Goal: Information Seeking & Learning: Learn about a topic

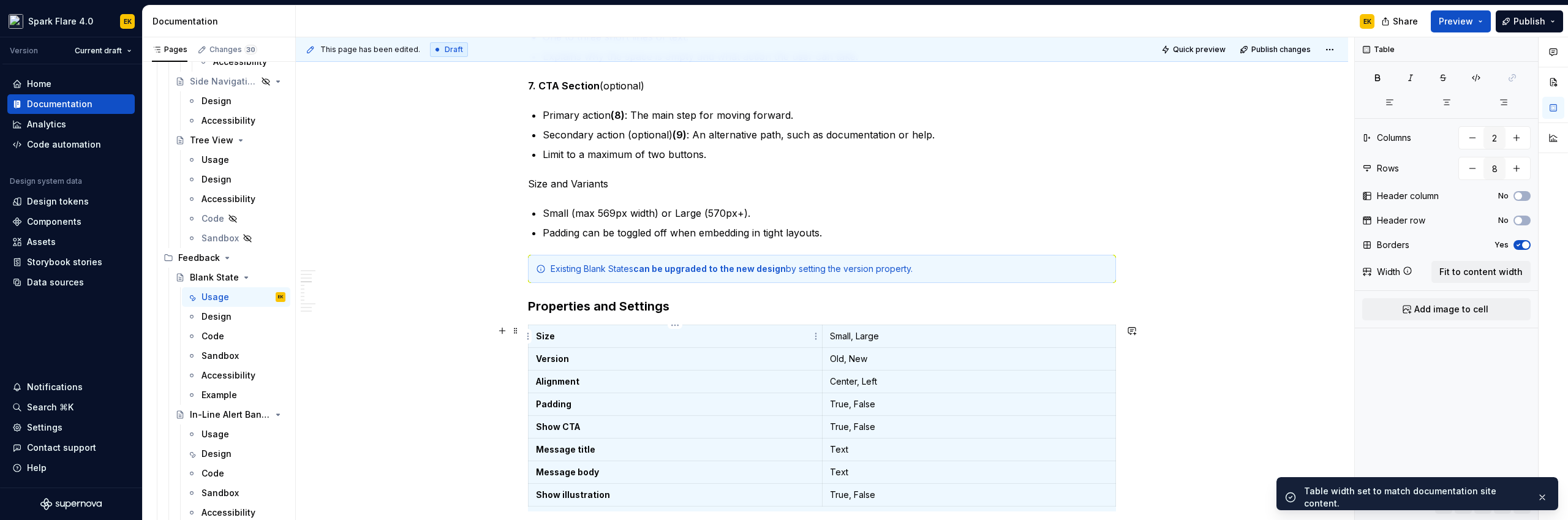
click at [640, 341] on p "Size" at bounding box center [675, 336] width 279 height 12
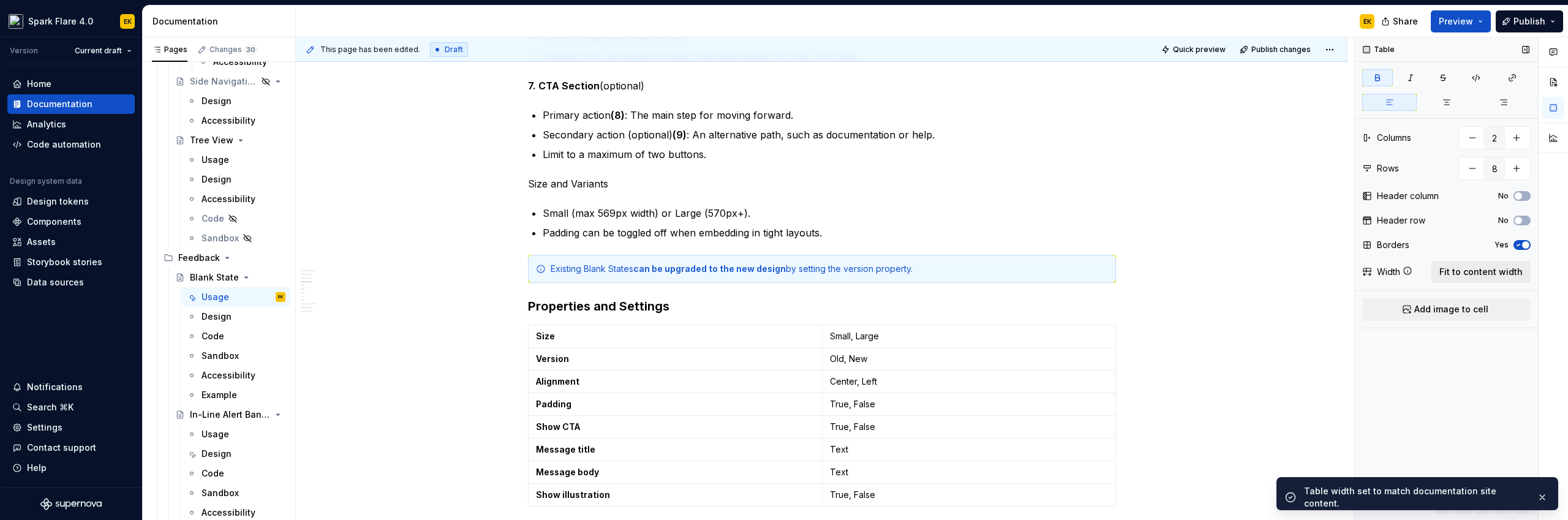
click at [1477, 271] on span "Fit to content width" at bounding box center [1480, 272] width 83 height 12
click at [814, 353] on html "Spark Flare 4.0 EK Version Current draft Home Documentation Analytics Code auto…" at bounding box center [784, 260] width 1568 height 520
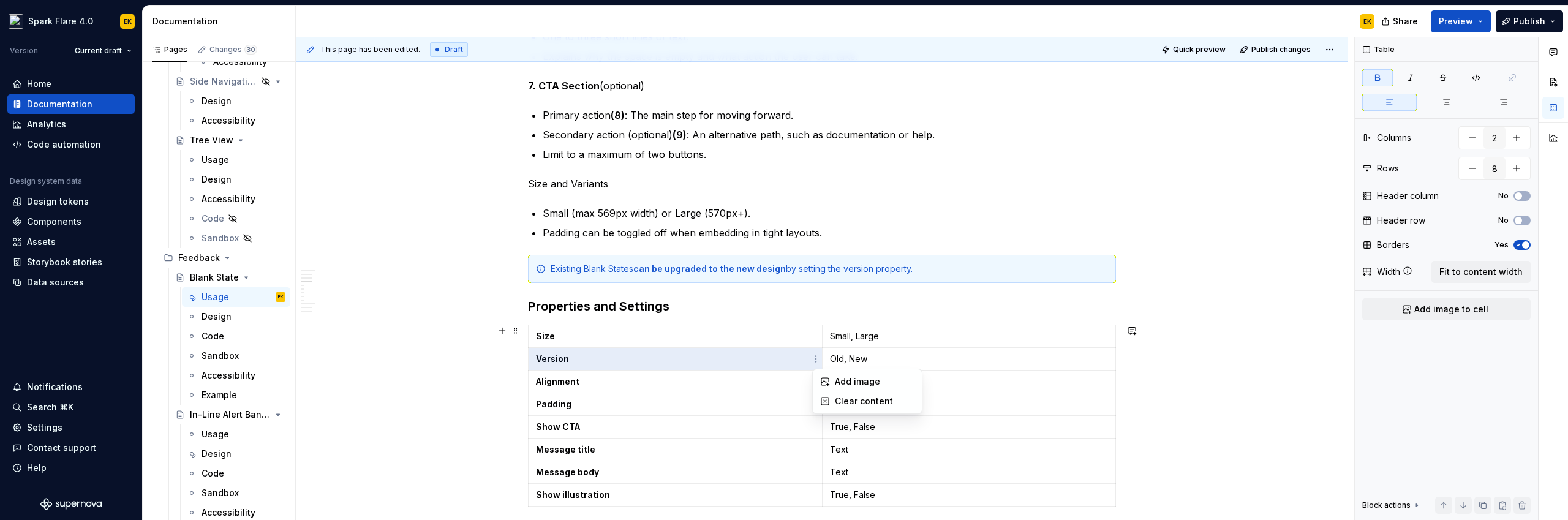
click at [511, 331] on html "Spark Flare 4.0 EK Version Current draft Home Documentation Analytics Code auto…" at bounding box center [784, 260] width 1568 height 520
type textarea "*"
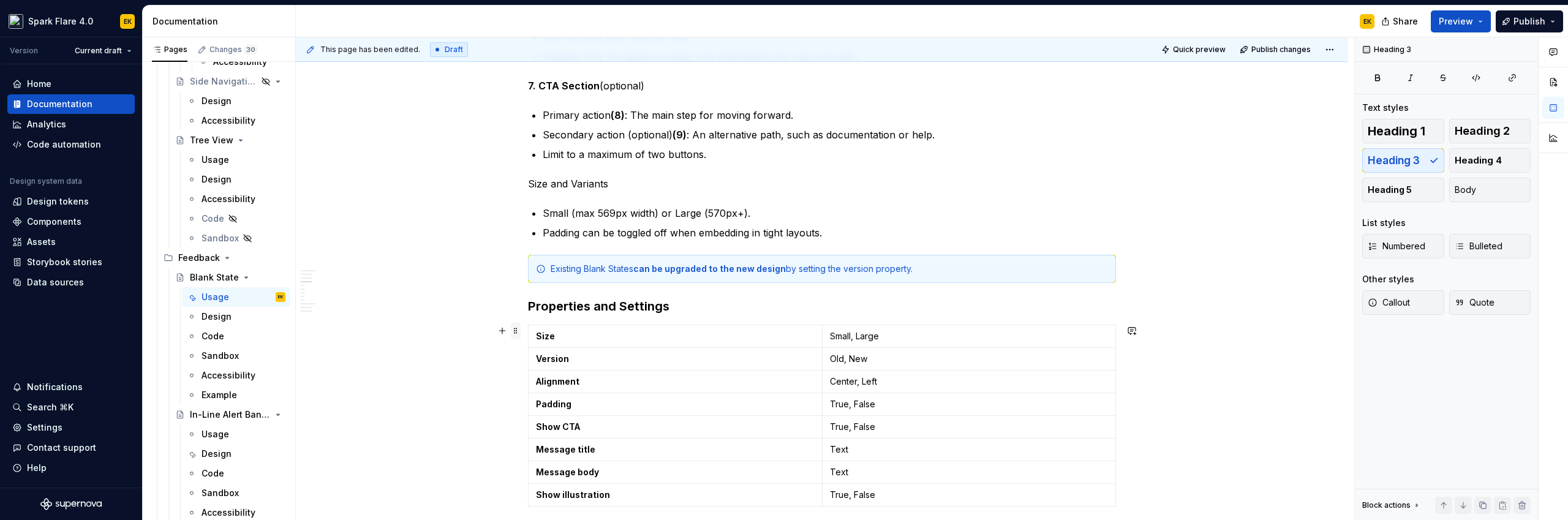
click at [513, 330] on span at bounding box center [516, 330] width 10 height 17
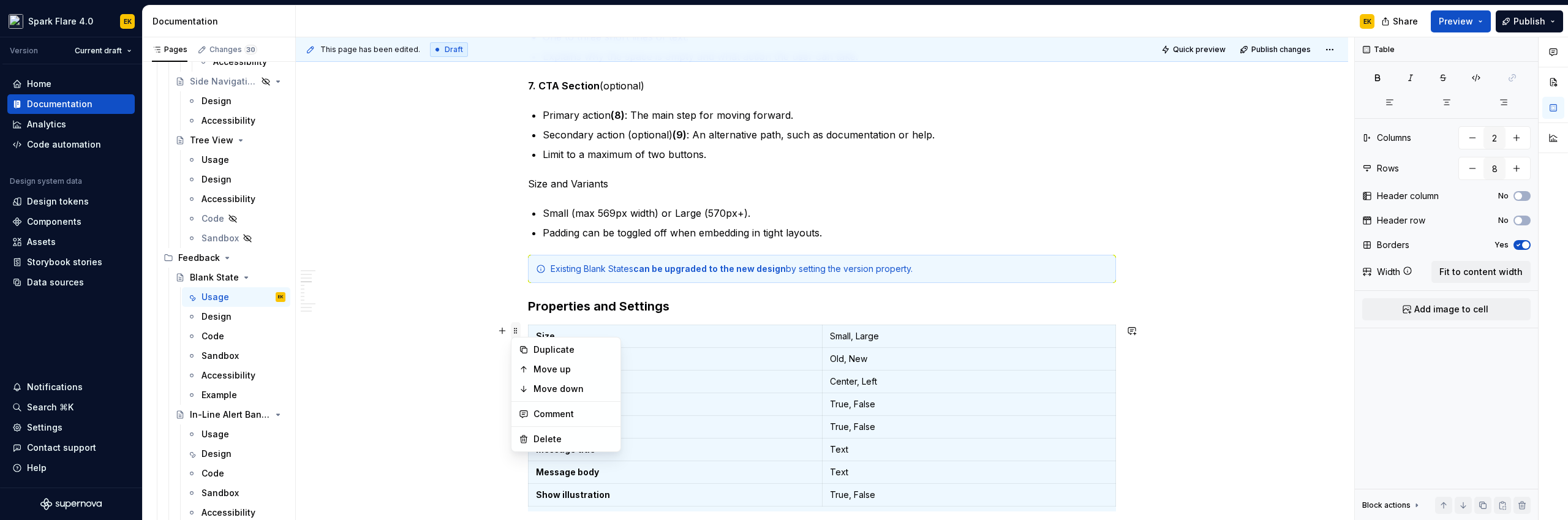
click at [513, 330] on span at bounding box center [516, 330] width 10 height 17
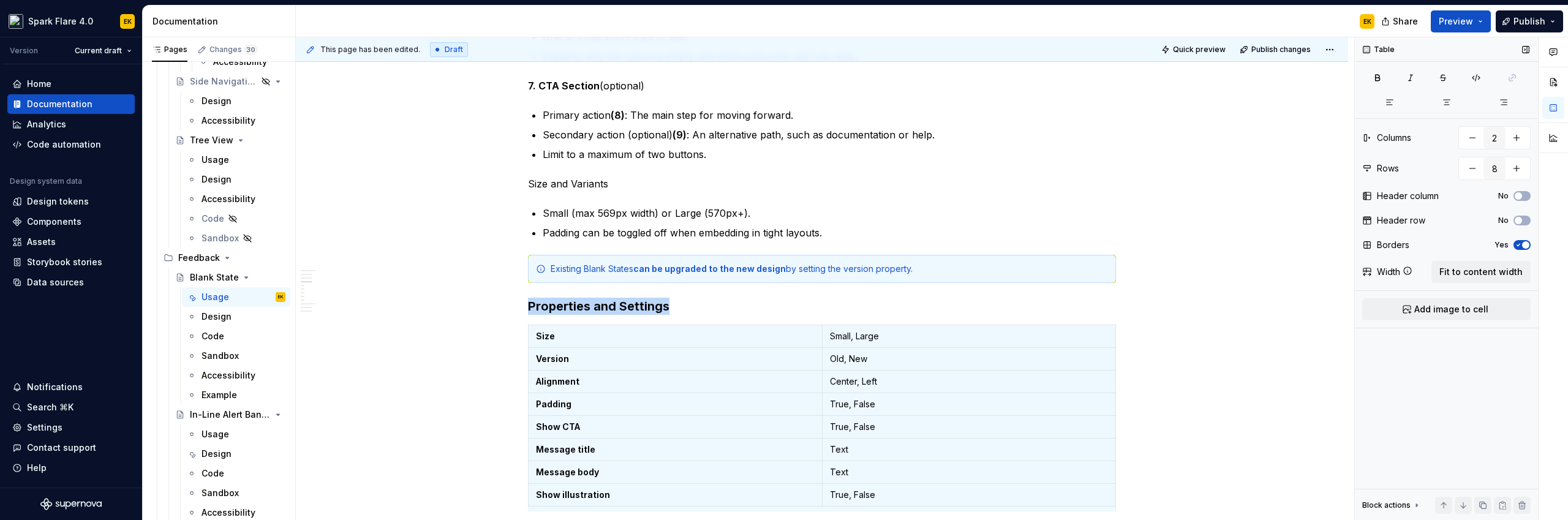
click at [1404, 267] on icon at bounding box center [1408, 271] width 10 height 10
click at [1406, 269] on icon at bounding box center [1408, 271] width 10 height 10
click at [1409, 273] on icon at bounding box center [1408, 271] width 10 height 10
click at [1525, 244] on span "button" at bounding box center [1525, 244] width 7 height 7
click at [1122, 378] on div "**********" at bounding box center [822, 392] width 1052 height 2446
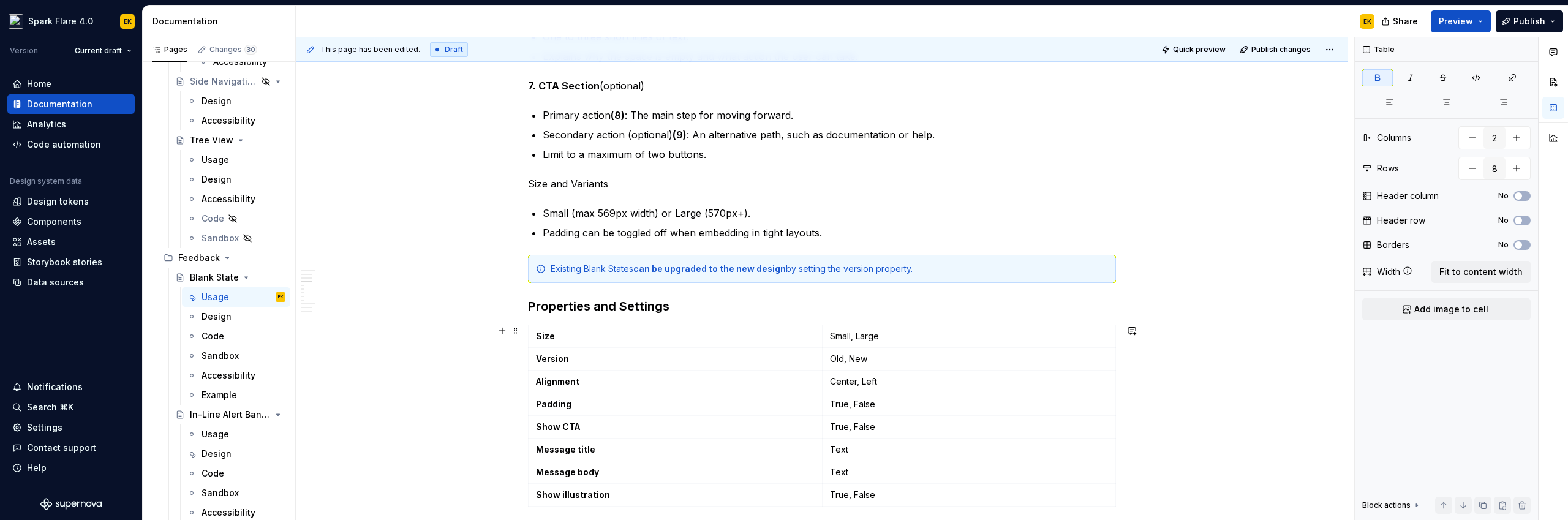
click at [520, 334] on div "**********" at bounding box center [822, 392] width 1052 height 2446
click at [514, 330] on span at bounding box center [516, 330] width 10 height 17
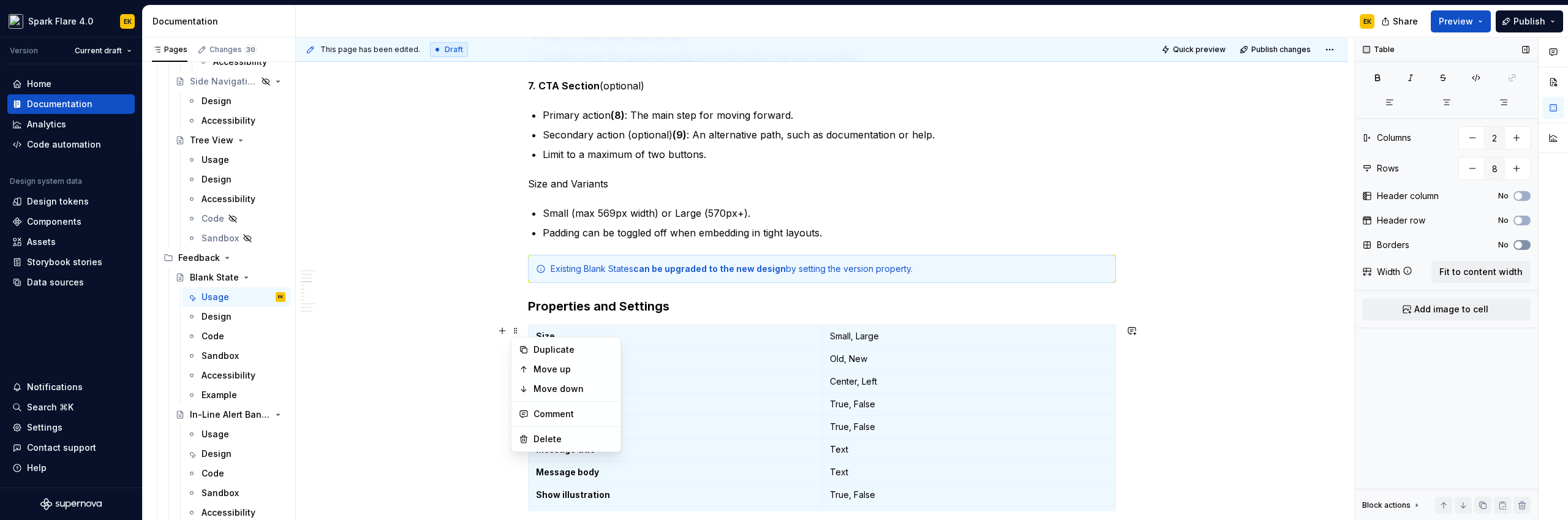
click at [1522, 242] on icon "button" at bounding box center [1519, 244] width 10 height 7
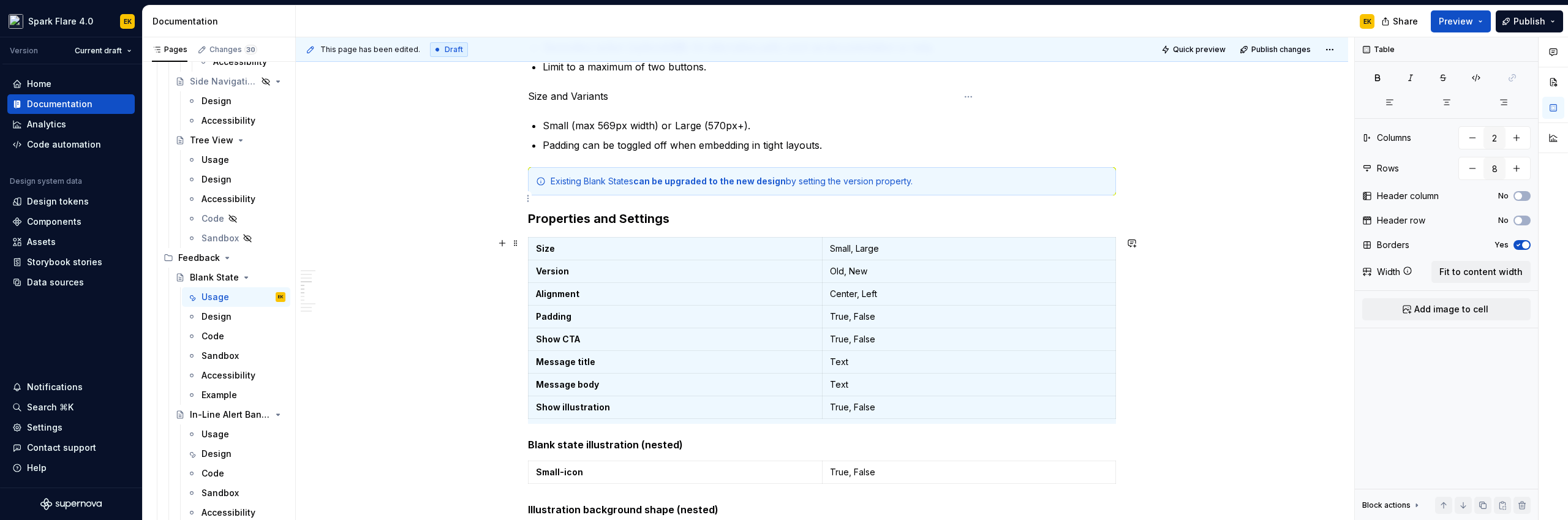
scroll to position [1287, 0]
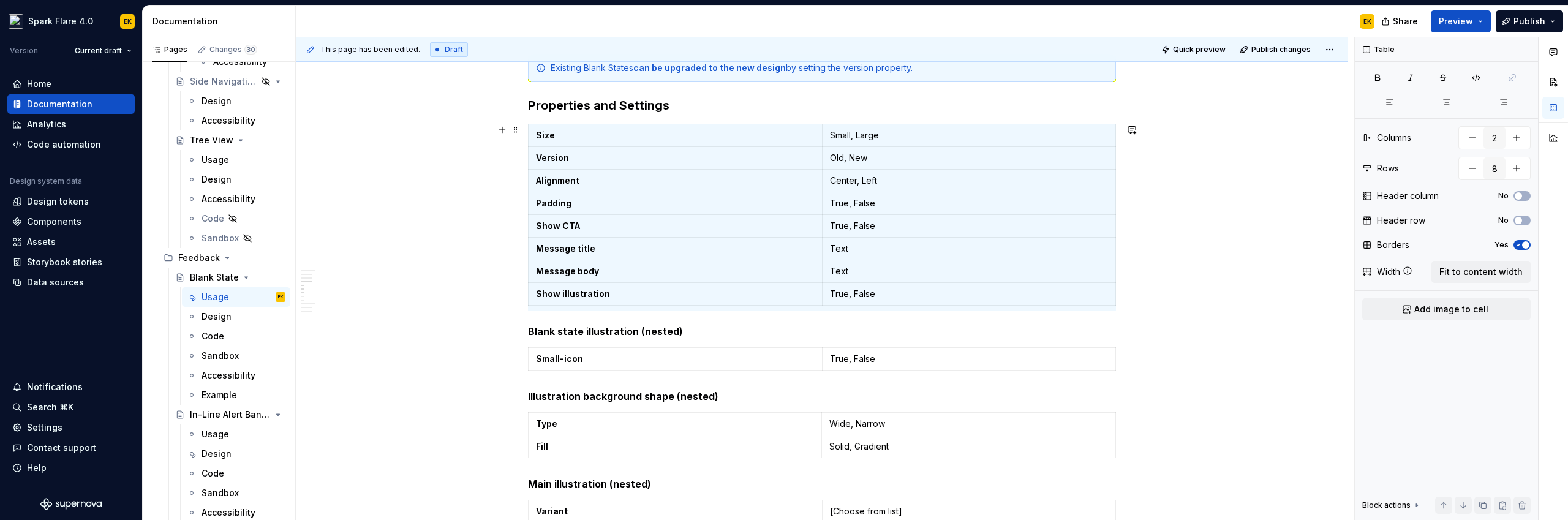
click at [1155, 304] on div "**********" at bounding box center [822, 191] width 1052 height 2446
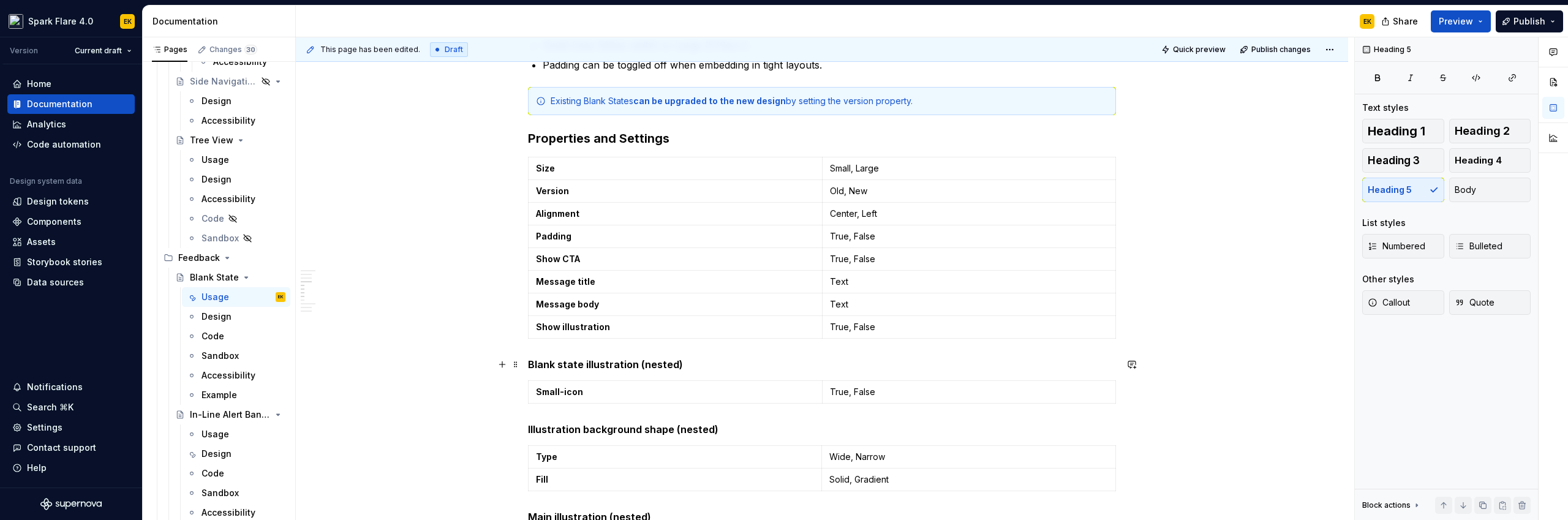
scroll to position [1052, 0]
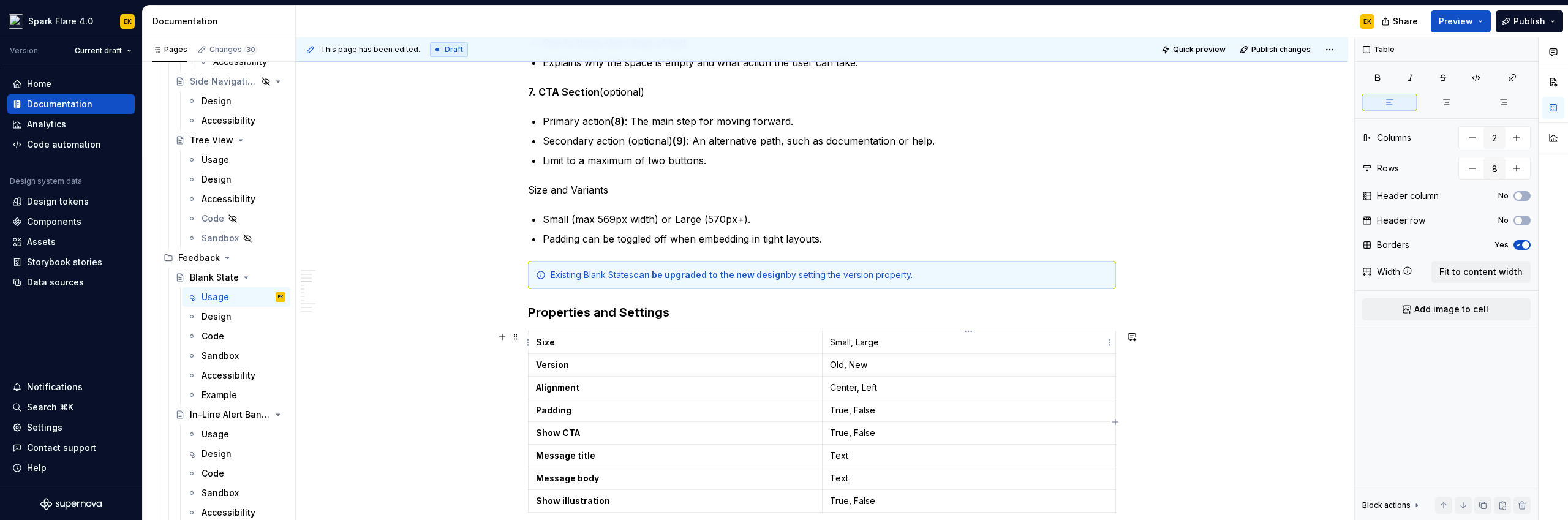
click at [1105, 350] on td "Small, Large" at bounding box center [969, 342] width 294 height 23
drag, startPoint x: 1114, startPoint y: 345, endPoint x: 944, endPoint y: 341, distance: 170.3
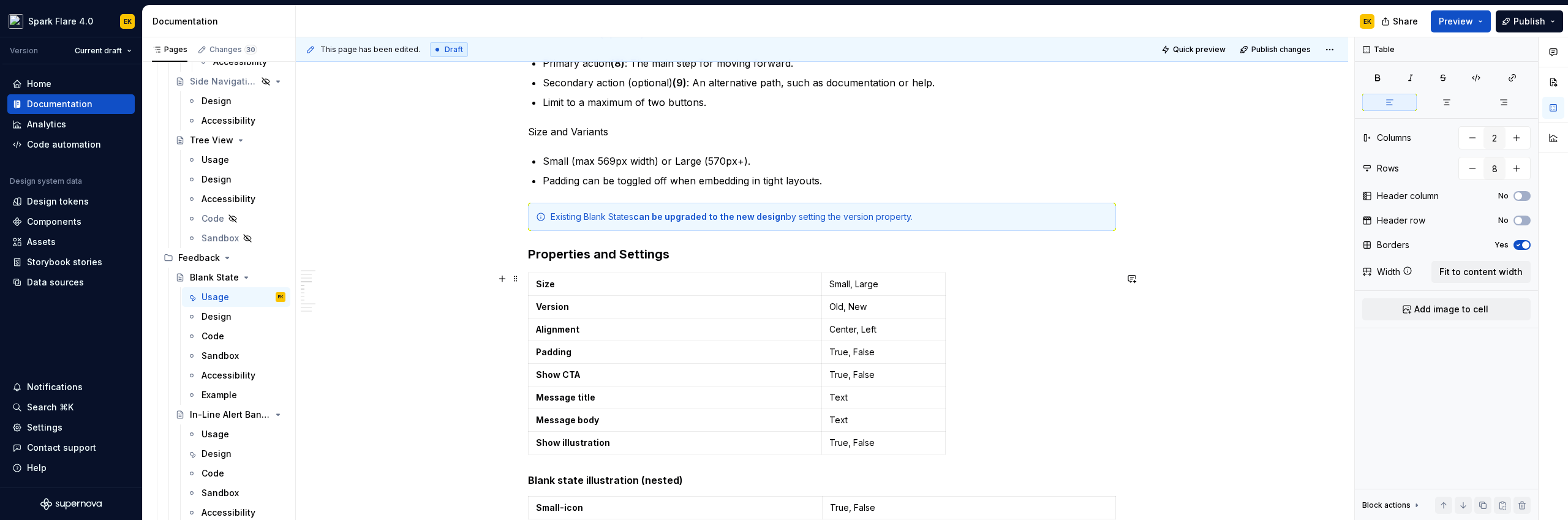
scroll to position [1136, 0]
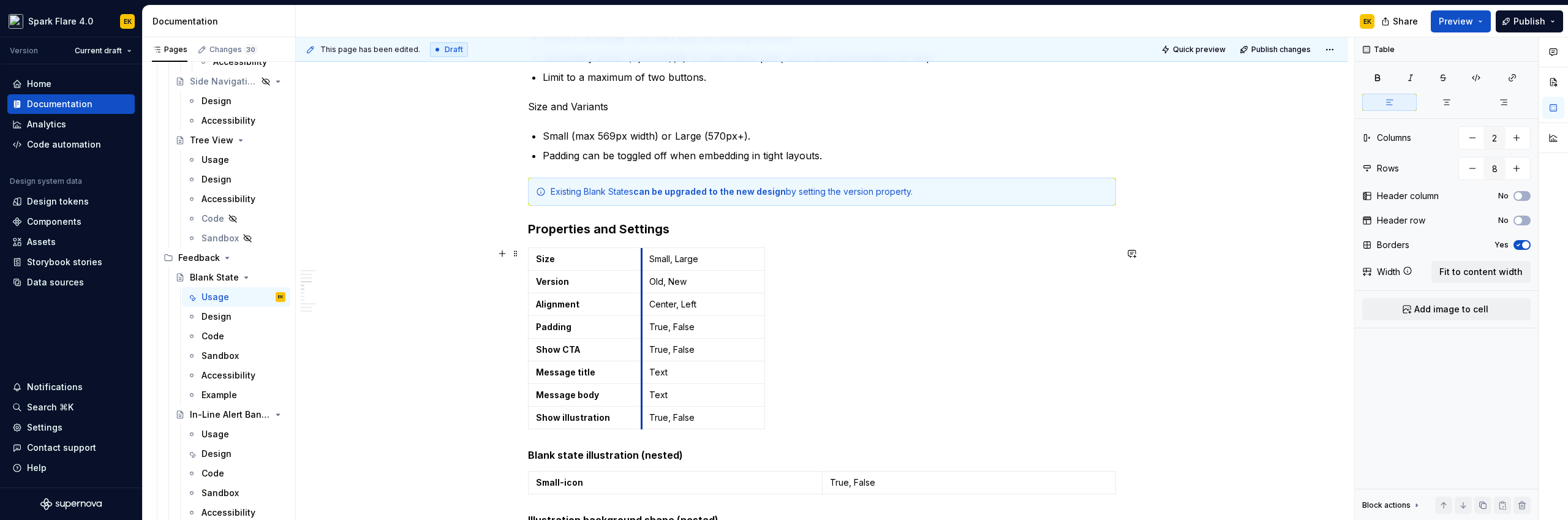
drag, startPoint x: 823, startPoint y: 332, endPoint x: 642, endPoint y: 331, distance: 180.7
click at [642, 331] on td "True, False" at bounding box center [702, 327] width 123 height 23
click at [897, 349] on div "Size Small, Large Version Old, New Alignment Center, Left Padding True, False S…" at bounding box center [822, 340] width 588 height 187
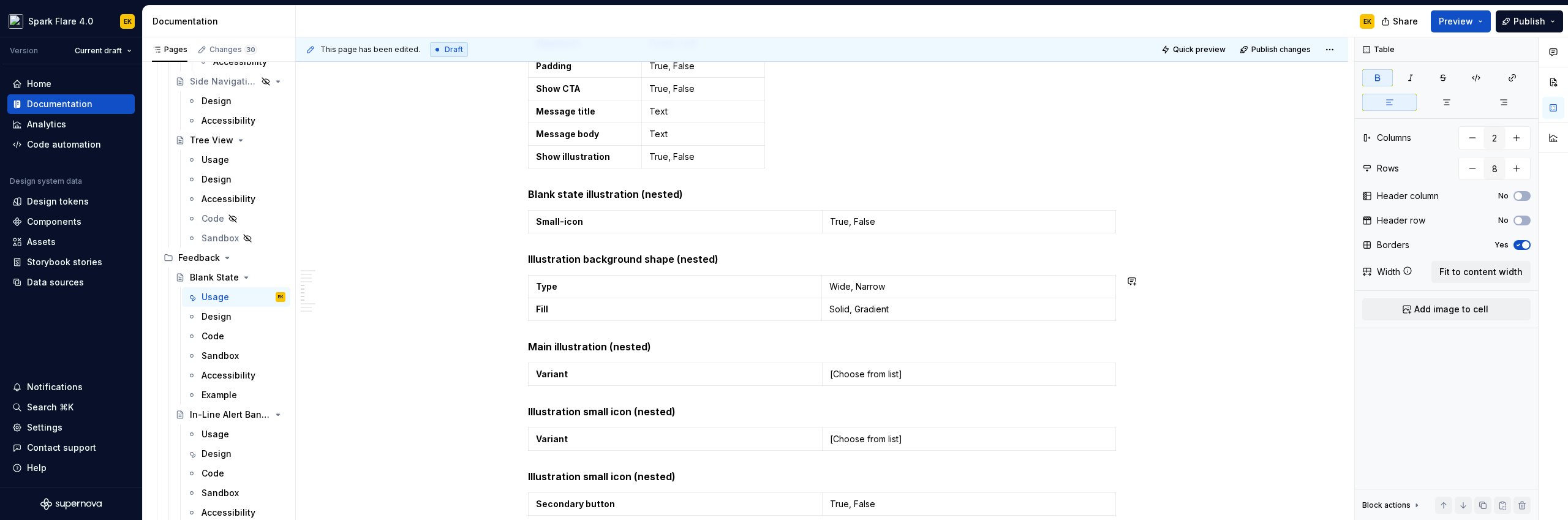
scroll to position [1397, 0]
drag, startPoint x: 821, startPoint y: 221, endPoint x: 640, endPoint y: 213, distance: 180.9
type input "1"
click at [606, 227] on p "Small-icon" at bounding box center [585, 221] width 98 height 12
click at [605, 226] on p "Small-icon" at bounding box center [585, 221] width 98 height 12
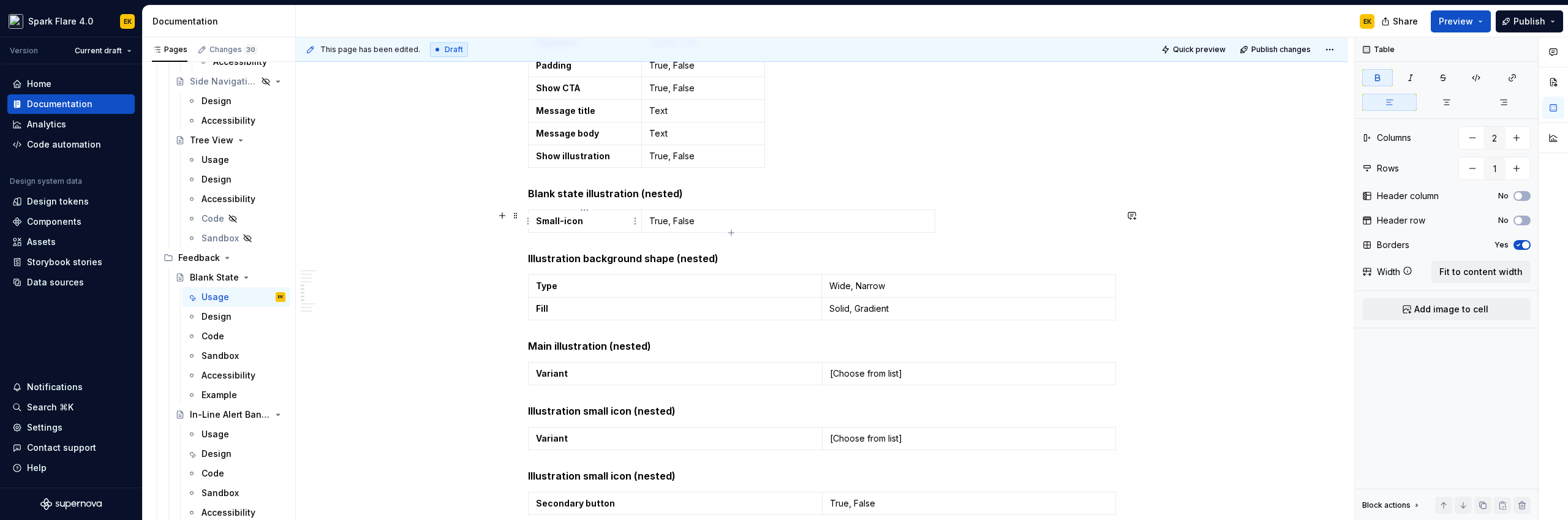
click at [605, 226] on p "Small-icon" at bounding box center [585, 221] width 98 height 12
drag, startPoint x: 535, startPoint y: 219, endPoint x: 637, endPoint y: 225, distance: 101.8
click at [637, 225] on body "Spark Flare 4.0 EK Version Current draft Home Documentation Analytics Code auto…" at bounding box center [784, 260] width 1568 height 520
click at [602, 222] on p "Small-icon" at bounding box center [585, 221] width 98 height 12
click at [612, 217] on html "Spark Flare 4.0 EK Version Current draft Home Documentation Analytics Code auto…" at bounding box center [784, 260] width 1568 height 520
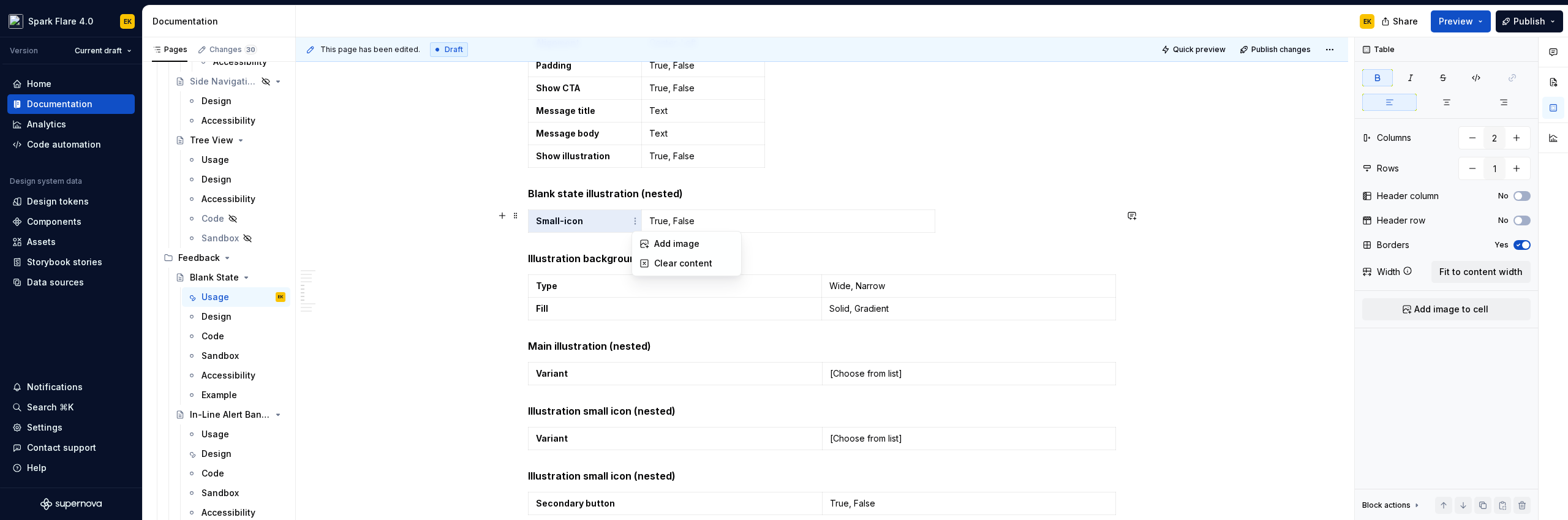
click at [1476, 271] on div "Comments Open comments No comments yet Select ‘Comment’ from the block context …" at bounding box center [1461, 278] width 213 height 483
click at [1476, 271] on span "Fit to content width" at bounding box center [1480, 272] width 83 height 12
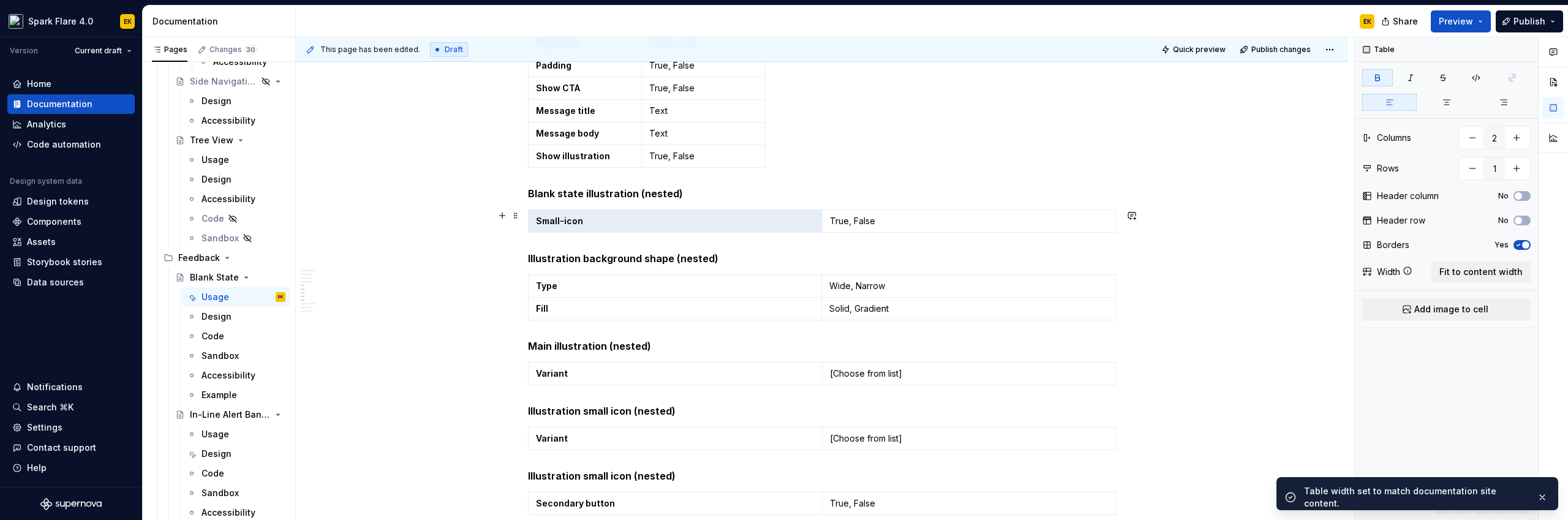
click at [1476, 271] on span "Fit to content width" at bounding box center [1480, 272] width 83 height 12
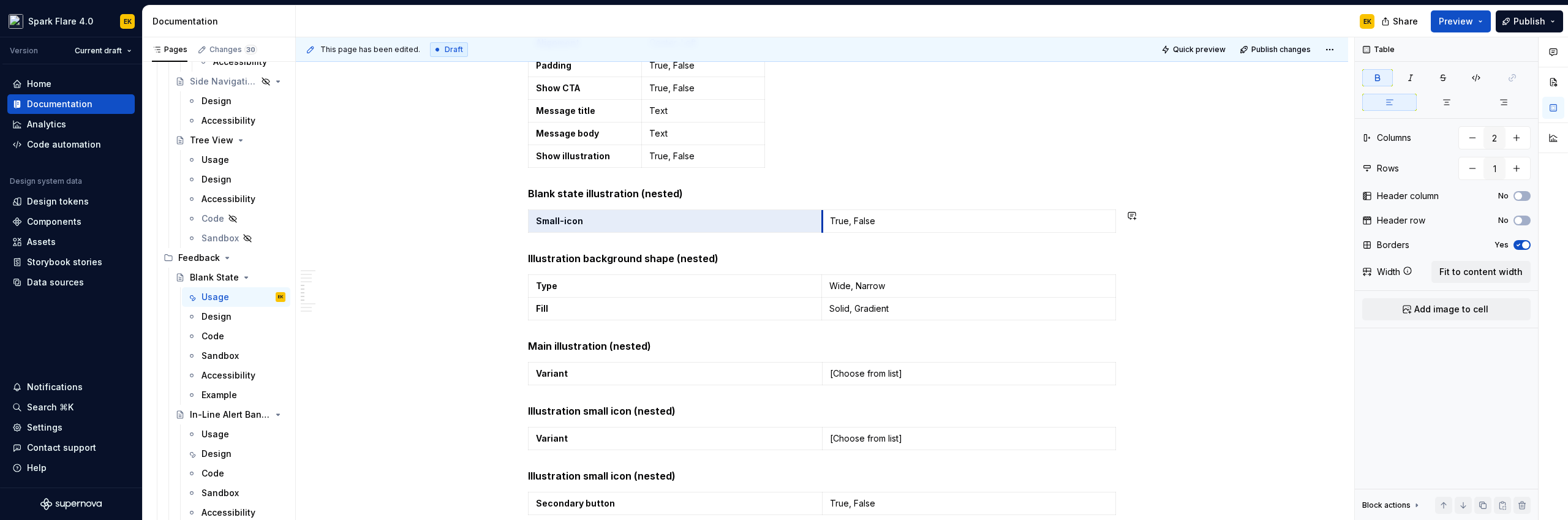
type textarea "*"
drag, startPoint x: 820, startPoint y: 220, endPoint x: 639, endPoint y: 208, distance: 180.5
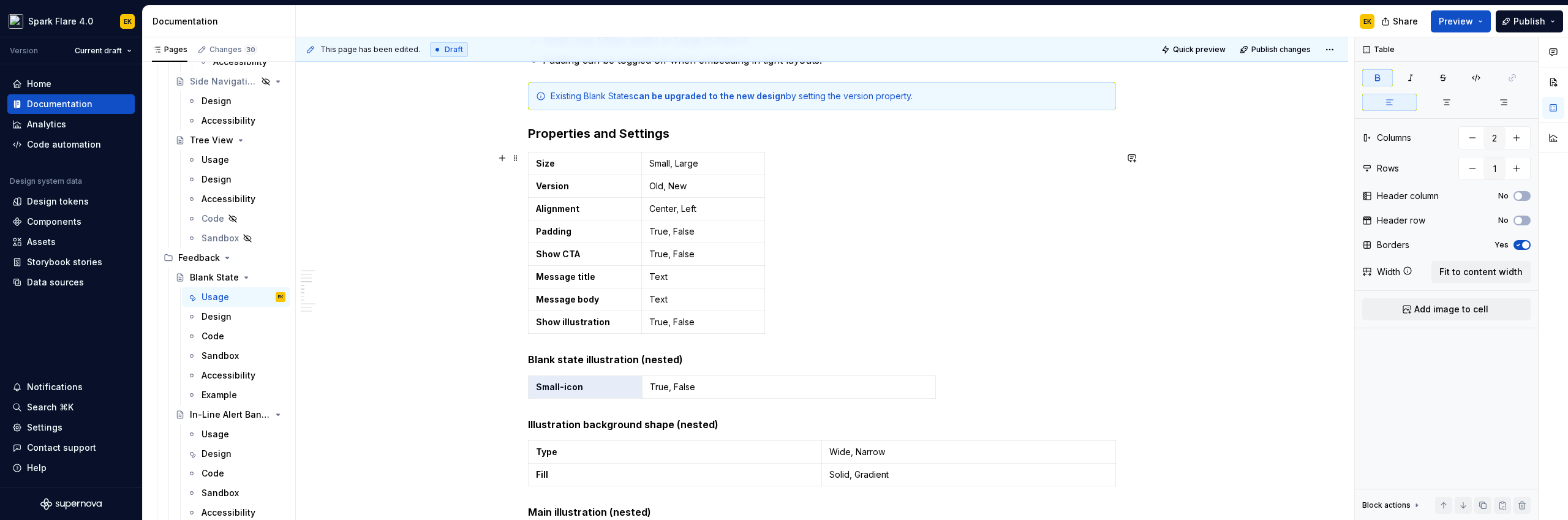
scroll to position [1234, 0]
click at [935, 377] on td "True, False" at bounding box center [788, 385] width 293 height 23
drag, startPoint x: 935, startPoint y: 377, endPoint x: 763, endPoint y: 374, distance: 171.6
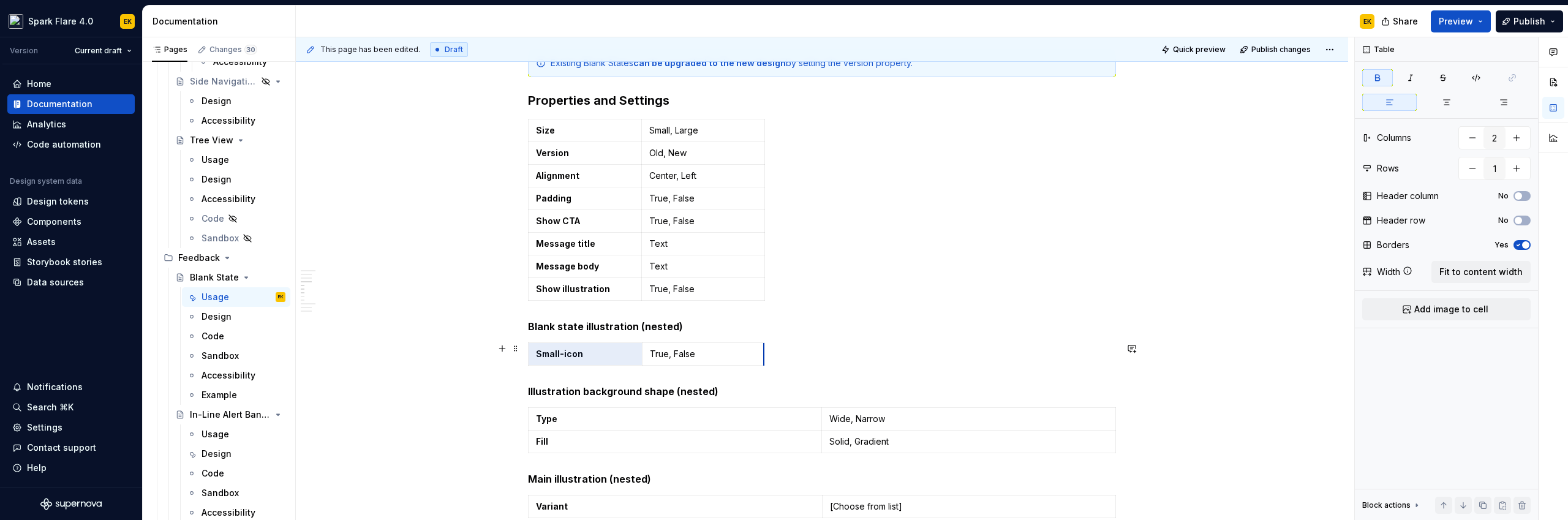
scroll to position [1301, 0]
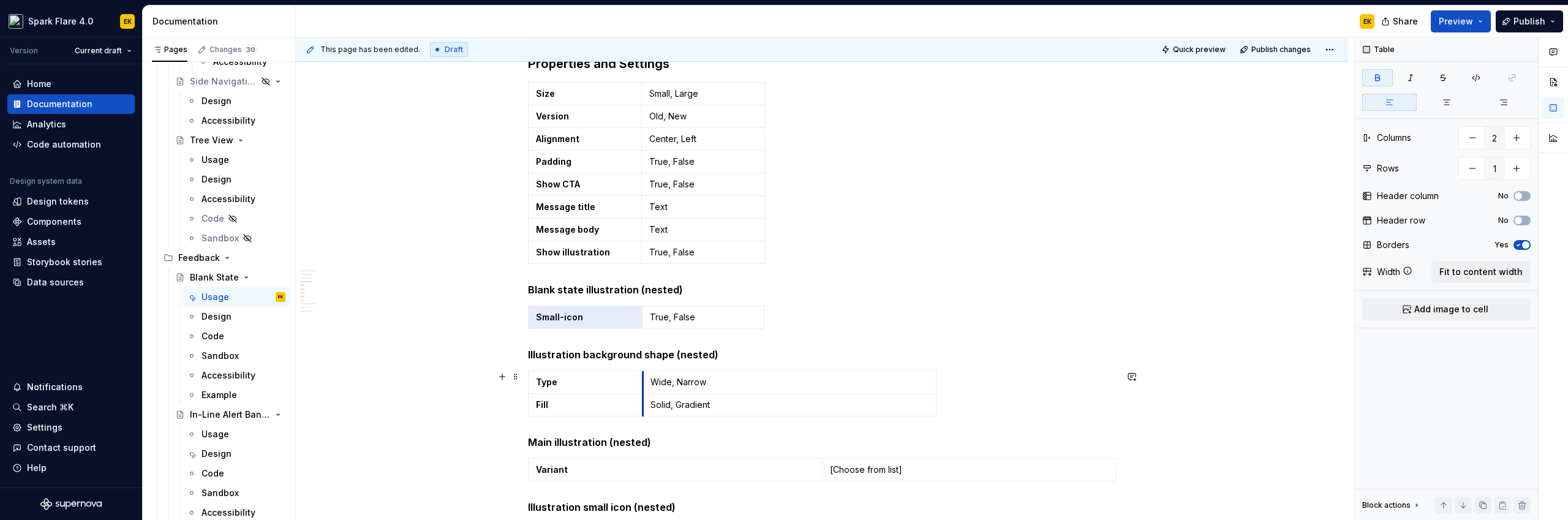
drag, startPoint x: 820, startPoint y: 383, endPoint x: 641, endPoint y: 387, distance: 179.5
type input "2"
click at [632, 385] on p "Type" at bounding box center [585, 382] width 99 height 12
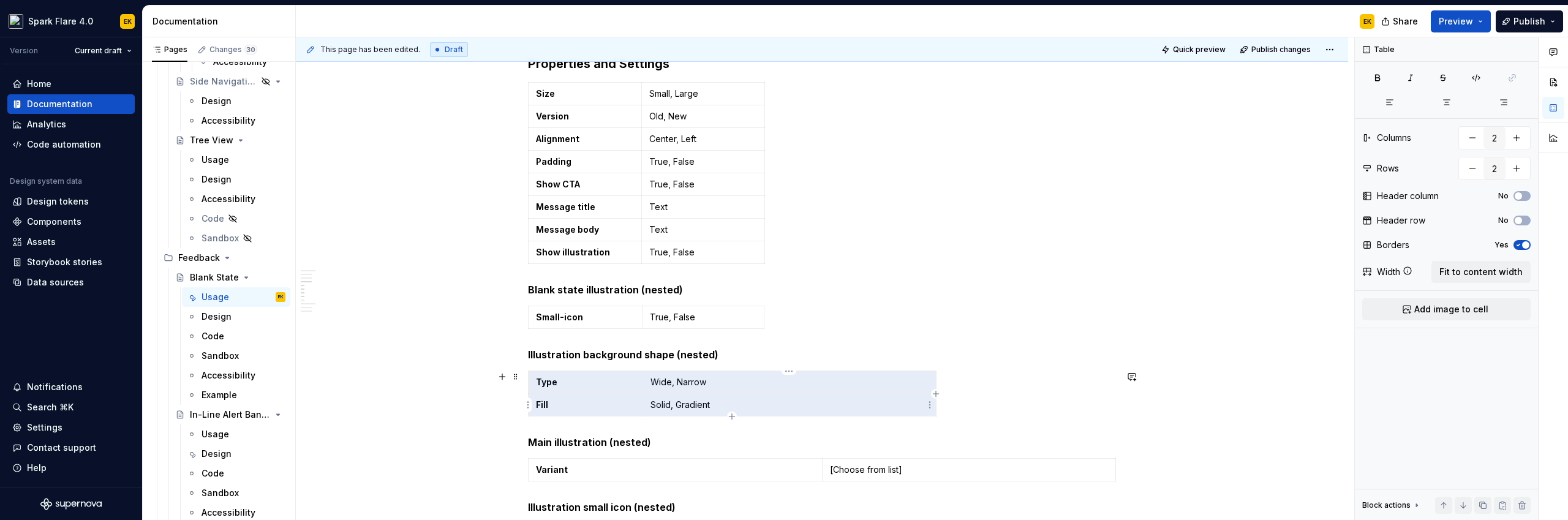
drag, startPoint x: 602, startPoint y: 385, endPoint x: 743, endPoint y: 398, distance: 142.1
click at [743, 398] on tbody "Type Wide, Narrow Fill Solid, Gradient" at bounding box center [733, 393] width 408 height 45
click at [1484, 309] on span "Add image to cell" at bounding box center [1451, 309] width 74 height 12
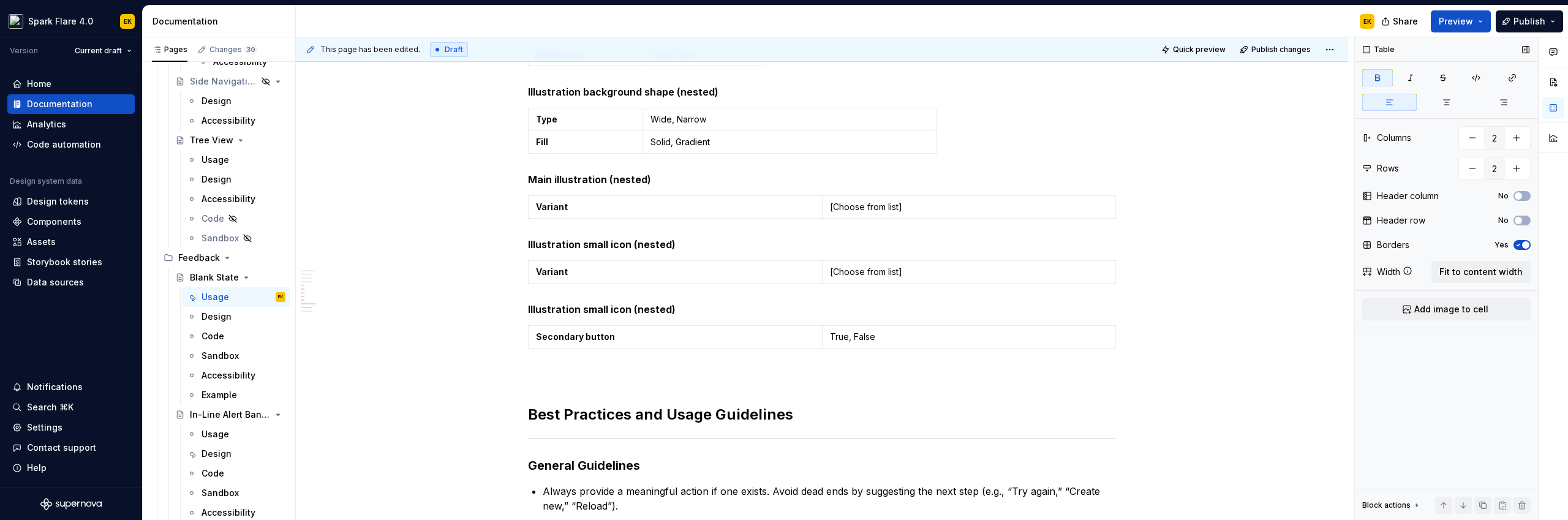
scroll to position [1582, 0]
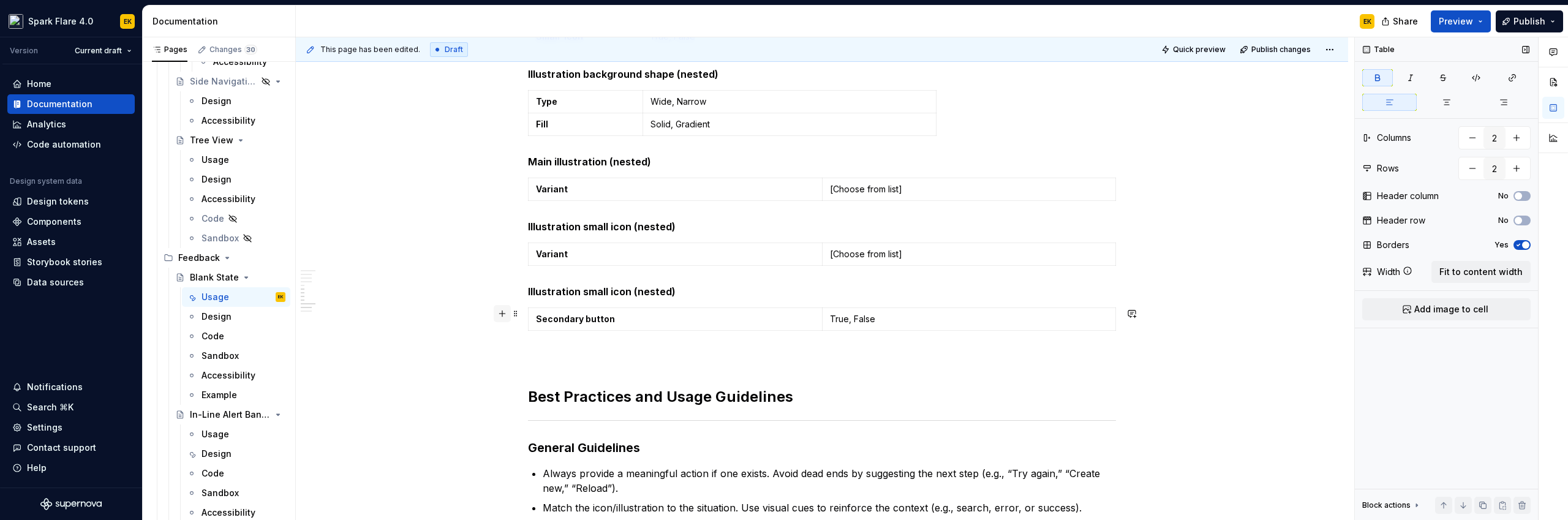
click at [499, 314] on button "button" at bounding box center [502, 313] width 17 height 17
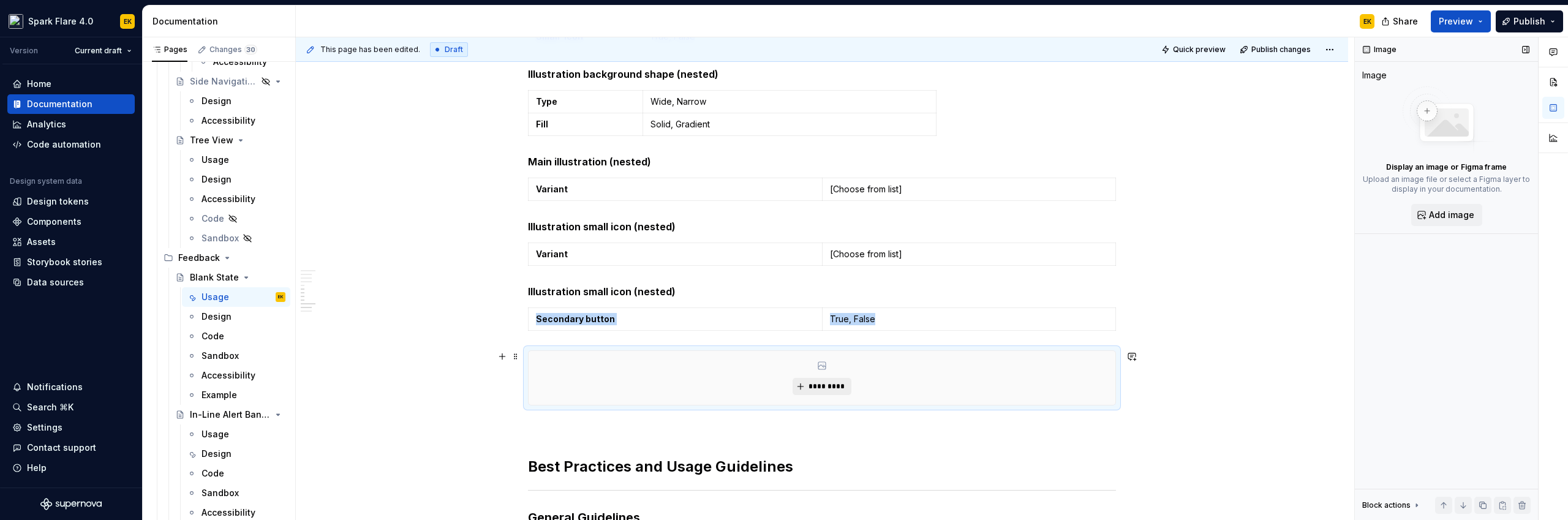
click at [827, 390] on span "*********" at bounding box center [826, 387] width 37 height 10
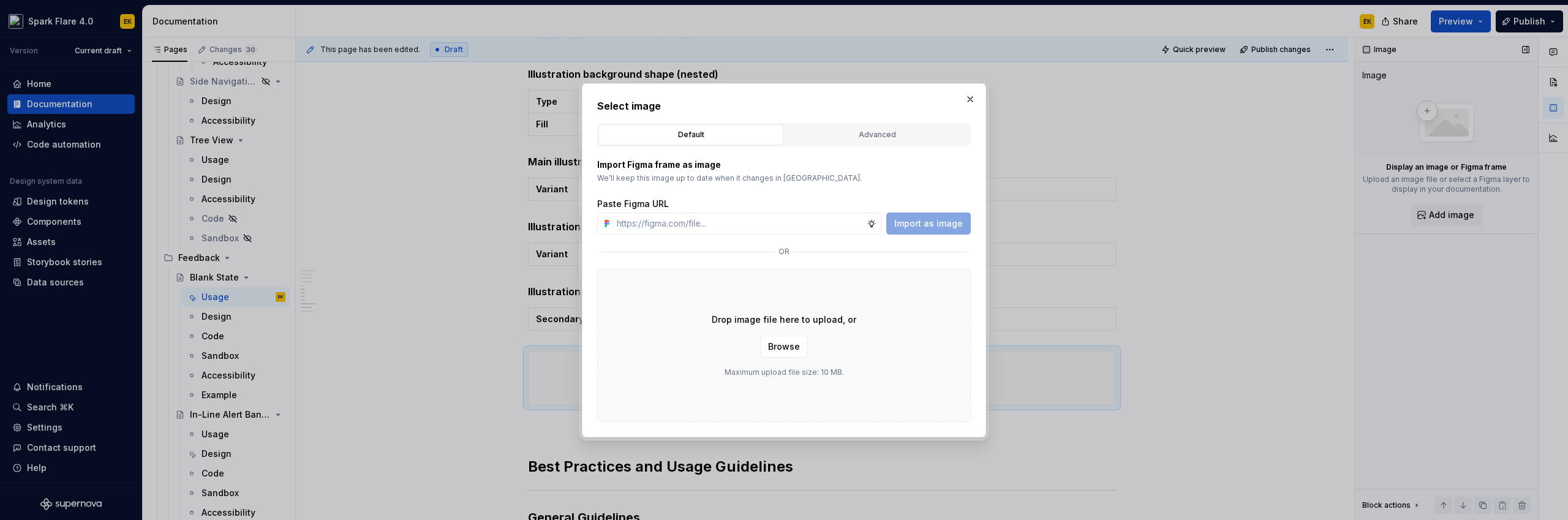
type textarea "*"
click at [807, 225] on input "text" at bounding box center [739, 224] width 255 height 22
type input "https://www.figma.com/design/OBERaxijBZRSXZDOBK4ku6/Supernova-Assets?m=auto&nod…"
click at [905, 222] on span "Import as image" at bounding box center [928, 223] width 69 height 12
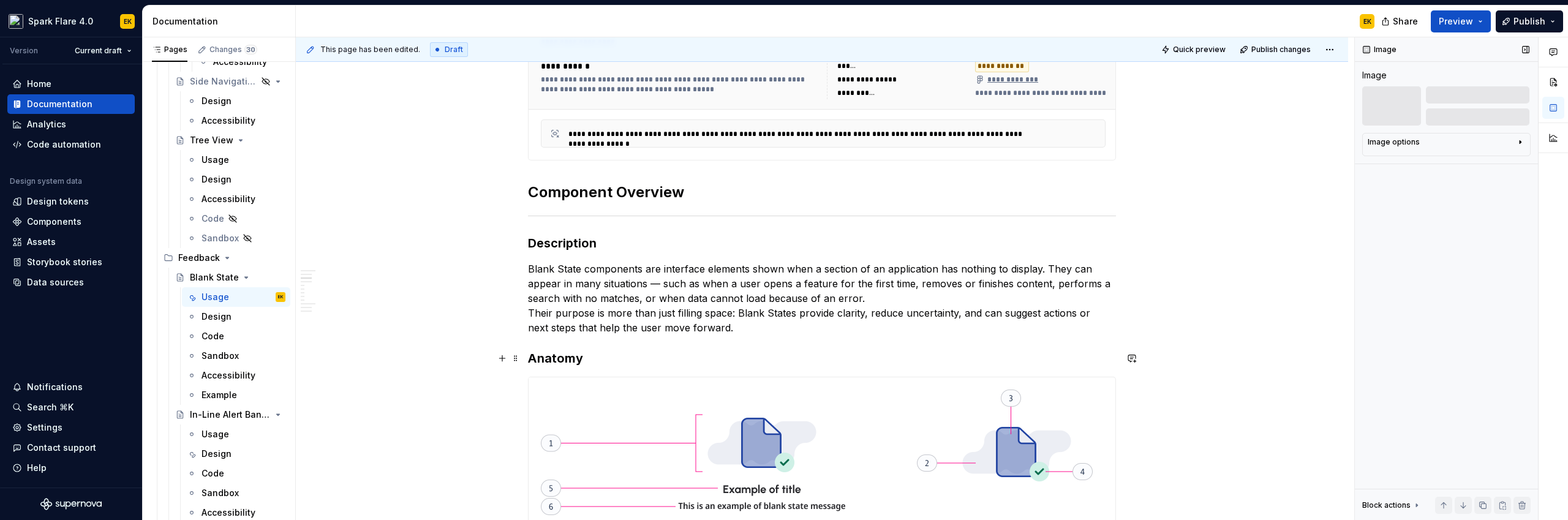
scroll to position [491, 0]
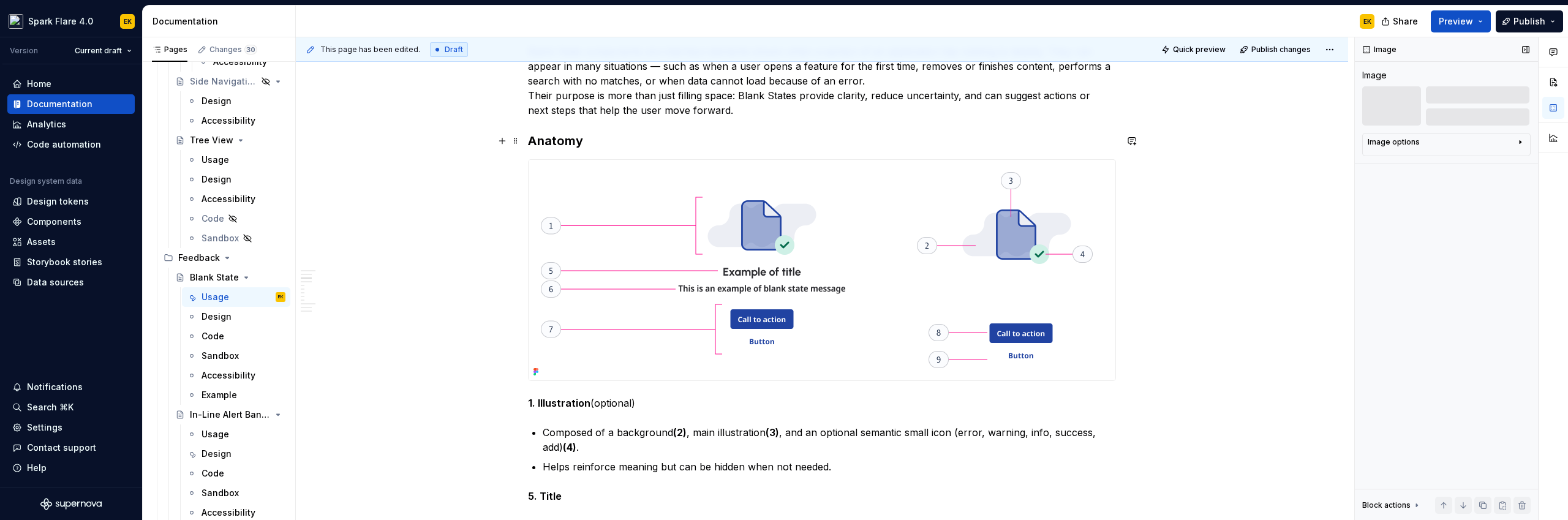
click at [578, 148] on h3 "Anatomy" at bounding box center [822, 140] width 588 height 17
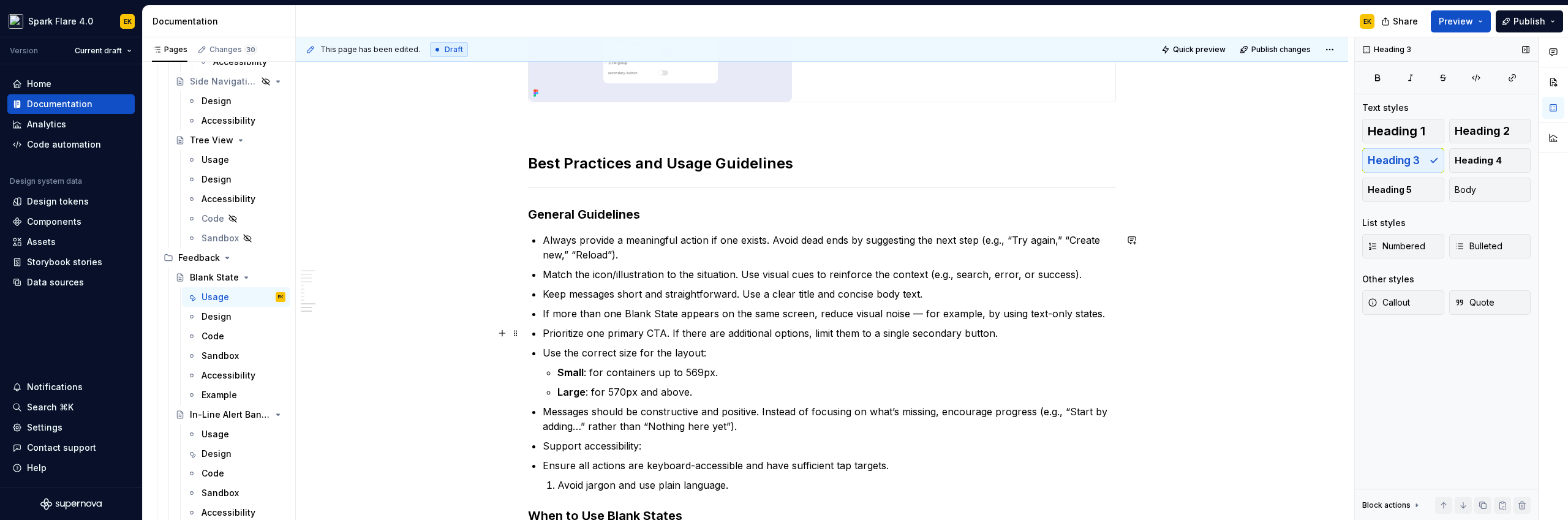
scroll to position [2186, 0]
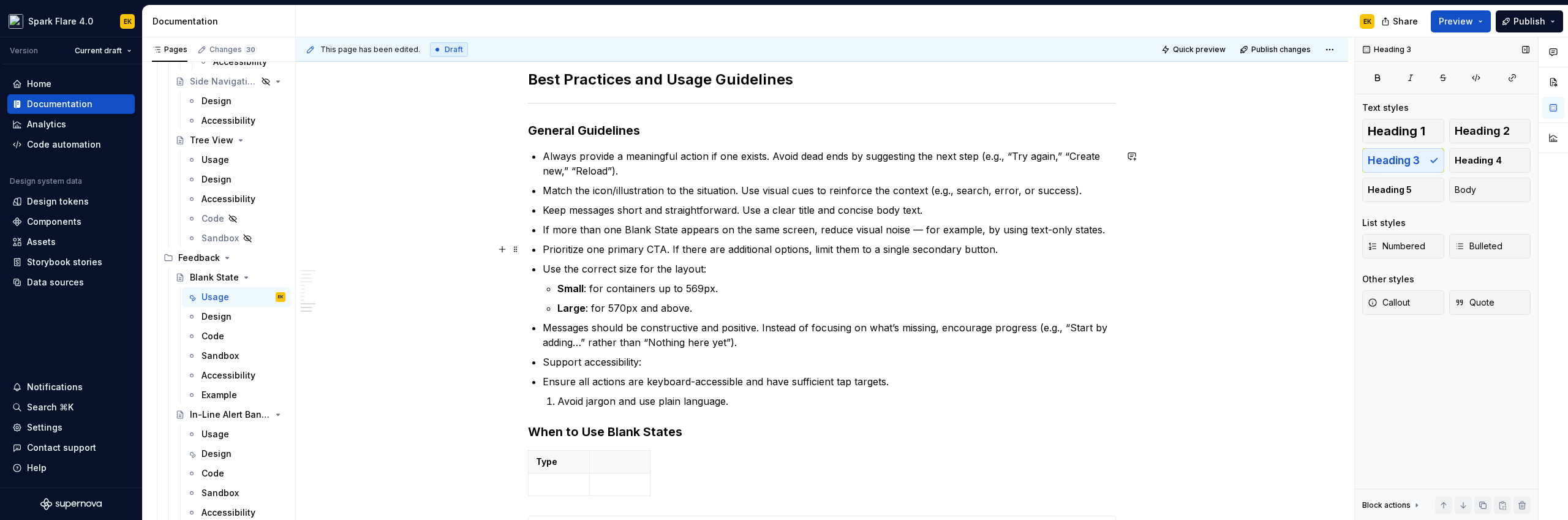
click at [568, 407] on p "Avoid jargon and use plain language." at bounding box center [836, 401] width 559 height 15
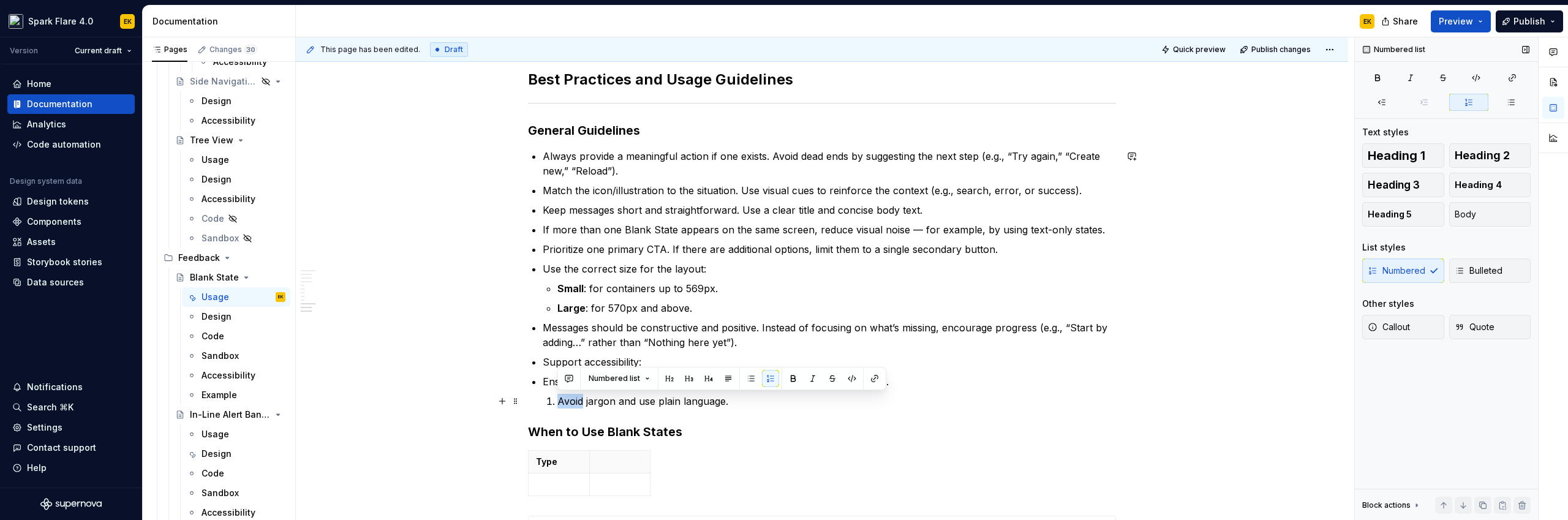
click at [564, 404] on p "Avoid jargon and use plain language." at bounding box center [836, 401] width 559 height 15
click at [557, 401] on p "Avoid jargon and use plain language." at bounding box center [836, 401] width 559 height 15
click at [1479, 270] on span "Bulleted" at bounding box center [1479, 271] width 48 height 12
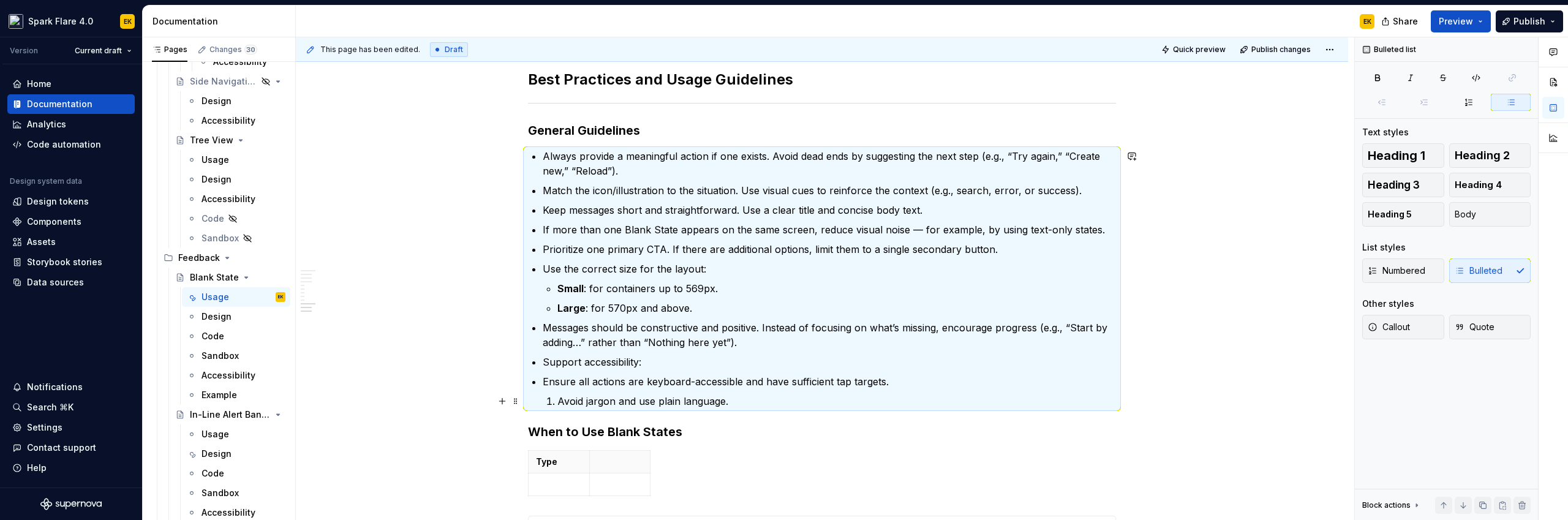
click at [557, 399] on li "Avoid jargon and use plain language." at bounding box center [836, 401] width 559 height 15
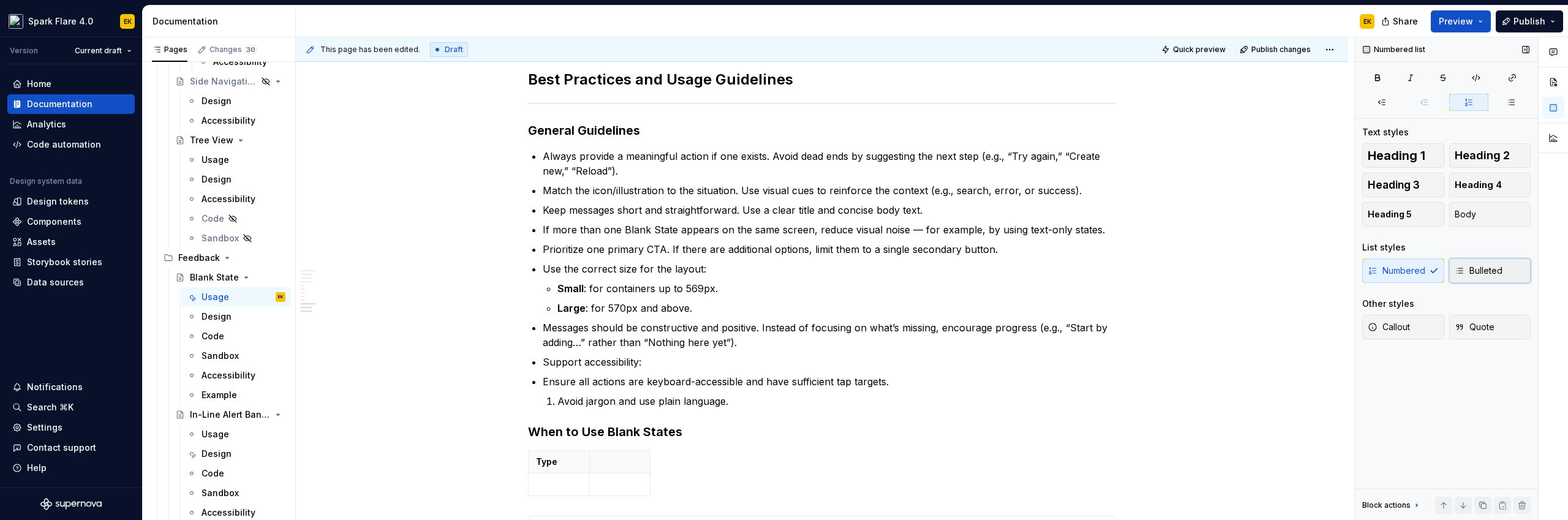
click at [1481, 265] on span "Bulleted" at bounding box center [1479, 271] width 48 height 12
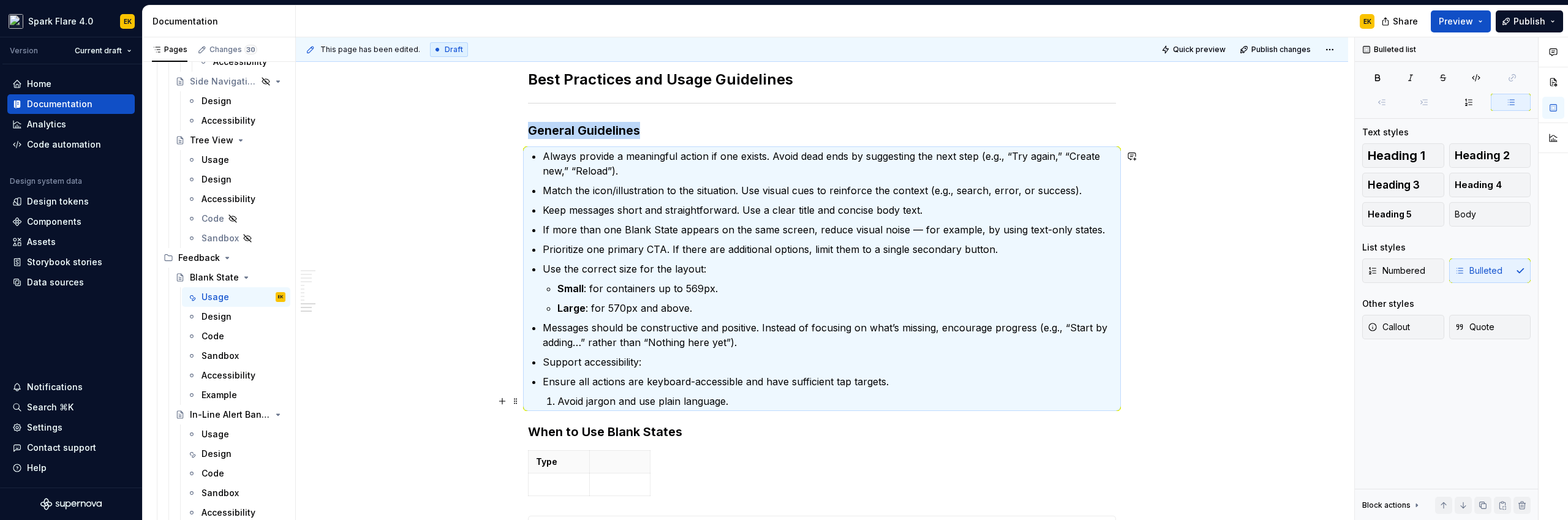
click at [557, 397] on li "Avoid jargon and use plain language." at bounding box center [836, 401] width 559 height 15
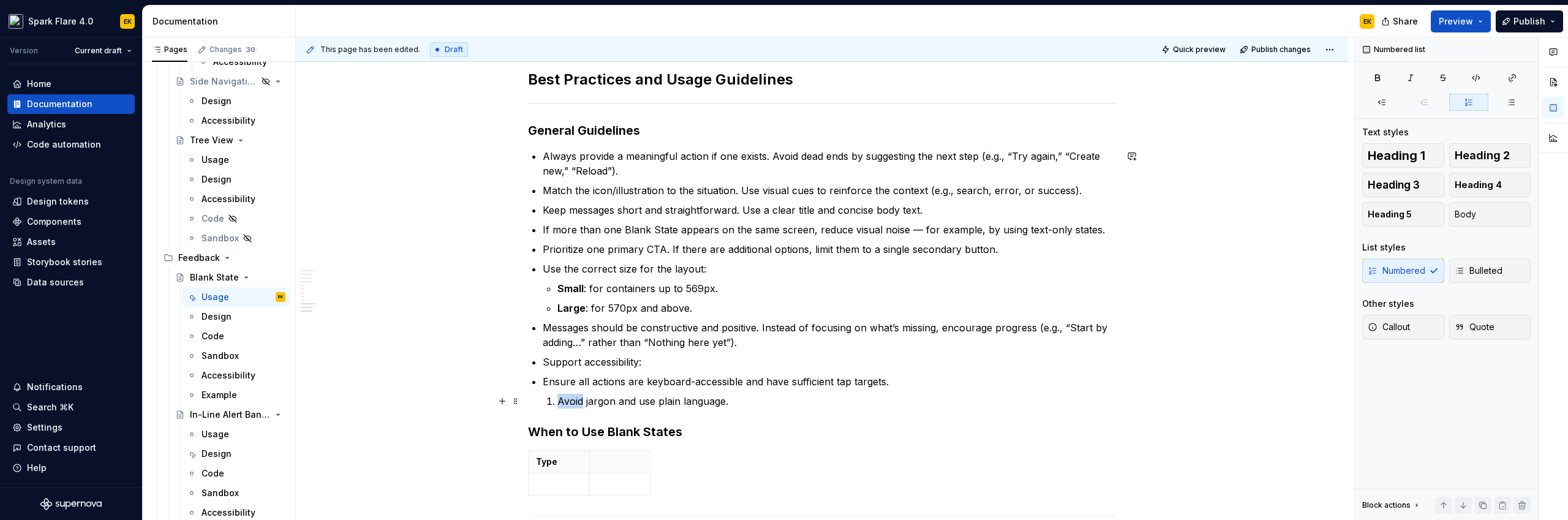
click at [557, 397] on li "Avoid jargon and use plain language." at bounding box center [836, 401] width 559 height 15
click at [559, 402] on p "Avoid jargon and use plain language." at bounding box center [836, 401] width 559 height 15
drag, startPoint x: 541, startPoint y: 402, endPoint x: 752, endPoint y: 401, distance: 210.7
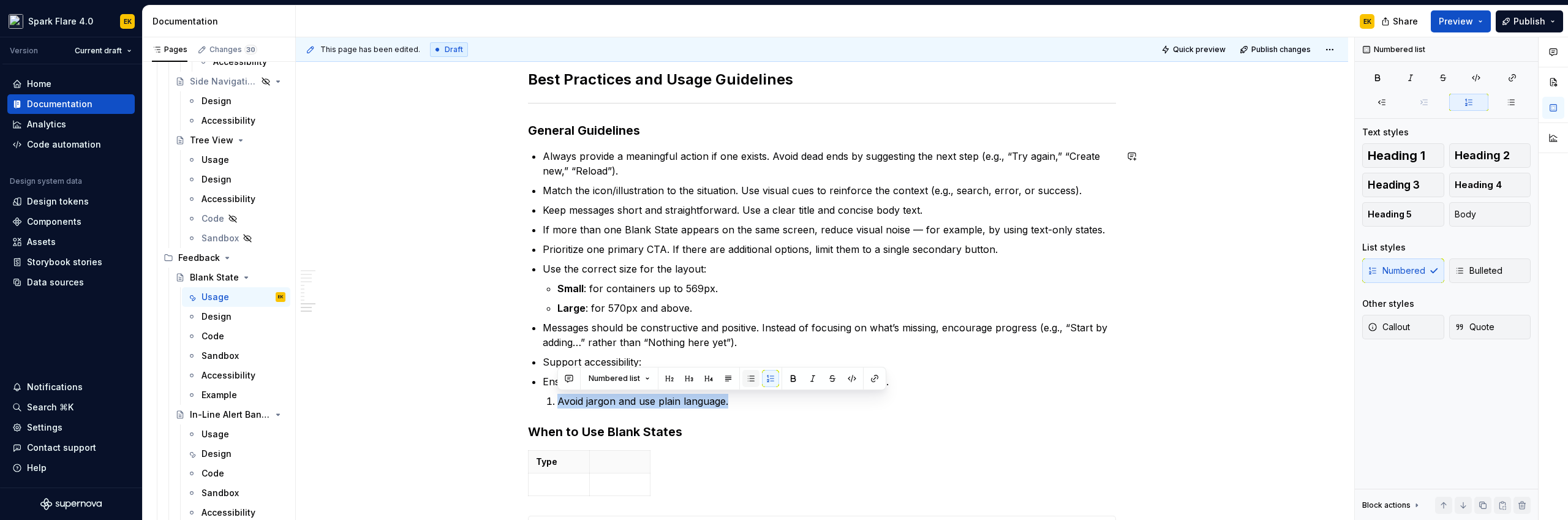
click at [750, 377] on button "button" at bounding box center [750, 378] width 17 height 17
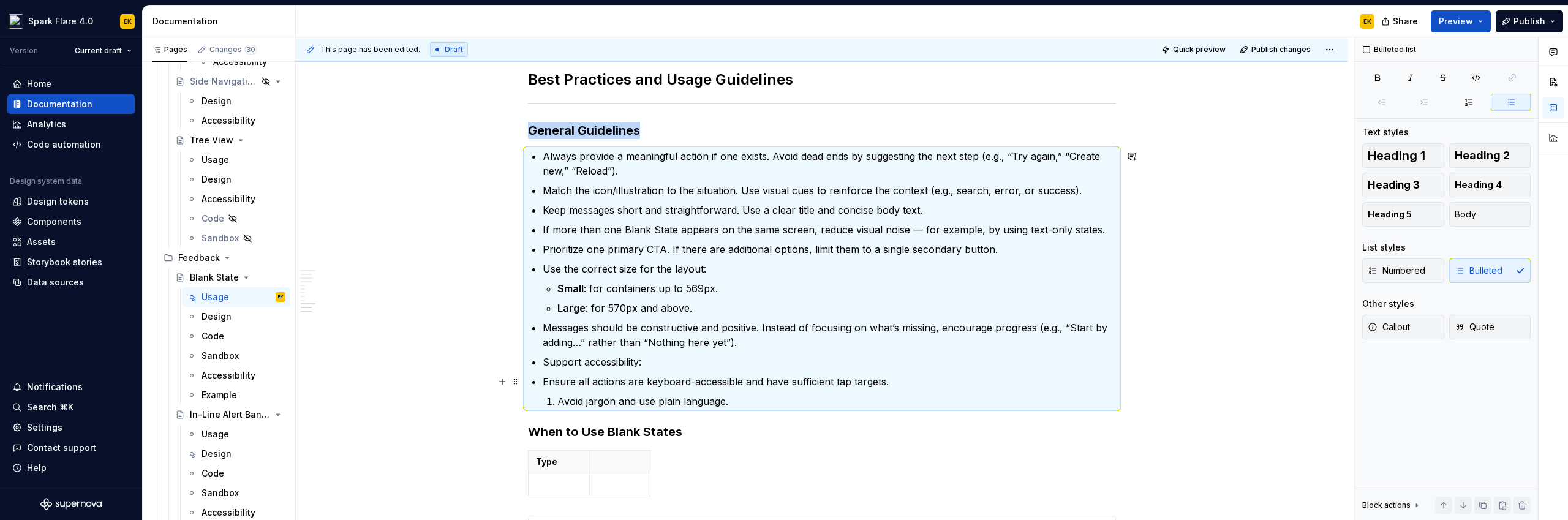
click at [714, 396] on p "Avoid jargon and use plain language." at bounding box center [836, 401] width 559 height 15
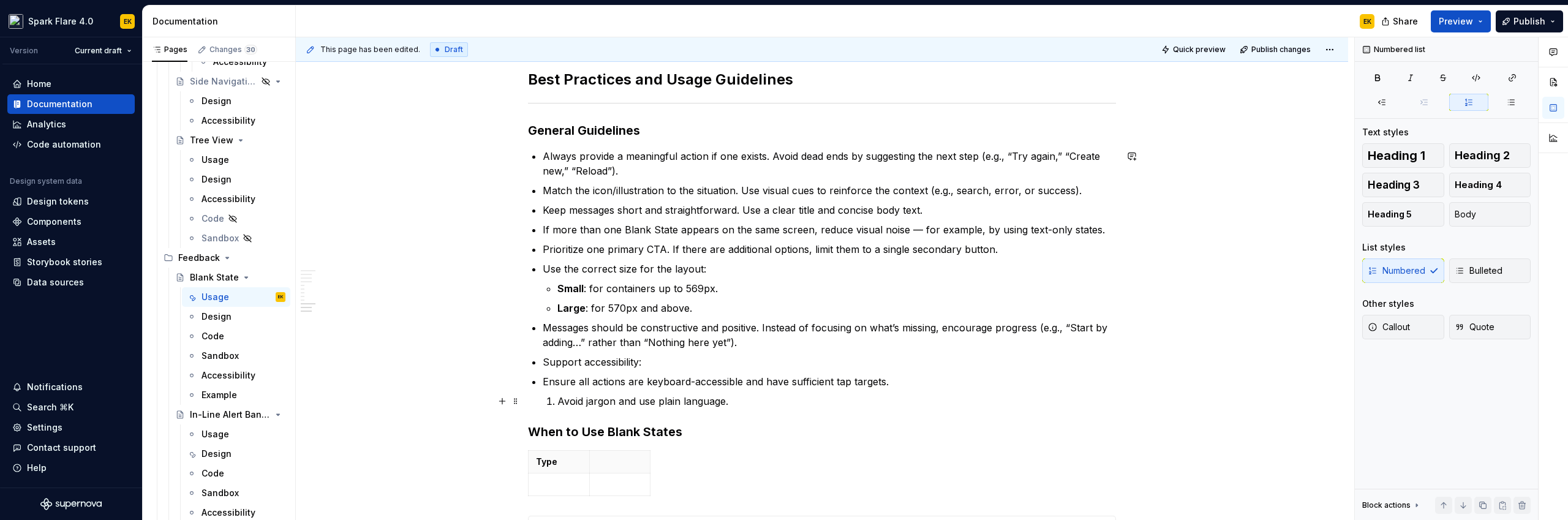
click at [562, 399] on p "Avoid jargon and use plain language." at bounding box center [836, 401] width 559 height 15
click at [558, 402] on p "Avoid jargon and use plain language." at bounding box center [836, 401] width 559 height 15
click at [543, 379] on p "Ensure all actions are keyboard-accessible and have sufficient tap targets" at bounding box center [829, 381] width 573 height 15
click at [571, 403] on li "Ensure all actions are keyboard-accessible and have sufficient tap targets Avoi…" at bounding box center [836, 391] width 559 height 34
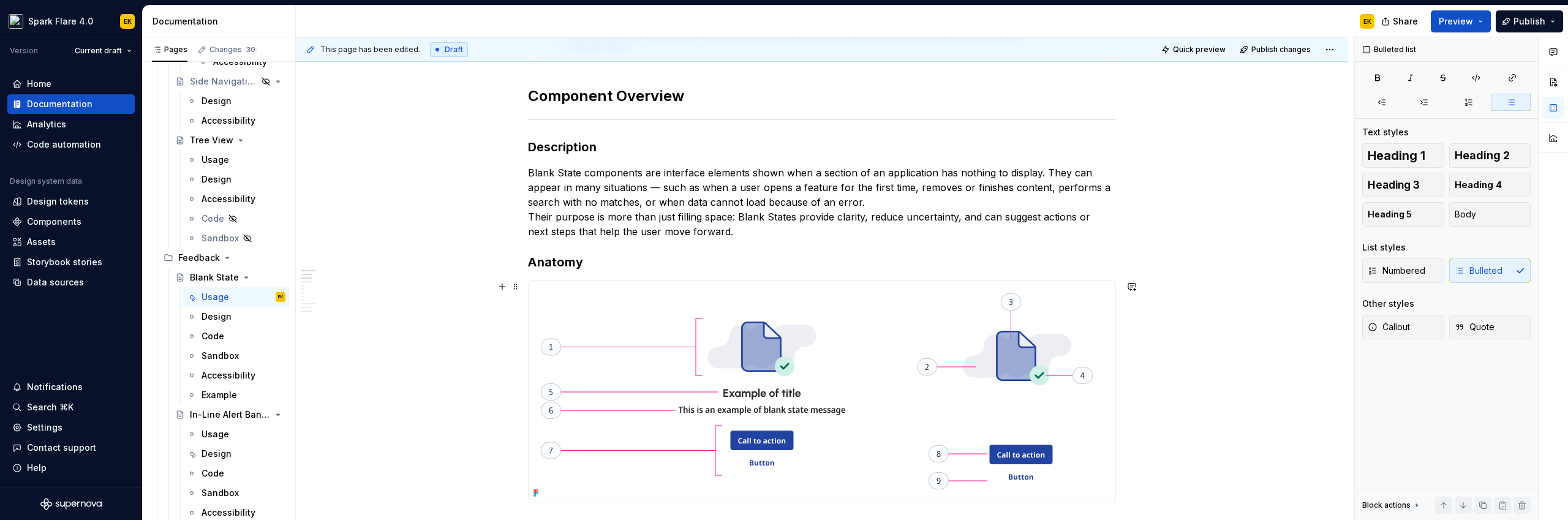
scroll to position [372, 0]
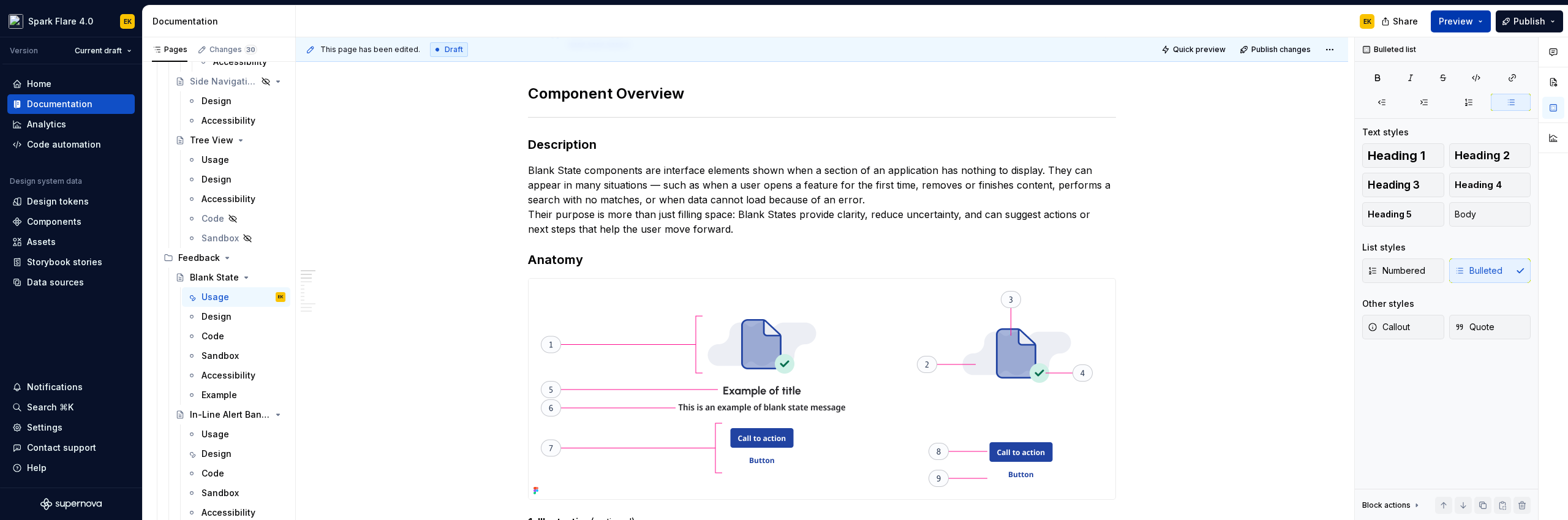
click at [1473, 21] on span "Preview" at bounding box center [1456, 21] width 34 height 12
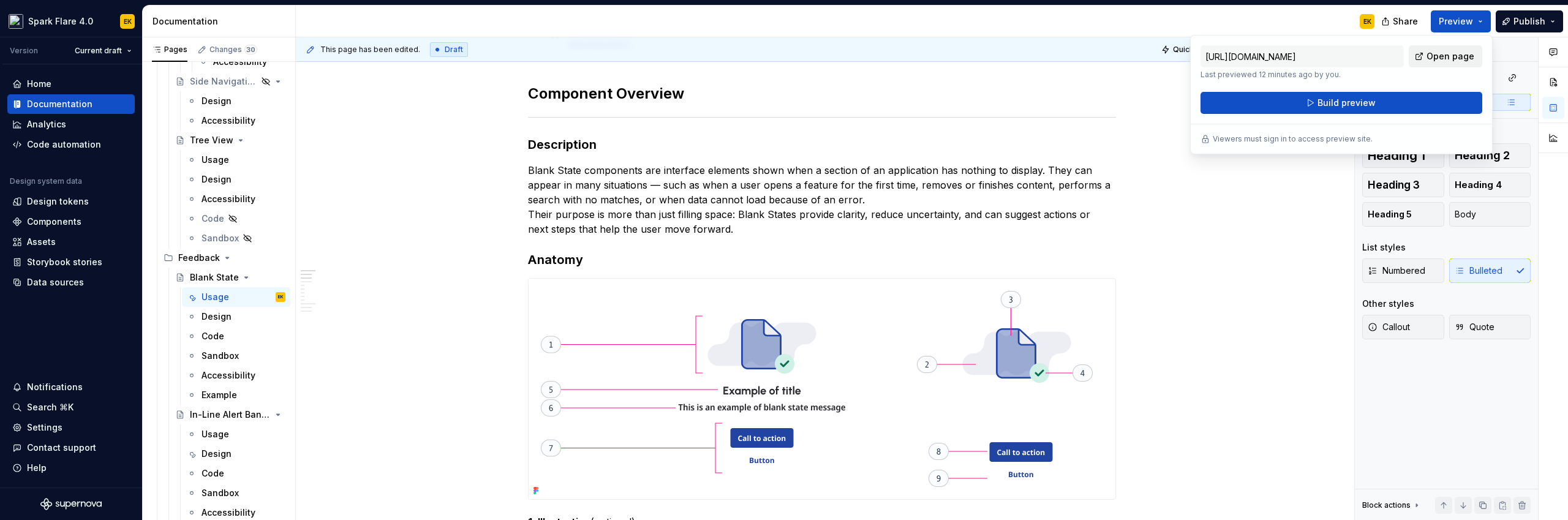
click at [1443, 58] on span "Open page" at bounding box center [1451, 56] width 48 height 12
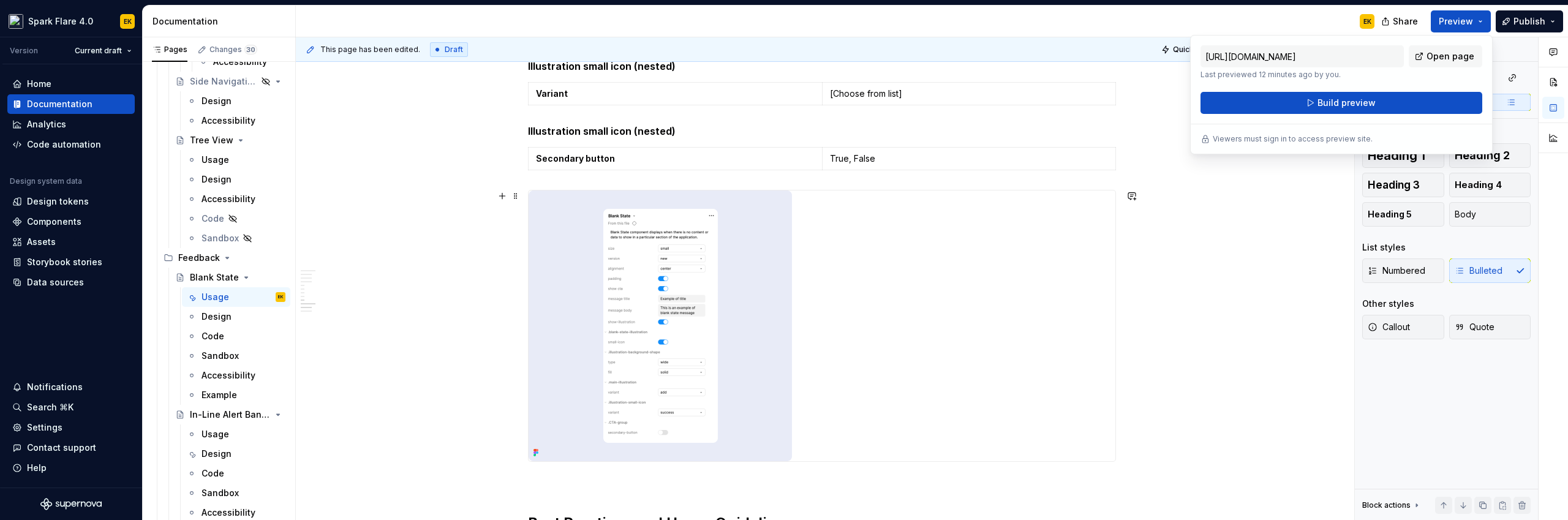
scroll to position [1679, 0]
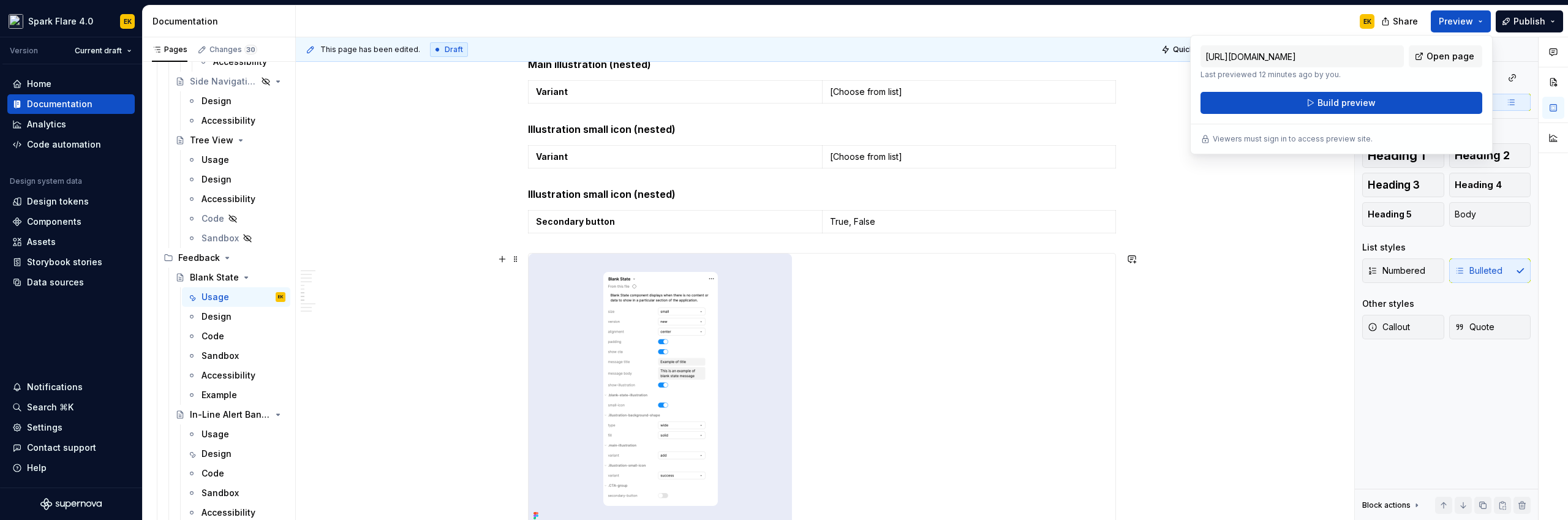
click at [936, 286] on div at bounding box center [822, 389] width 587 height 271
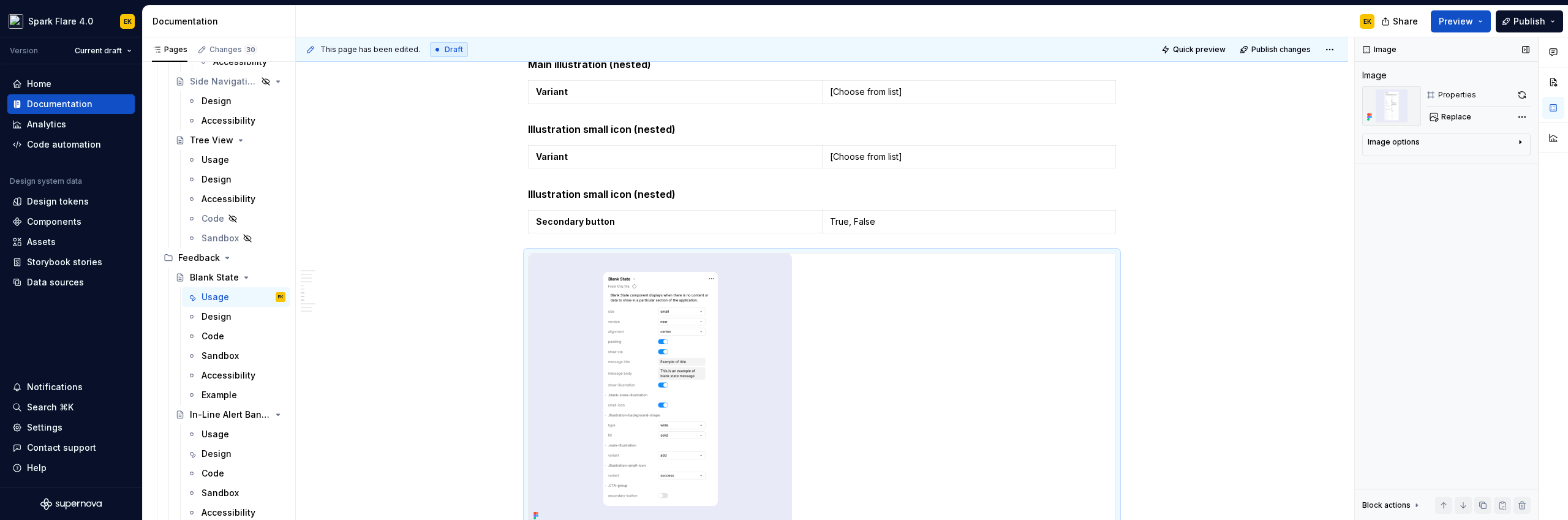
click at [1525, 145] on div "Image options Alignment Caption" at bounding box center [1446, 144] width 168 height 23
click at [1520, 143] on icon "button" at bounding box center [1520, 142] width 1 height 3
click at [1517, 162] on icon "button" at bounding box center [1514, 161] width 10 height 10
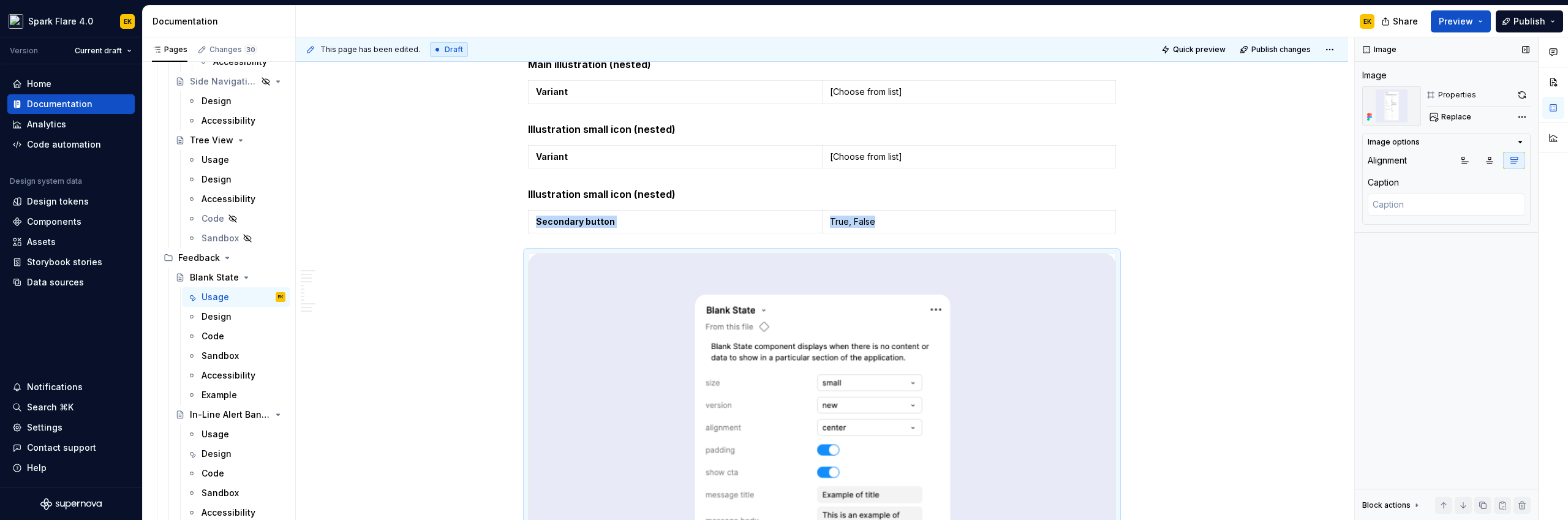
scroll to position [1895, 0]
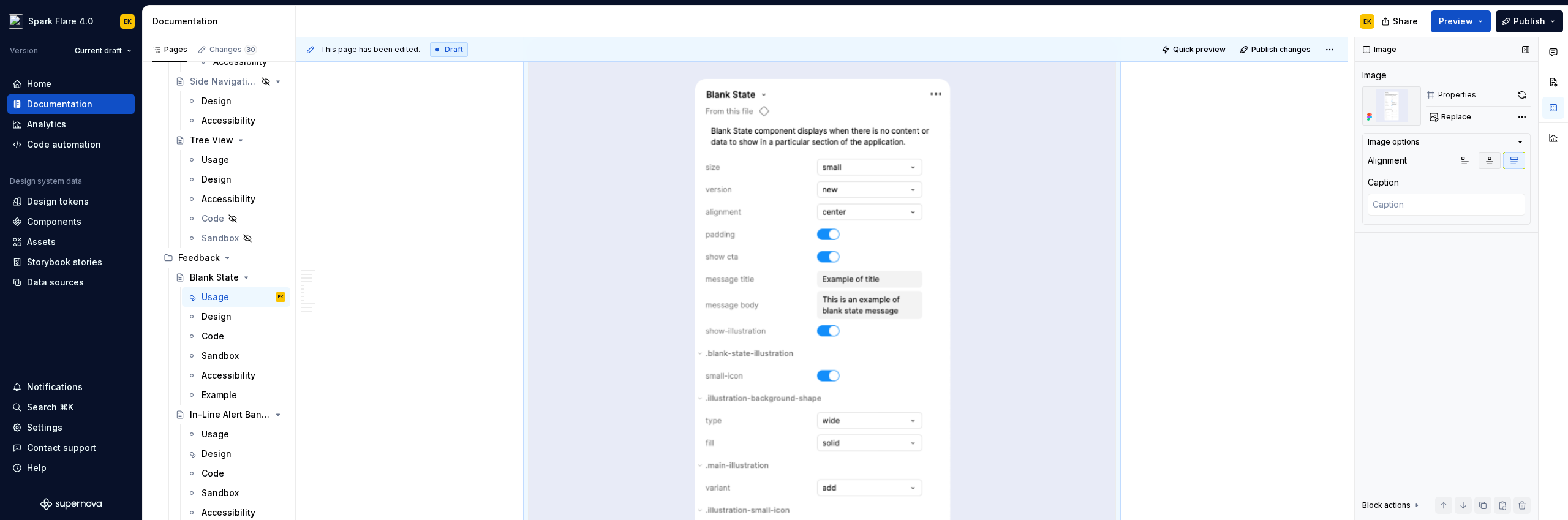
click at [1496, 162] on button "button" at bounding box center [1490, 160] width 22 height 17
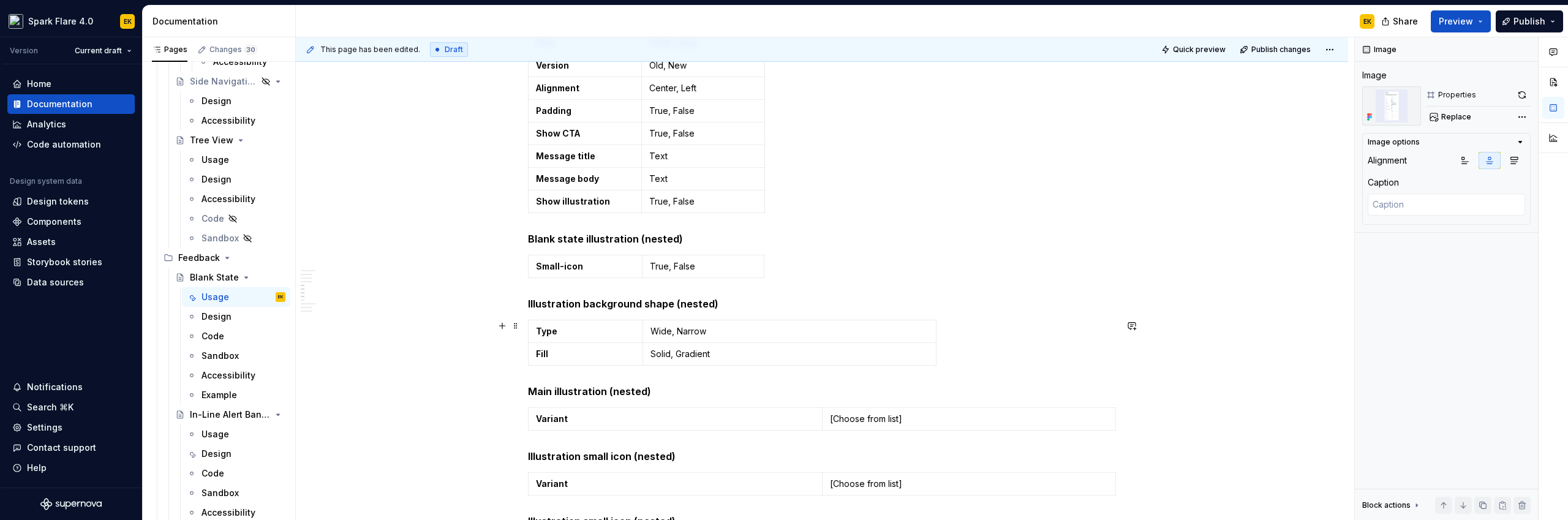
scroll to position [1084, 0]
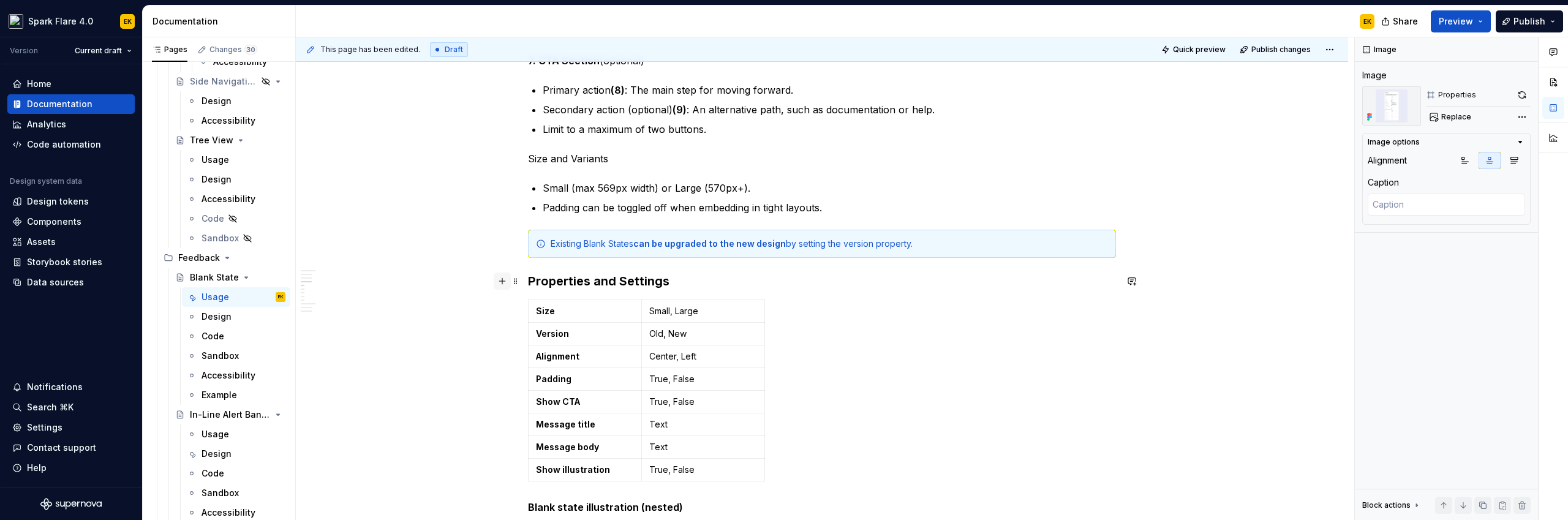
type textarea "*"
click at [505, 284] on button "button" at bounding box center [502, 281] width 17 height 17
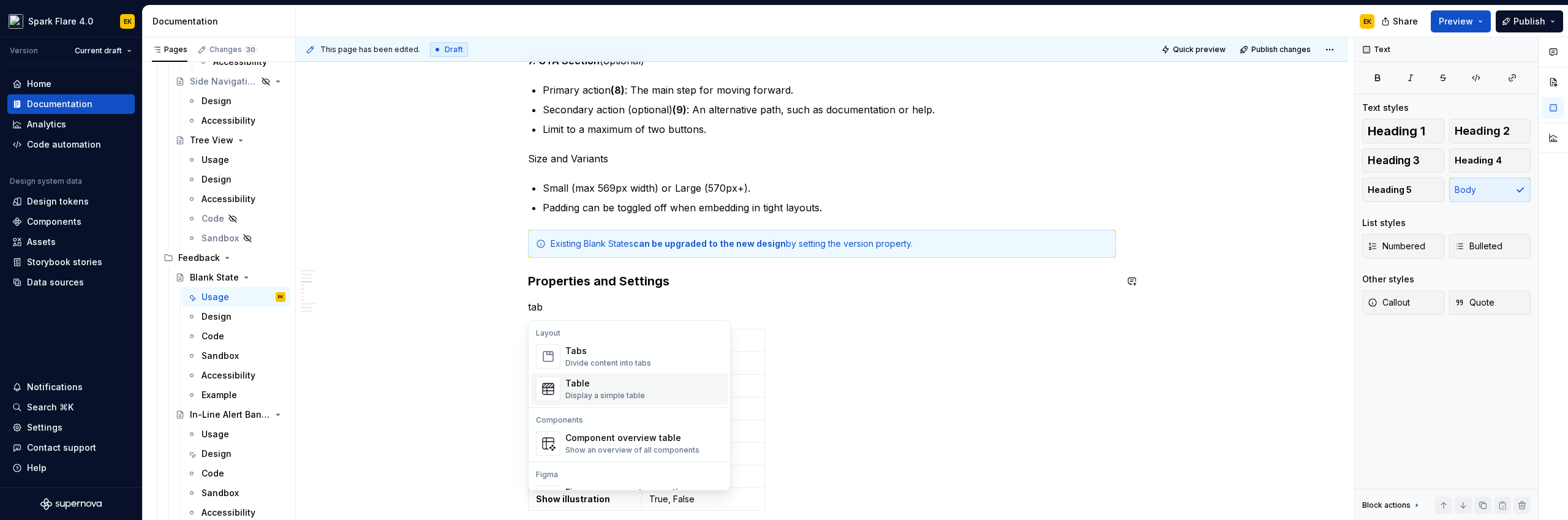
click at [552, 380] on img "Suggestions" at bounding box center [548, 389] width 23 height 25
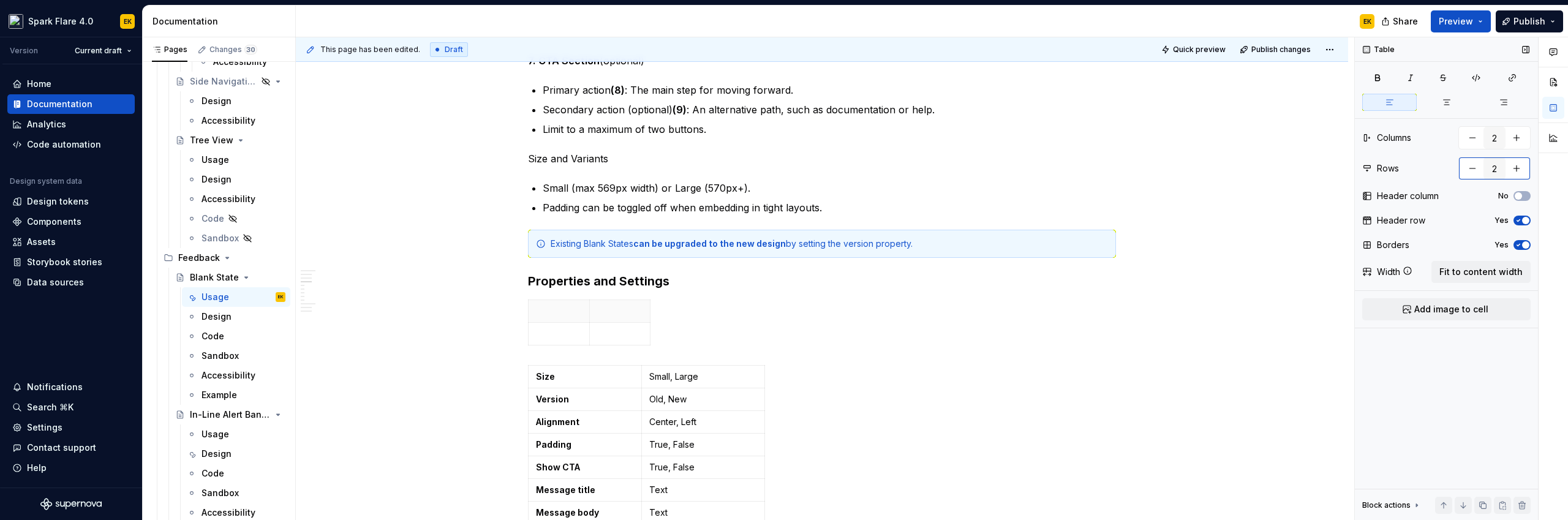
click at [1465, 170] on button "button" at bounding box center [1473, 168] width 22 height 22
type input "1"
click at [1533, 187] on div "Table Columns 2 Rows 1 Header column Yes Header row Yes Borders Yes Width Fit t…" at bounding box center [1446, 278] width 183 height 483
click at [1525, 196] on span "button" at bounding box center [1525, 195] width 7 height 7
click at [1523, 216] on button "Yes" at bounding box center [1522, 221] width 17 height 10
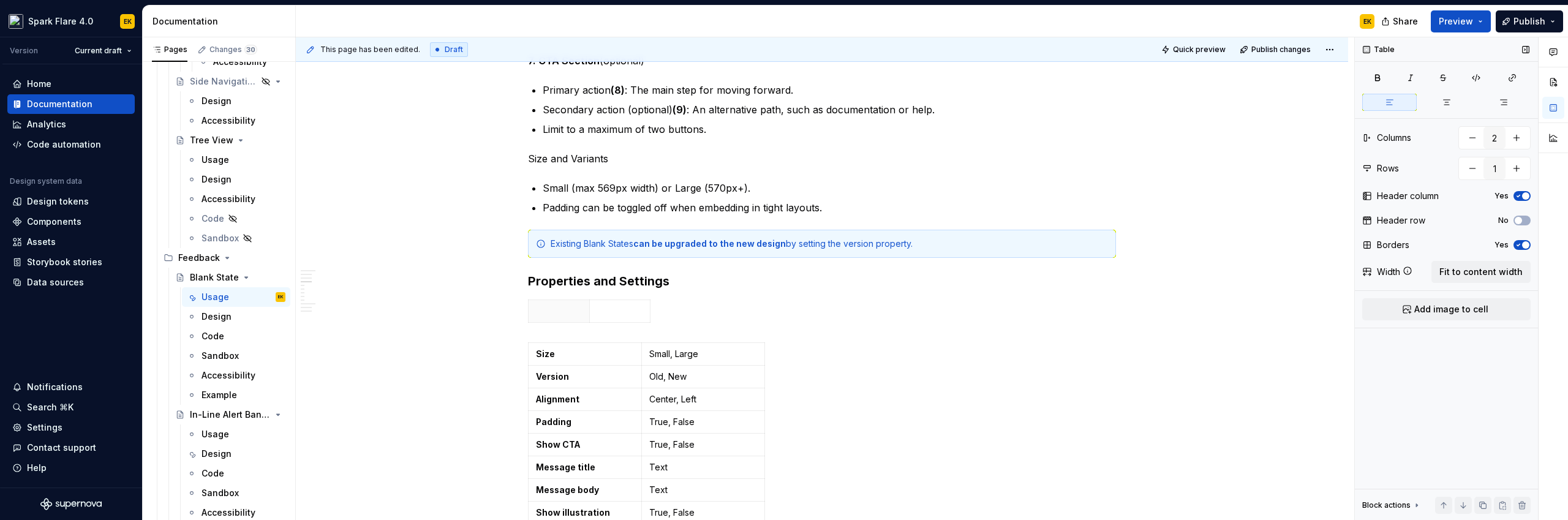
click at [1524, 195] on span "button" at bounding box center [1525, 195] width 7 height 7
click at [1476, 271] on span "Fit to content width" at bounding box center [1480, 272] width 83 height 12
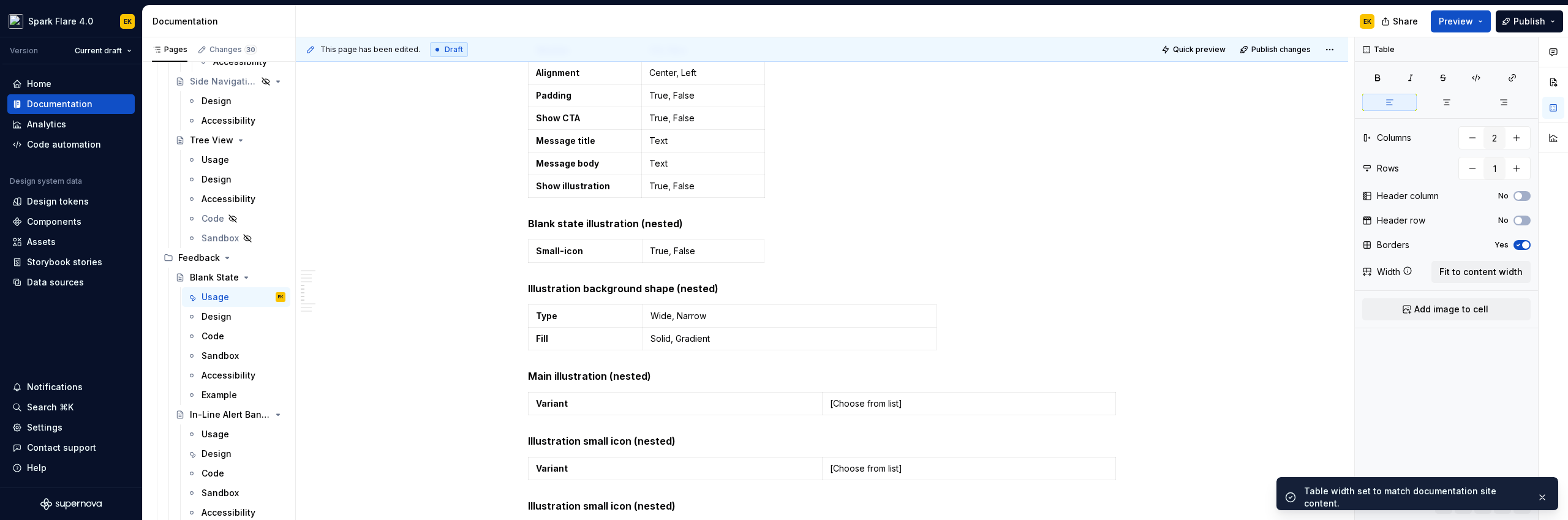
scroll to position [1486, 0]
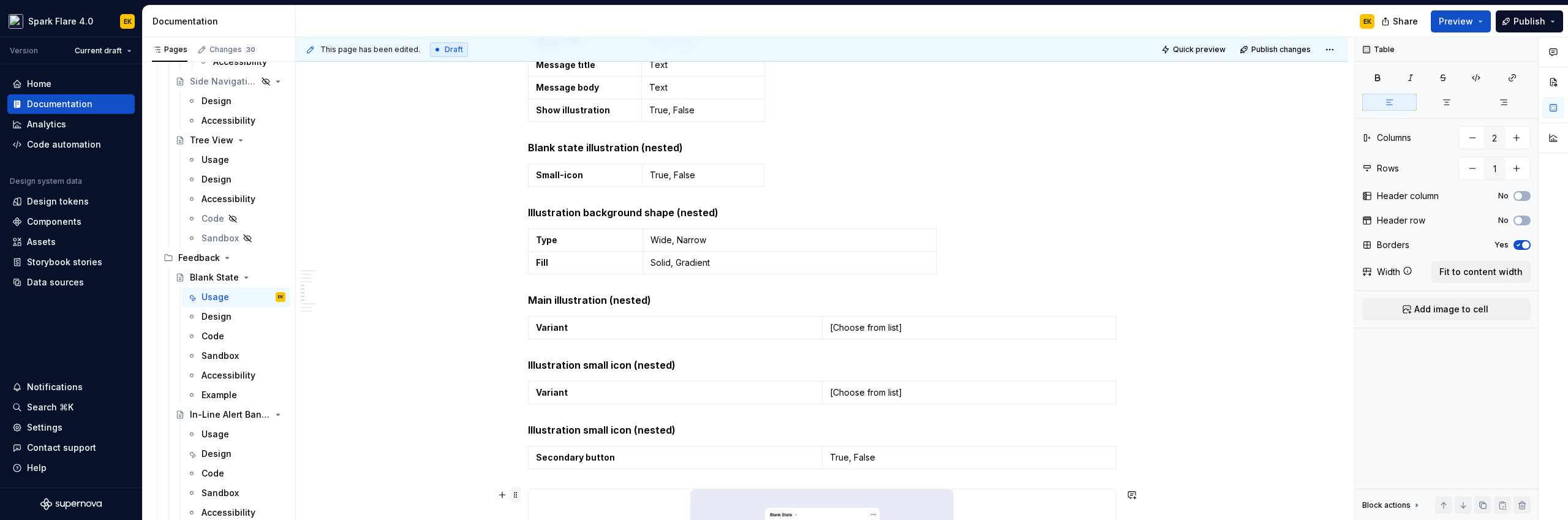
type textarea "*"
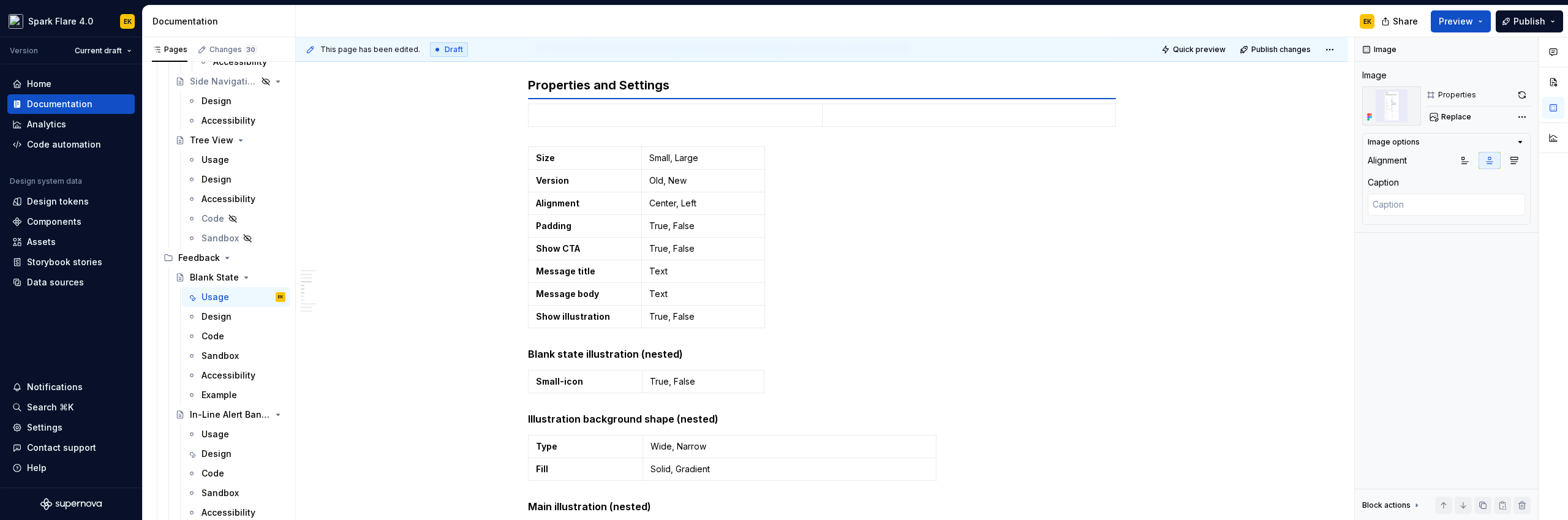
scroll to position [1254, 0]
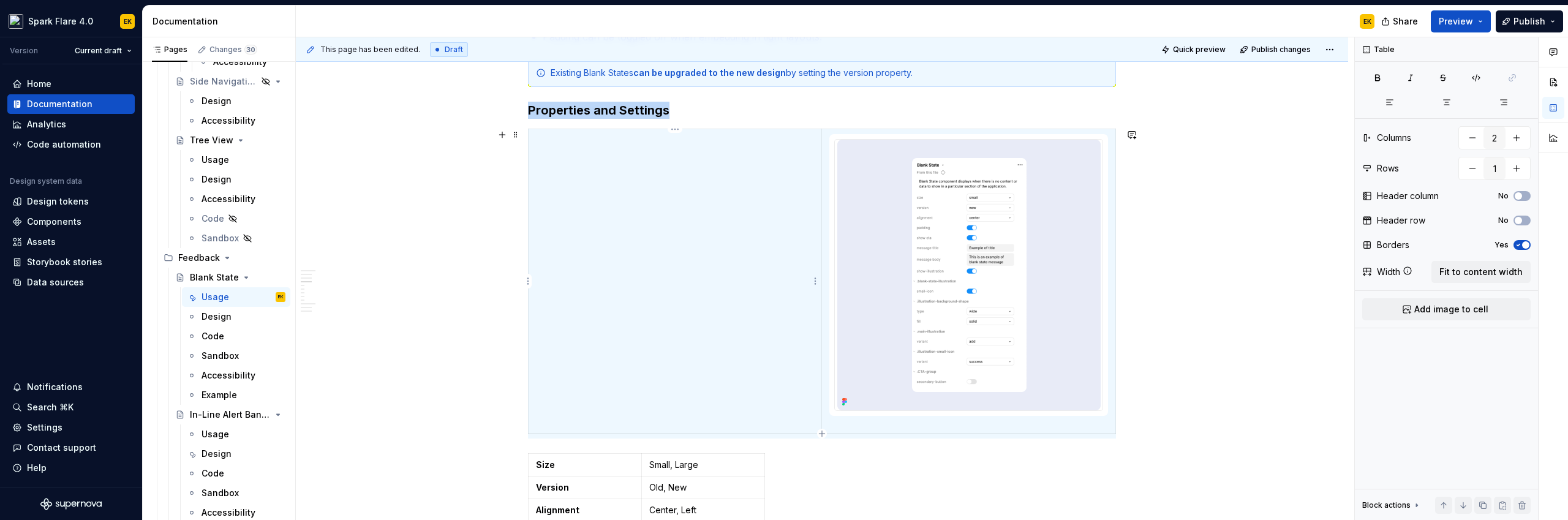
click at [654, 219] on td at bounding box center [675, 281] width 293 height 304
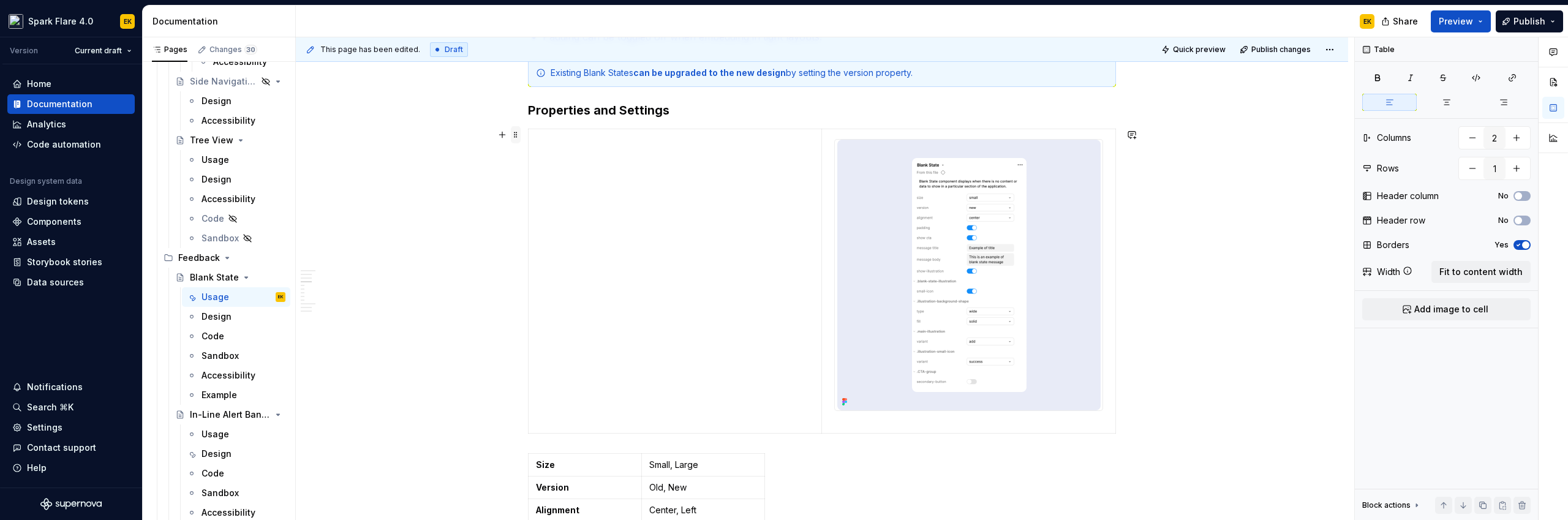
click at [511, 132] on span at bounding box center [516, 134] width 10 height 17
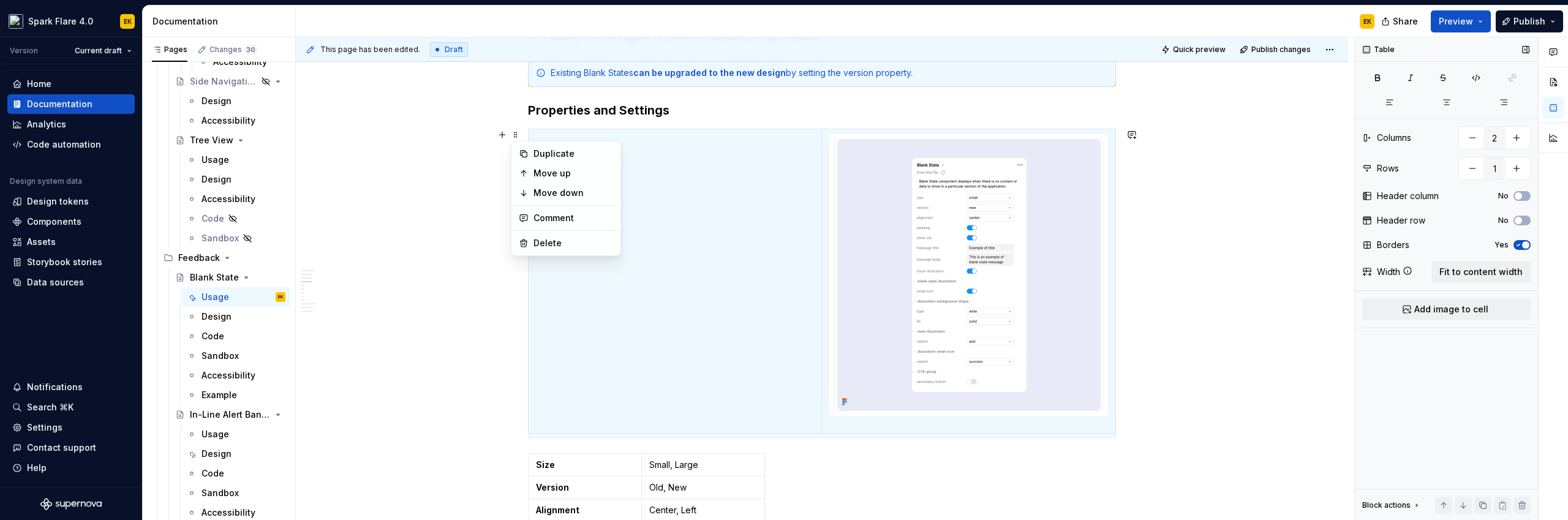
click at [1514, 242] on icon "button" at bounding box center [1519, 244] width 10 height 7
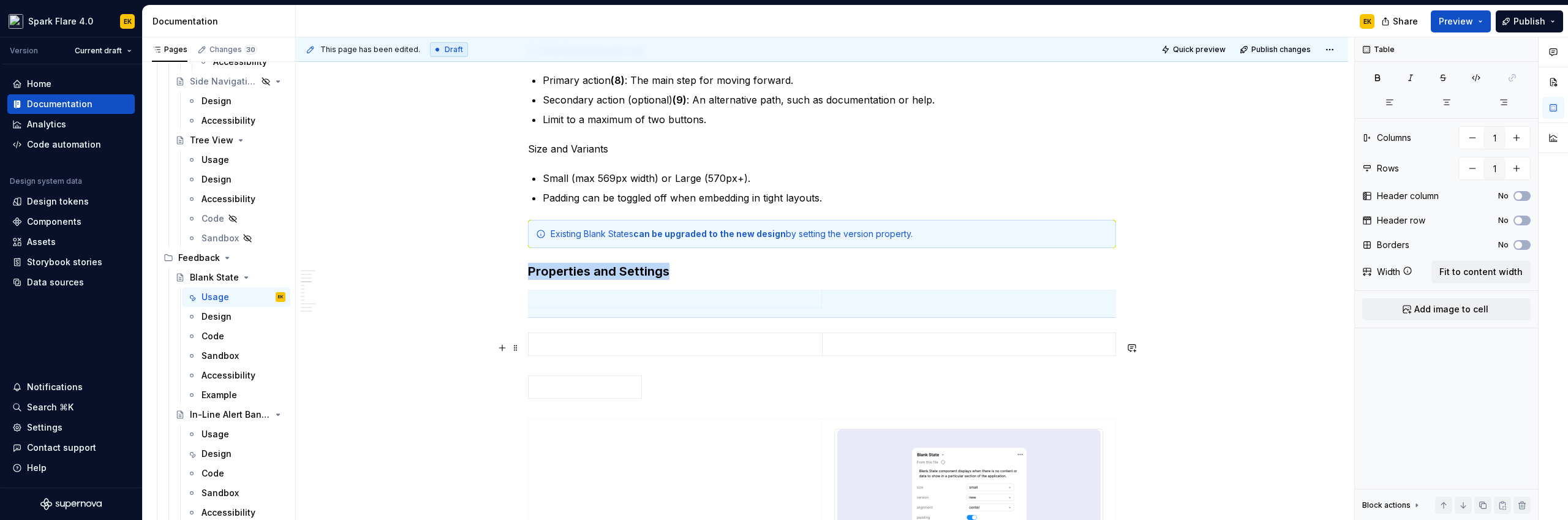
scroll to position [1211, 0]
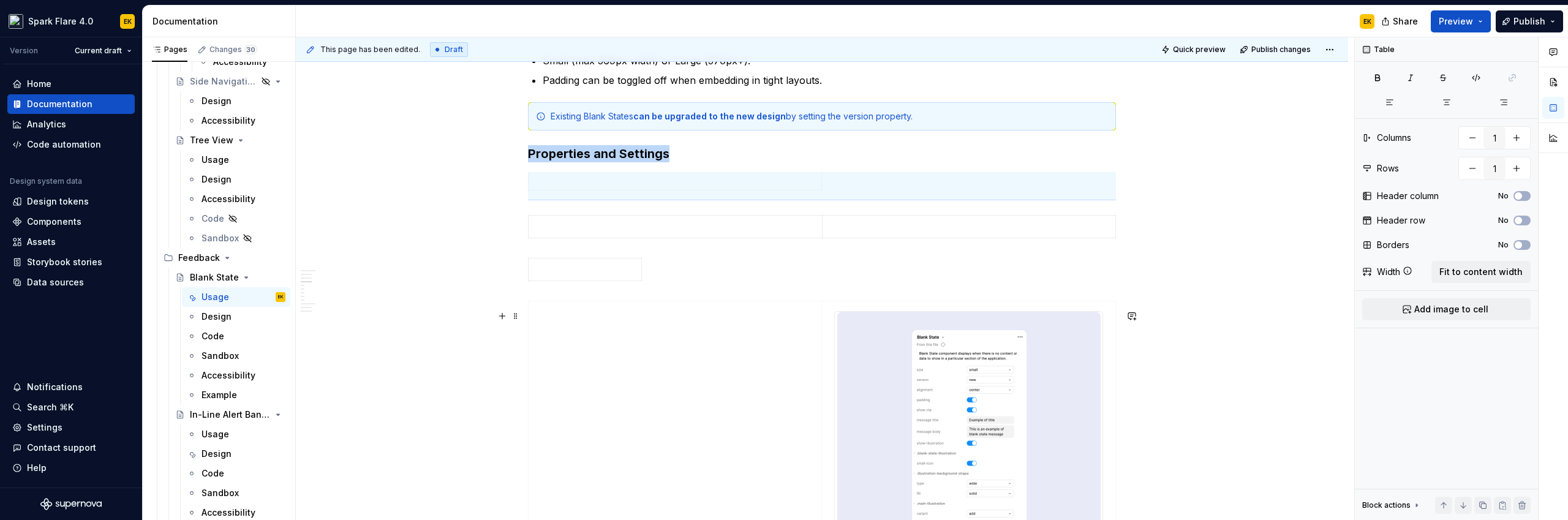
click at [1240, 319] on div "**********" at bounding box center [822, 466] width 1052 height 2900
type input "2"
type input "8"
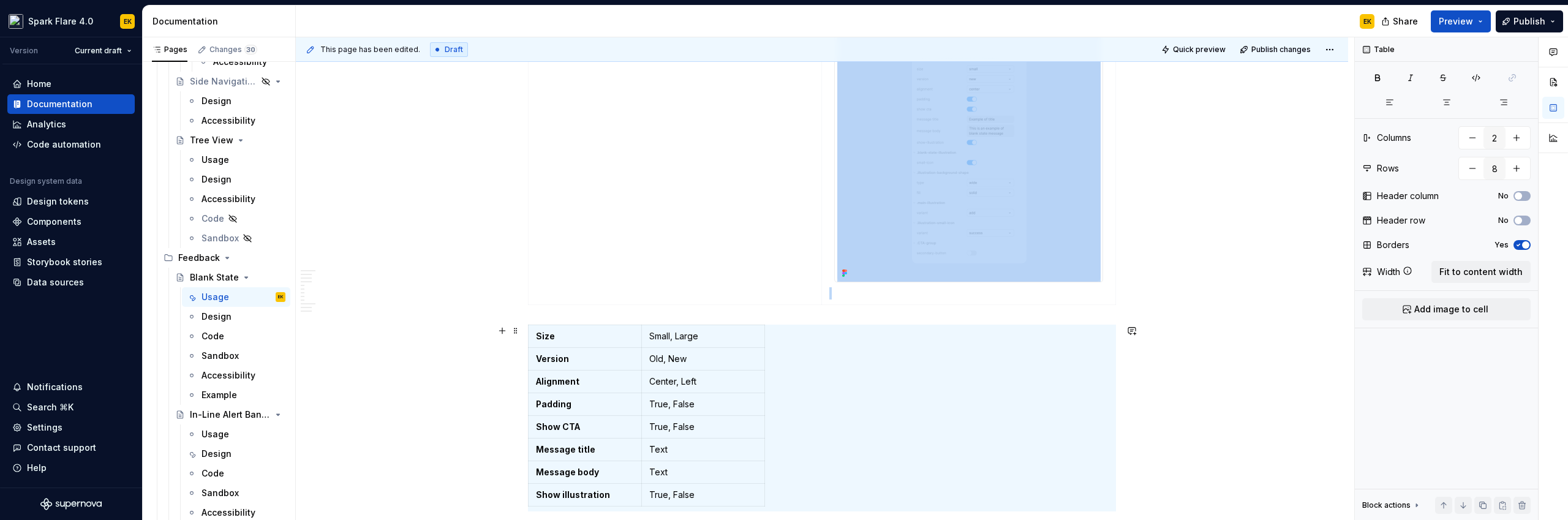
click at [1165, 334] on div "**********" at bounding box center [822, 165] width 1052 height 2900
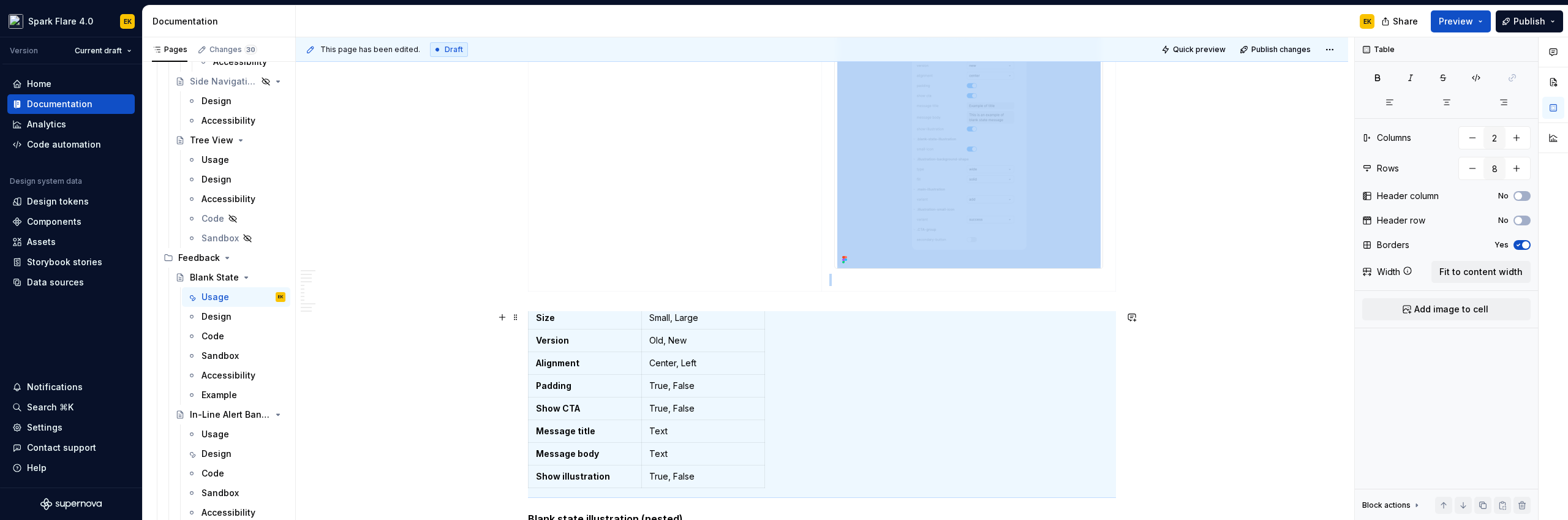
scroll to position [1640, 0]
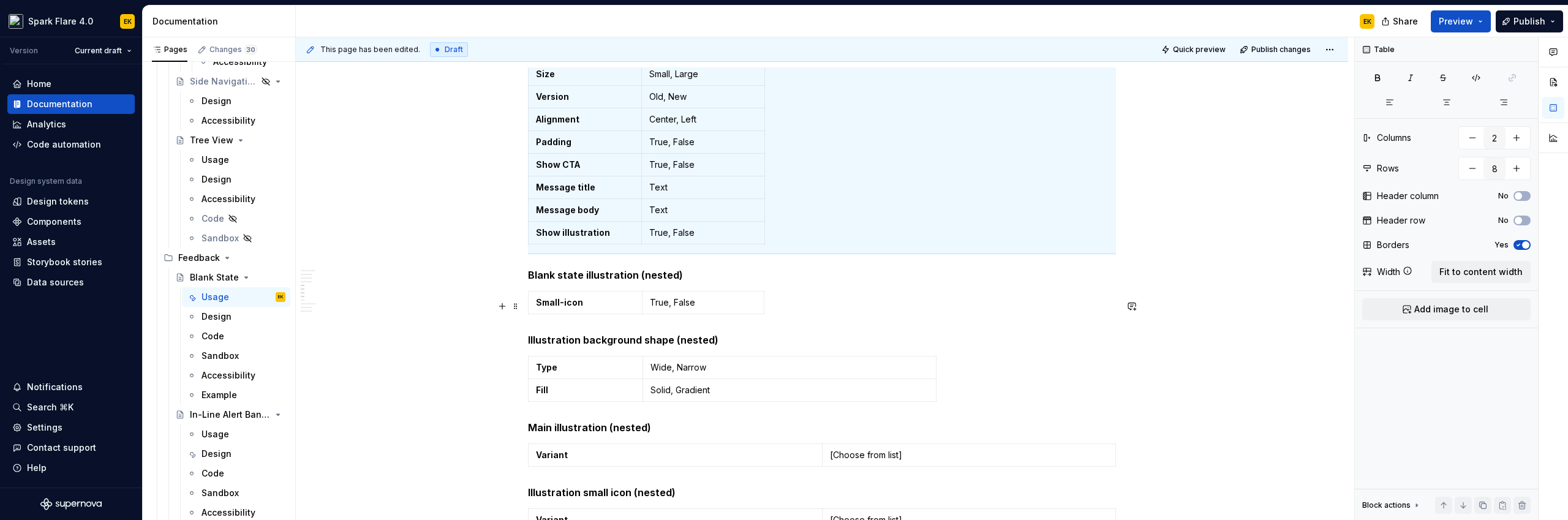
type input "1"
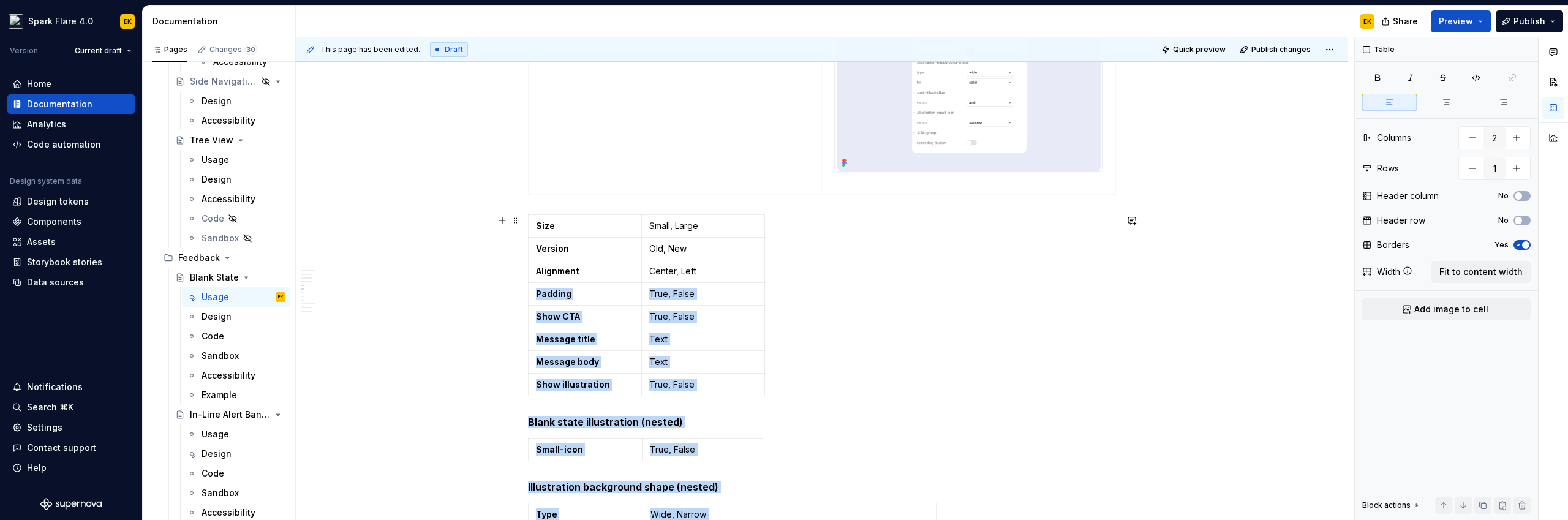
scroll to position [1454, 0]
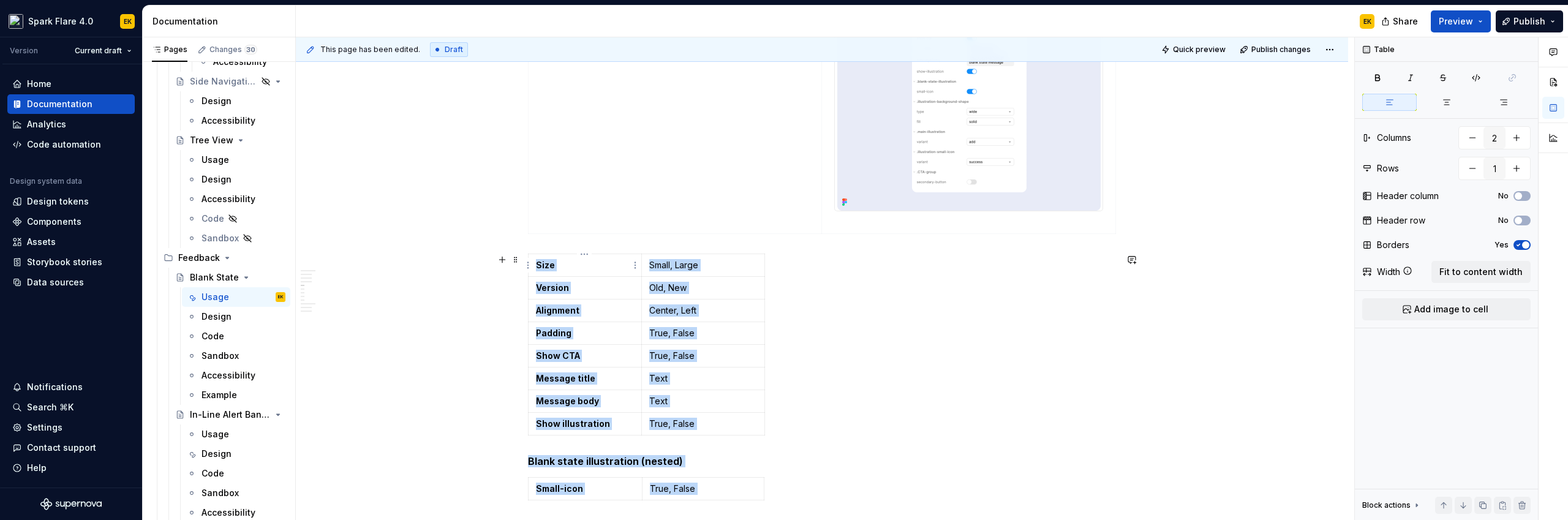
drag, startPoint x: 891, startPoint y: 426, endPoint x: 535, endPoint y: 264, distance: 391.2
click at [535, 264] on div "**********" at bounding box center [822, 87] width 588 height 2571
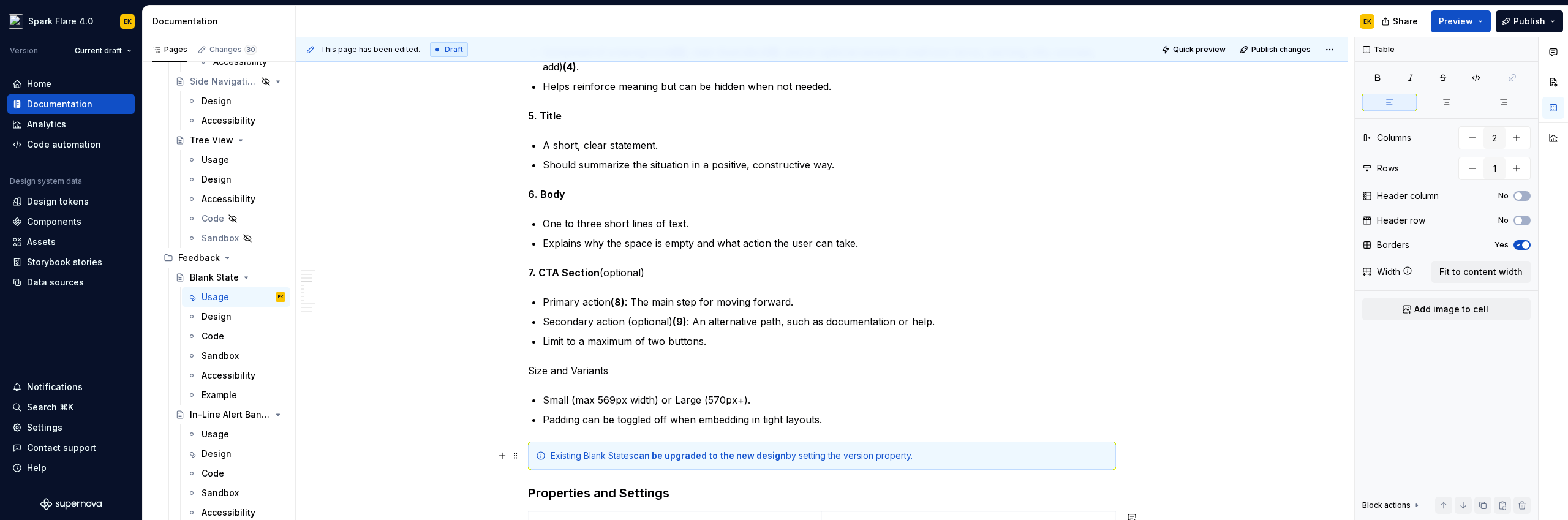
scroll to position [1130, 0]
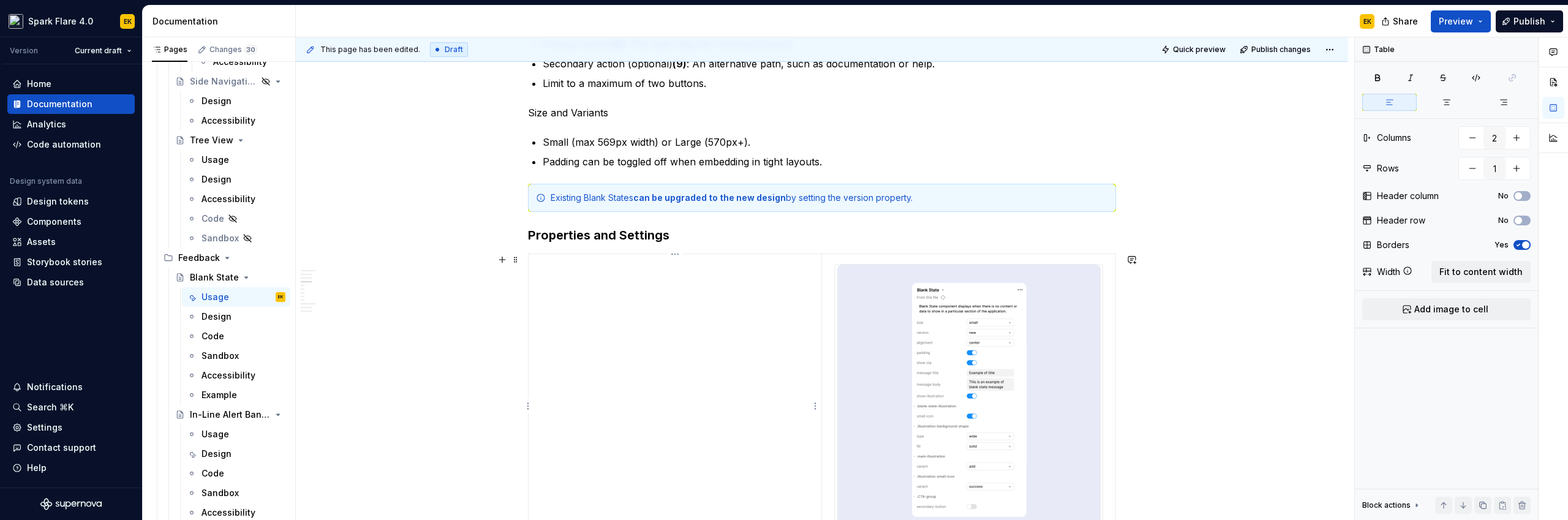
click at [617, 361] on td at bounding box center [675, 406] width 293 height 304
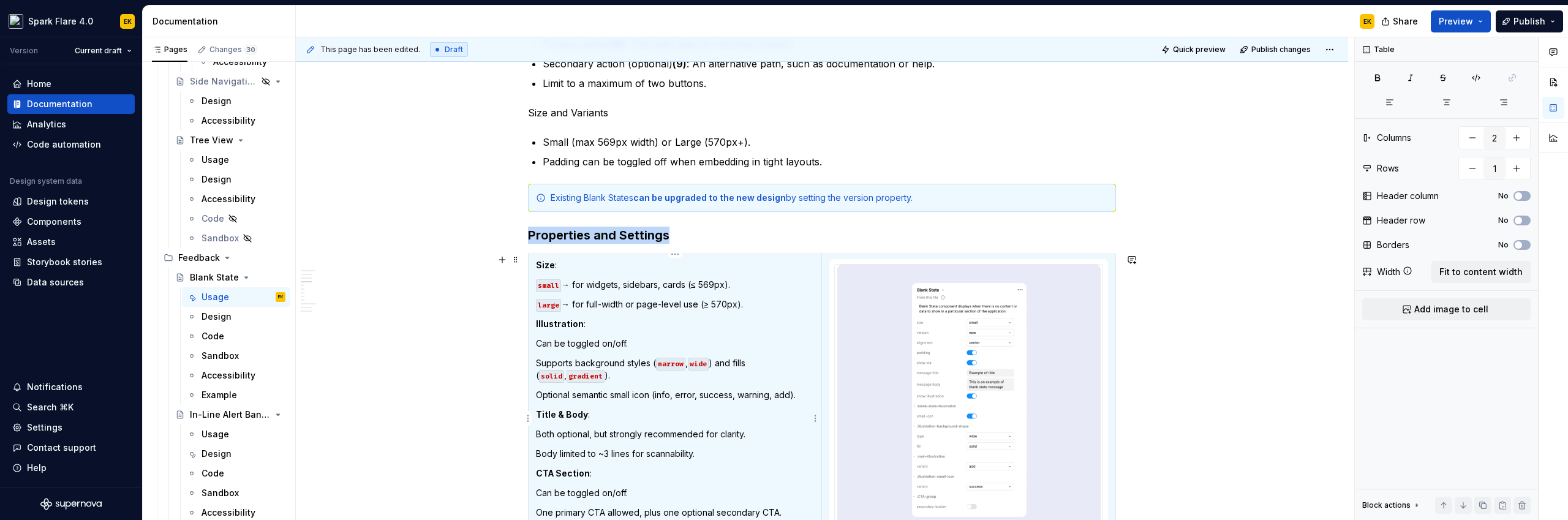
click at [542, 284] on code "small" at bounding box center [548, 285] width 25 height 13
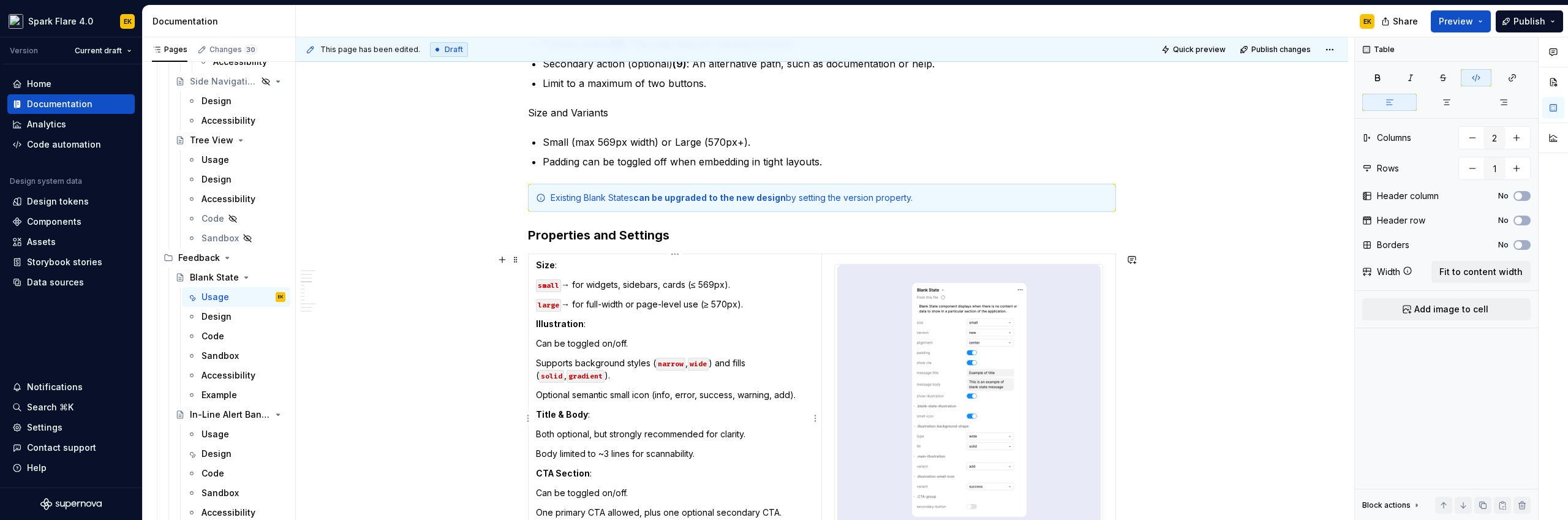
click at [660, 377] on p "Supports background styles ( narrow , wide ) and fills ( solid , gradient )." at bounding box center [675, 369] width 278 height 25
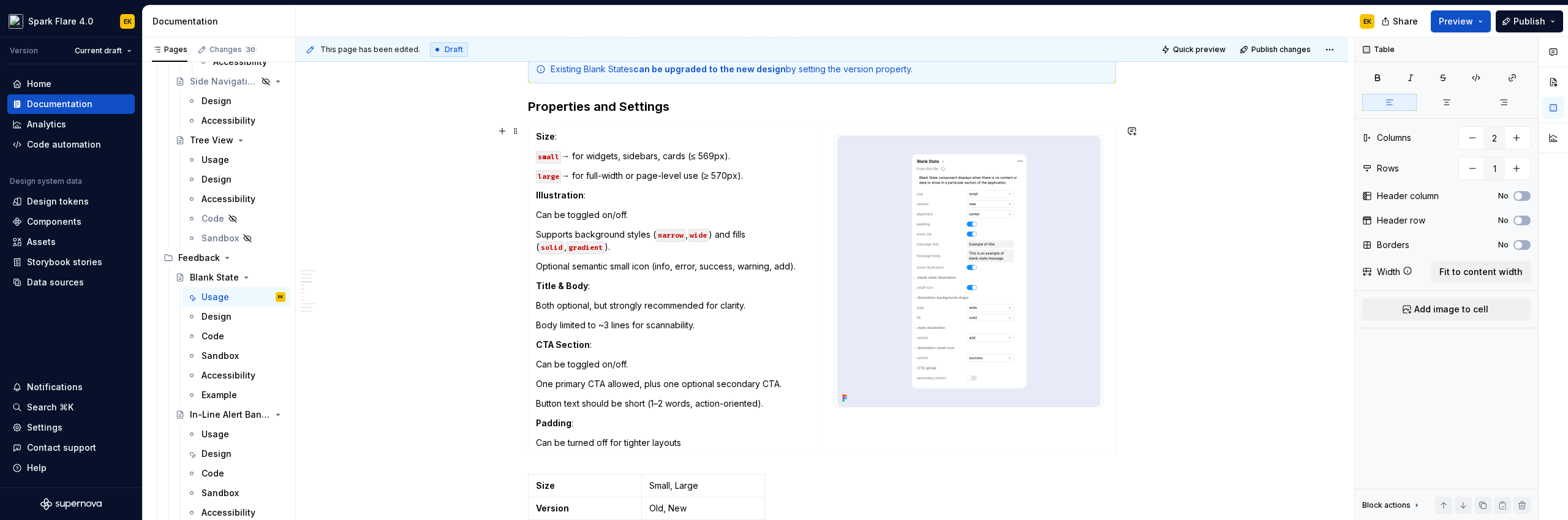
scroll to position [1231, 0]
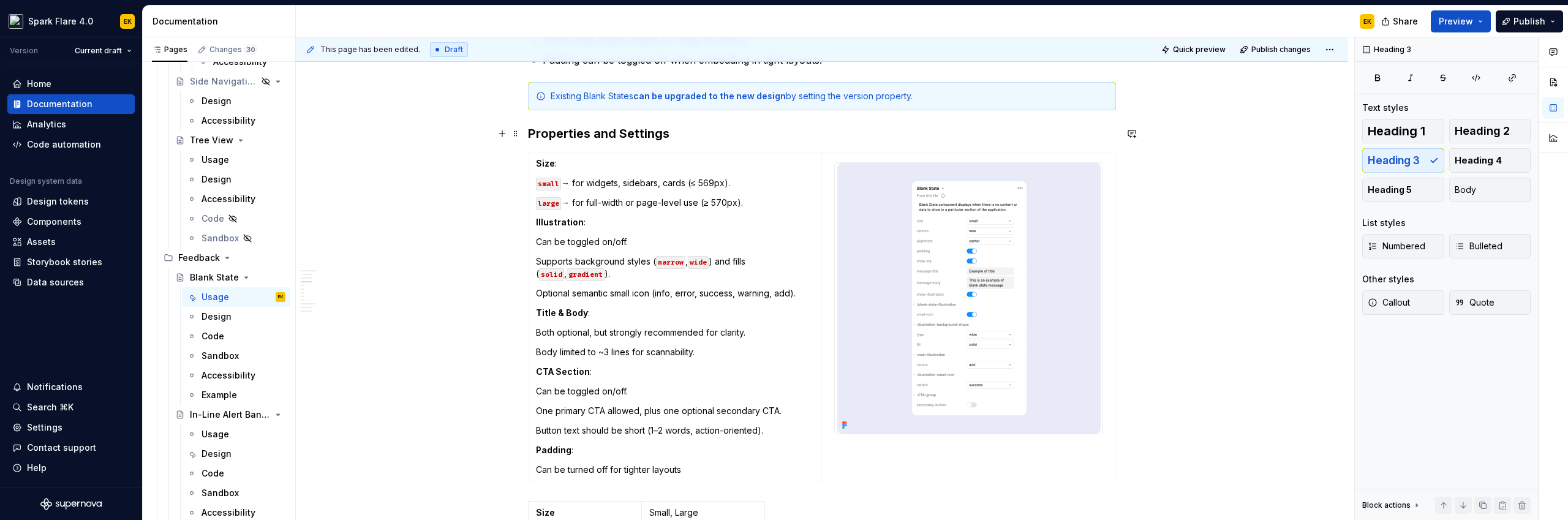
click at [531, 130] on h3 "Properties and Settings" at bounding box center [822, 133] width 588 height 17
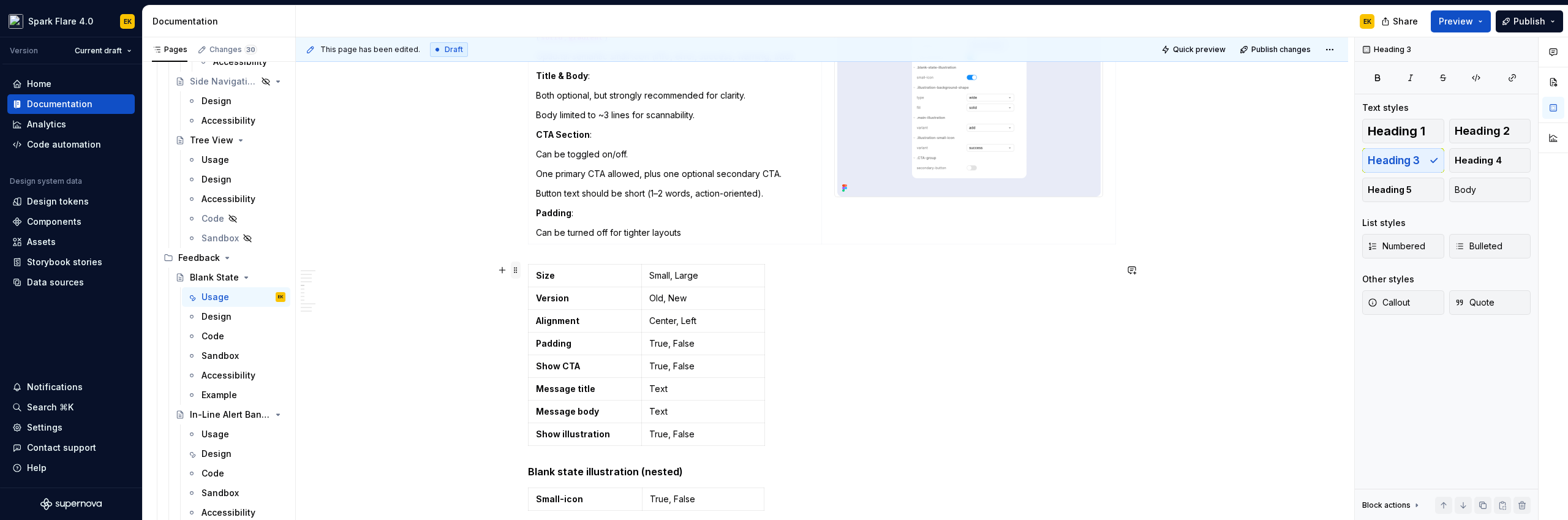
click at [512, 274] on span at bounding box center [516, 270] width 10 height 17
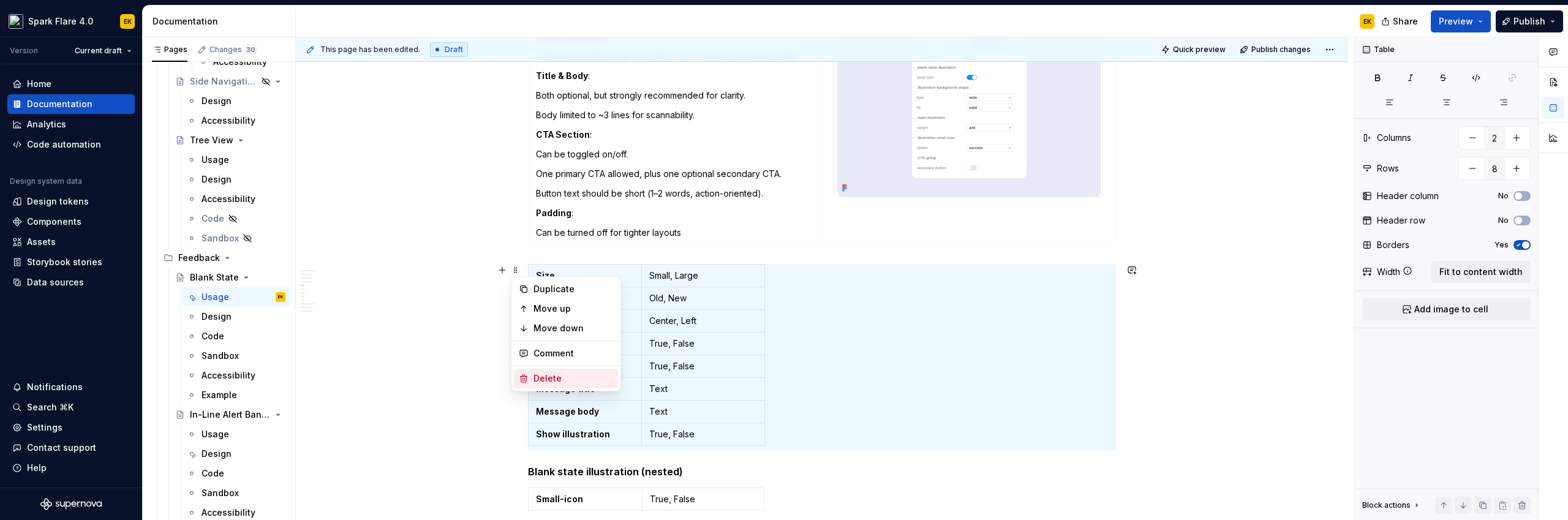
click at [539, 379] on div "Delete" at bounding box center [574, 378] width 80 height 12
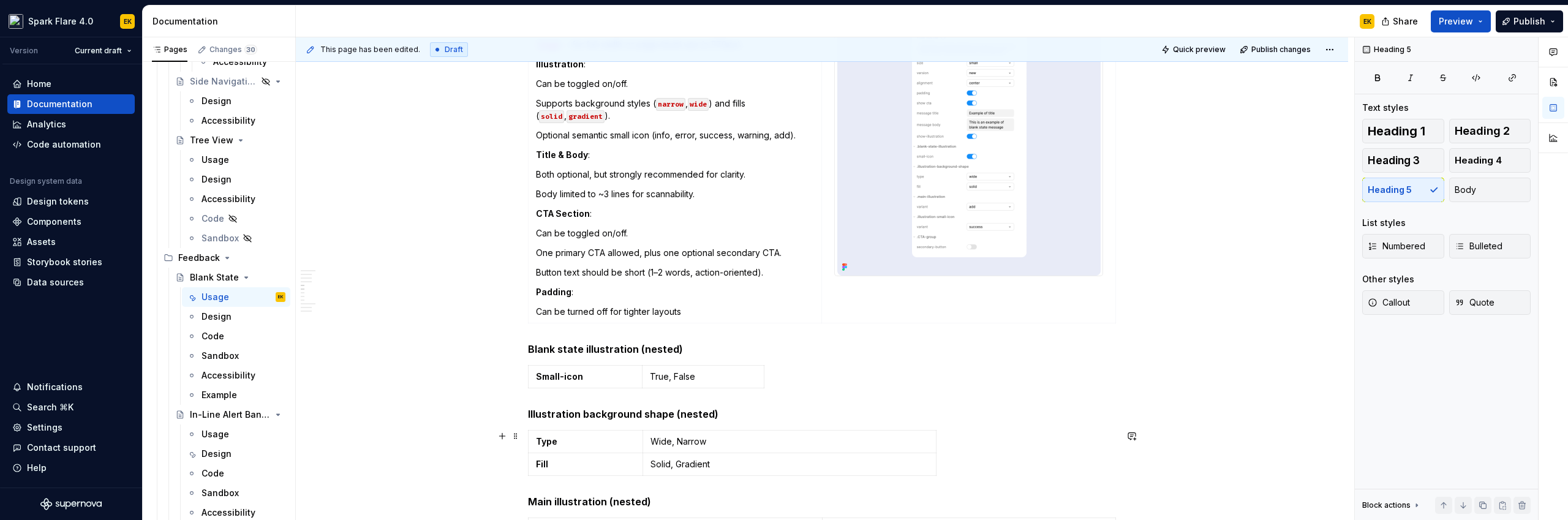
scroll to position [1312, 0]
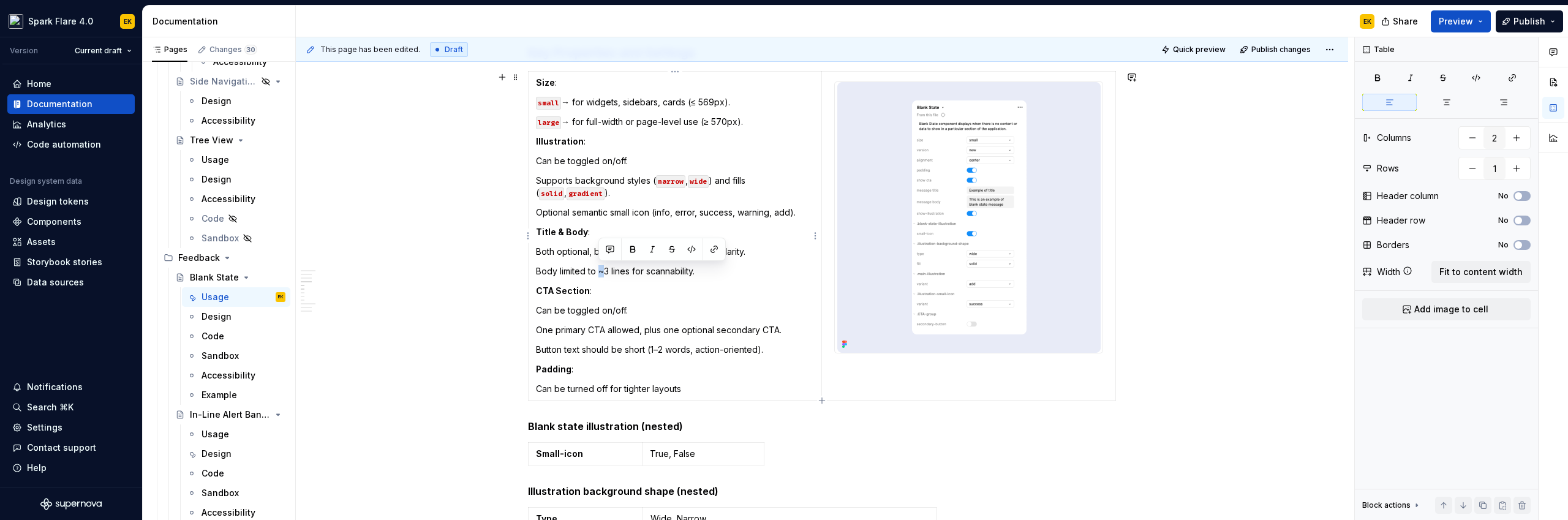
click at [600, 271] on p "Body limited to ~3 lines for scannability." at bounding box center [675, 271] width 278 height 12
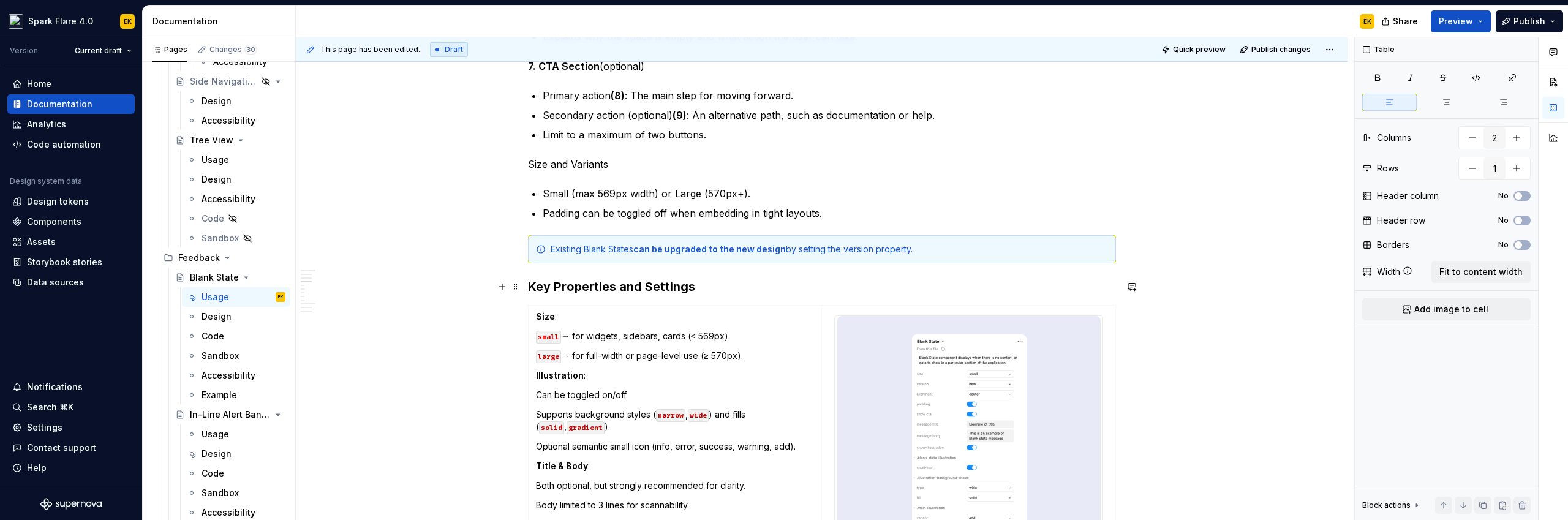
scroll to position [1193, 0]
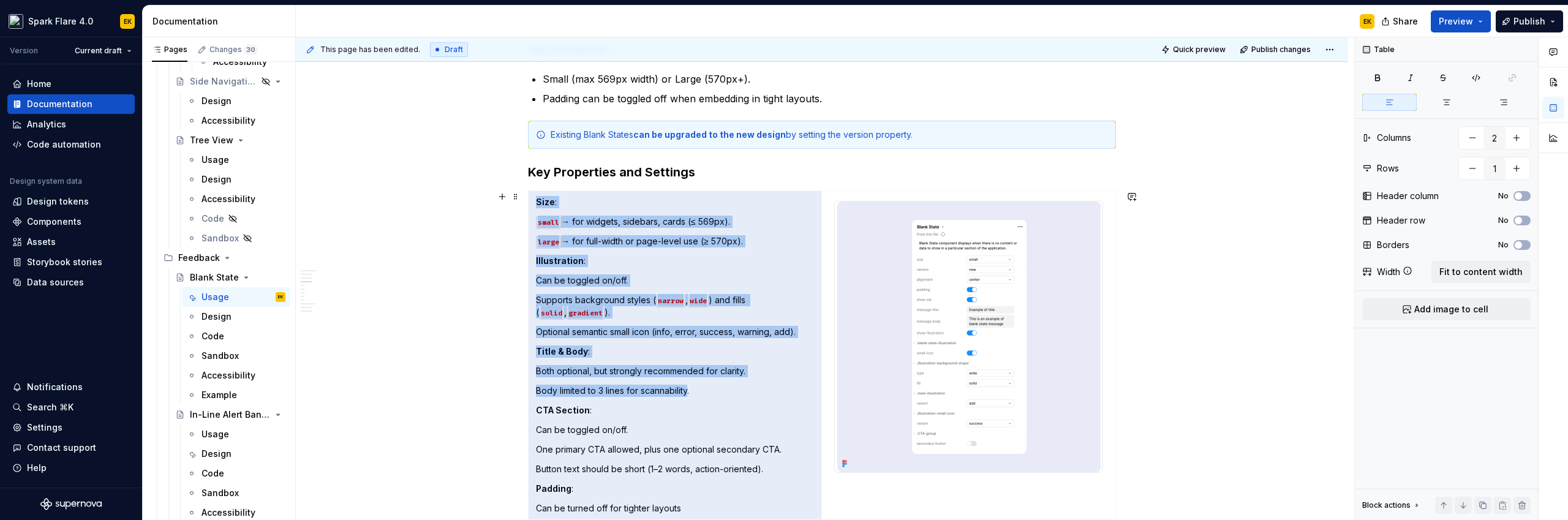
drag, startPoint x: 682, startPoint y: 391, endPoint x: 522, endPoint y: 364, distance: 162.1
click at [518, 361] on div "**********" at bounding box center [822, 332] width 1052 height 2594
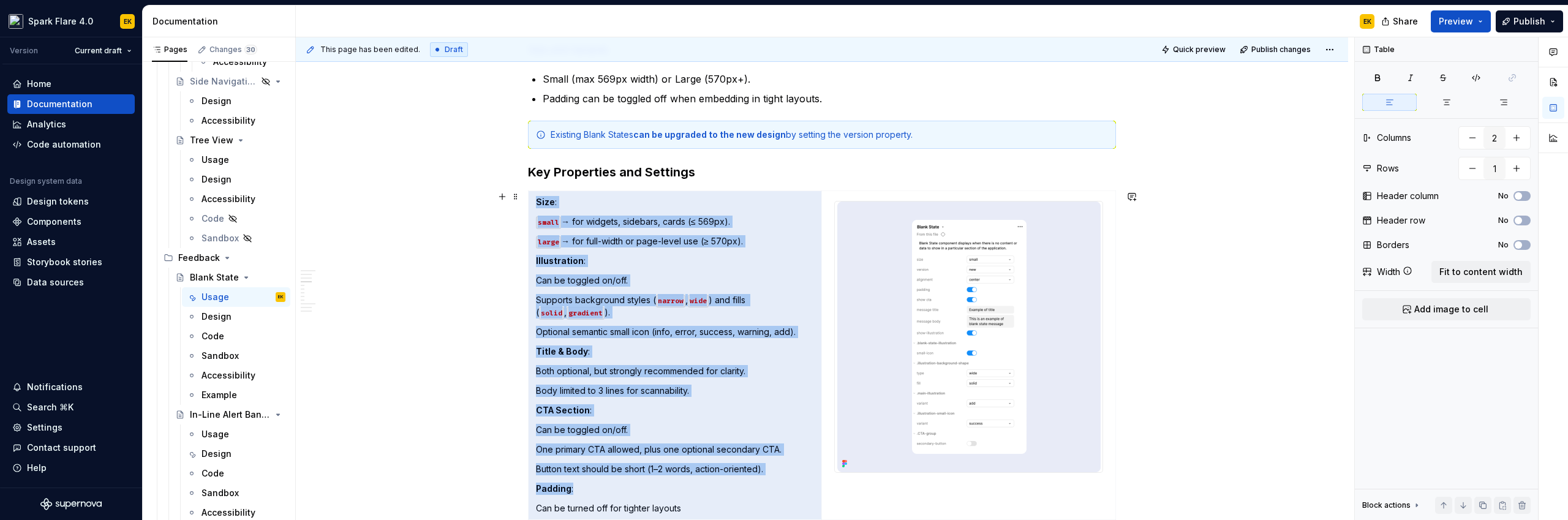
click at [584, 369] on p "Both optional, but strongly recommended for clarity." at bounding box center [675, 371] width 278 height 12
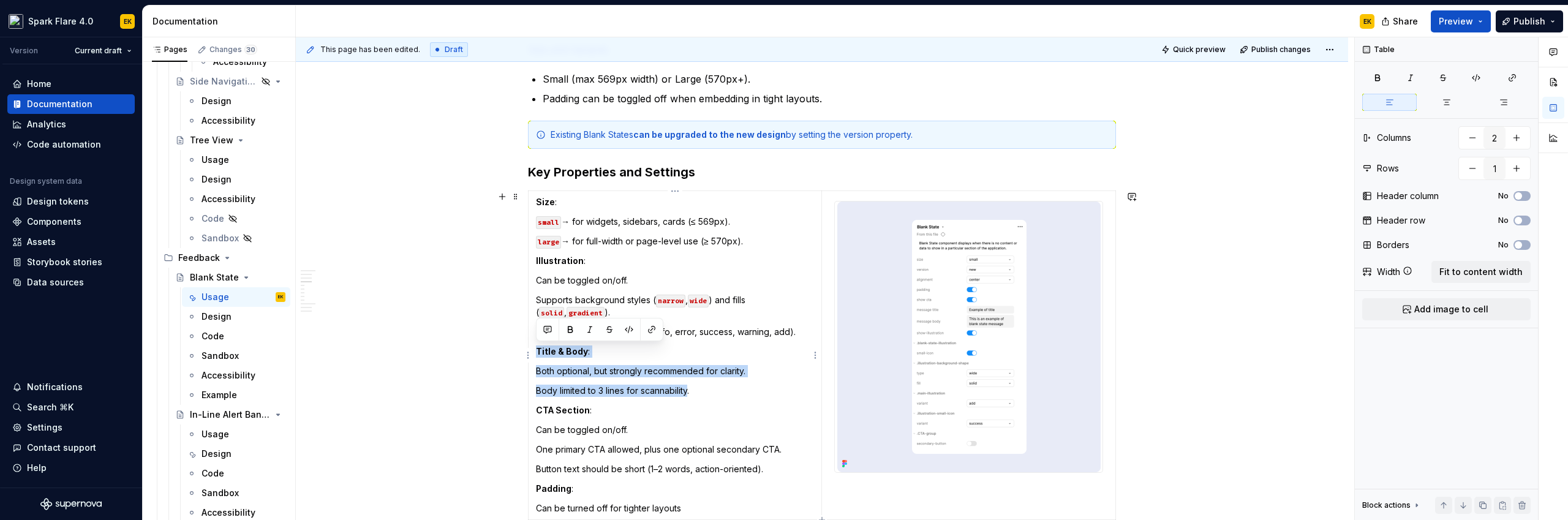
drag, startPoint x: 690, startPoint y: 389, endPoint x: 536, endPoint y: 348, distance: 159.1
click at [536, 348] on td "Size : small → for widgets, sidebars, cards (≤ 569px). large → for full-width o…" at bounding box center [675, 355] width 293 height 329
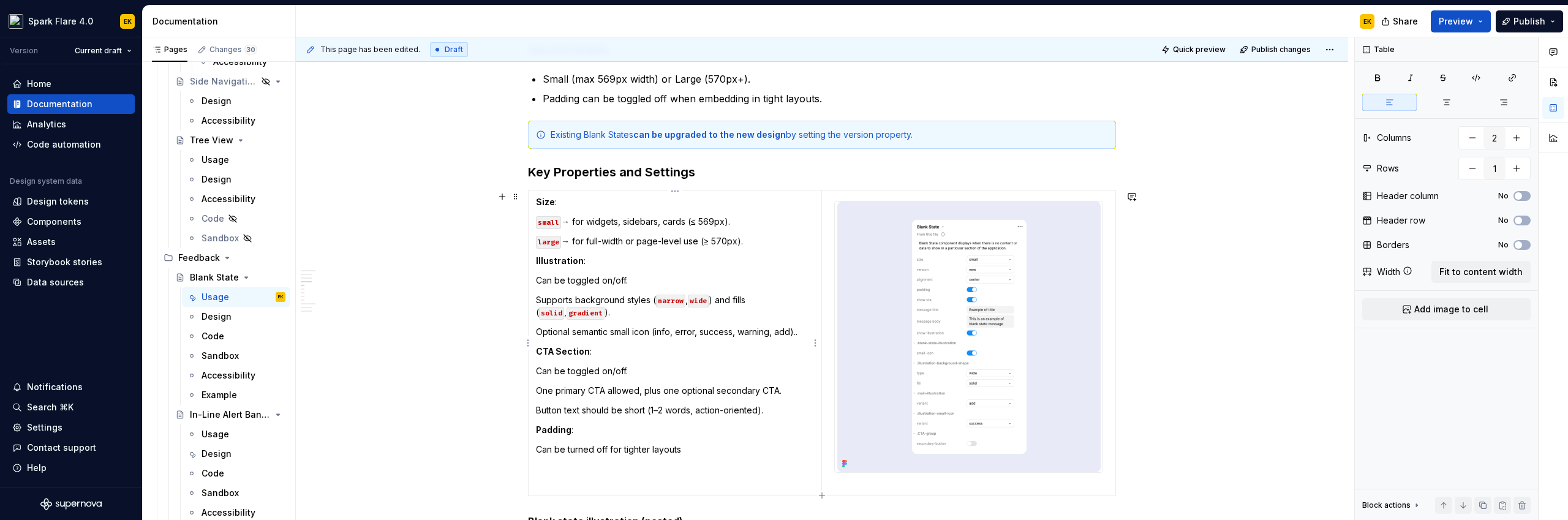
click at [801, 334] on p "Optional semantic small icon (info, error, success, warning, add).." at bounding box center [675, 332] width 278 height 12
click at [798, 334] on p "Optional semantic small icon (info, error, success, warning, add).." at bounding box center [675, 332] width 278 height 12
drag, startPoint x: 652, startPoint y: 331, endPoint x: 796, endPoint y: 328, distance: 144.0
click at [796, 328] on p "Optional semantic small icon (info, error, success, warning, add)." at bounding box center [675, 332] width 278 height 12
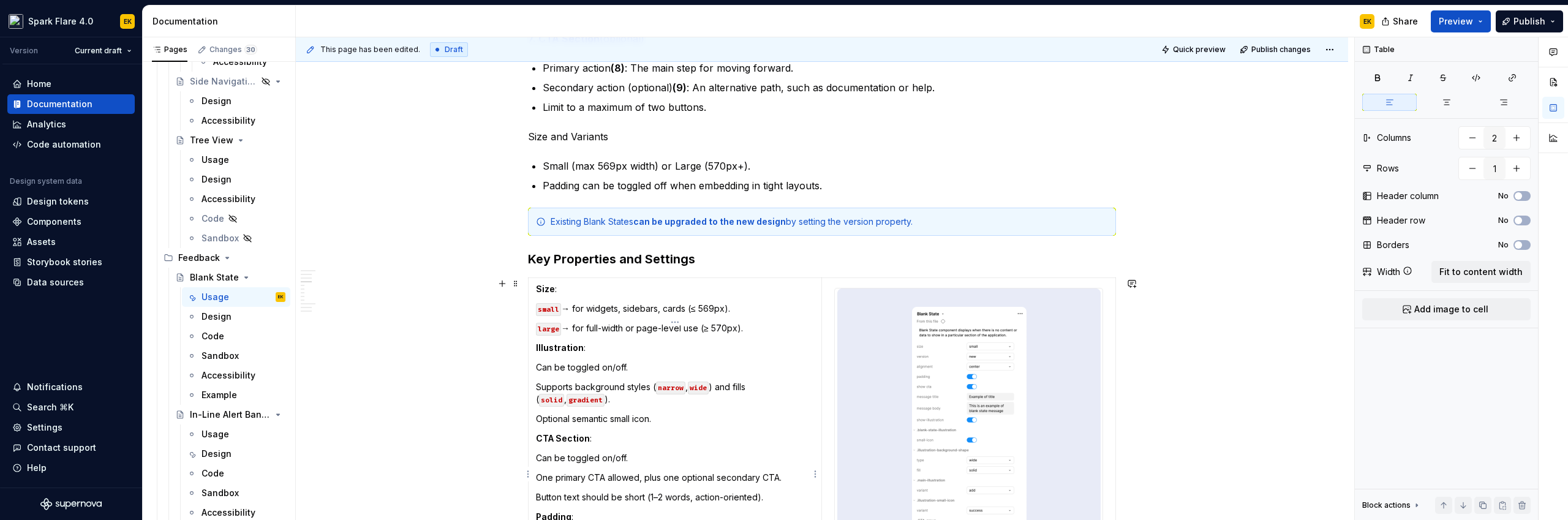
scroll to position [1184, 0]
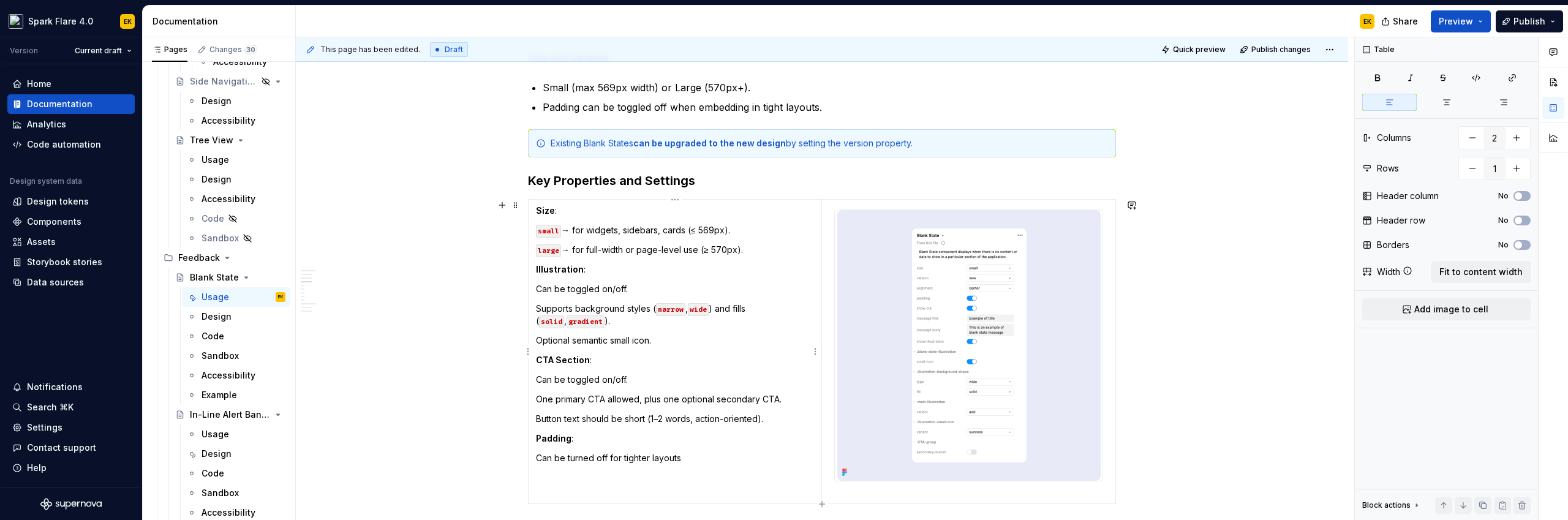
drag, startPoint x: 769, startPoint y: 411, endPoint x: 758, endPoint y: 412, distance: 11.1
click at [758, 412] on td "Size : small → for widgets, sidebars, cards (≤ 569px). large → for full-width o…" at bounding box center [675, 352] width 293 height 304
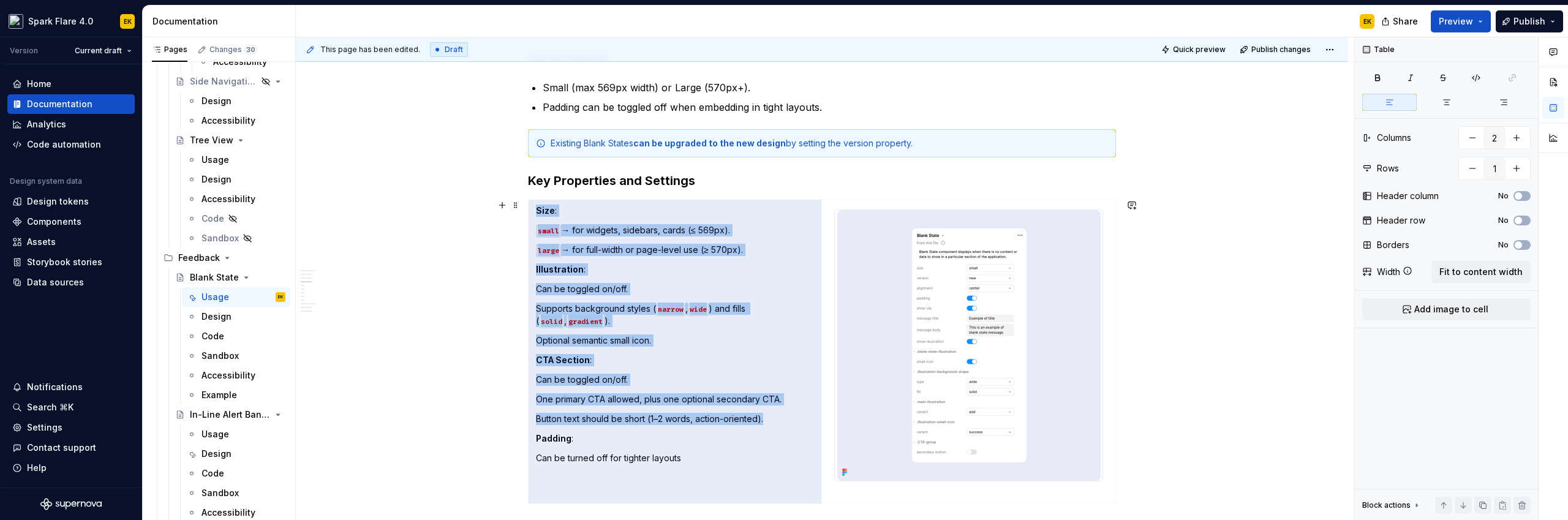
drag, startPoint x: 765, startPoint y: 418, endPoint x: 516, endPoint y: 420, distance: 248.7
click at [517, 420] on div "**********" at bounding box center [822, 328] width 1052 height 2570
click at [586, 415] on p "Button text should be short (1–2 words, action-oriented)." at bounding box center [675, 419] width 278 height 12
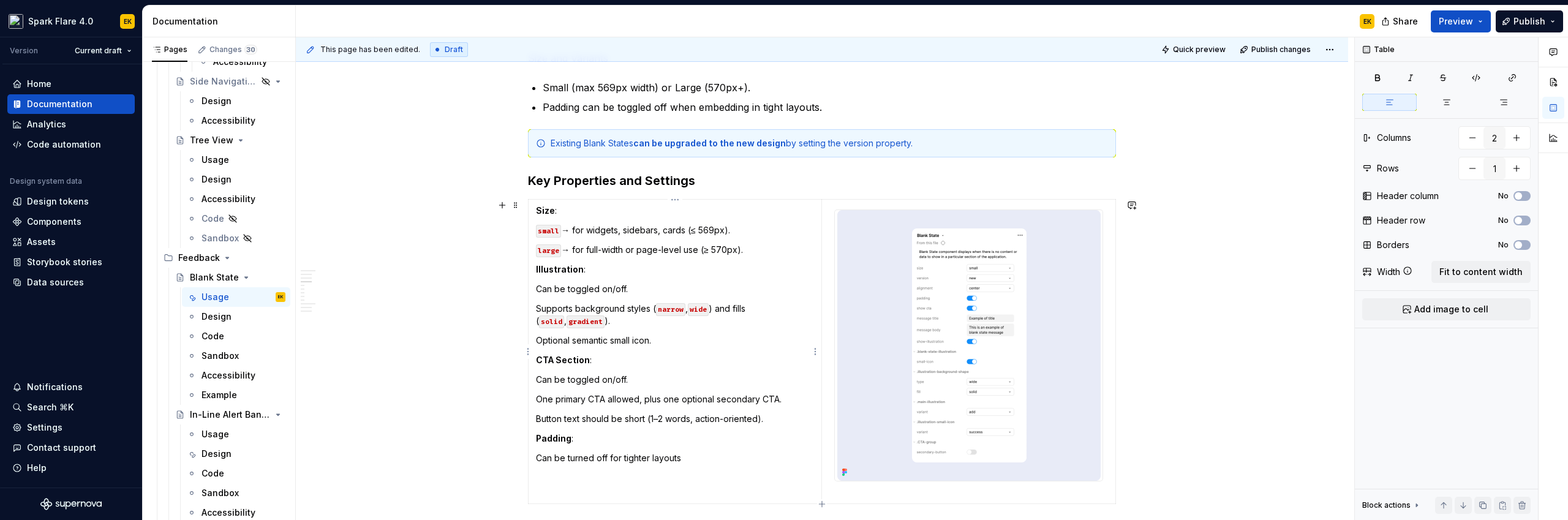
click at [711, 418] on p "Button text should be short (1–2 words, action-oriented)." at bounding box center [675, 419] width 278 height 12
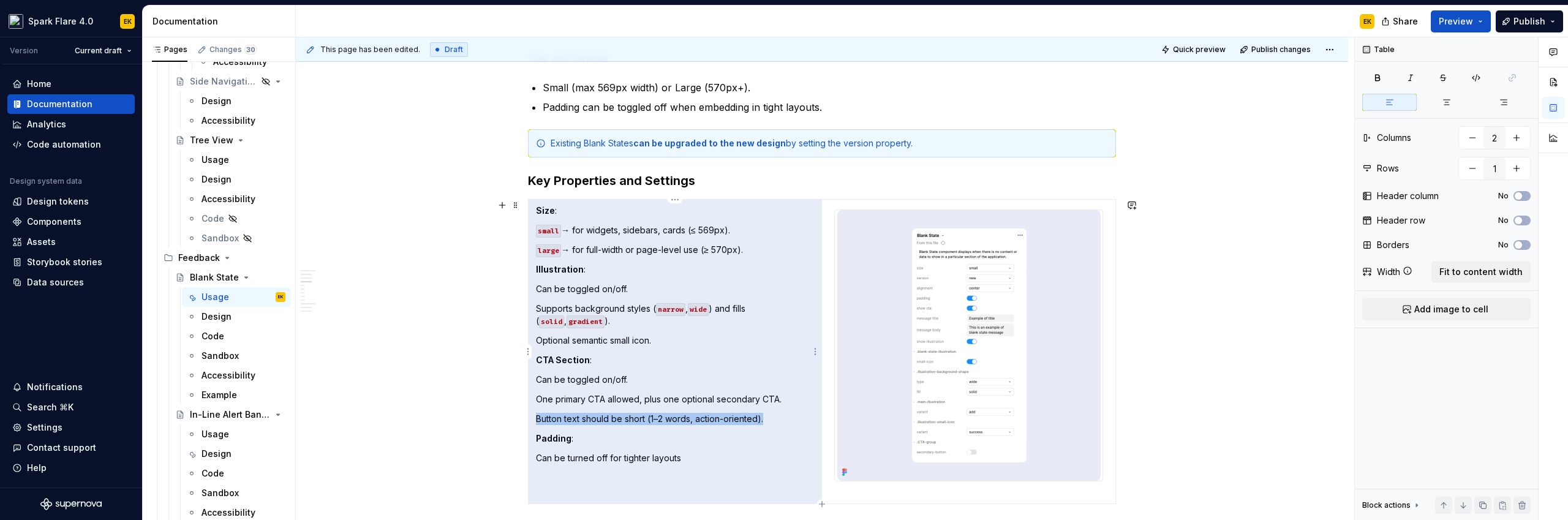
drag, startPoint x: 772, startPoint y: 417, endPoint x: 535, endPoint y: 418, distance: 236.4
click at [536, 418] on p "Button text should be short (1–2 words, action-oriented)." at bounding box center [675, 419] width 278 height 12
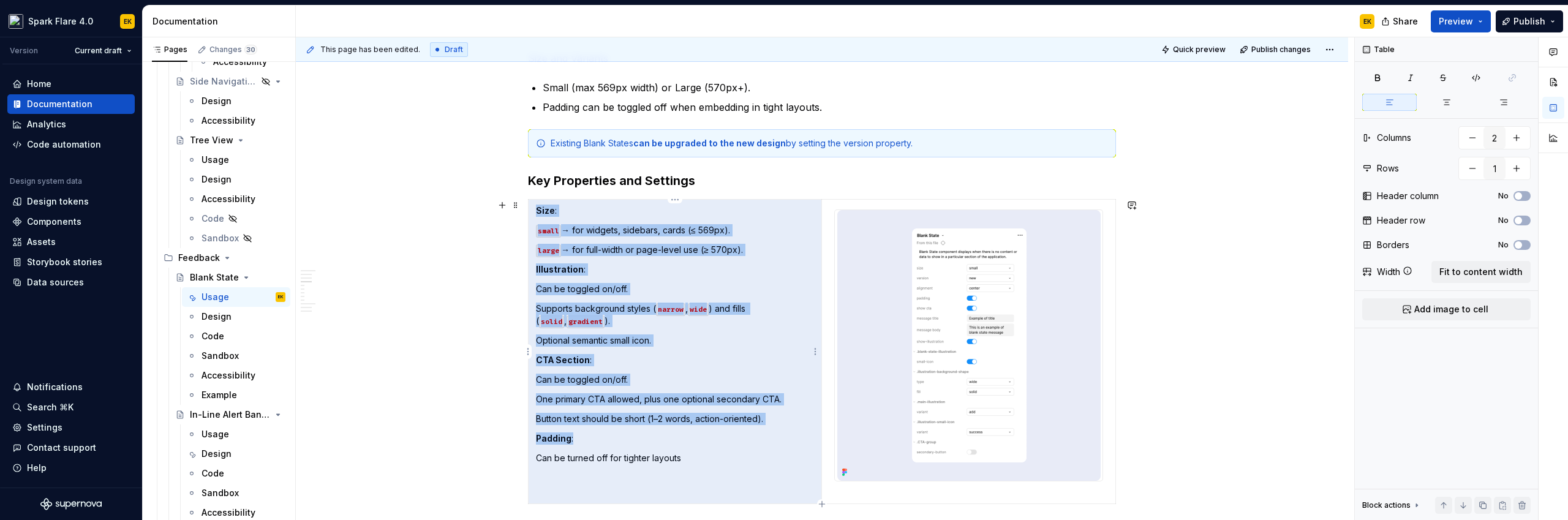
click at [578, 423] on p "Button text should be short (1–2 words, action-oriented)." at bounding box center [675, 419] width 278 height 12
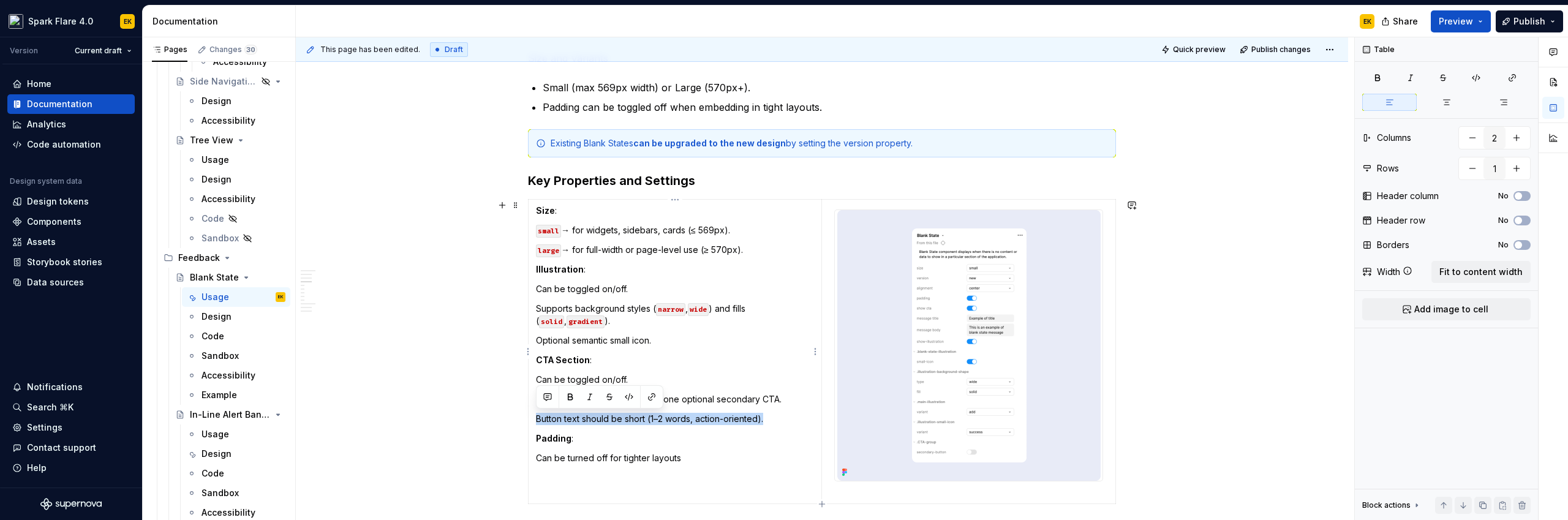
drag, startPoint x: 533, startPoint y: 417, endPoint x: 775, endPoint y: 417, distance: 242.0
click at [775, 417] on td "Size : small → for widgets, sidebars, cards (≤ 569px). large → for full-width o…" at bounding box center [675, 352] width 293 height 304
click at [567, 321] on code "gradient" at bounding box center [586, 321] width 38 height 13
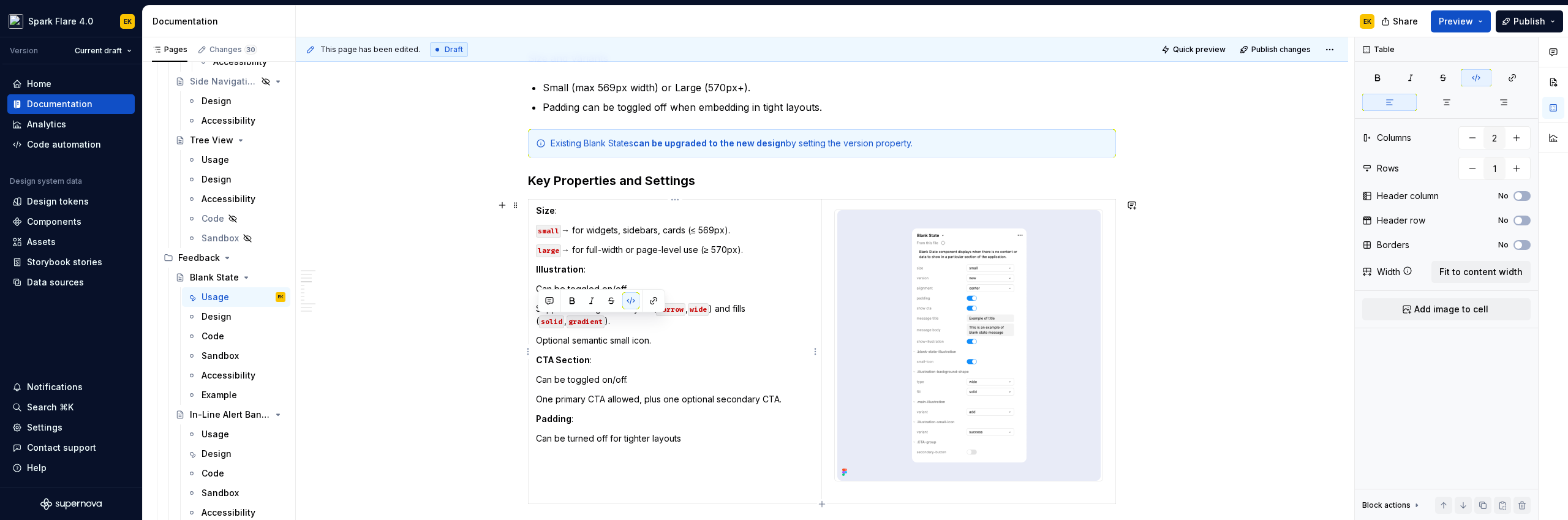
click at [627, 322] on p "Supports background styles ( narrow , wide ) and fills ( solid , gradient )." at bounding box center [675, 315] width 278 height 25
click at [572, 232] on p "small → for widgets, sidebars, cards (≤ 569px)." at bounding box center [675, 230] width 278 height 12
drag, startPoint x: 564, startPoint y: 231, endPoint x: 687, endPoint y: 225, distance: 122.7
click at [687, 225] on p "small → for widgets, sidebars, cards (≤ 569px)." at bounding box center [675, 230] width 278 height 12
drag, startPoint x: 565, startPoint y: 250, endPoint x: 703, endPoint y: 253, distance: 137.9
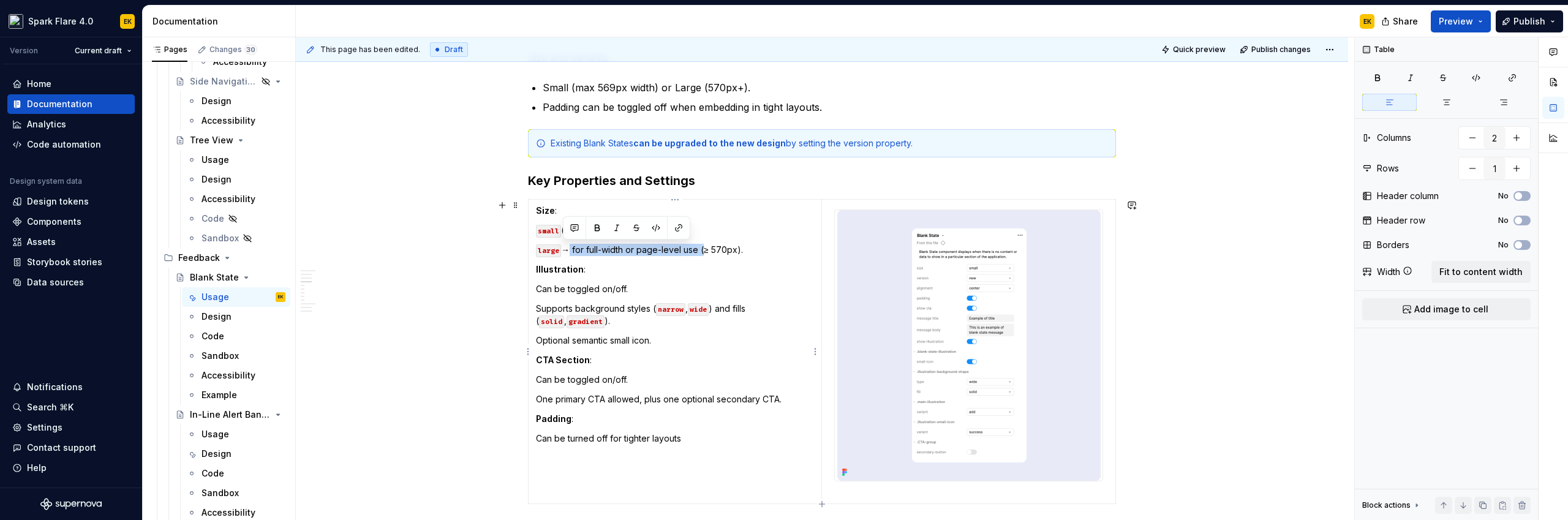
click at [703, 253] on p "large → for full-width or page-level use (≥ 570px)." at bounding box center [675, 250] width 278 height 12
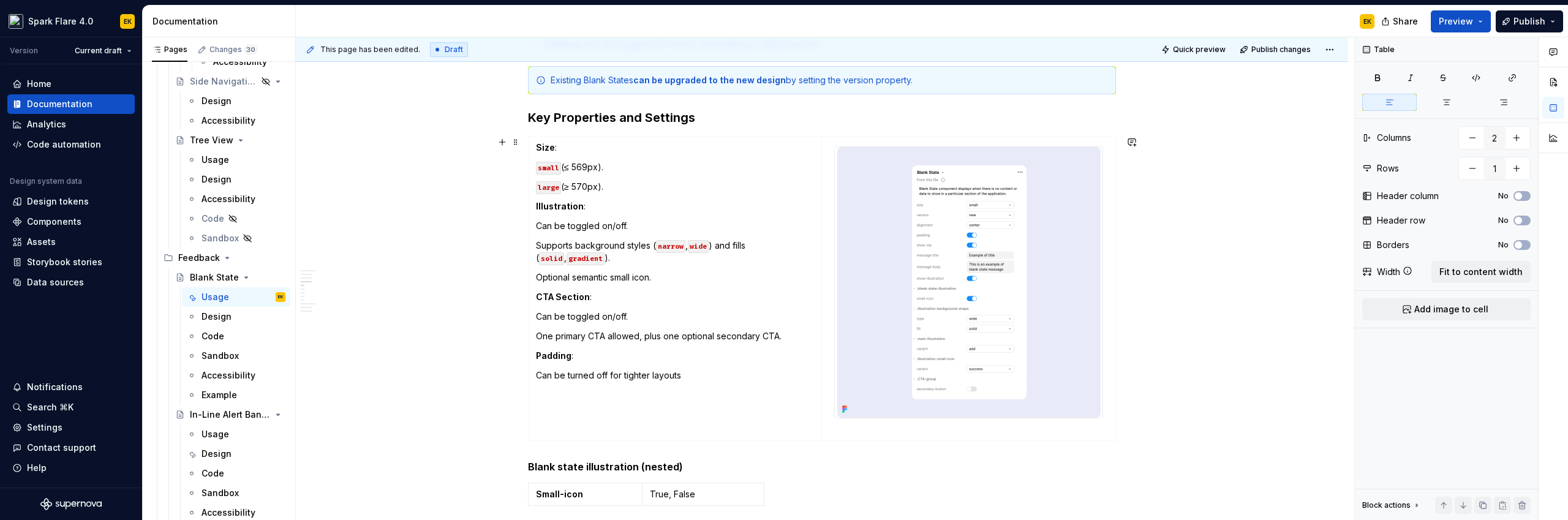
scroll to position [1248, 0]
click at [886, 407] on img at bounding box center [968, 281] width 263 height 271
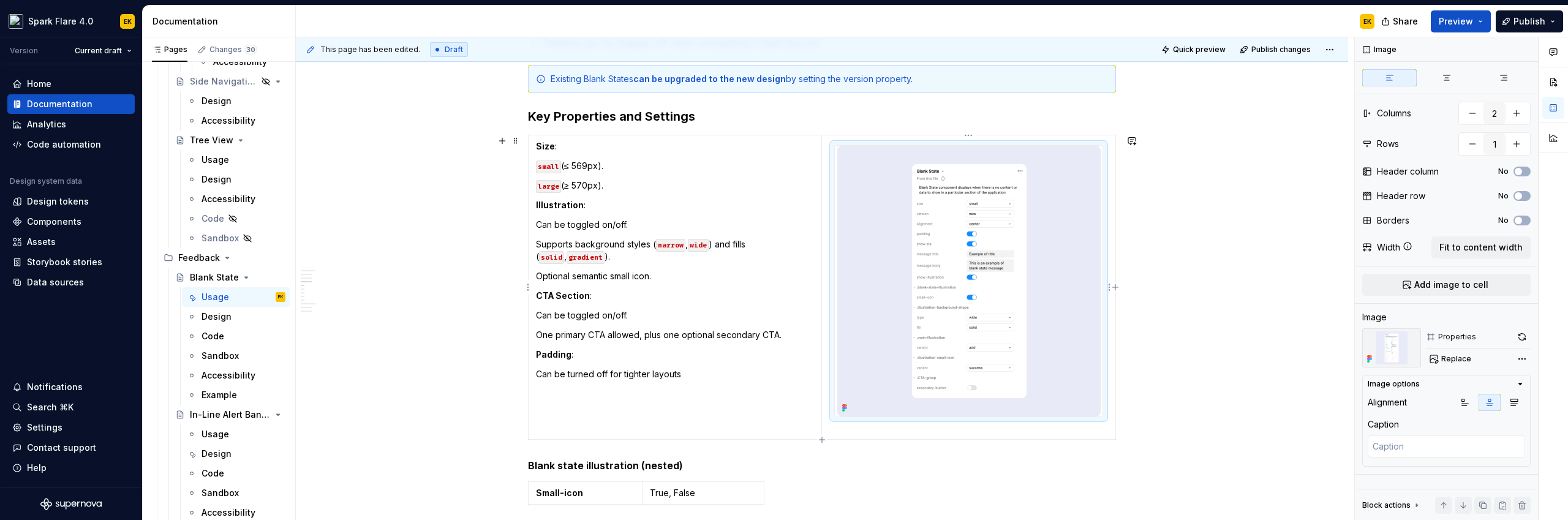
click at [729, 423] on td "Size : small (≤ 569px). large (≥ 570px). Illustration : Can be toggled on/off. …" at bounding box center [675, 287] width 293 height 304
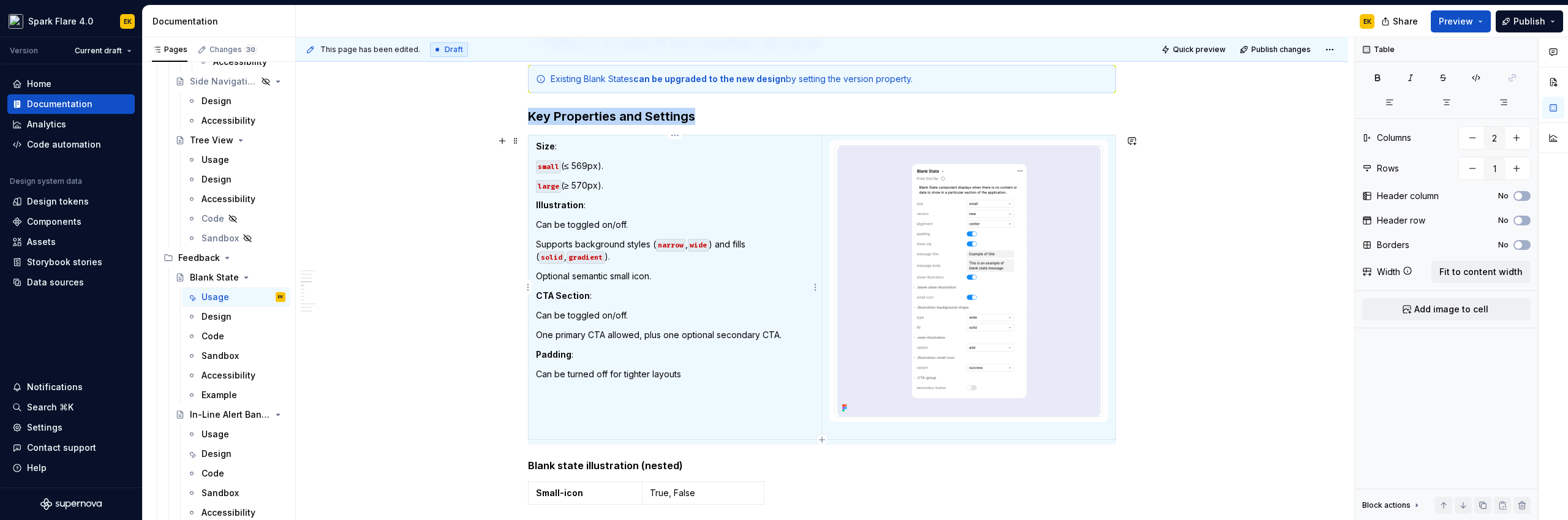
click at [717, 402] on td "Size : small (≤ 569px). large (≥ 570px). Illustration : Can be toggled on/off. …" at bounding box center [675, 287] width 293 height 304
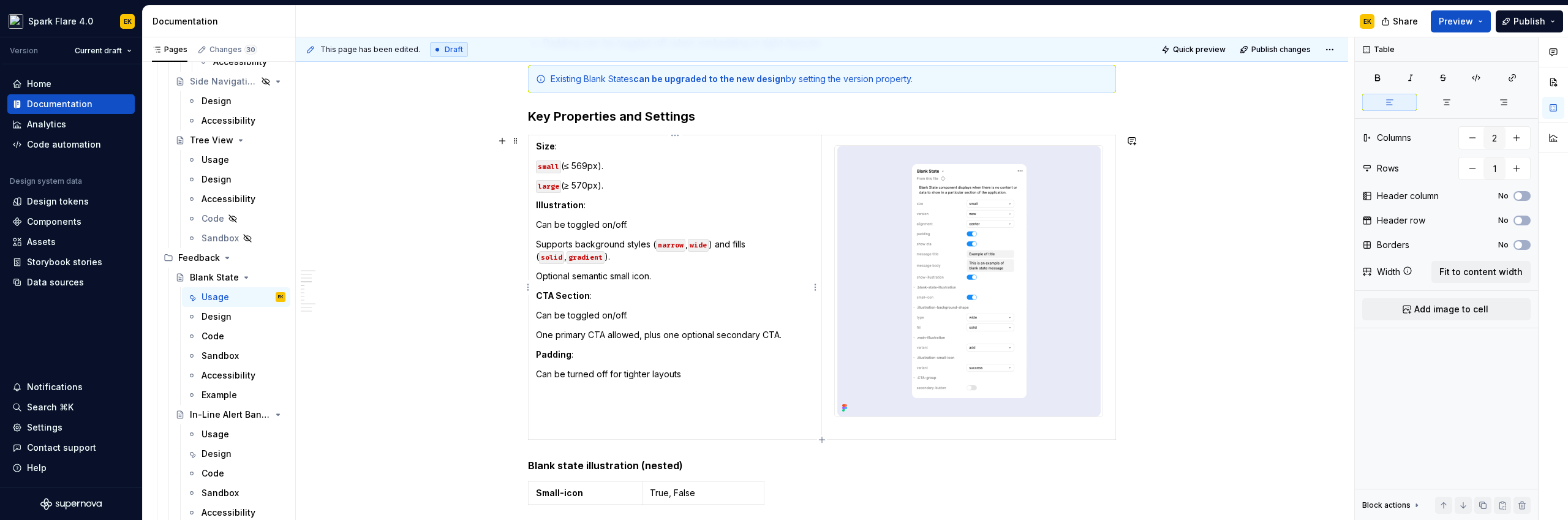
click at [658, 399] on td "Size : small (≤ 569px). large (≥ 570px). Illustration : Can be toggled on/off. …" at bounding box center [675, 287] width 293 height 304
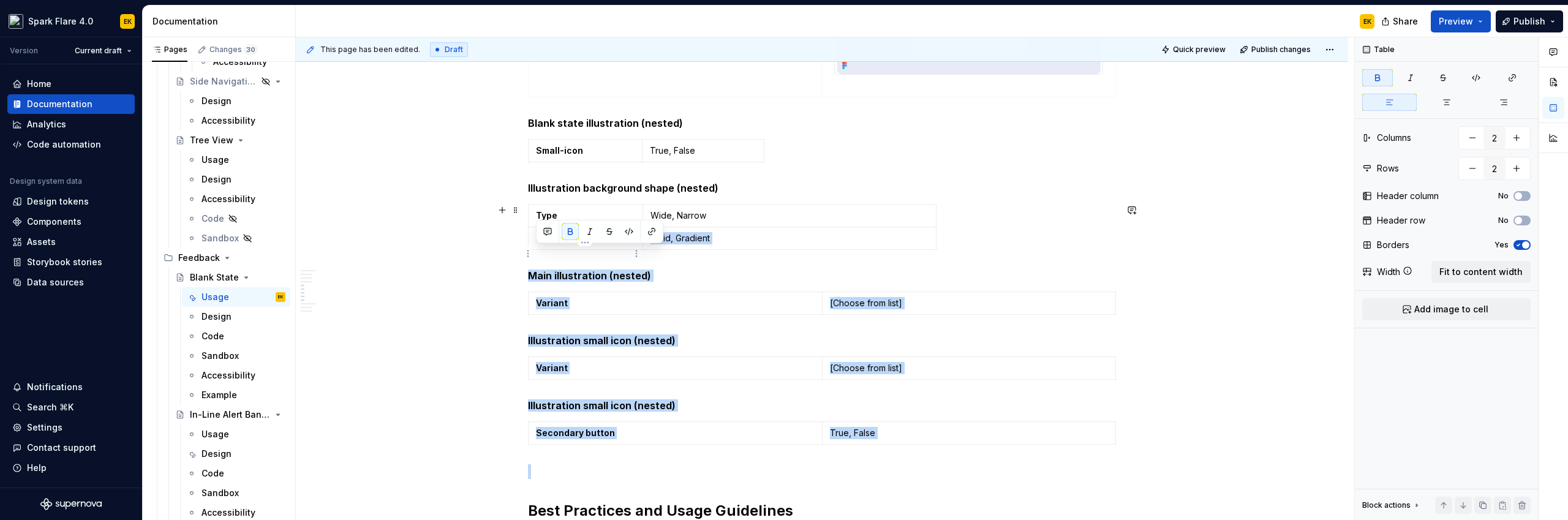
scroll to position [1553, 0]
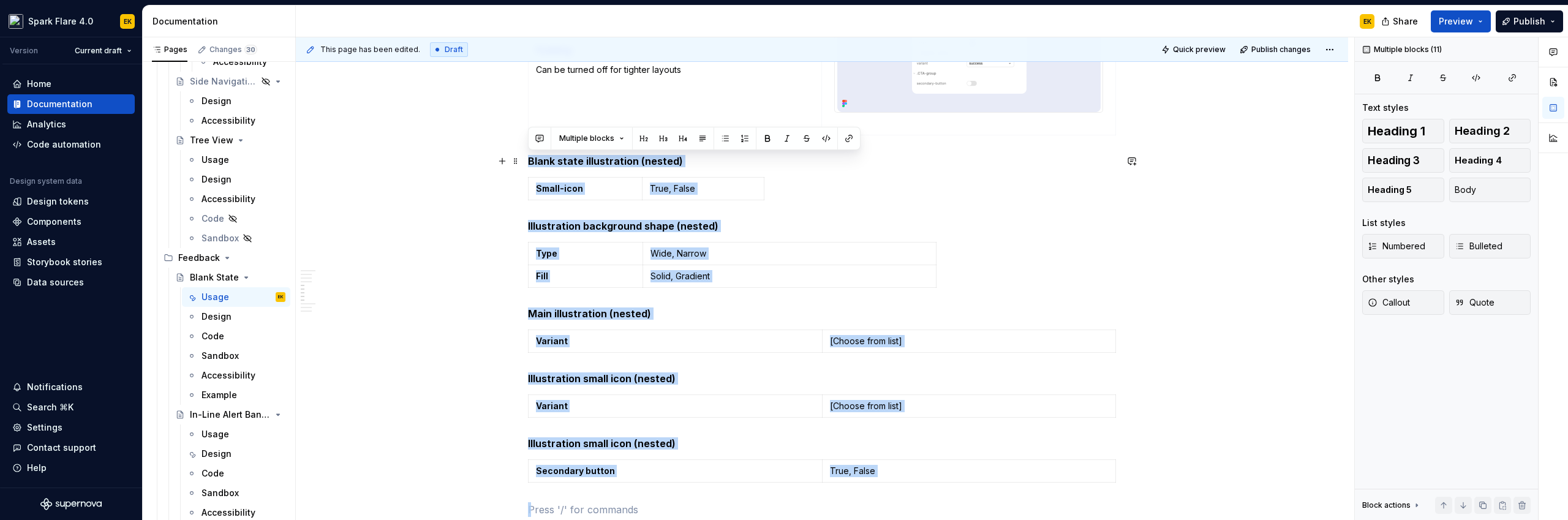
drag, startPoint x: 709, startPoint y: 440, endPoint x: 522, endPoint y: 164, distance: 333.3
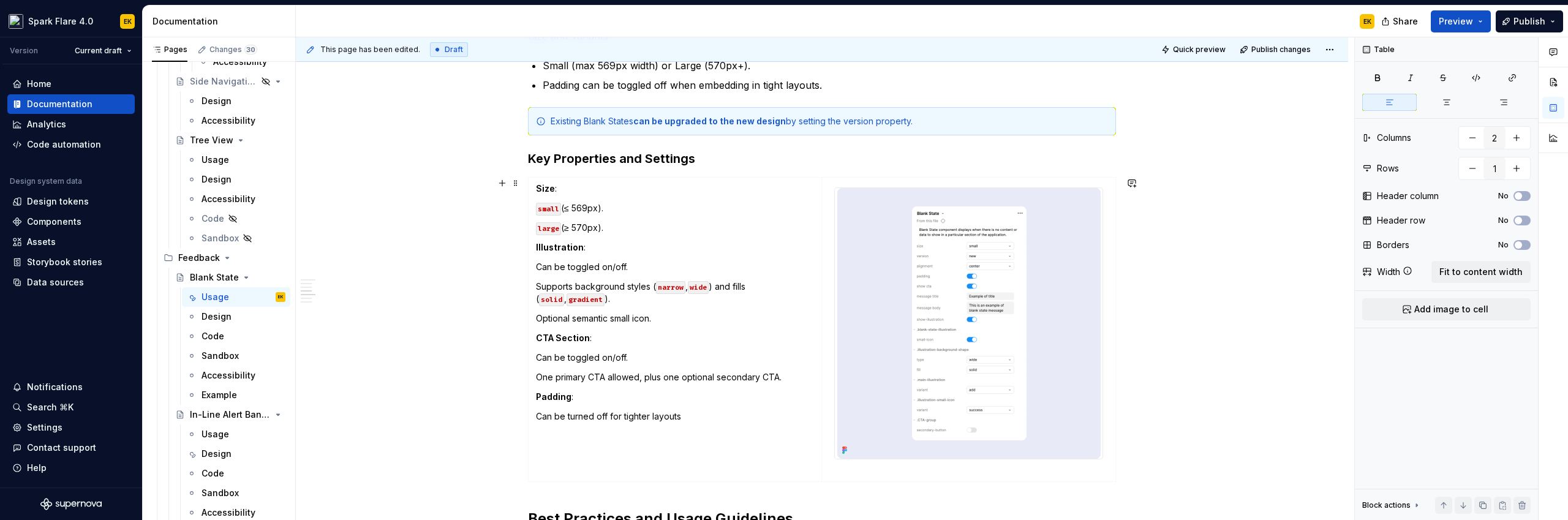
scroll to position [1209, 0]
click at [517, 183] on span at bounding box center [516, 180] width 10 height 17
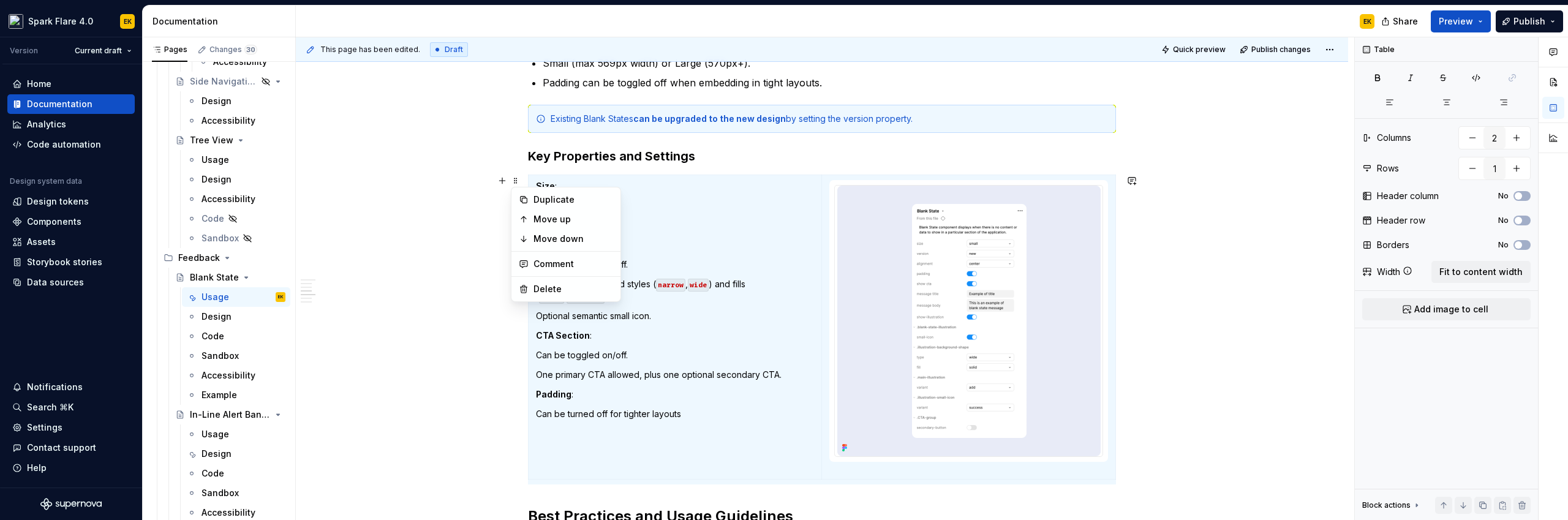
click at [858, 157] on h3 "Key Properties and Settings" at bounding box center [822, 156] width 588 height 17
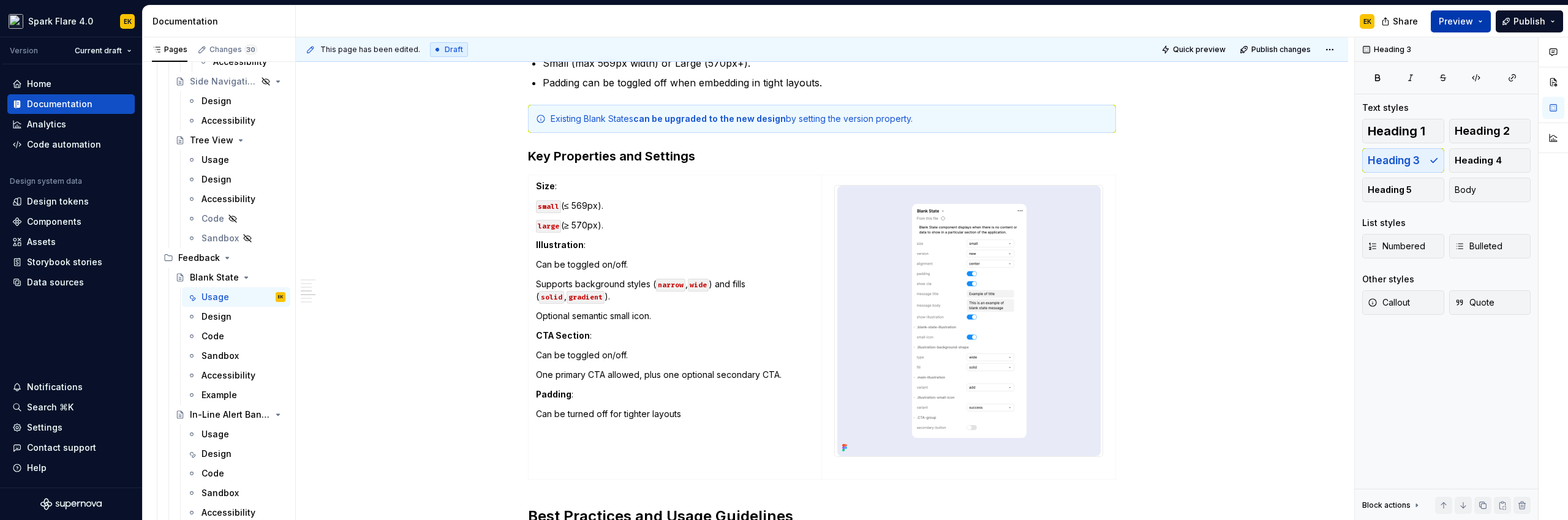
click at [1463, 17] on span "Preview" at bounding box center [1456, 21] width 34 height 12
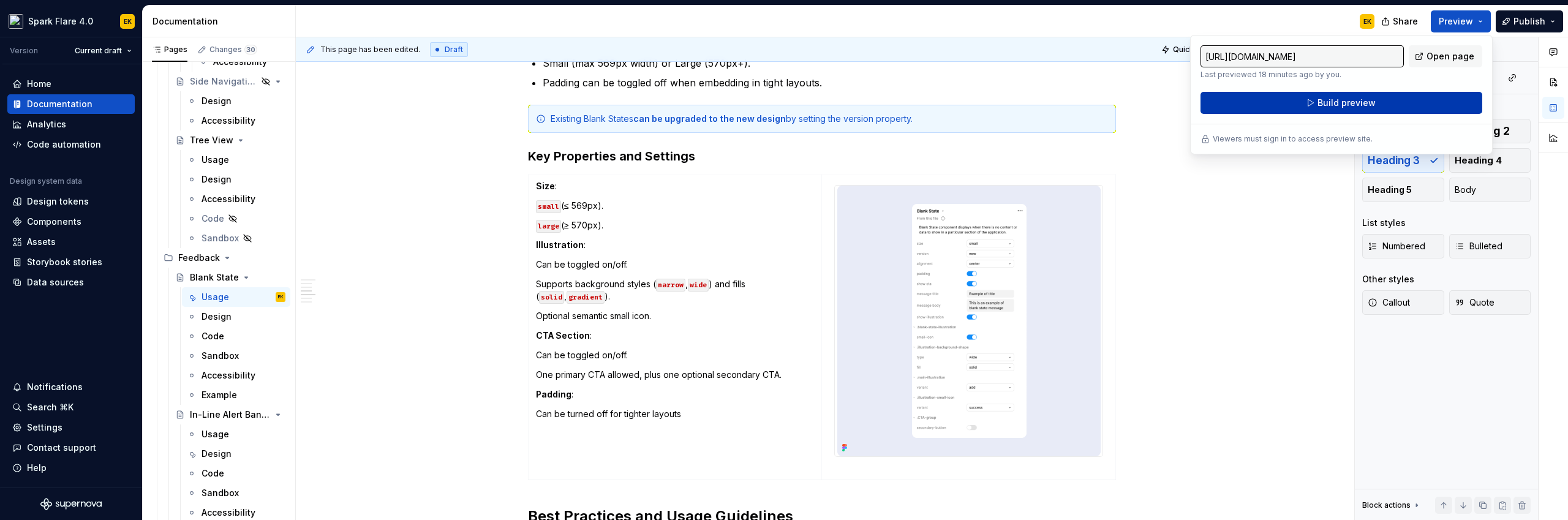
click at [1425, 94] on button "Build preview" at bounding box center [1342, 103] width 282 height 22
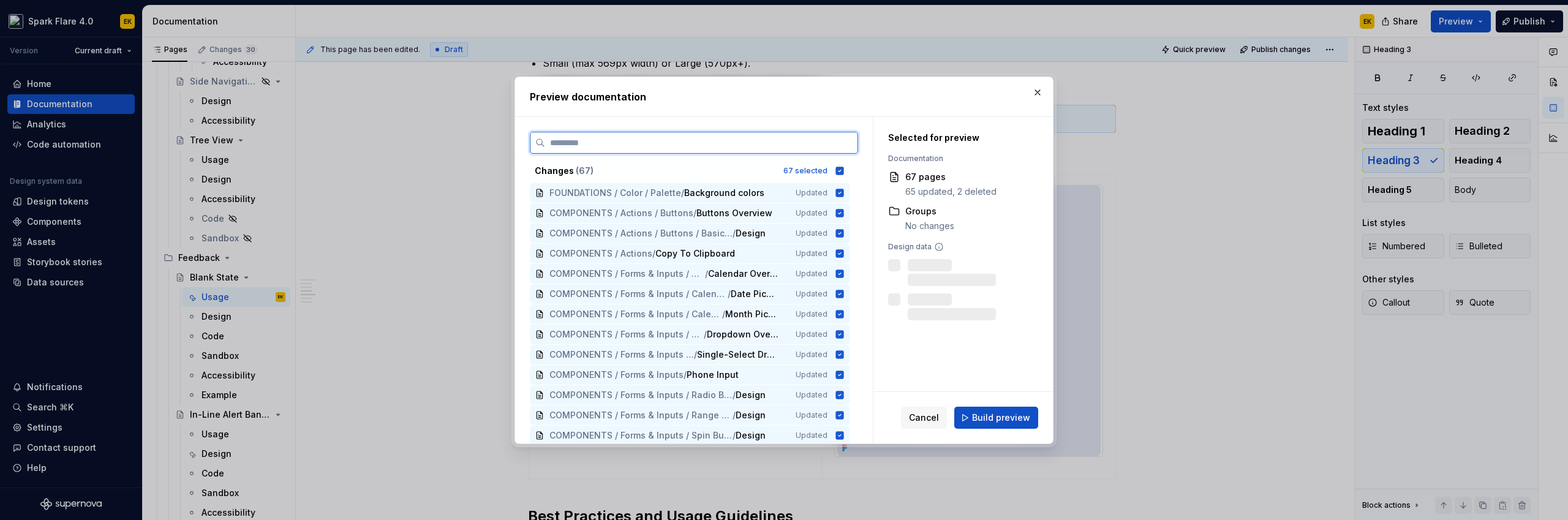
type textarea "*"
click at [842, 170] on icon at bounding box center [840, 171] width 8 height 8
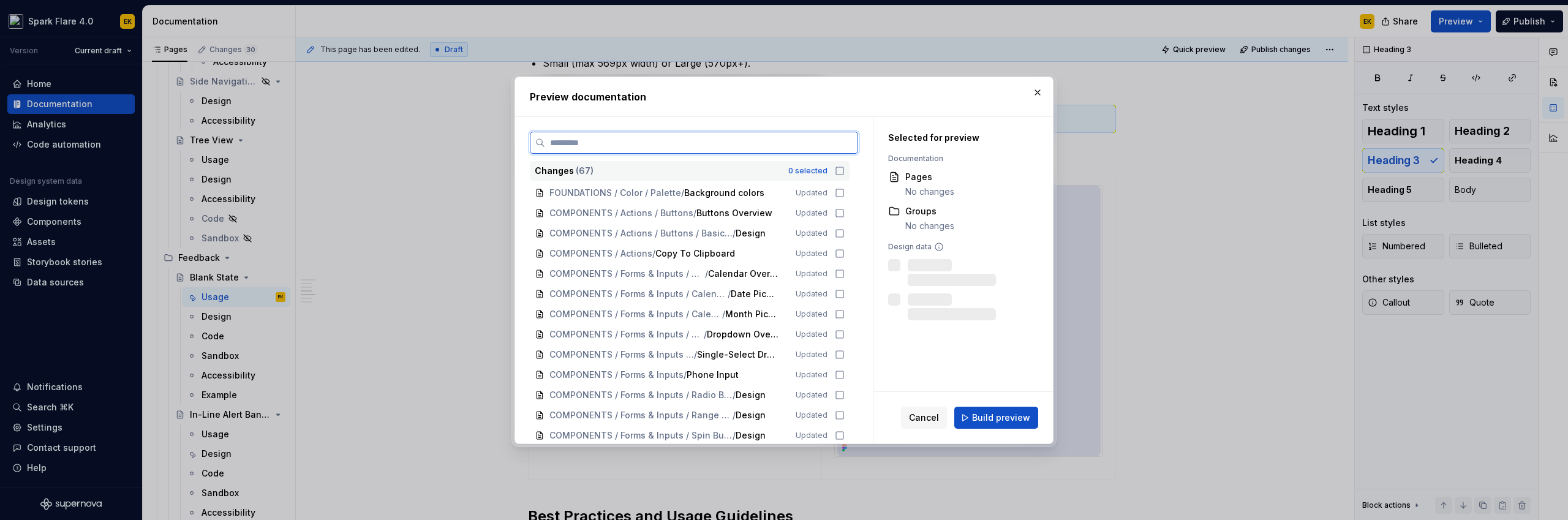
click at [835, 140] on input "search" at bounding box center [701, 143] width 312 height 12
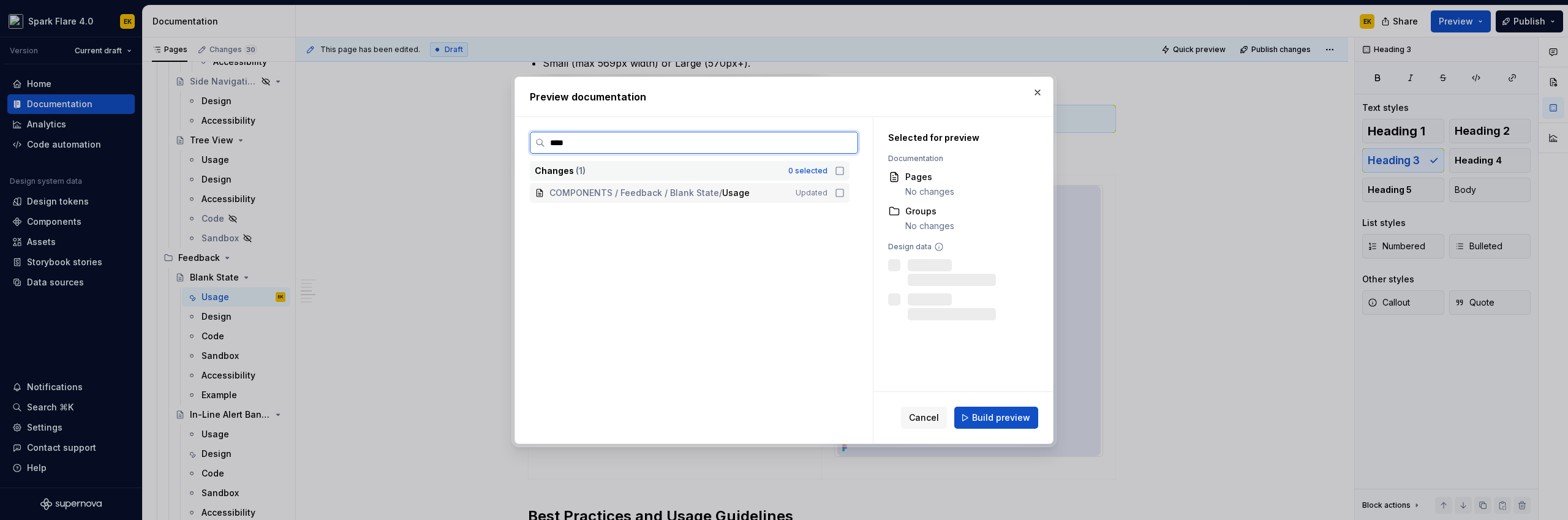
type input "*****"
click at [840, 191] on icon at bounding box center [840, 193] width 10 height 10
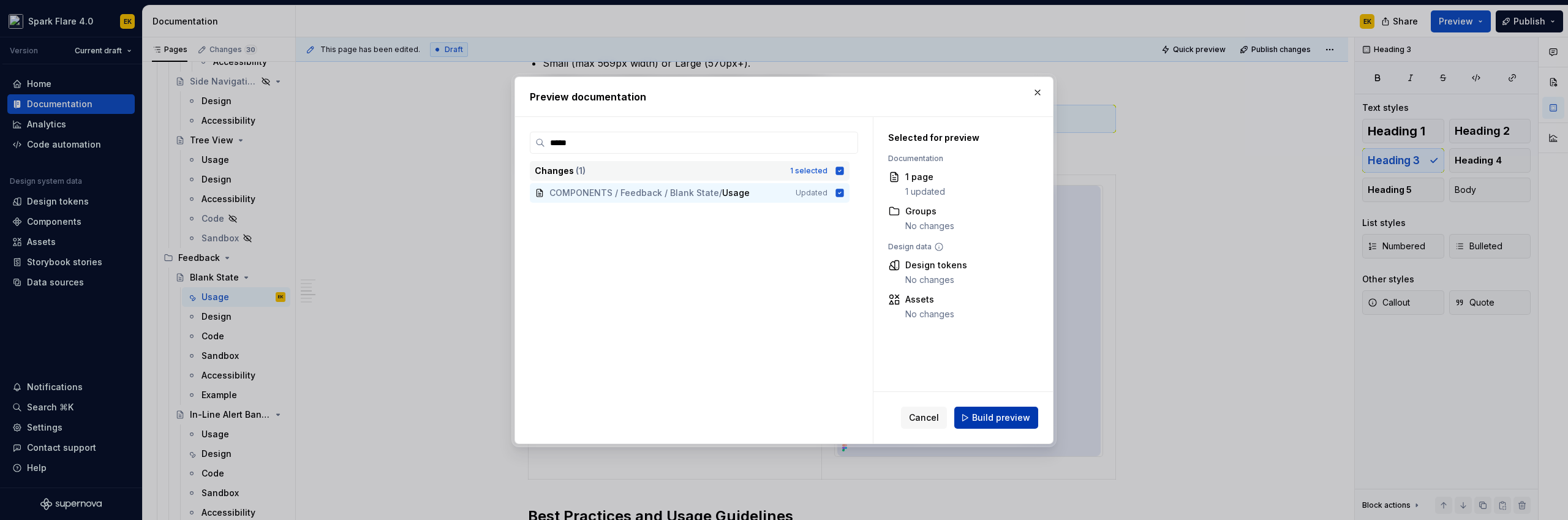
click at [997, 415] on span "Build preview" at bounding box center [1001, 418] width 58 height 12
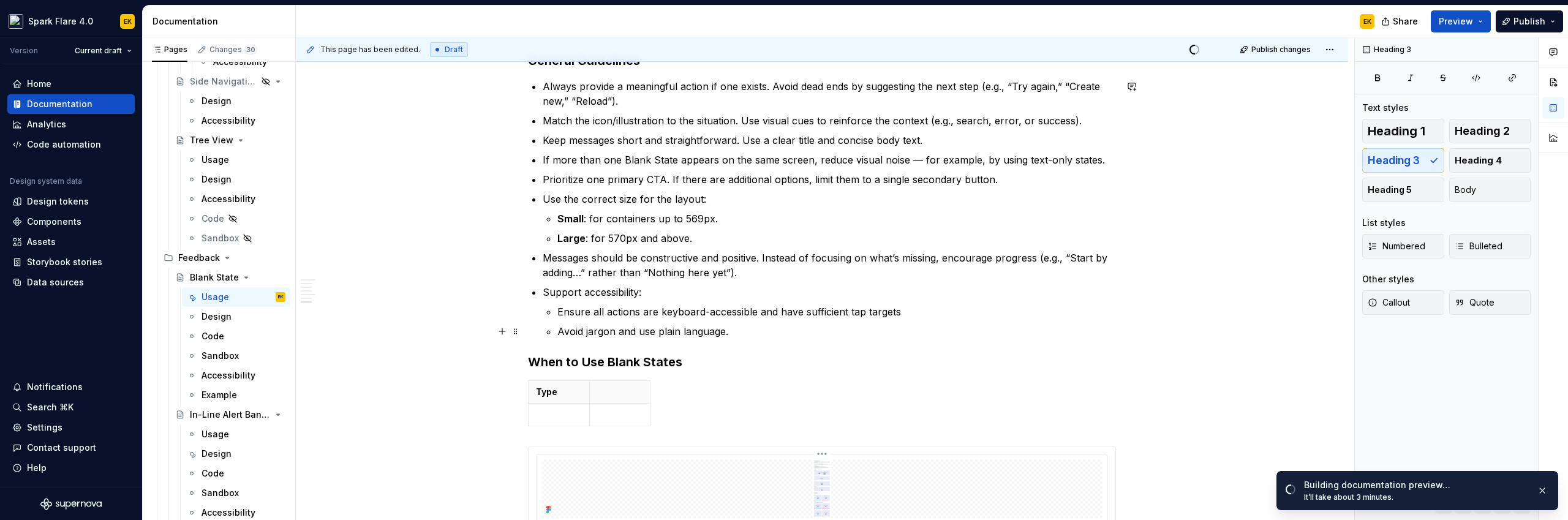
scroll to position [1846, 0]
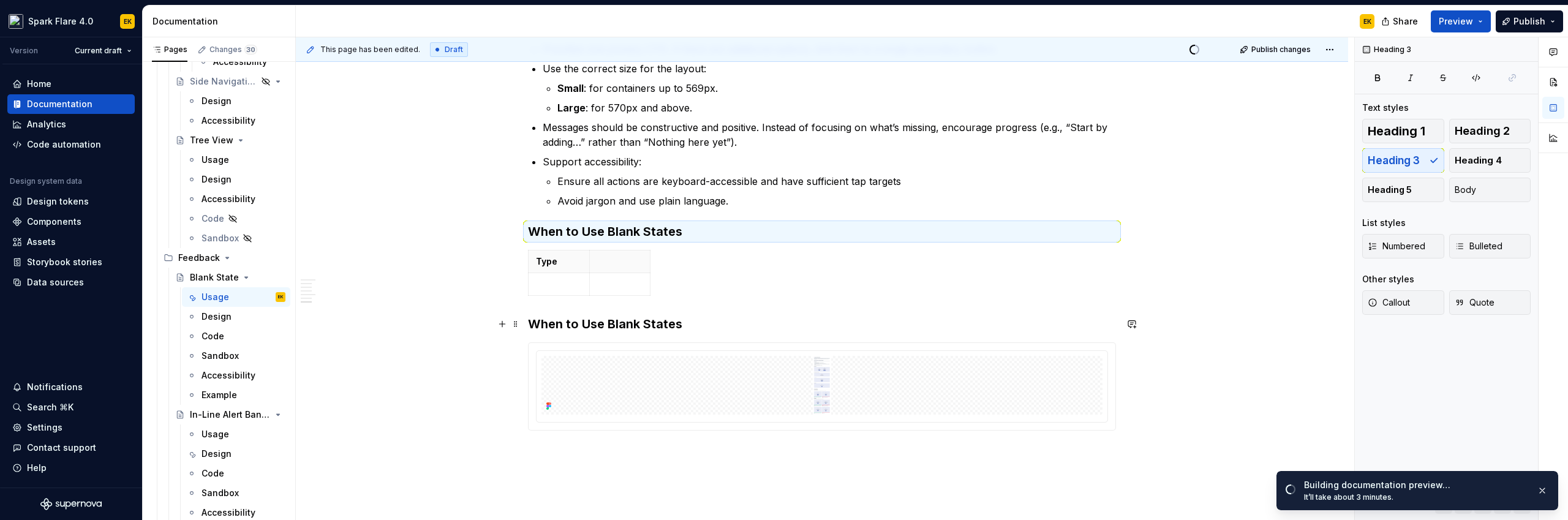
click at [568, 322] on h3 "When to Use Blank States" at bounding box center [822, 323] width 588 height 17
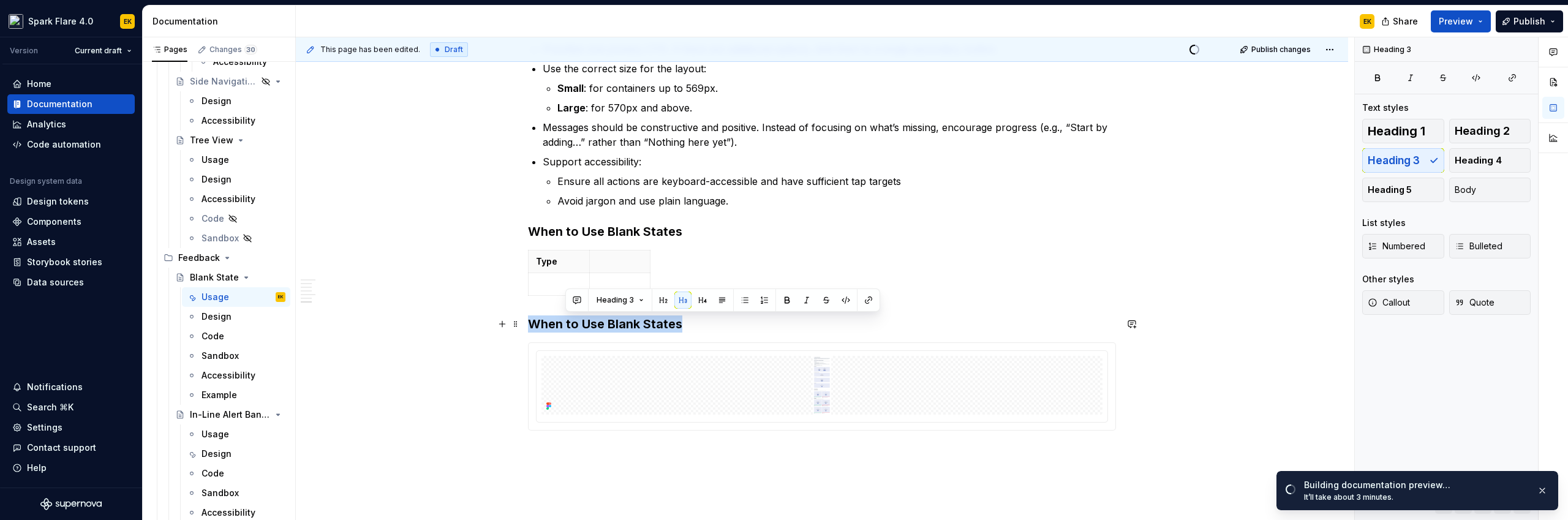
click at [568, 322] on h3 "When to Use Blank States" at bounding box center [822, 323] width 588 height 17
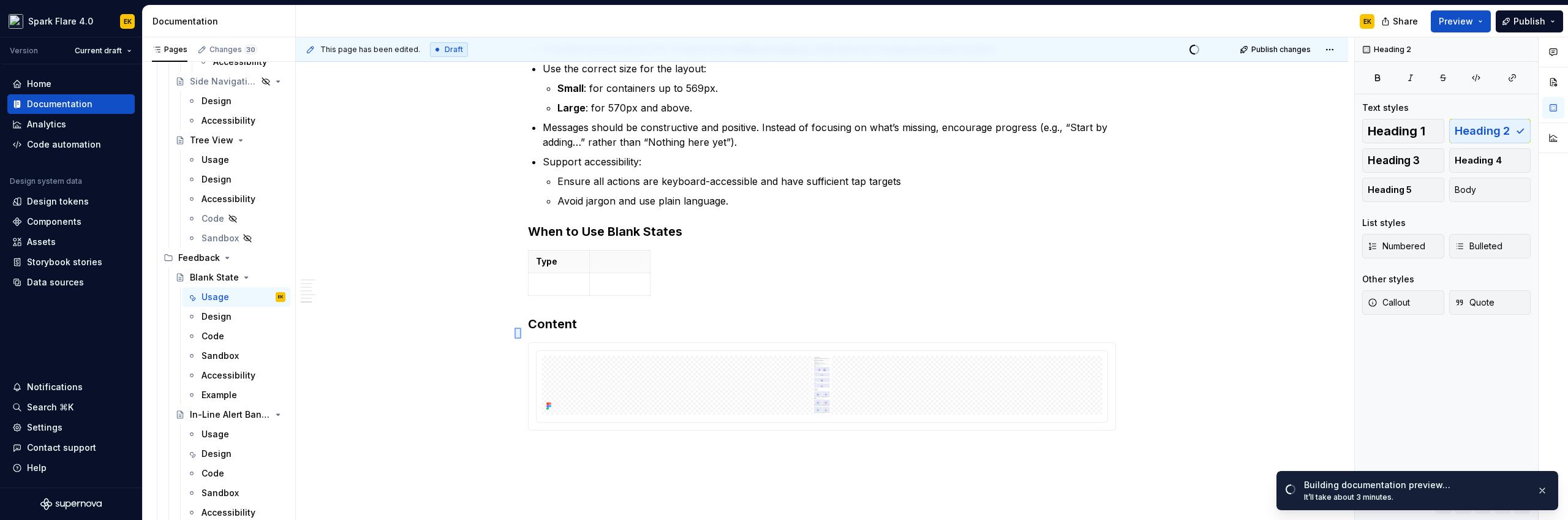
drag, startPoint x: 515, startPoint y: 328, endPoint x: 521, endPoint y: 339, distance: 12.9
click at [521, 339] on div "**********" at bounding box center [825, 278] width 1058 height 483
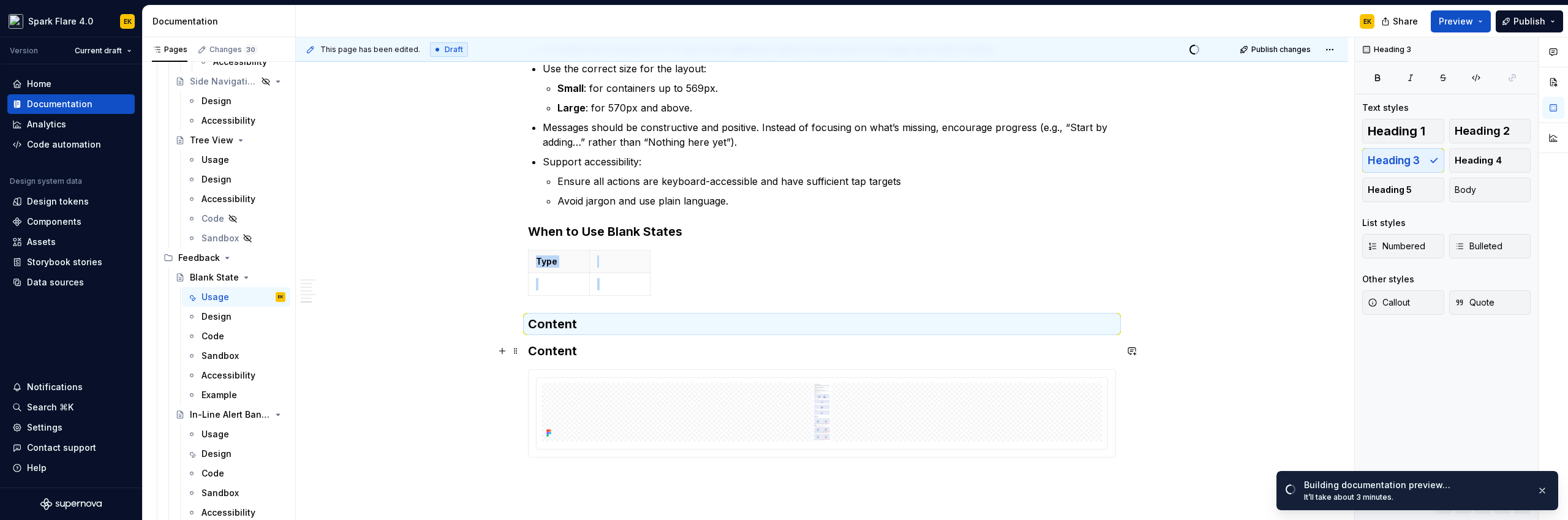
click at [541, 349] on h3 "Content" at bounding box center [822, 350] width 588 height 17
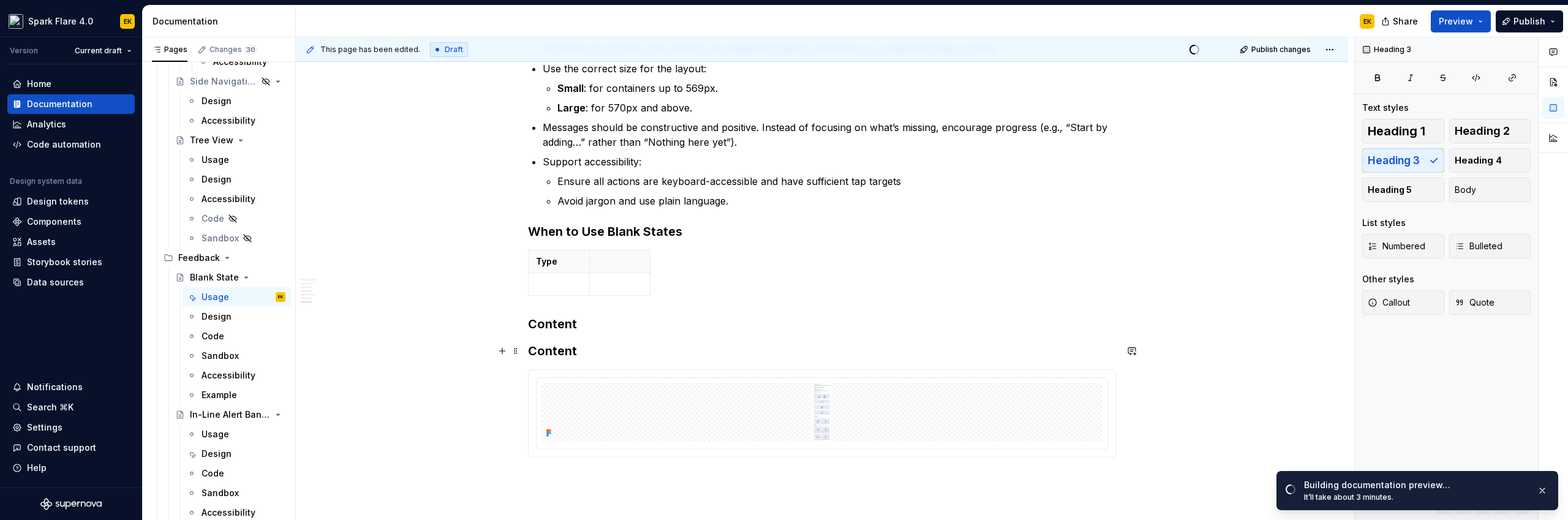
click at [541, 349] on h3 "Content" at bounding box center [822, 350] width 588 height 17
click at [561, 375] on h3 "Illustrations" at bounding box center [822, 377] width 588 height 17
click at [581, 381] on h3 "Illustrations" at bounding box center [822, 377] width 588 height 17
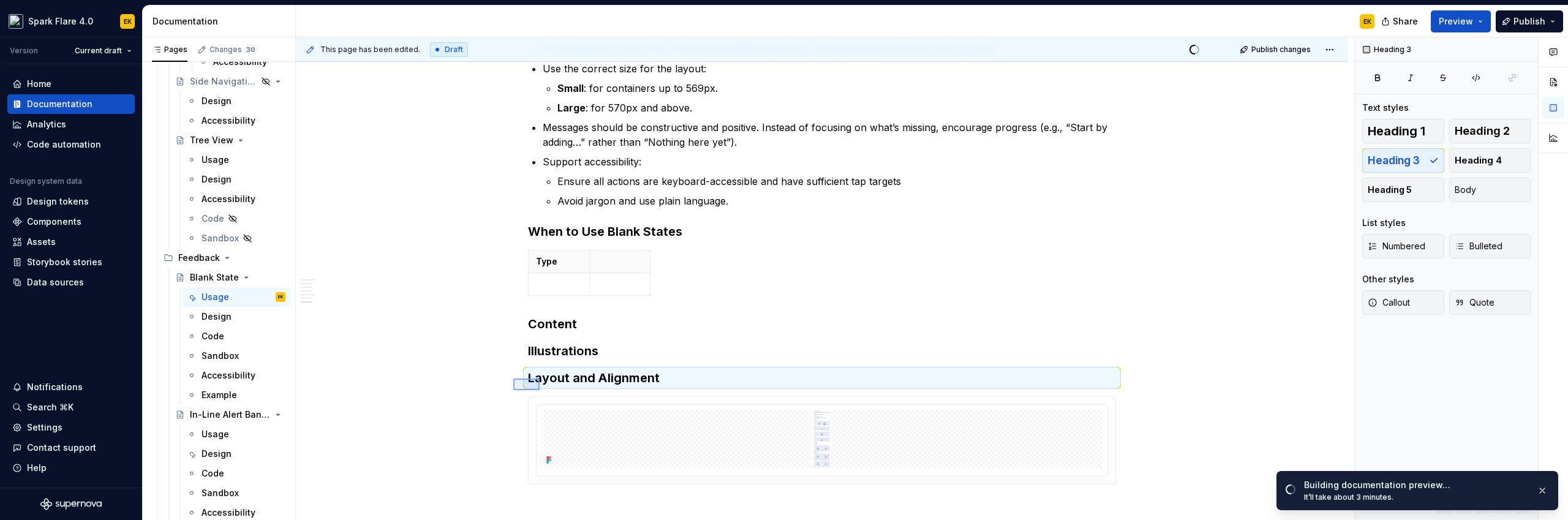
drag, startPoint x: 513, startPoint y: 379, endPoint x: 540, endPoint y: 390, distance: 28.8
click at [540, 390] on div "**********" at bounding box center [825, 278] width 1058 height 483
drag, startPoint x: 518, startPoint y: 377, endPoint x: 543, endPoint y: 388, distance: 27.4
click at [543, 388] on div "**********" at bounding box center [825, 278] width 1058 height 483
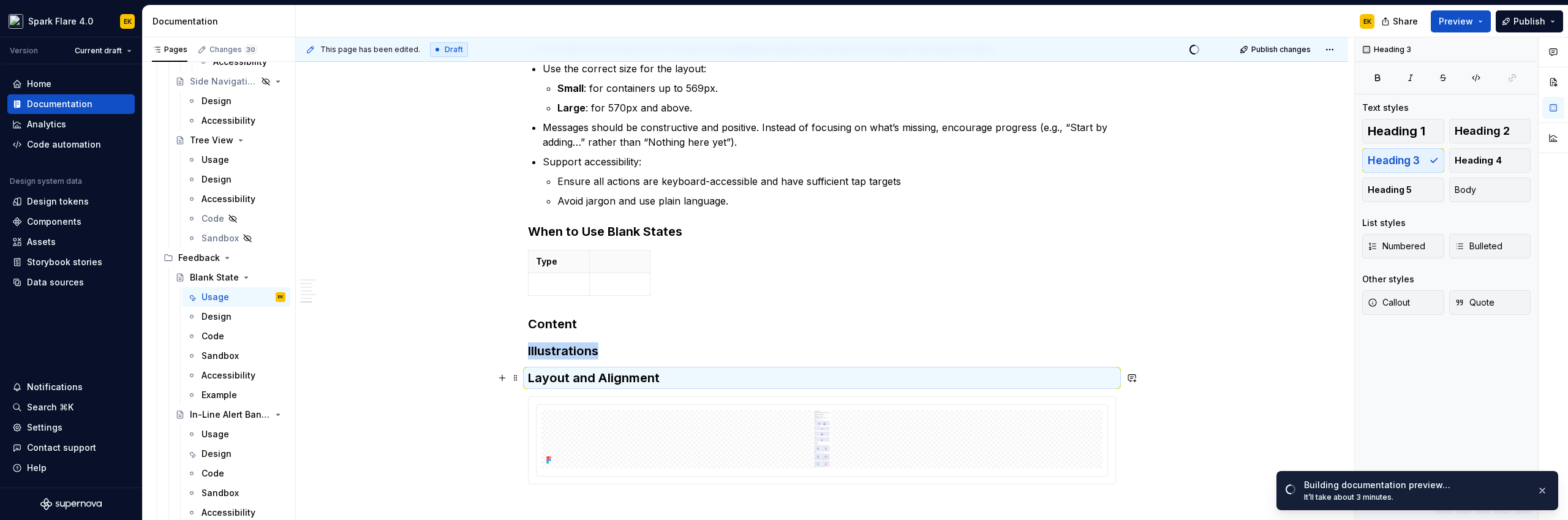
click at [528, 371] on h3 "Layout and Alignment" at bounding box center [822, 377] width 588 height 17
drag, startPoint x: 514, startPoint y: 377, endPoint x: 545, endPoint y: 375, distance: 30.7
click at [545, 375] on div "**********" at bounding box center [825, 278] width 1058 height 483
click at [528, 377] on h3 "Layout and Alignment" at bounding box center [822, 377] width 588 height 17
click at [596, 383] on h3 "Layout and Alignment" at bounding box center [822, 377] width 588 height 17
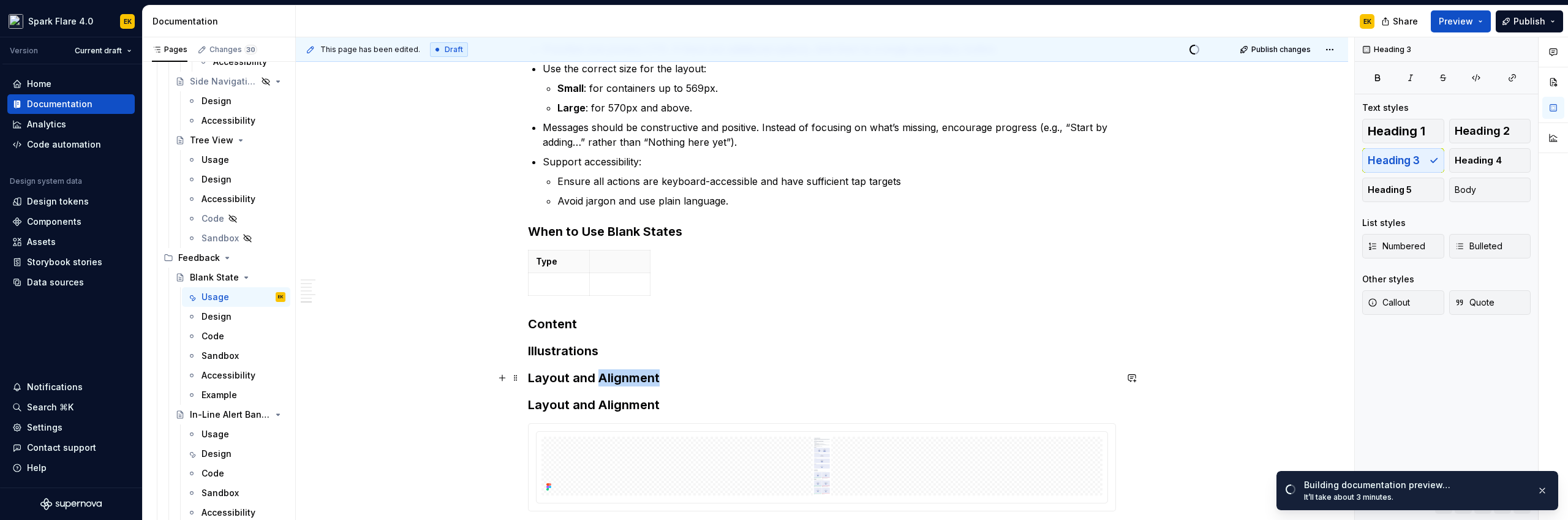
click at [596, 383] on h3 "Layout and Alignment" at bounding box center [822, 377] width 588 height 17
click at [569, 380] on h3 "Layout and Alignment" at bounding box center [822, 377] width 588 height 17
click at [527, 376] on div "**********" at bounding box center [825, 278] width 1058 height 483
click at [556, 398] on h3 "Layout and Alignment" at bounding box center [822, 404] width 588 height 17
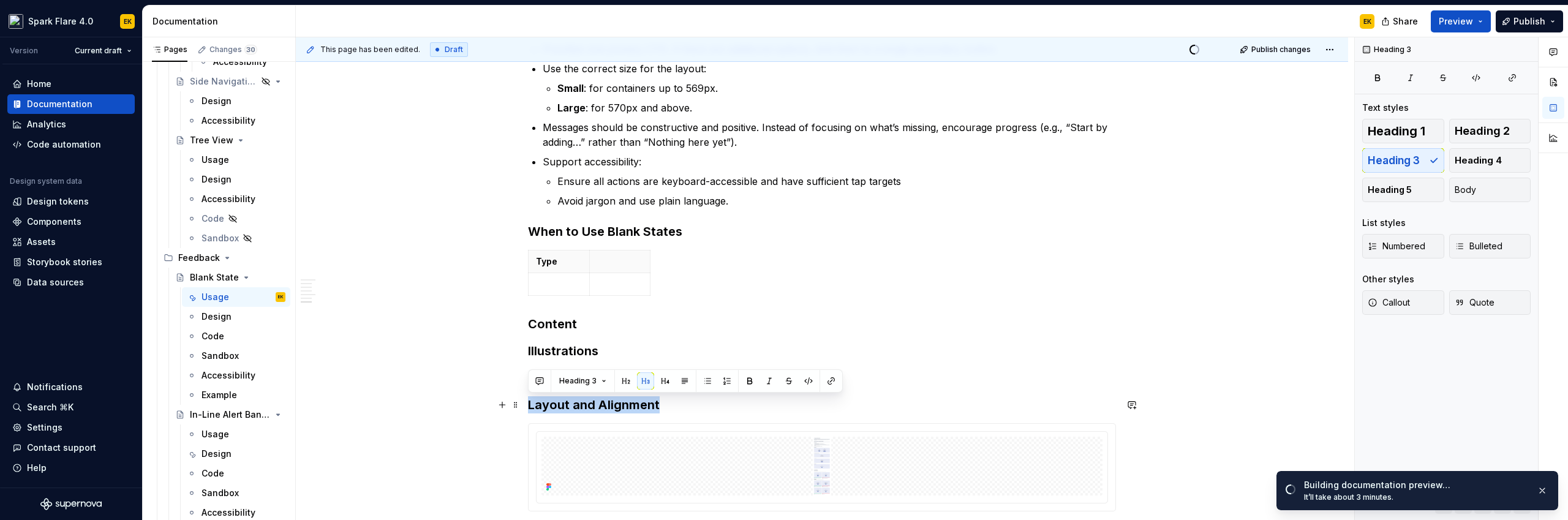
click at [556, 398] on h3 "Layout and Alignment" at bounding box center [822, 404] width 588 height 17
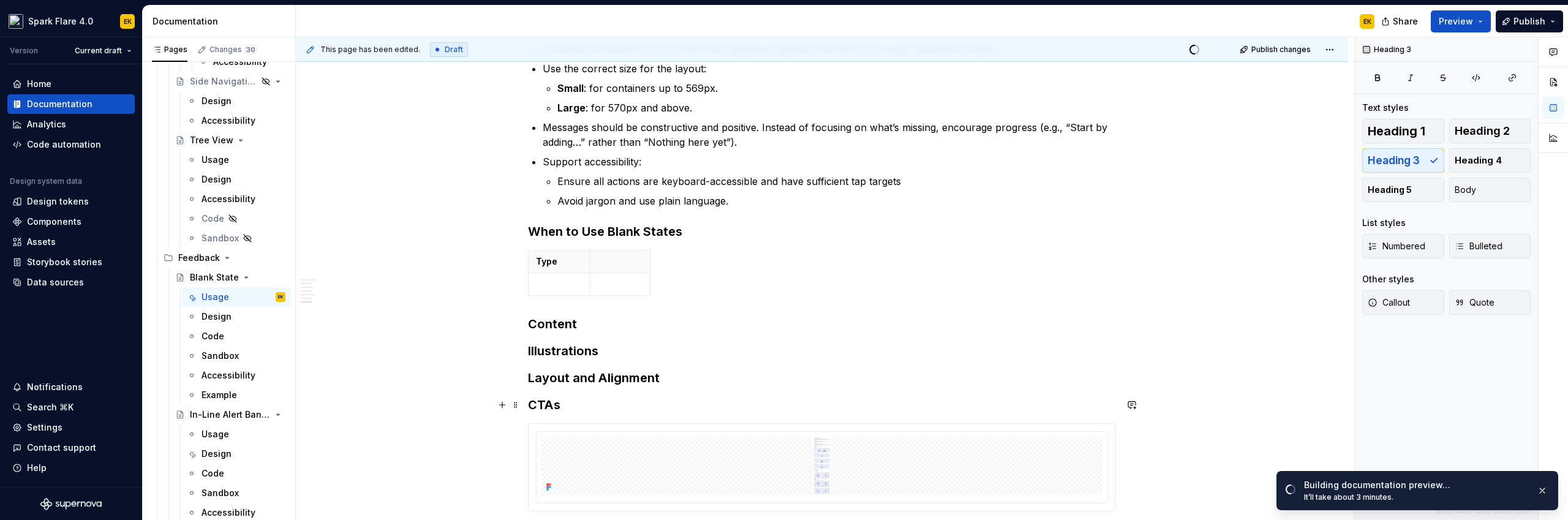
click at [540, 410] on h3 "CTAs" at bounding box center [822, 404] width 588 height 17
click at [517, 403] on span at bounding box center [516, 404] width 10 height 17
click at [544, 434] on h3 "CTAs" at bounding box center [822, 431] width 588 height 17
click at [639, 440] on h3 "Accessibility" at bounding box center [822, 431] width 588 height 17
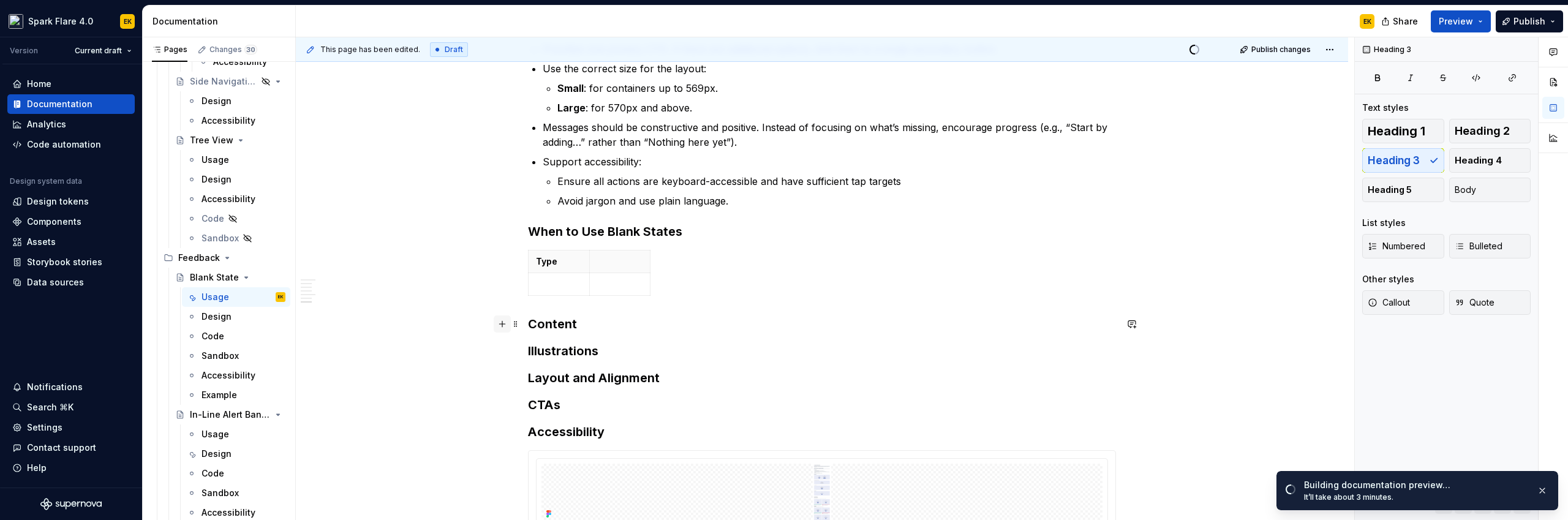
click at [504, 325] on button "button" at bounding box center [502, 323] width 17 height 17
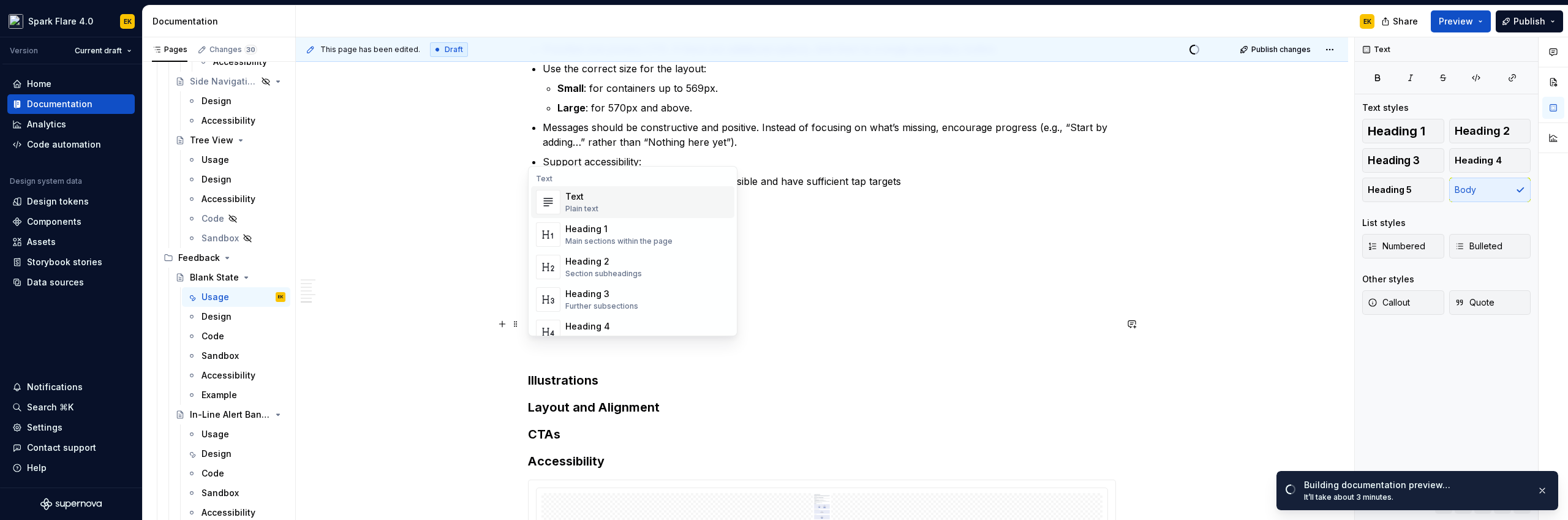
click at [613, 199] on div "Text Plain text" at bounding box center [647, 202] width 164 height 25
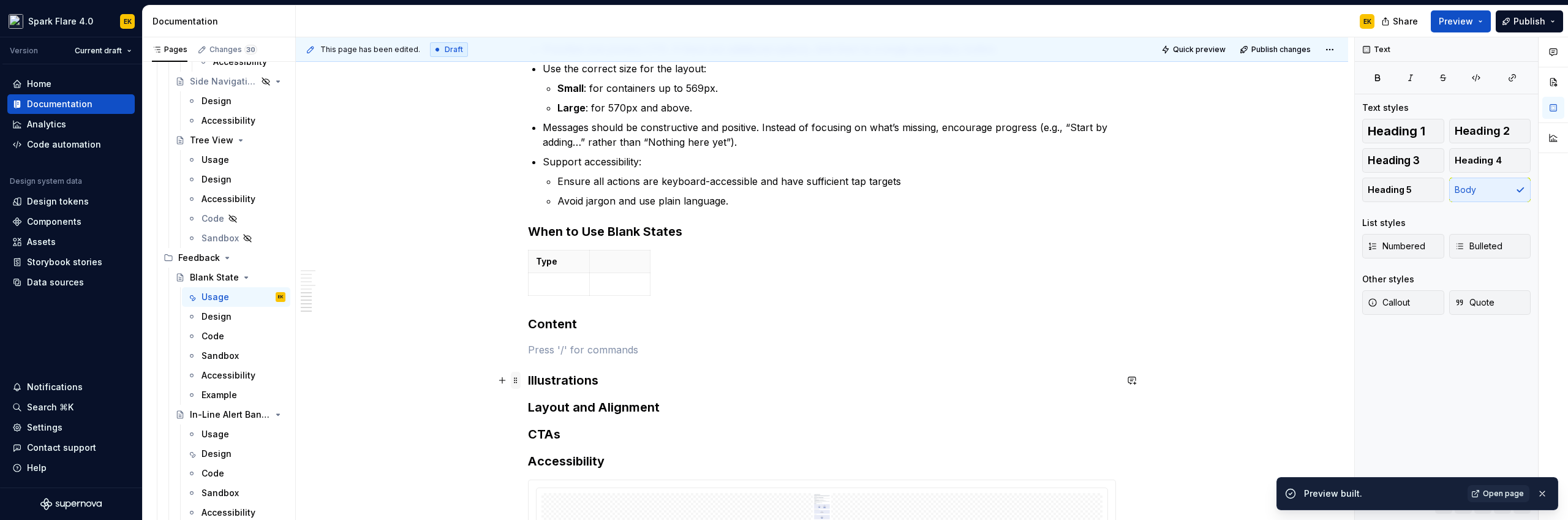
click at [515, 379] on span at bounding box center [516, 380] width 10 height 17
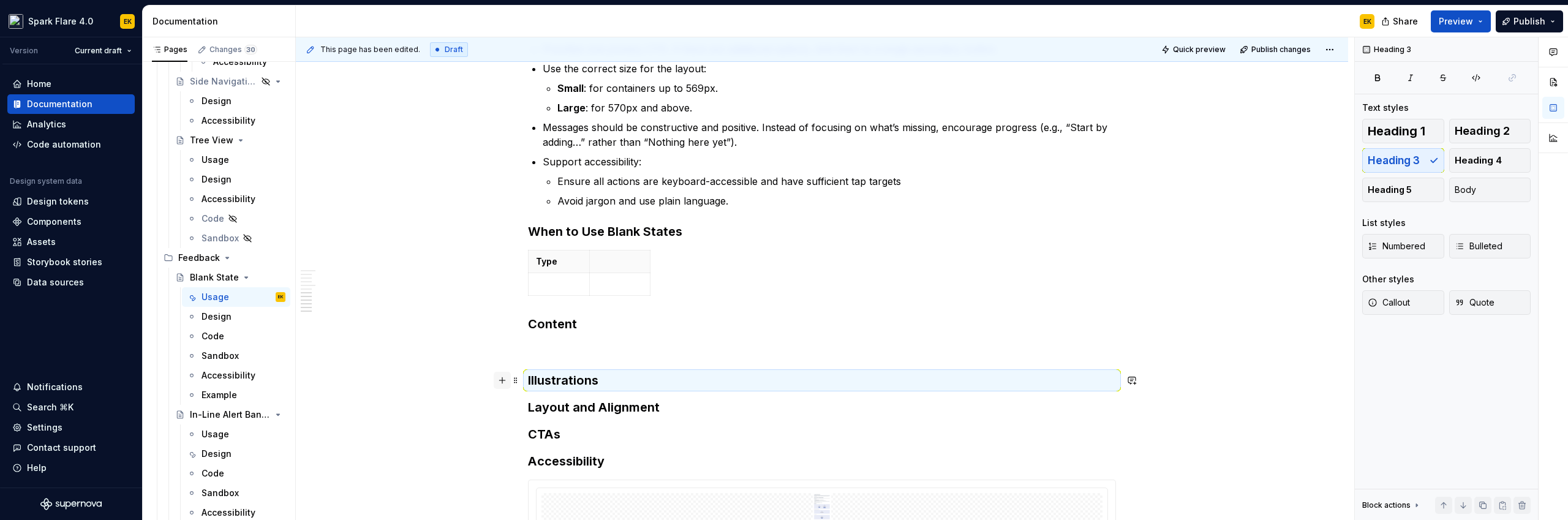
click at [499, 387] on button "button" at bounding box center [502, 380] width 17 height 17
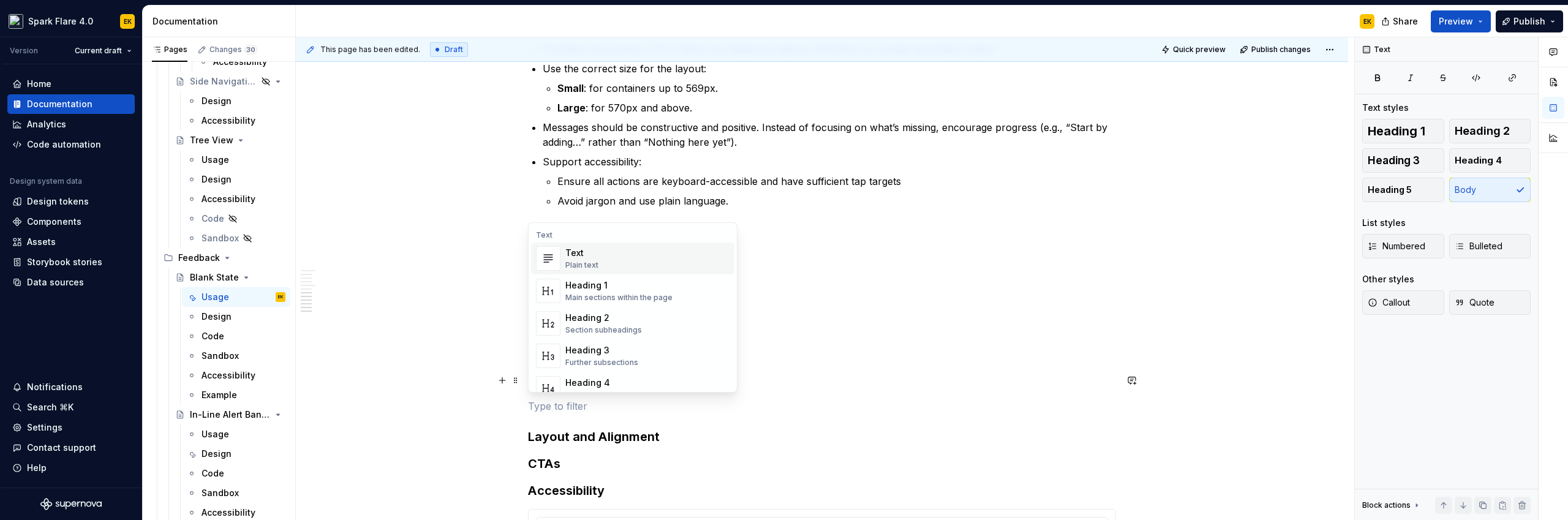
click at [586, 262] on div "Plain text" at bounding box center [581, 265] width 33 height 10
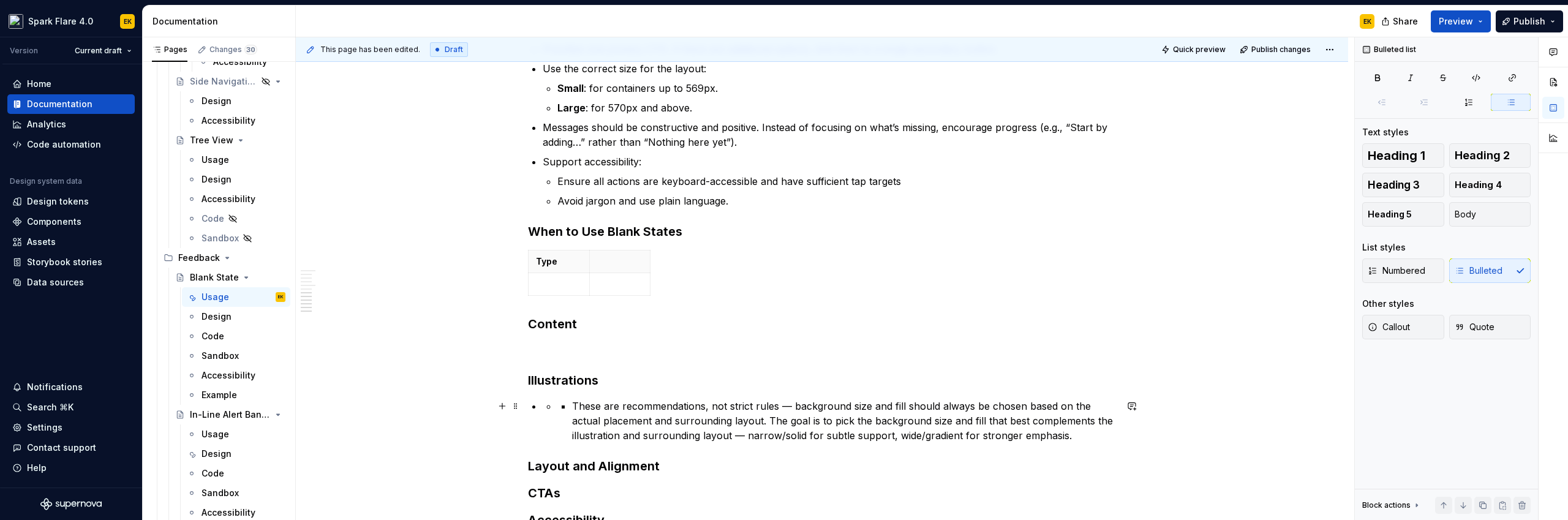
click at [576, 407] on p "These are recommendations, not strict rules — background size and fill should a…" at bounding box center [844, 421] width 544 height 44
click at [572, 407] on p "These are recommendations, not strict rules — background size and fill should a…" at bounding box center [844, 421] width 544 height 44
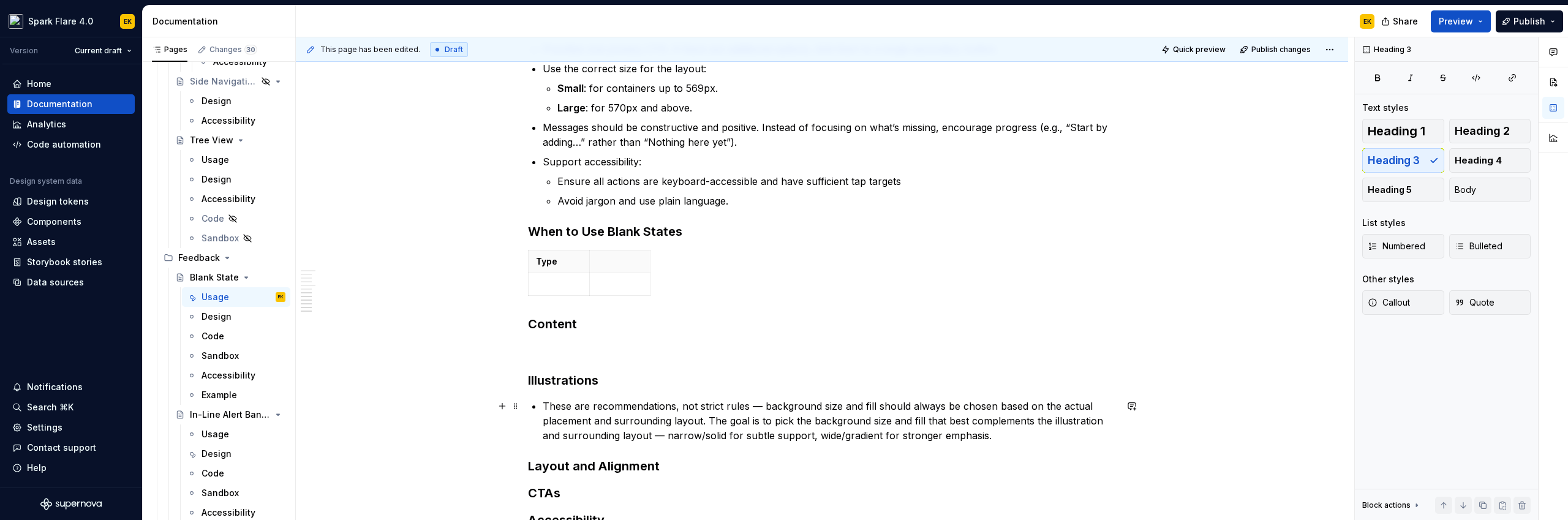
click at [590, 410] on p "These are recommendations, not strict rules — background size and fill should a…" at bounding box center [829, 421] width 573 height 44
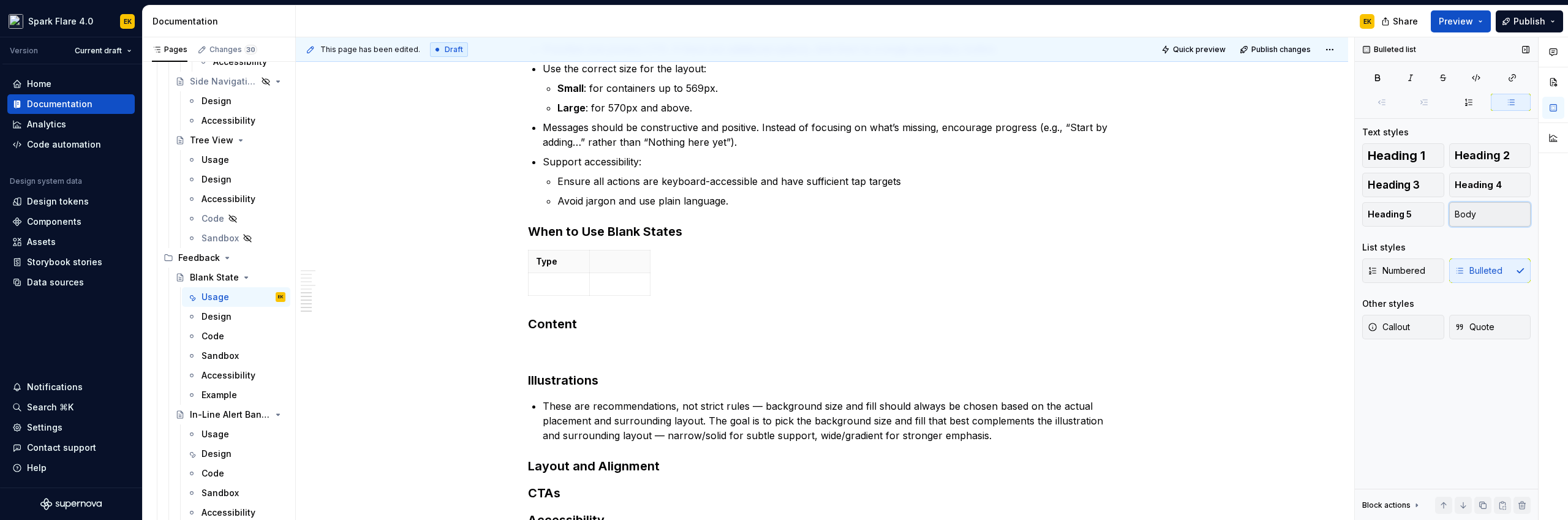
click at [1477, 220] on button "Body" at bounding box center [1490, 214] width 82 height 25
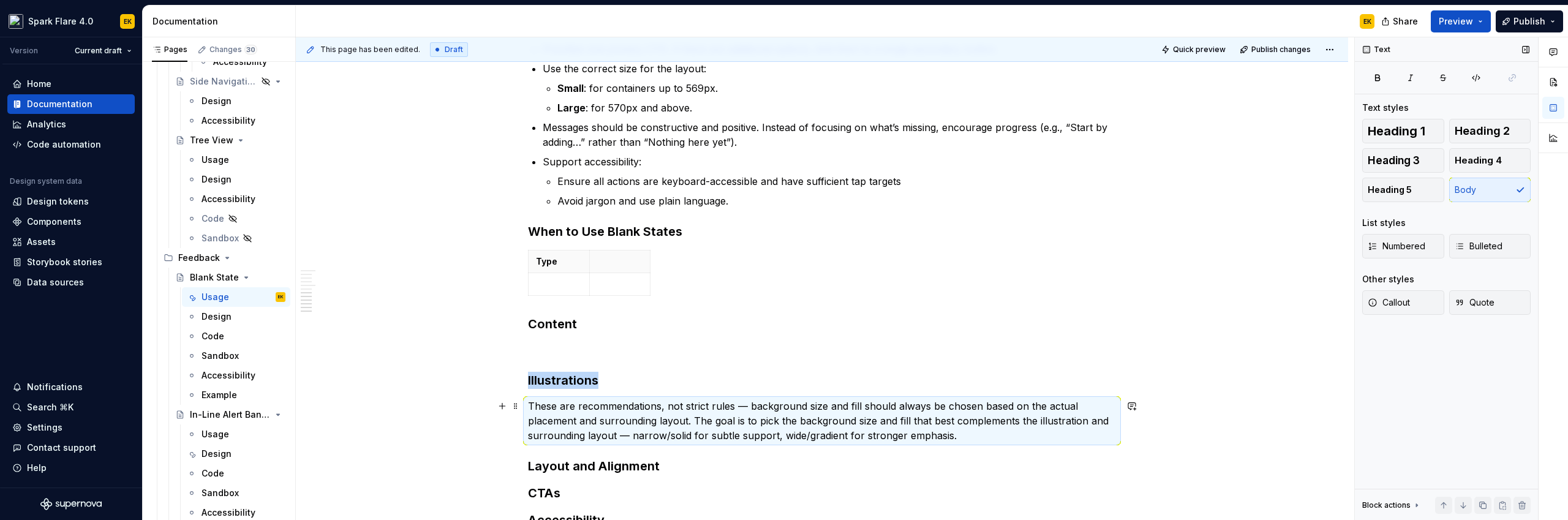
click at [982, 425] on p "These are recommendations, not strict rules — background size and fill should a…" at bounding box center [822, 421] width 588 height 44
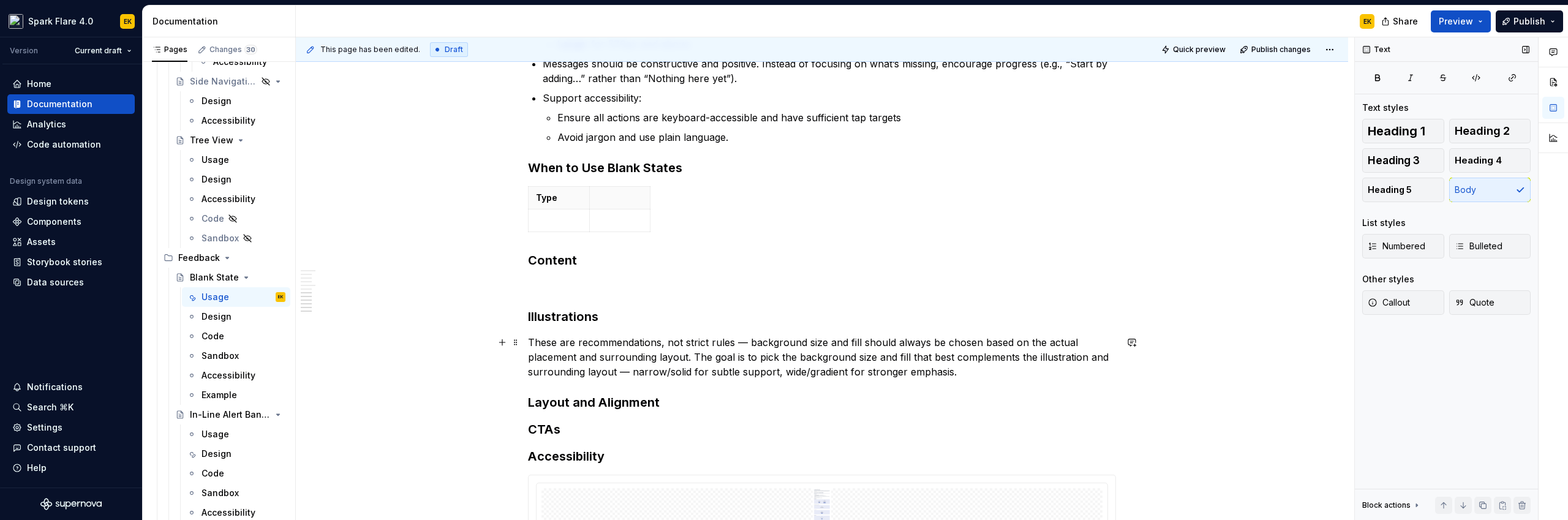
scroll to position [1982, 0]
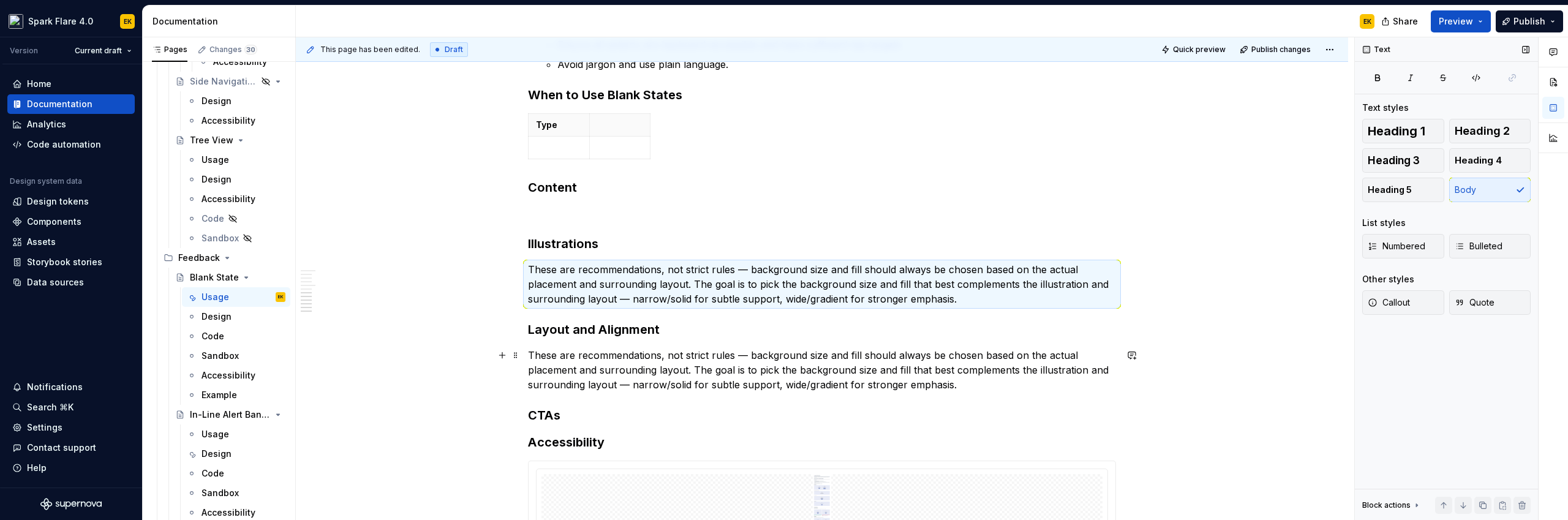
click at [589, 368] on p "These are recommendations, not strict rules — background size and fill should a…" at bounding box center [822, 370] width 588 height 44
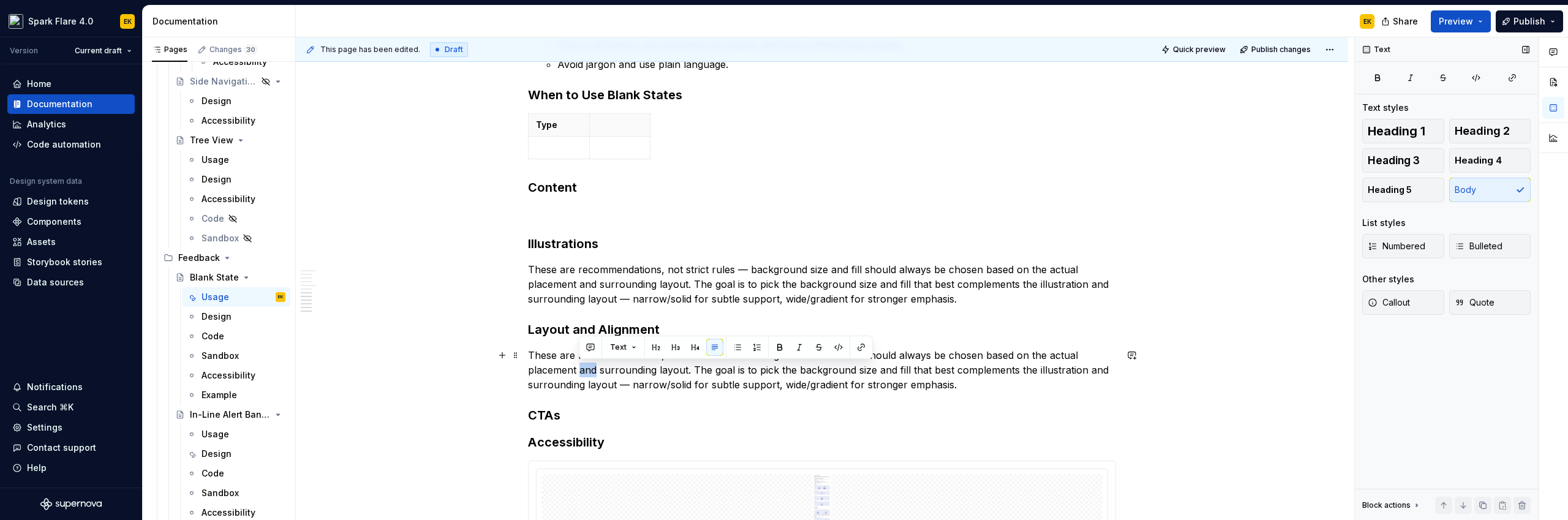
click at [589, 368] on p "These are recommendations, not strict rules — background size and fill should a…" at bounding box center [822, 370] width 588 height 44
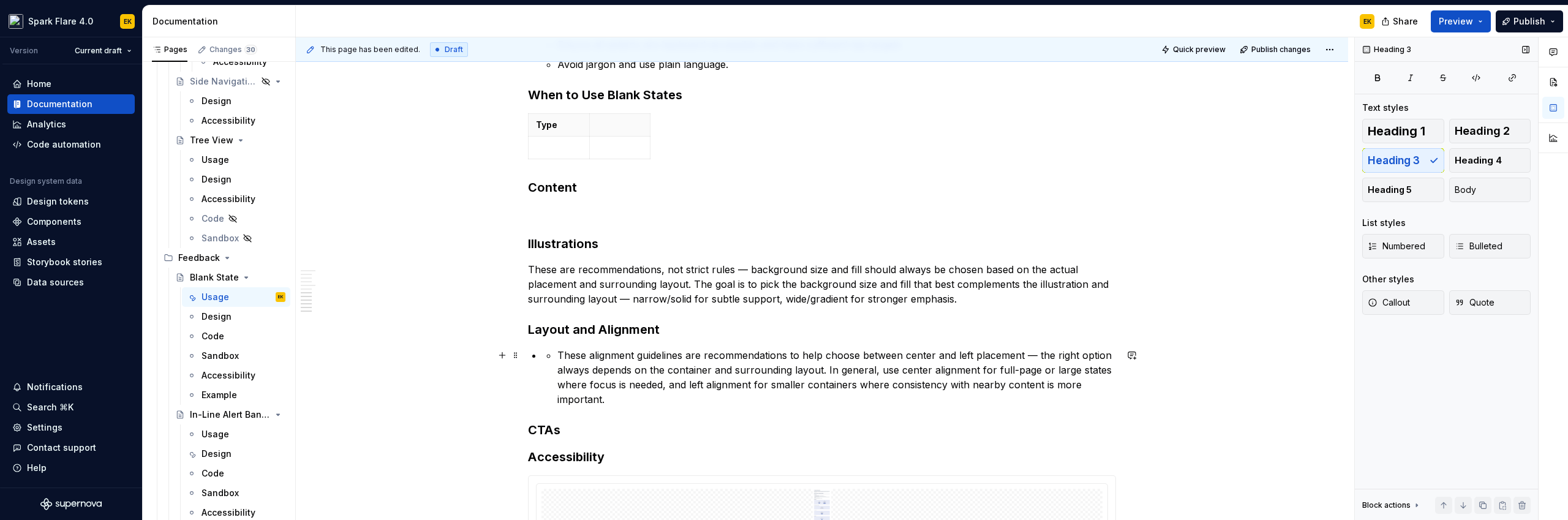
click at [581, 364] on p "These alignment guidelines are recommendations to help choose between center an…" at bounding box center [836, 377] width 559 height 59
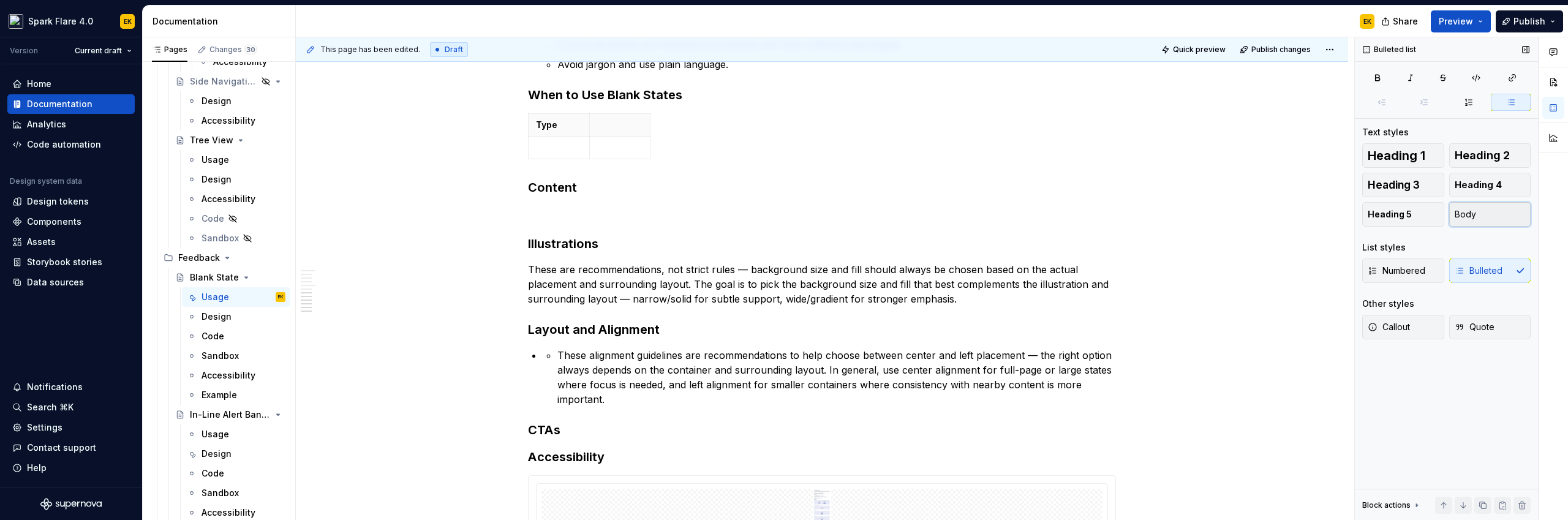
click at [1472, 219] on span "Body" at bounding box center [1465, 214] width 21 height 12
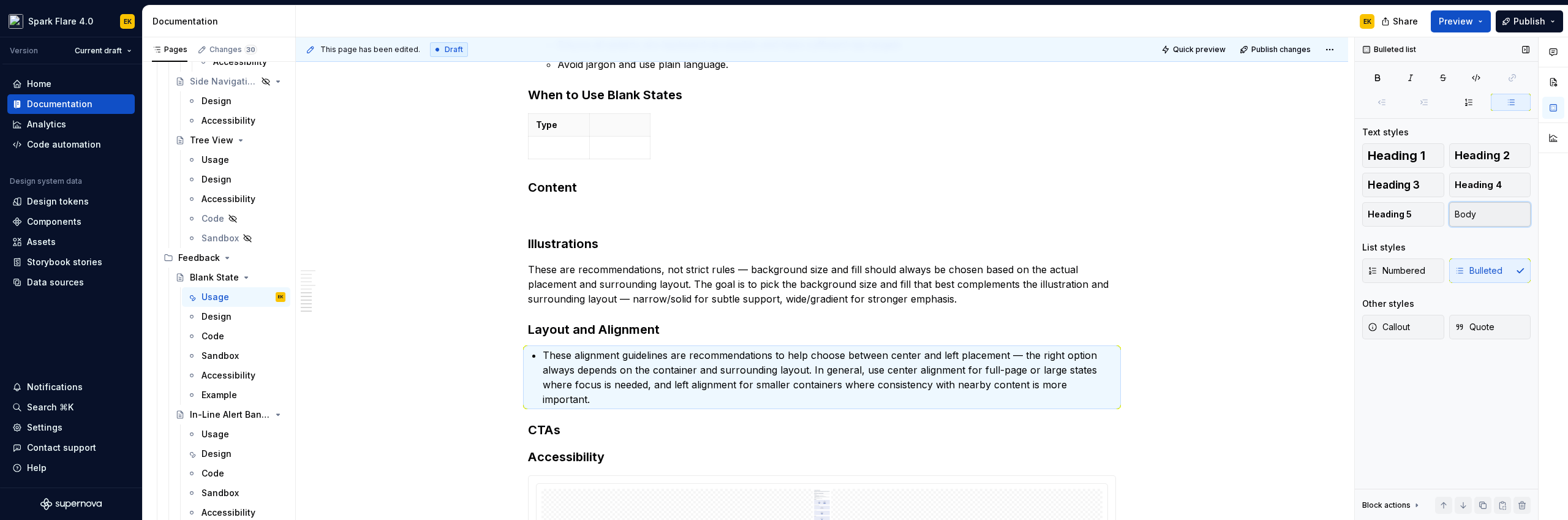
click at [1506, 214] on button "Body" at bounding box center [1490, 214] width 82 height 25
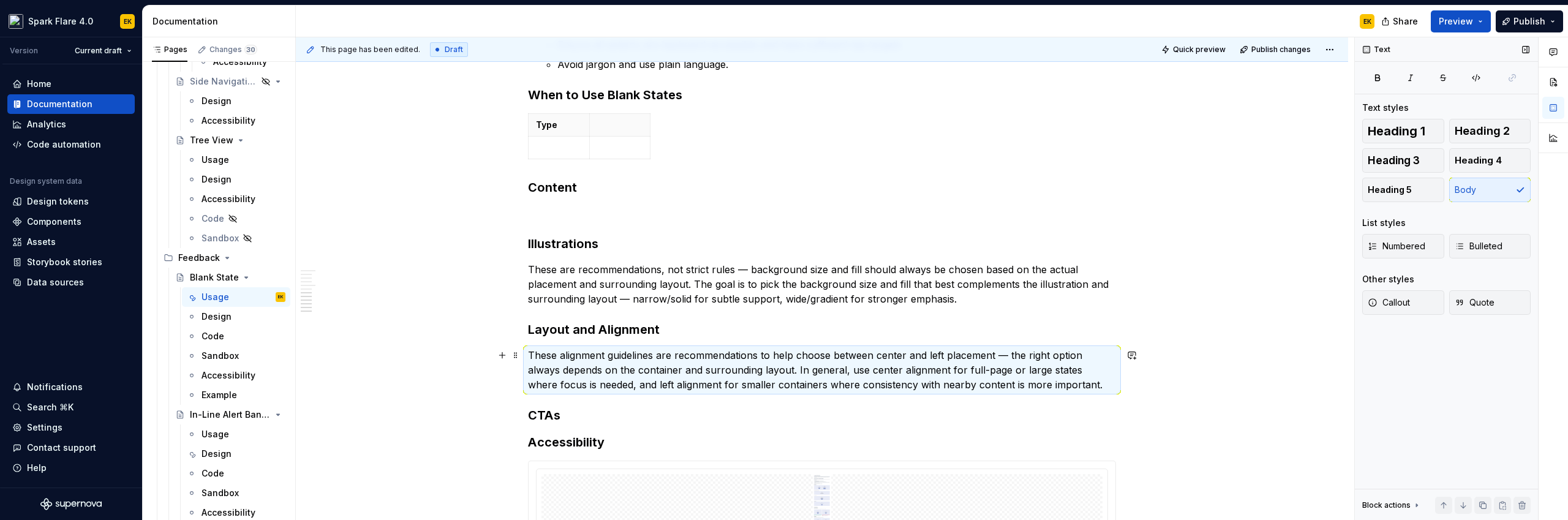
click at [858, 390] on p "These alignment guidelines are recommendations to help choose between center an…" at bounding box center [822, 370] width 588 height 44
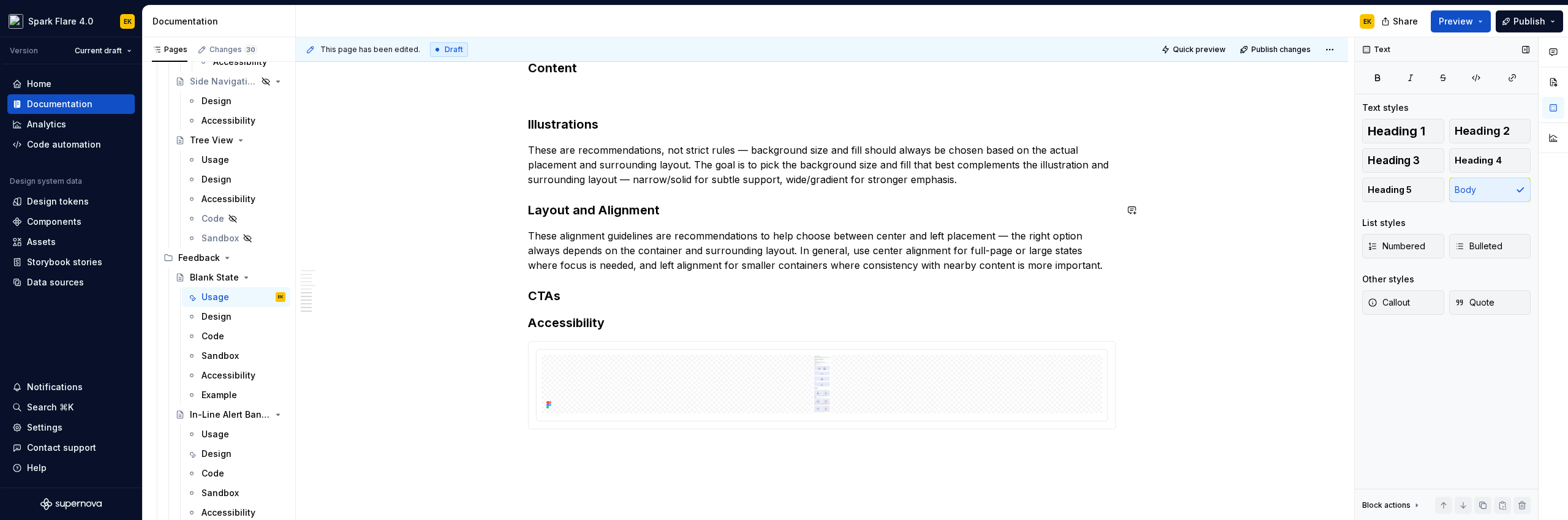
scroll to position [2032, 0]
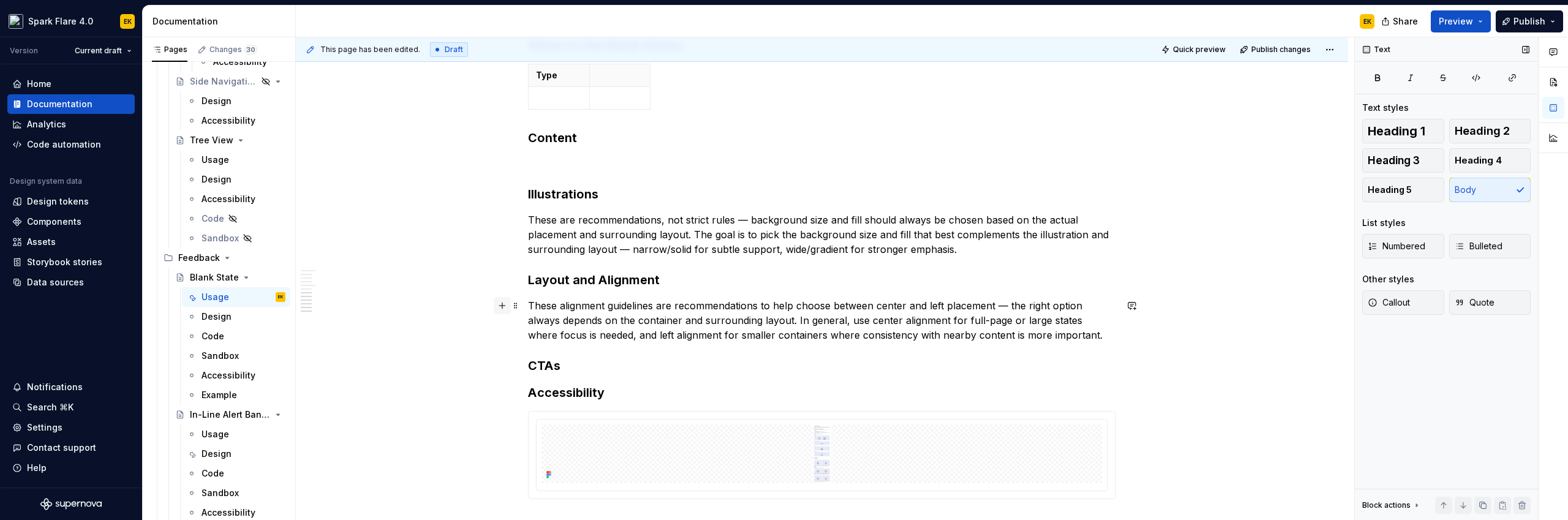
click at [498, 307] on button "button" at bounding box center [502, 305] width 17 height 17
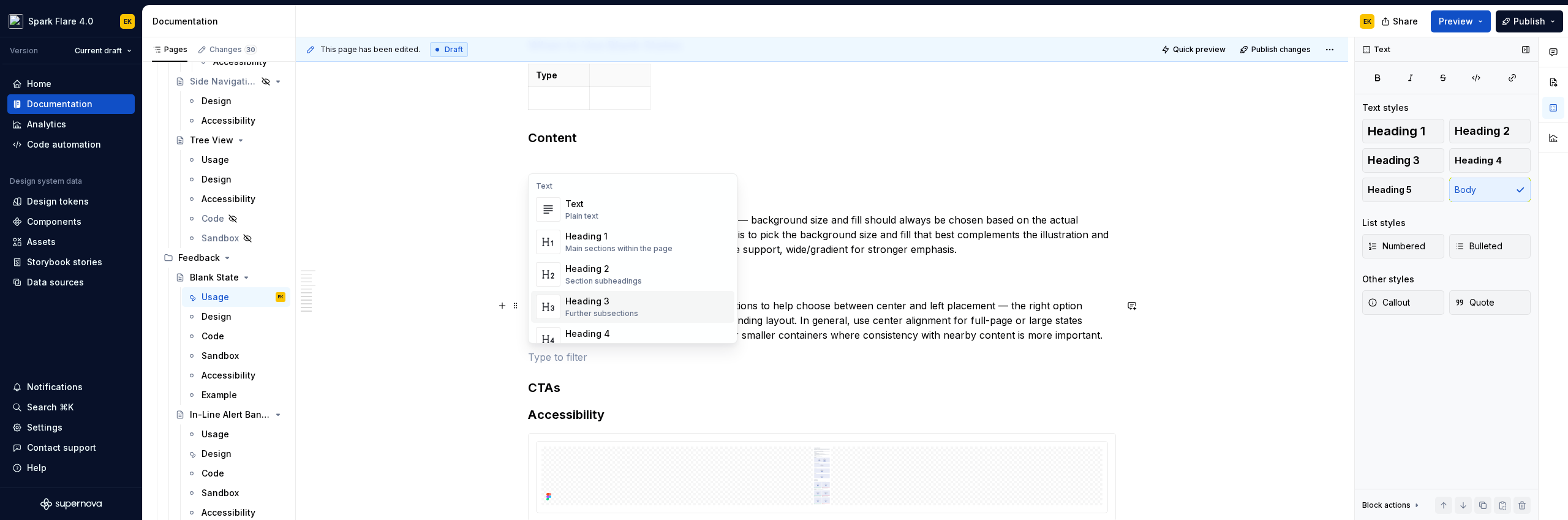
scroll to position [123, 0]
click at [618, 302] on div "Bulleted list" at bounding box center [605, 308] width 81 height 12
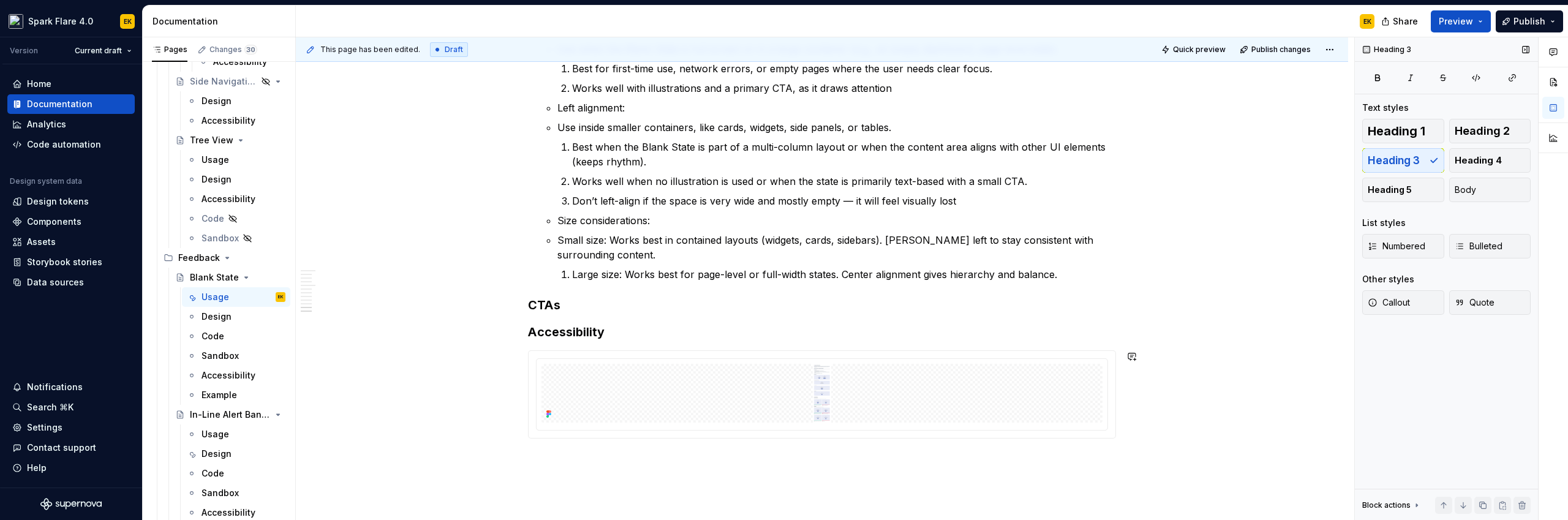
scroll to position [2121, 0]
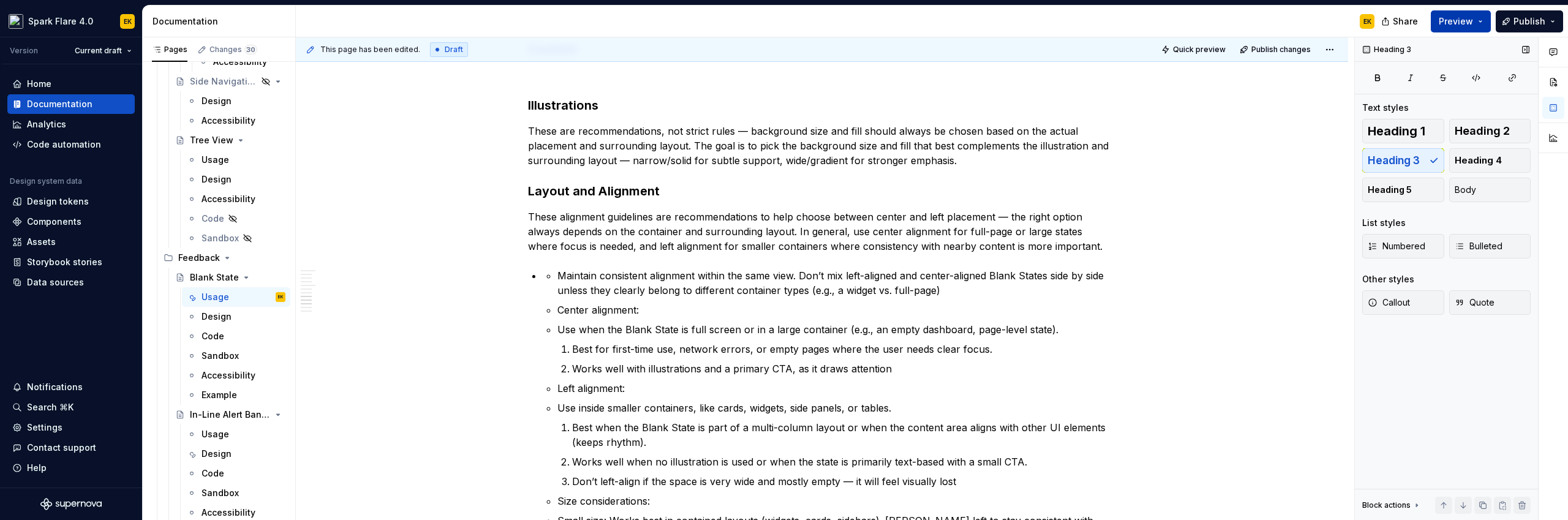
click at [1472, 17] on span "Preview" at bounding box center [1456, 21] width 34 height 12
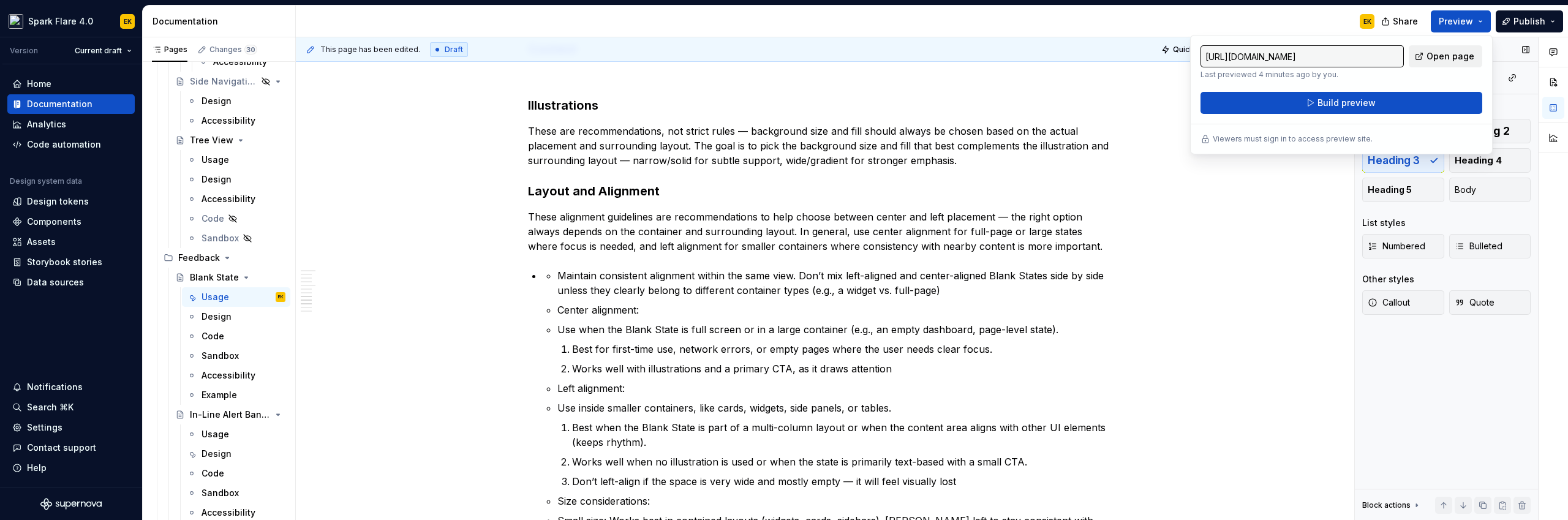
click at [1435, 57] on span "Open page" at bounding box center [1451, 56] width 48 height 12
type textarea "*"
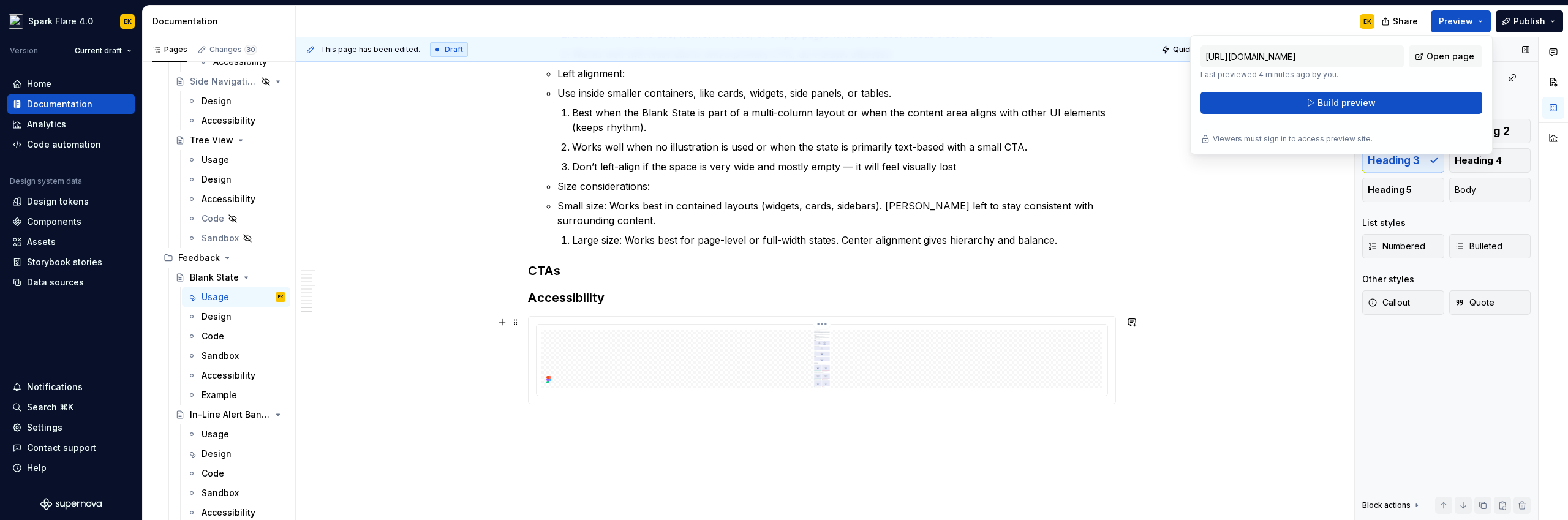
scroll to position [2490, 0]
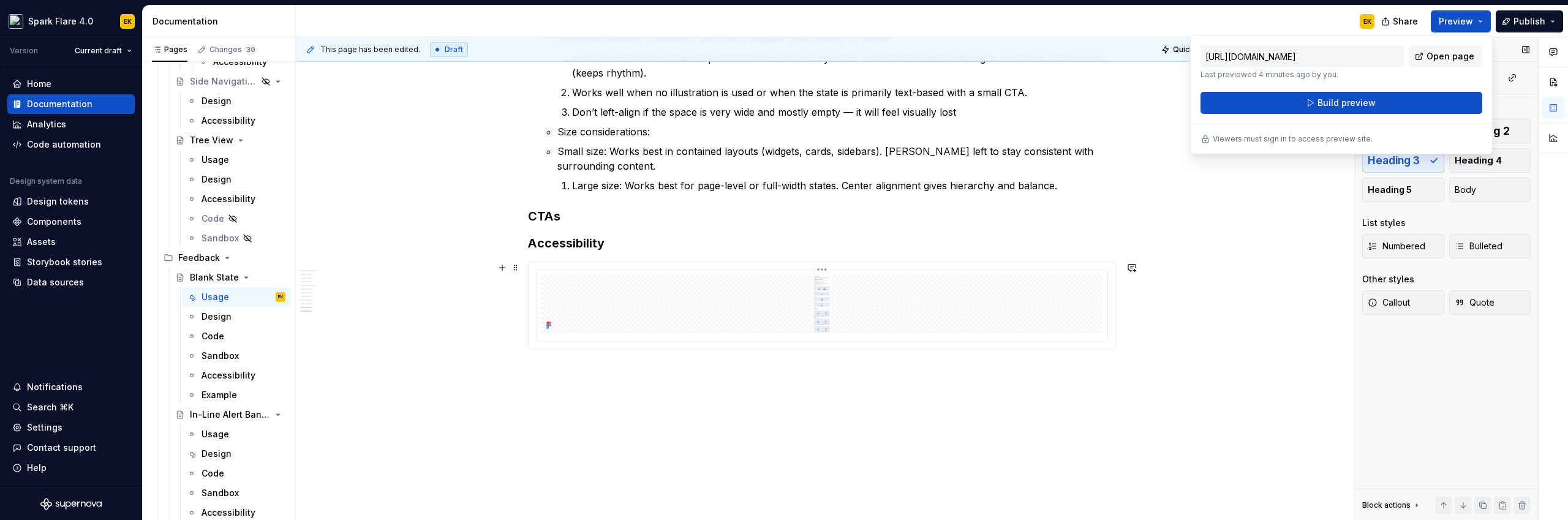
click at [910, 309] on img at bounding box center [821, 304] width 561 height 59
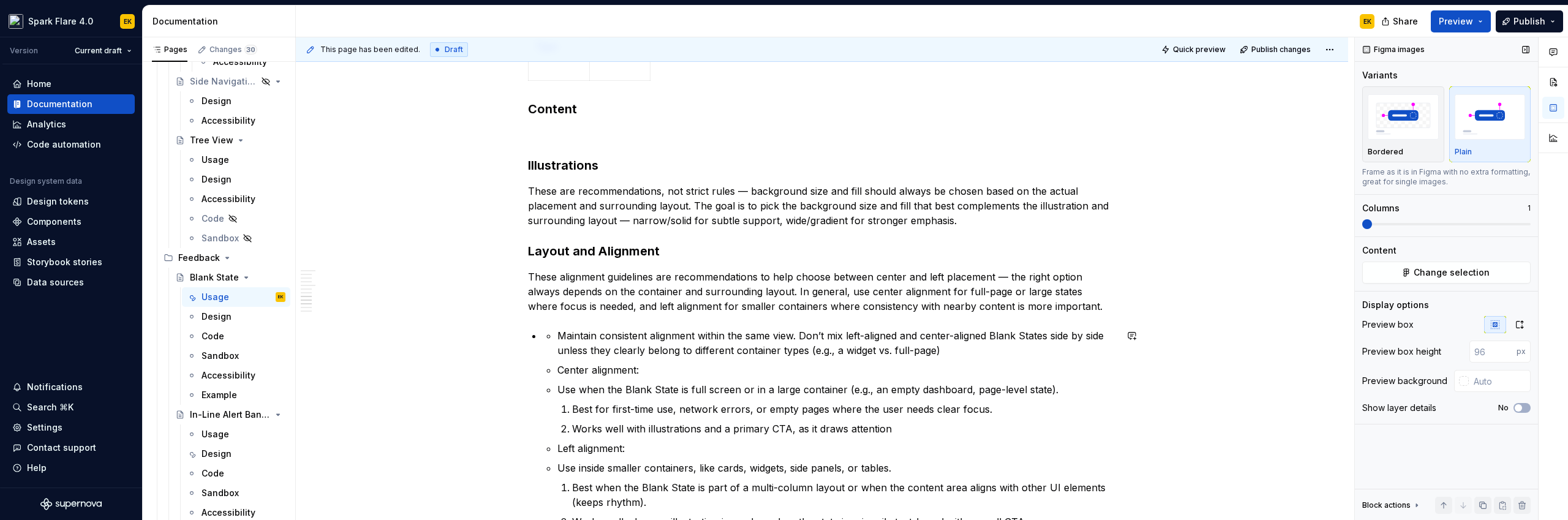
scroll to position [1586, 0]
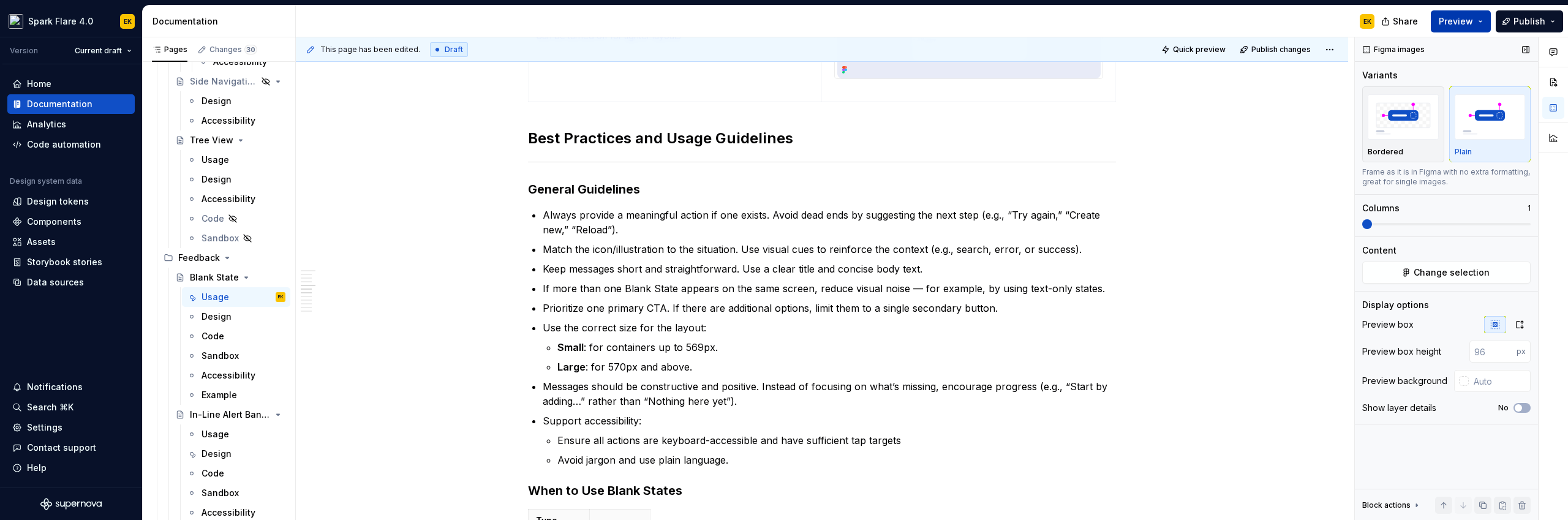
click at [1463, 17] on span "Preview" at bounding box center [1456, 21] width 34 height 12
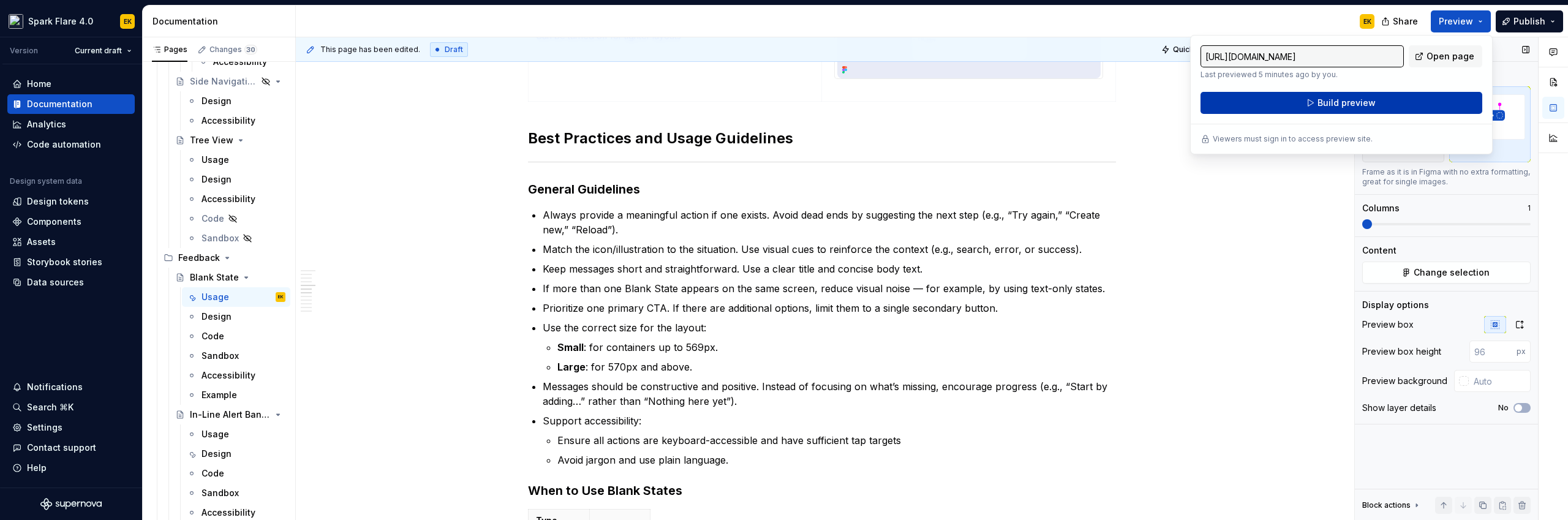
click at [1393, 103] on button "Build preview" at bounding box center [1342, 103] width 282 height 22
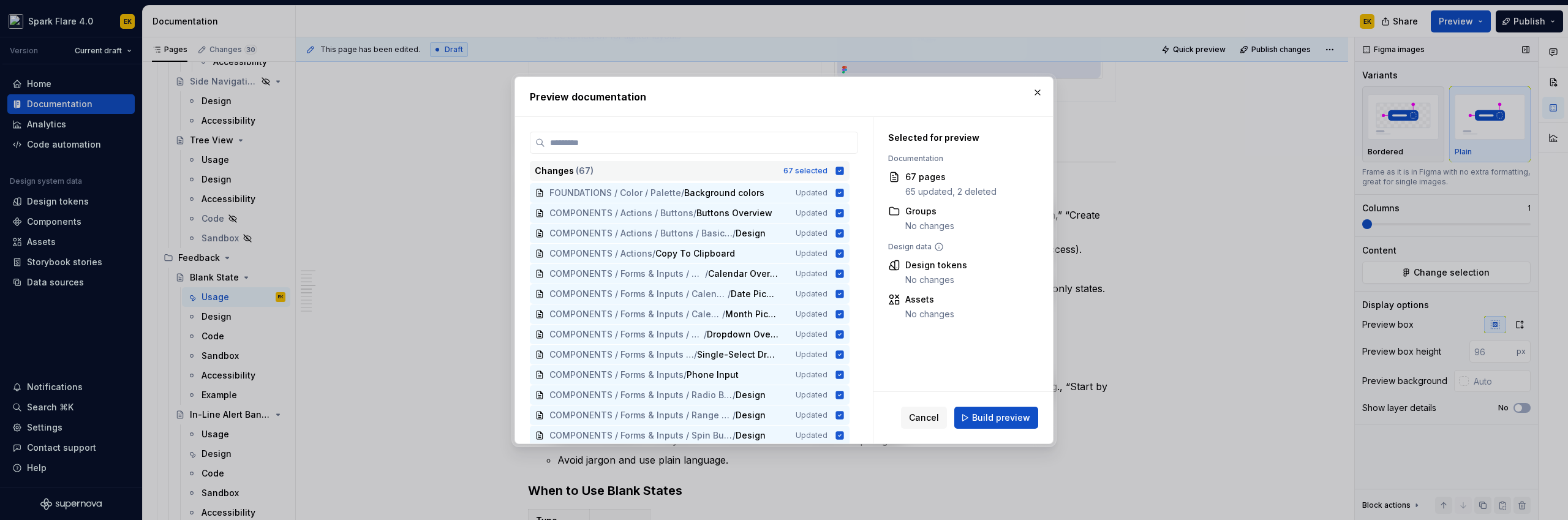
click at [835, 171] on icon at bounding box center [840, 171] width 10 height 10
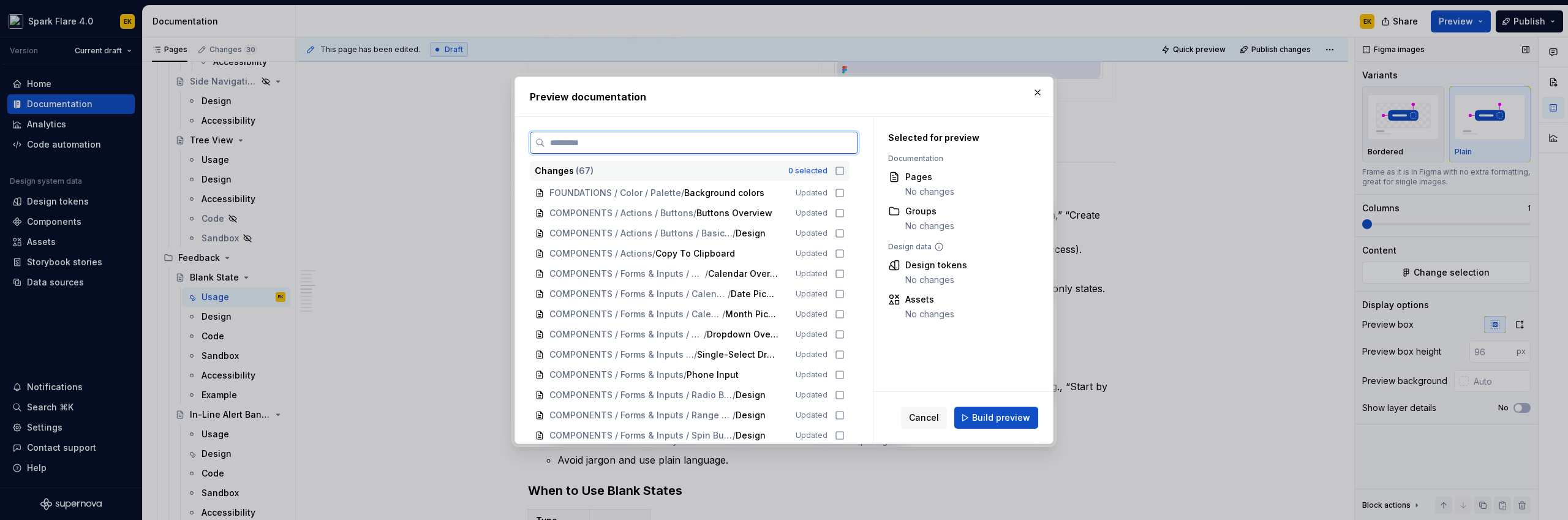
click at [823, 142] on input "search" at bounding box center [701, 143] width 312 height 12
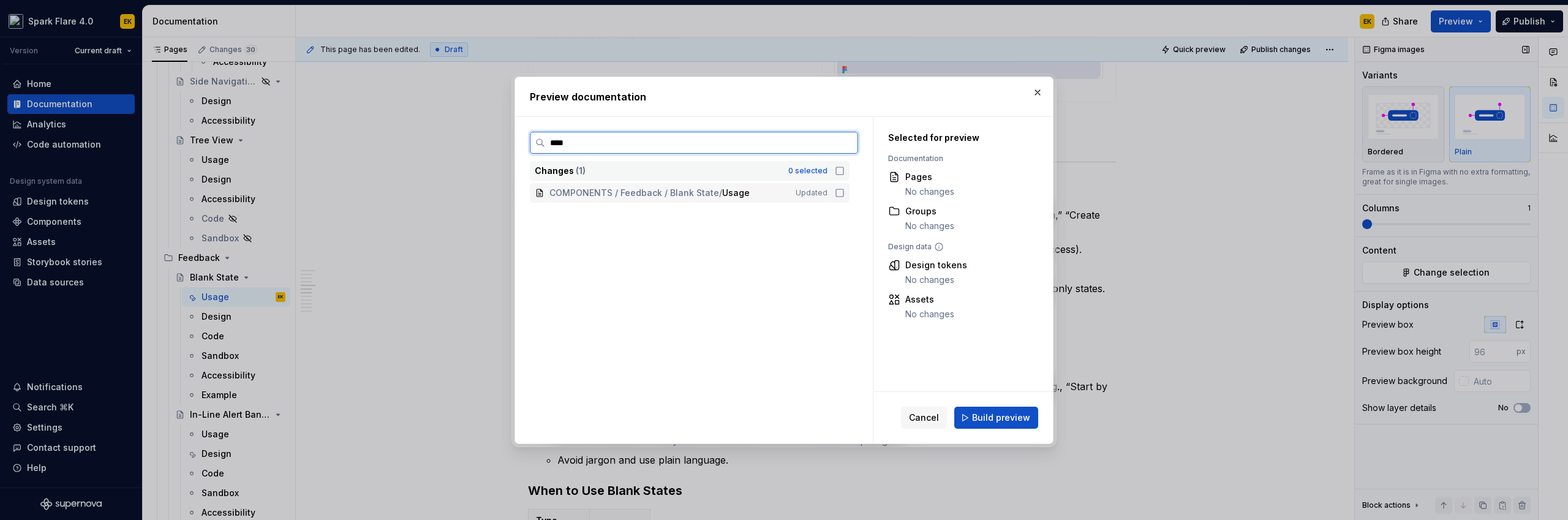
type input "*****"
click at [836, 191] on icon at bounding box center [839, 192] width 7 height 7
click at [1006, 412] on span "Build preview" at bounding box center [1001, 418] width 58 height 12
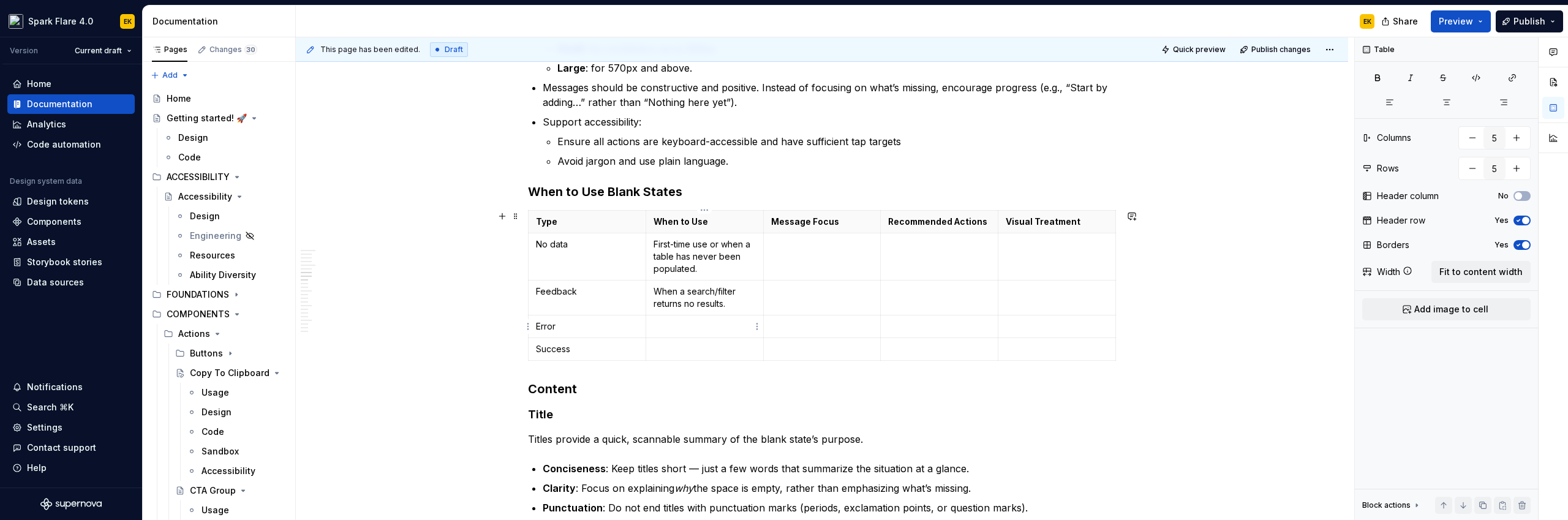
click at [689, 326] on p at bounding box center [705, 326] width 102 height 12
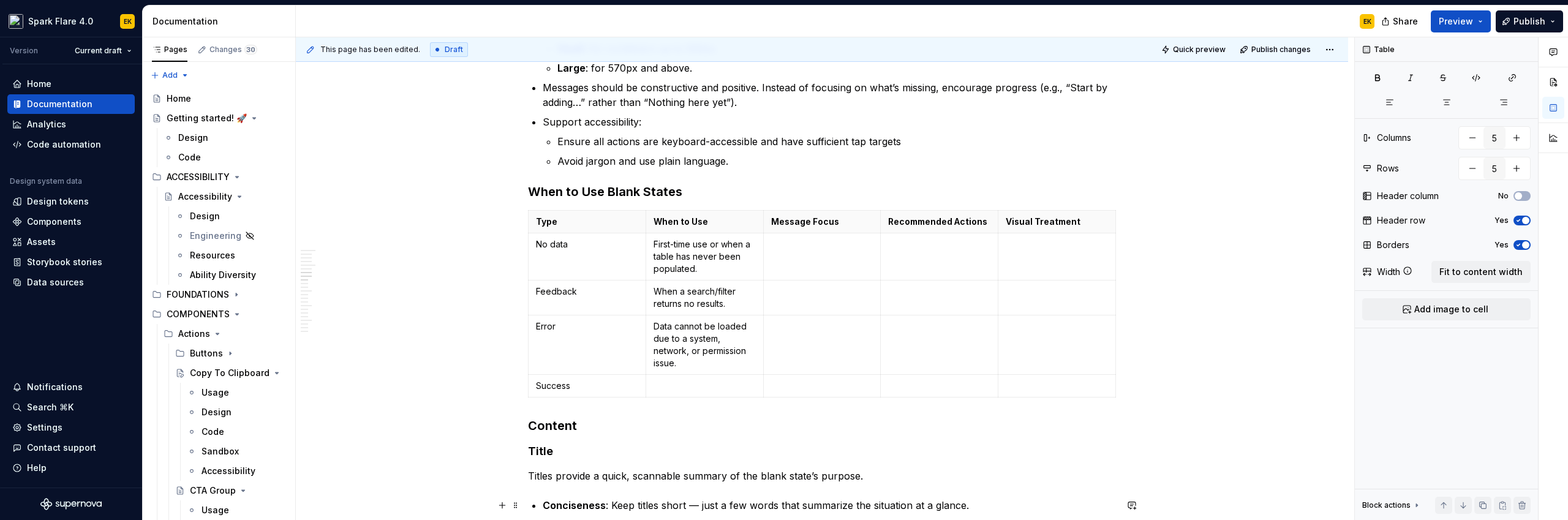
click at [694, 387] on p at bounding box center [705, 386] width 102 height 12
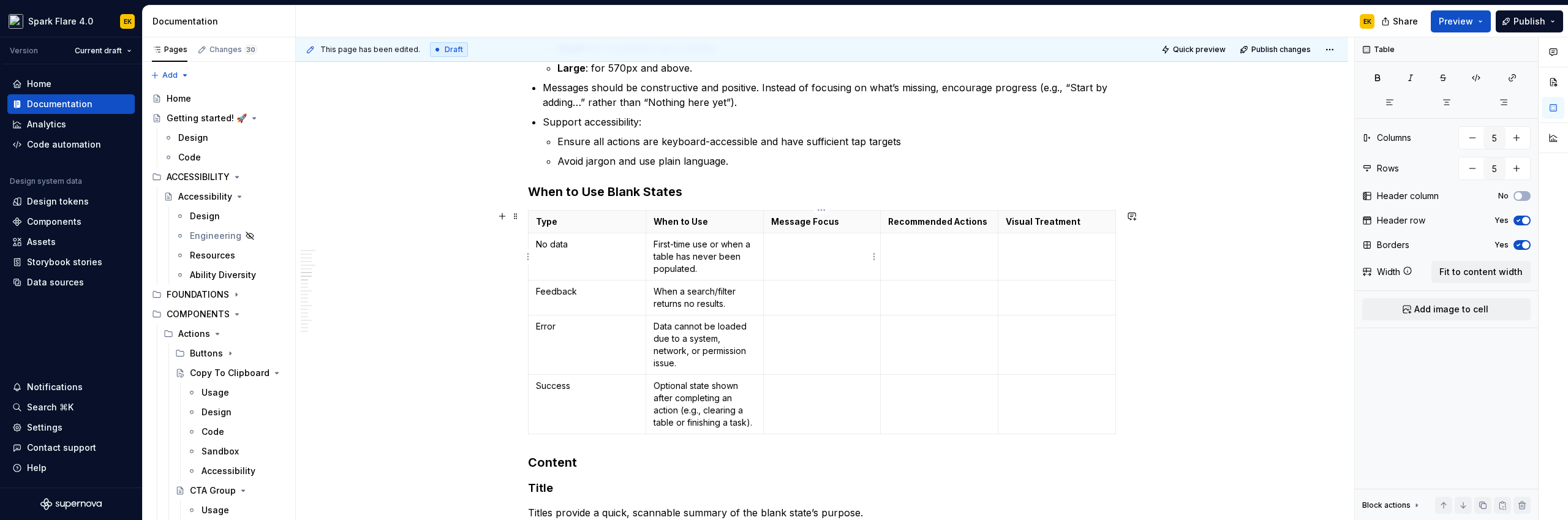
click at [815, 253] on td at bounding box center [822, 256] width 118 height 47
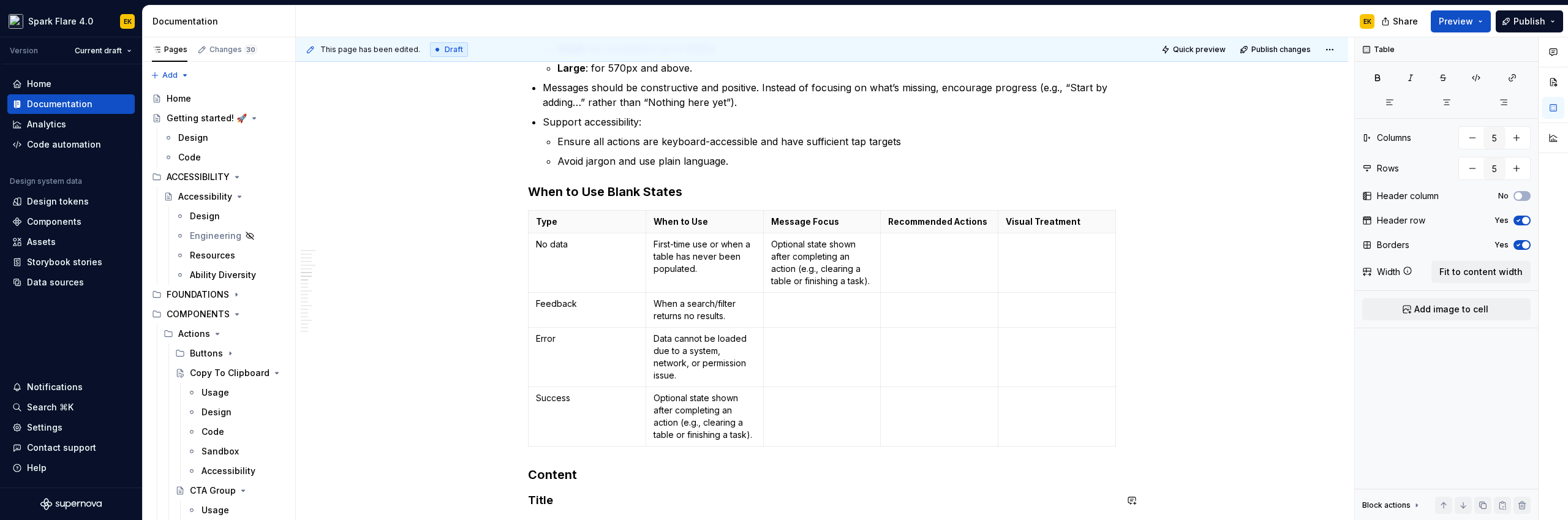
click at [671, 257] on p "First-time use or when a table has never been populated." at bounding box center [705, 256] width 102 height 37
click at [673, 314] on p "When a search/filter returns no results." at bounding box center [705, 310] width 102 height 25
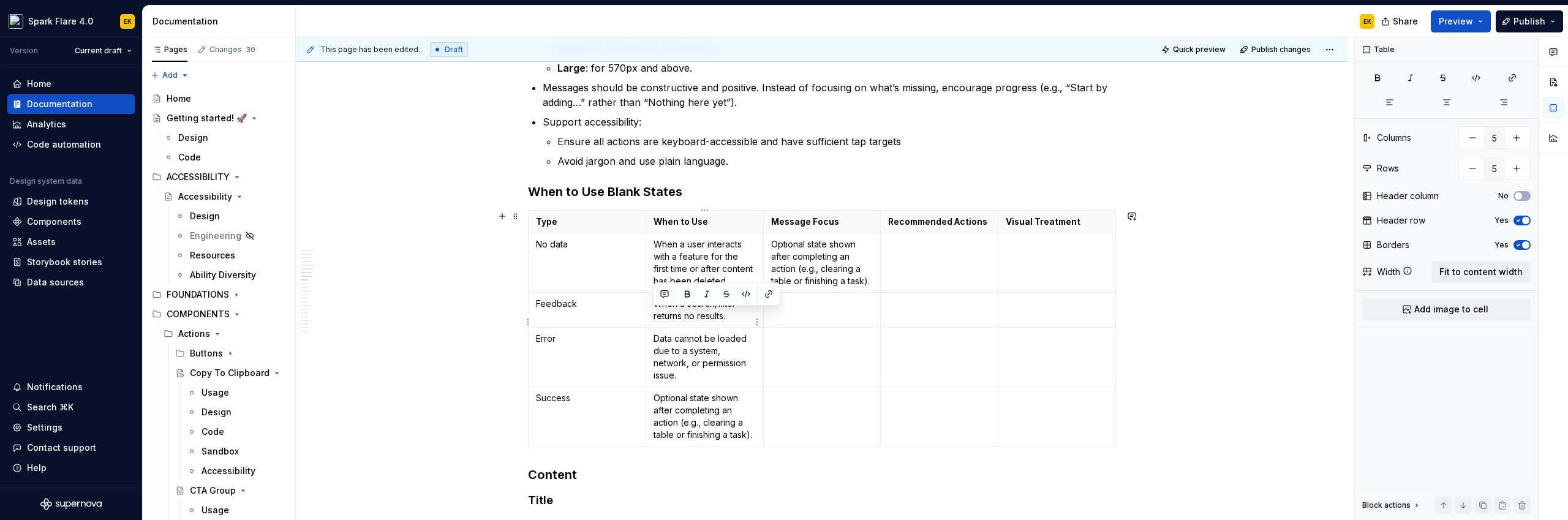
click at [673, 314] on p "When a search/filter returns no results." at bounding box center [705, 310] width 102 height 25
click at [704, 379] on p "Data cannot be loaded due to a system, network, or permission issue." at bounding box center [705, 369] width 102 height 49
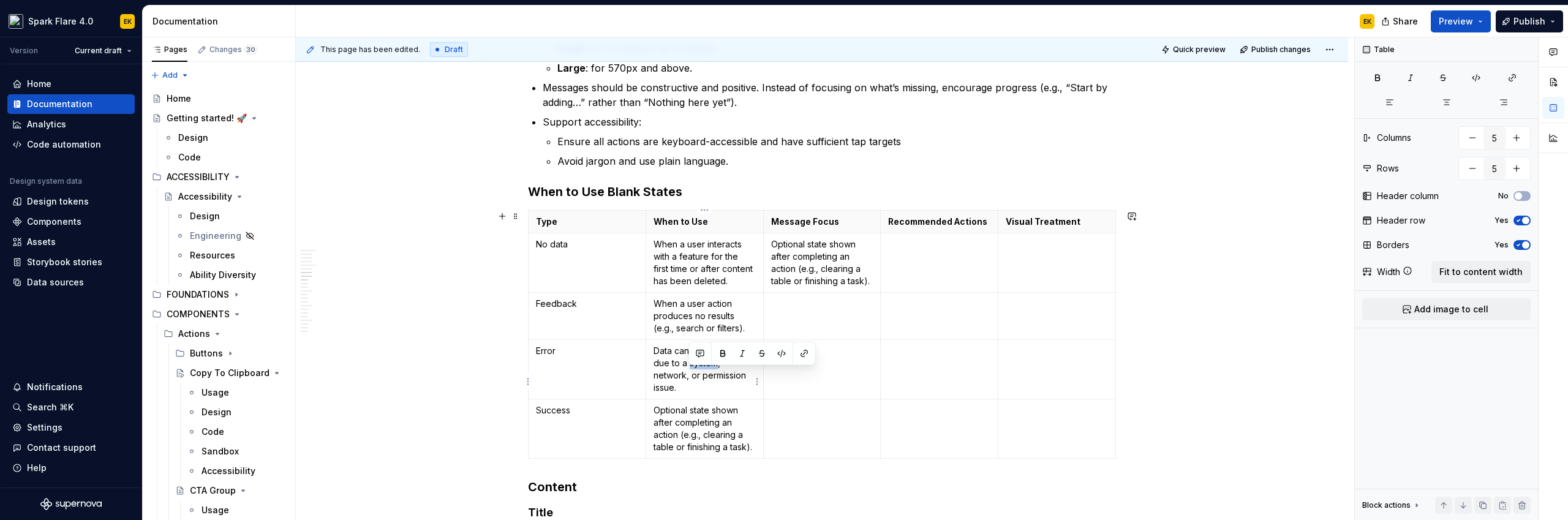
click at [704, 379] on p "Data cannot be loaded due to a system, network, or permission issue." at bounding box center [705, 369] width 102 height 49
click at [707, 443] on p "Optional state shown after completing an action (e.g., clearing a table or fini…" at bounding box center [705, 428] width 102 height 49
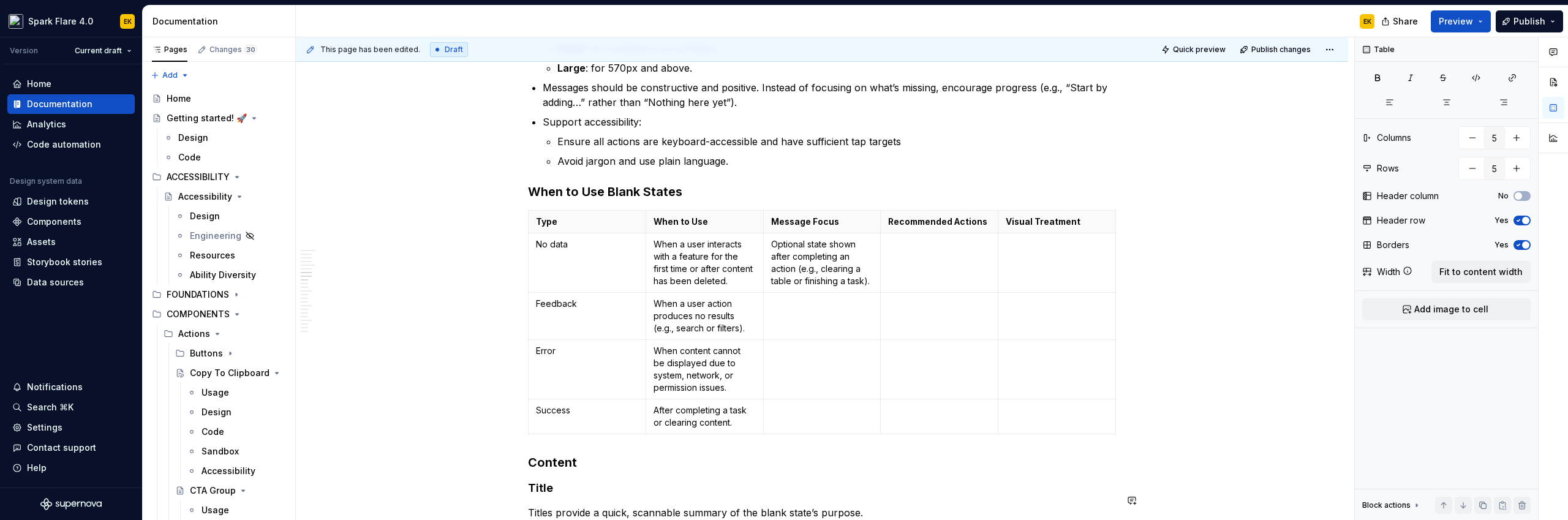
click at [797, 257] on p "Optional state shown after completing an action (e.g., clearing a table or fini…" at bounding box center [822, 262] width 102 height 49
click at [828, 335] on td at bounding box center [822, 315] width 118 height 47
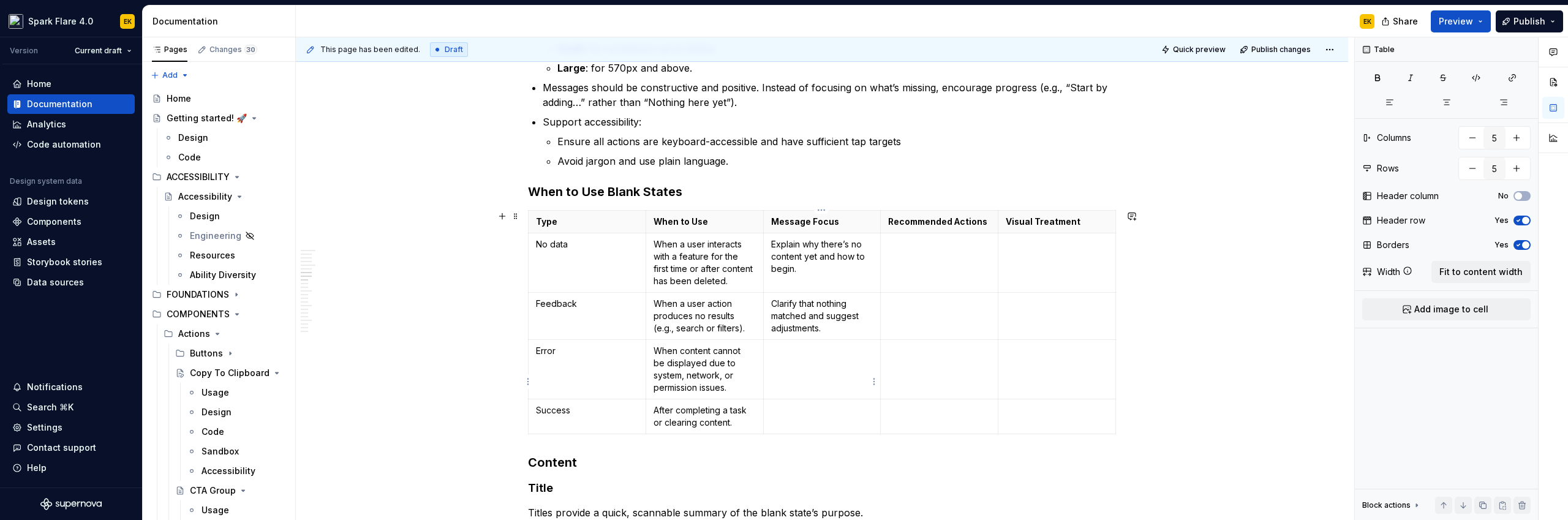
click at [802, 379] on td at bounding box center [822, 368] width 118 height 59
click at [813, 434] on td at bounding box center [822, 416] width 118 height 35
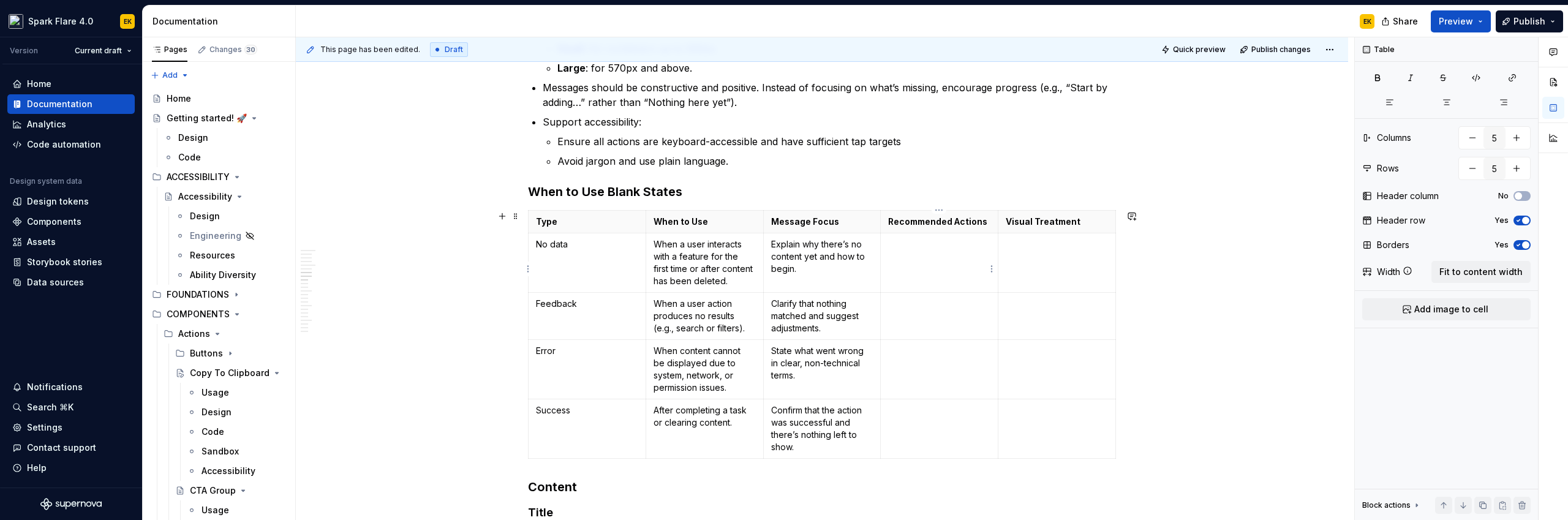
click at [932, 261] on td at bounding box center [940, 262] width 118 height 59
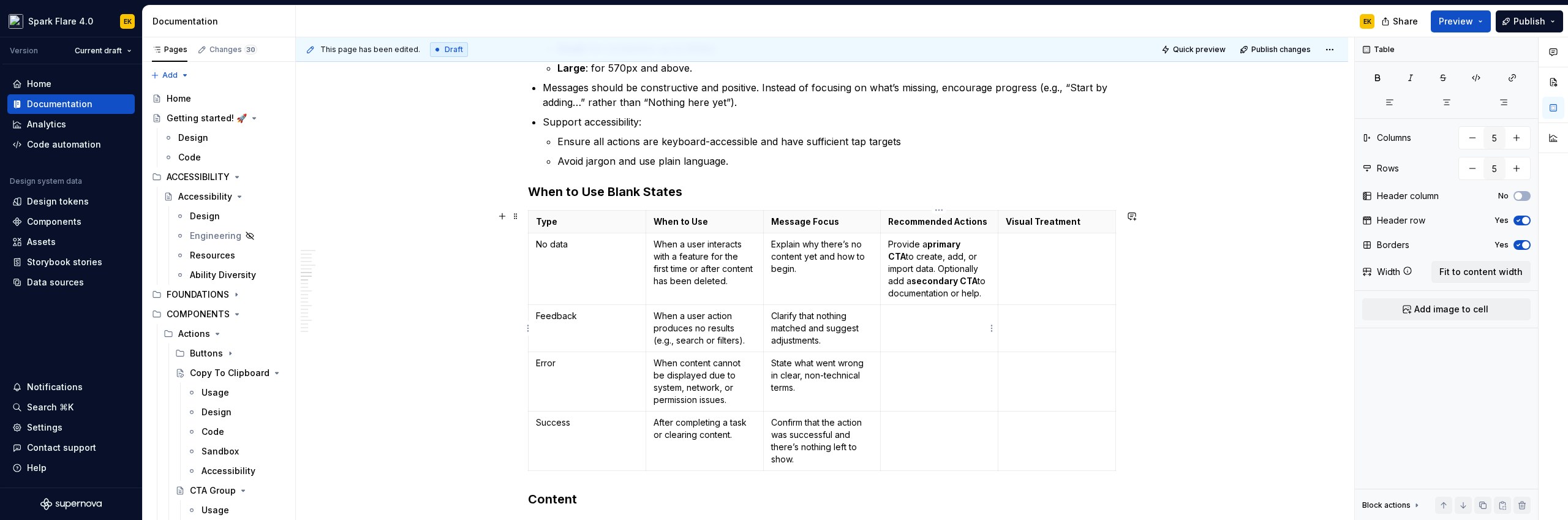
click at [930, 328] on td at bounding box center [940, 327] width 118 height 47
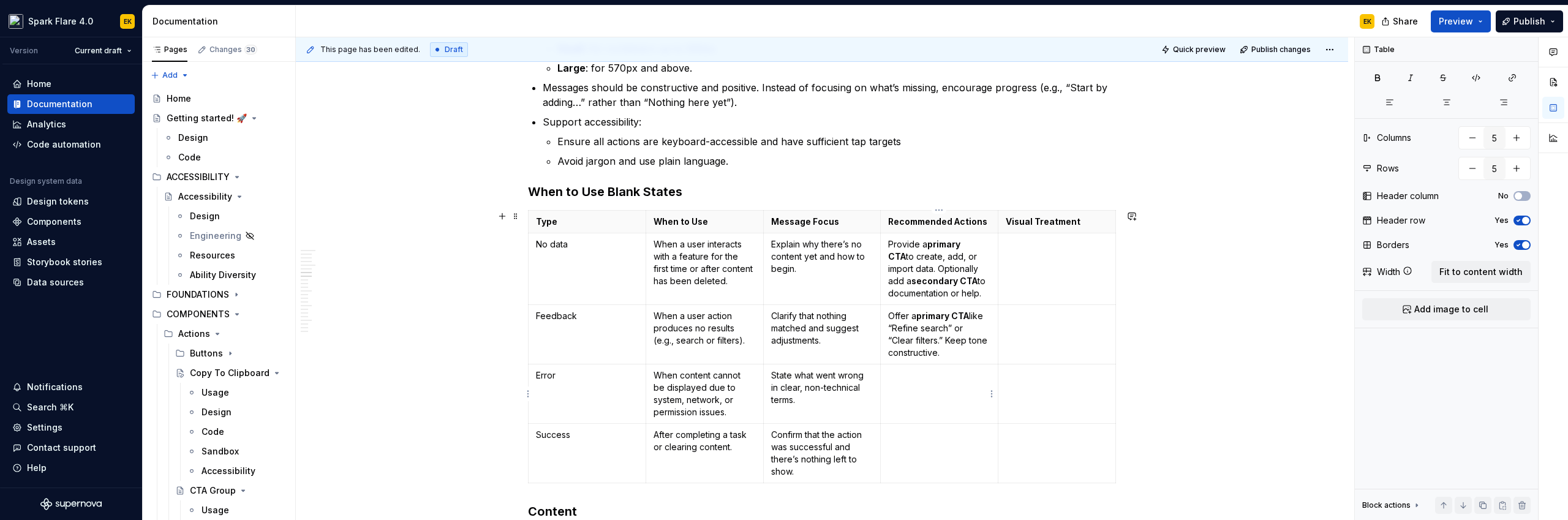
click at [946, 391] on td at bounding box center [940, 393] width 118 height 59
click at [908, 445] on td at bounding box center [940, 452] width 118 height 59
click at [1038, 271] on td at bounding box center [1057, 269] width 118 height 72
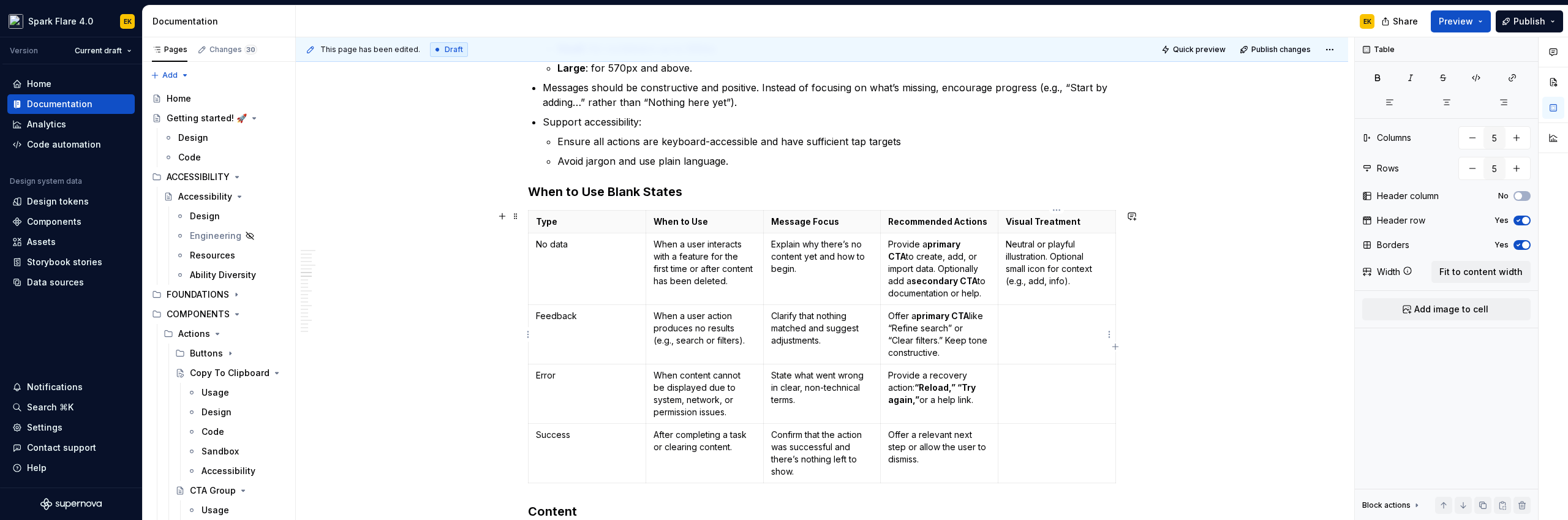
click at [1035, 333] on td at bounding box center [1057, 333] width 118 height 59
click at [1068, 404] on td at bounding box center [1057, 393] width 118 height 59
click at [1050, 462] on td at bounding box center [1057, 452] width 118 height 59
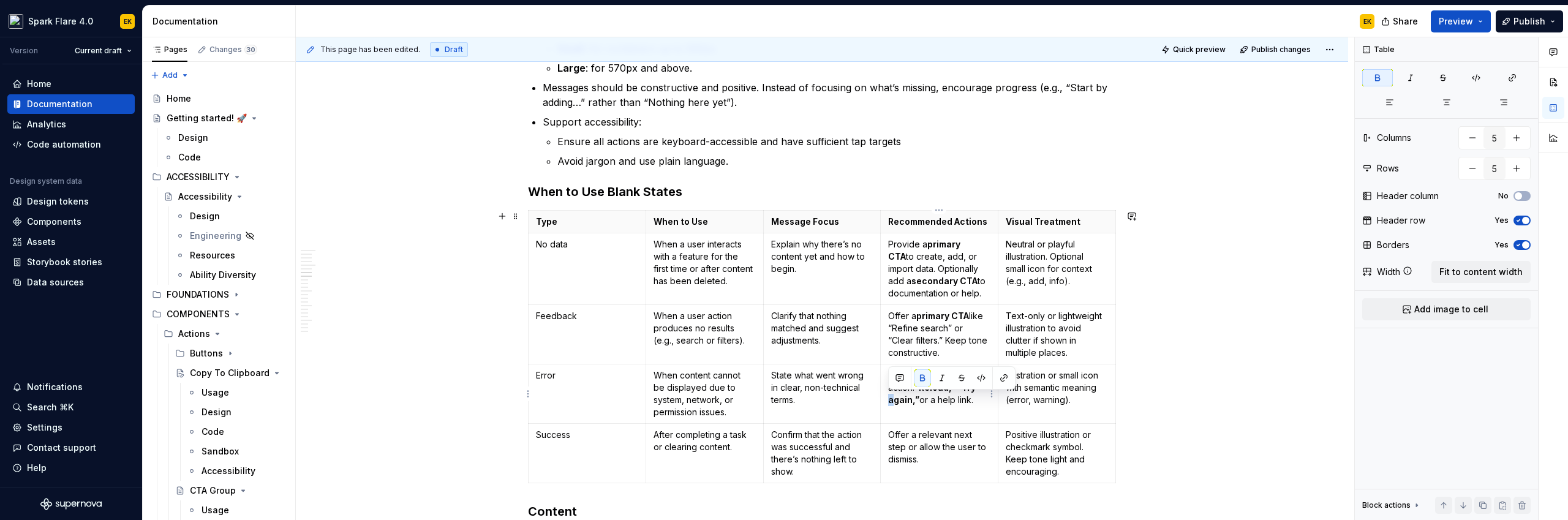
click at [889, 402] on strong "“Reload,” “Try again,”" at bounding box center [932, 393] width 89 height 23
click at [916, 339] on p "Offer a primary CTA like “Refine search” or “Clear filters.” Keep tone construc…" at bounding box center [939, 334] width 102 height 49
click at [921, 328] on p "Offer a primary CTA like “Refine search” or “Clear Filters.” Keep tone construc…" at bounding box center [939, 334] width 102 height 49
click at [974, 382] on strong "“Reload,” “Try Again,”" at bounding box center [932, 393] width 89 height 23
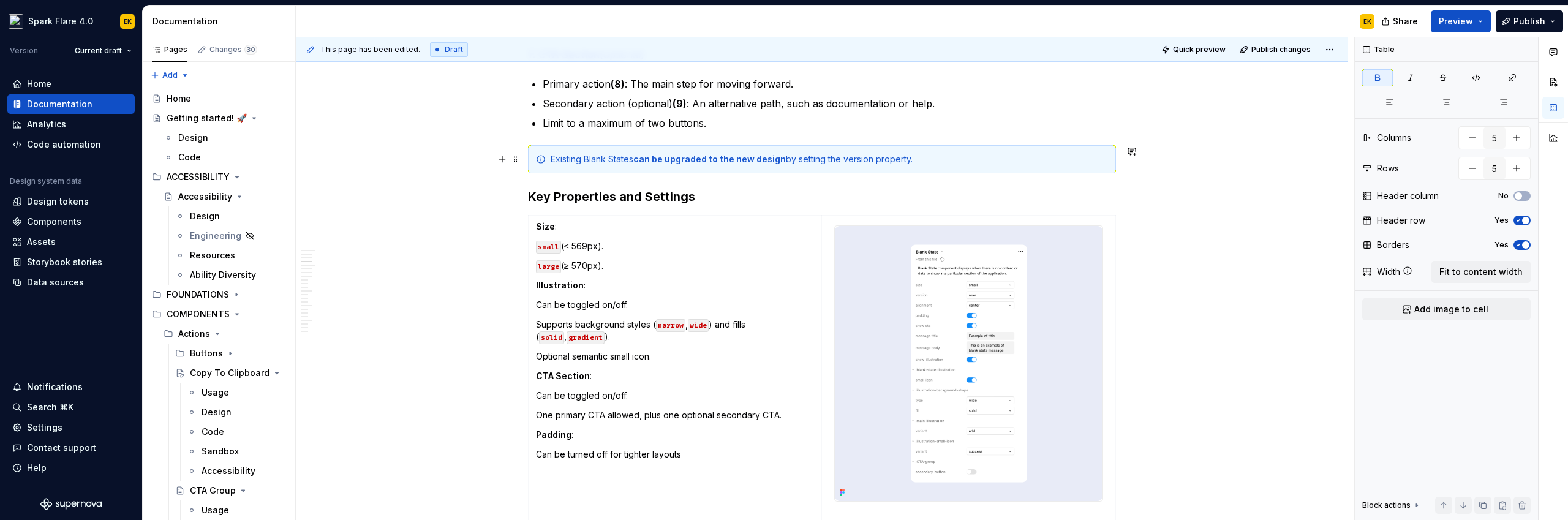
scroll to position [1220, 0]
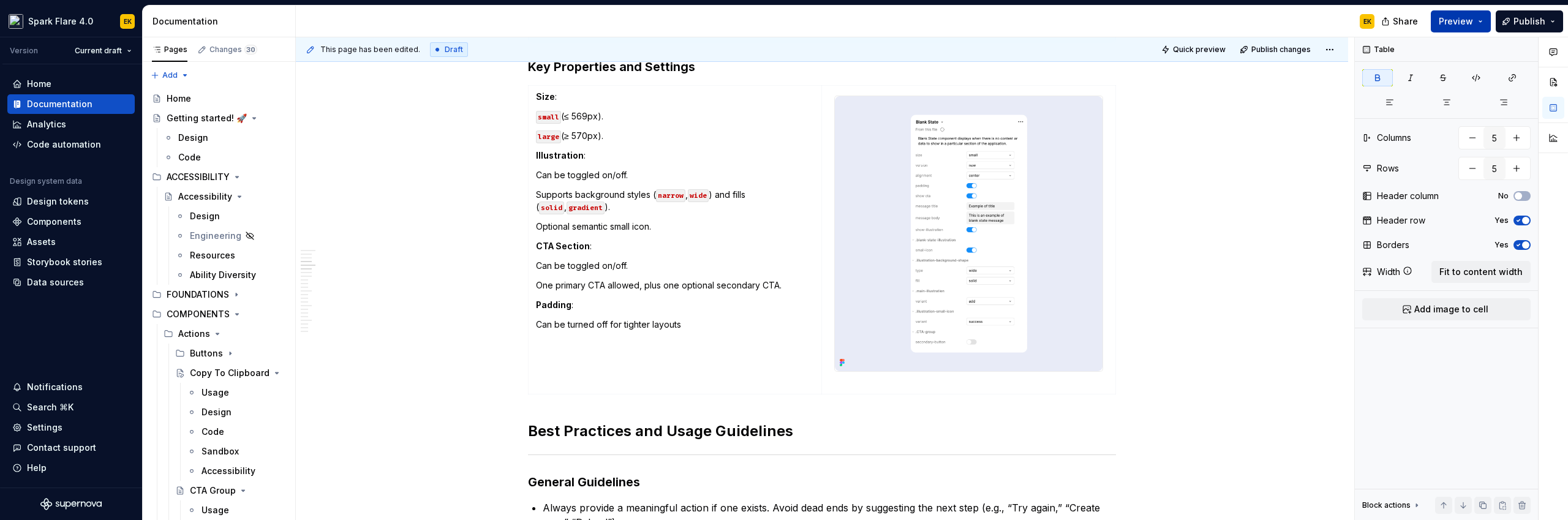
click at [1486, 26] on button "Preview" at bounding box center [1461, 21] width 60 height 22
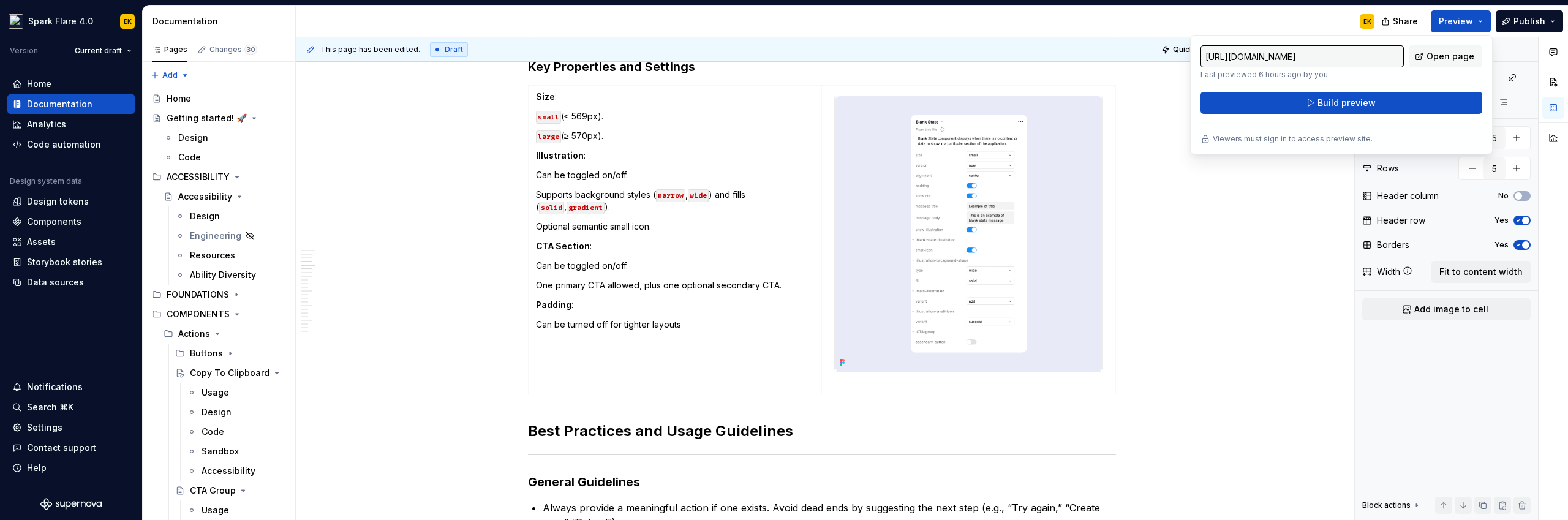
type textarea "*"
click at [1389, 99] on button "Build preview" at bounding box center [1342, 103] width 282 height 22
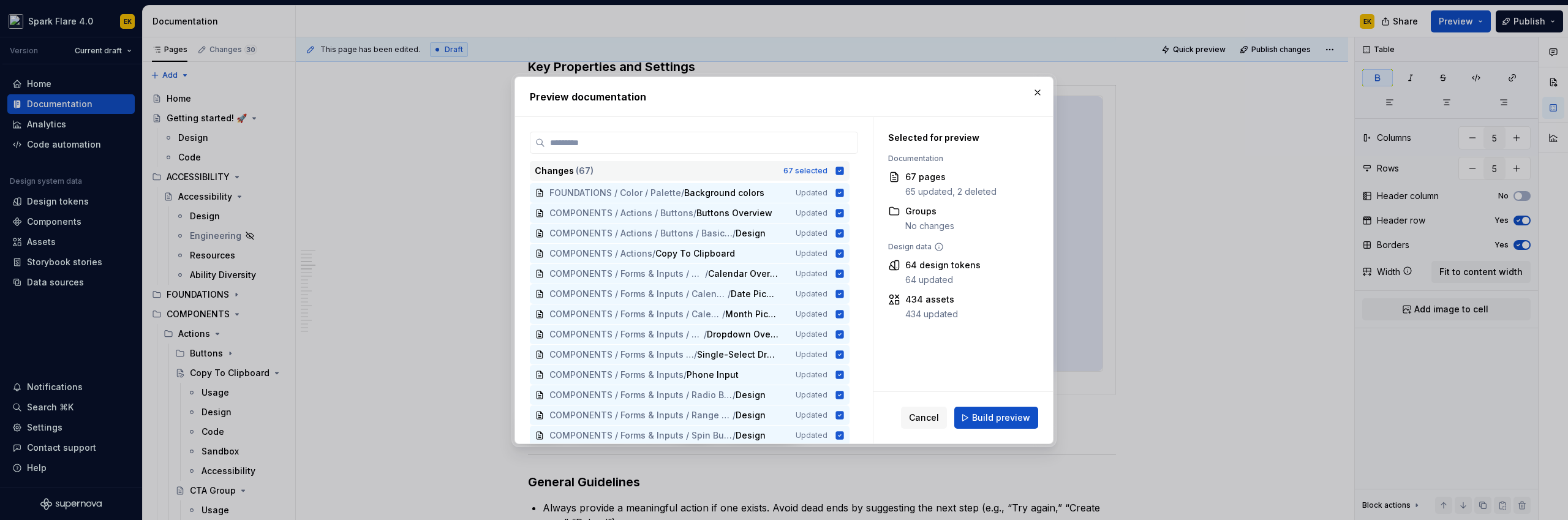
click at [843, 172] on icon at bounding box center [840, 171] width 10 height 10
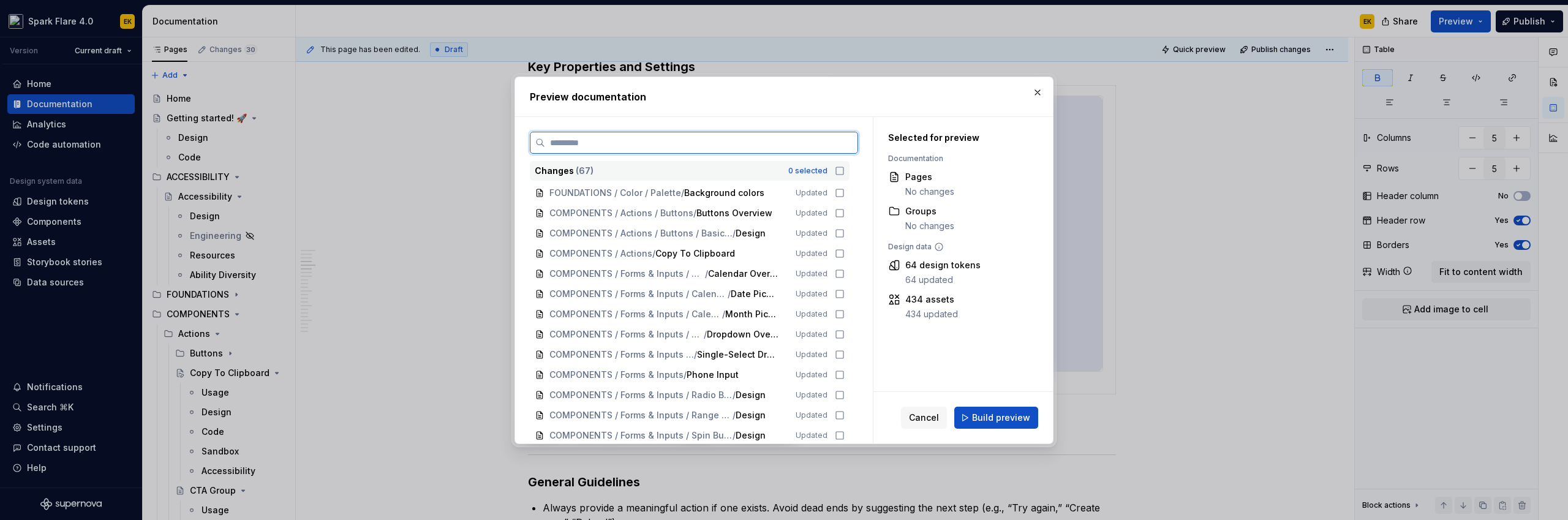
click at [834, 138] on input "search" at bounding box center [701, 143] width 312 height 12
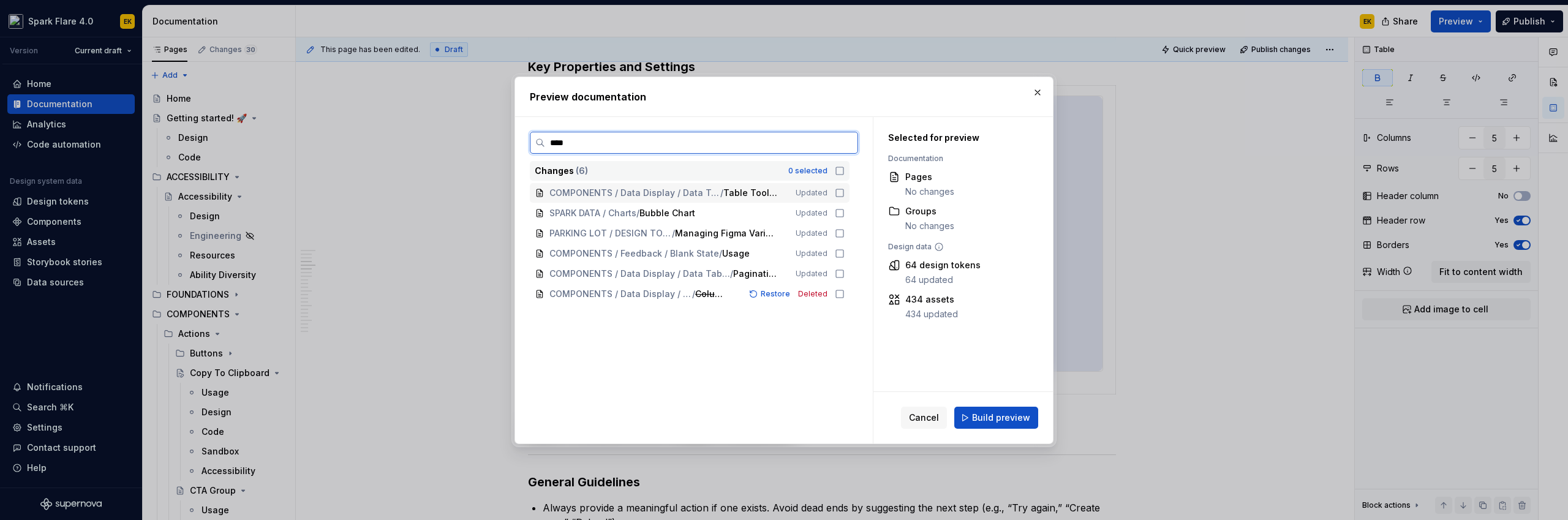
type input "*****"
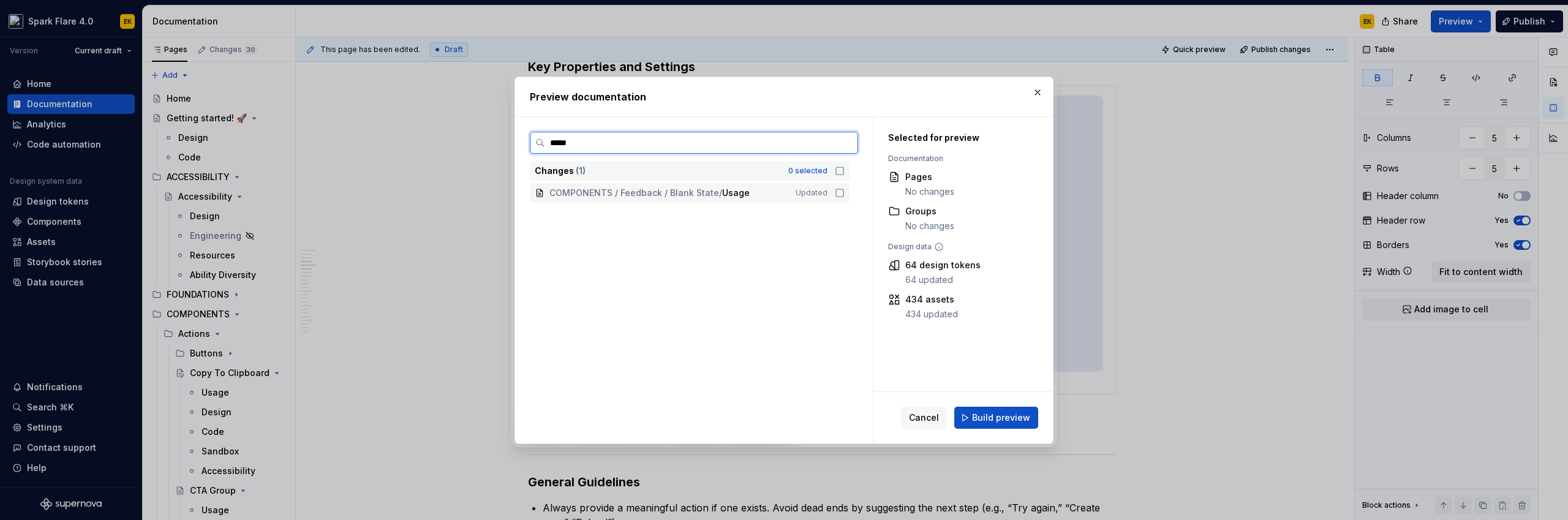
click at [837, 189] on icon at bounding box center [840, 193] width 10 height 10
click at [1013, 416] on span "Build preview" at bounding box center [1001, 418] width 58 height 12
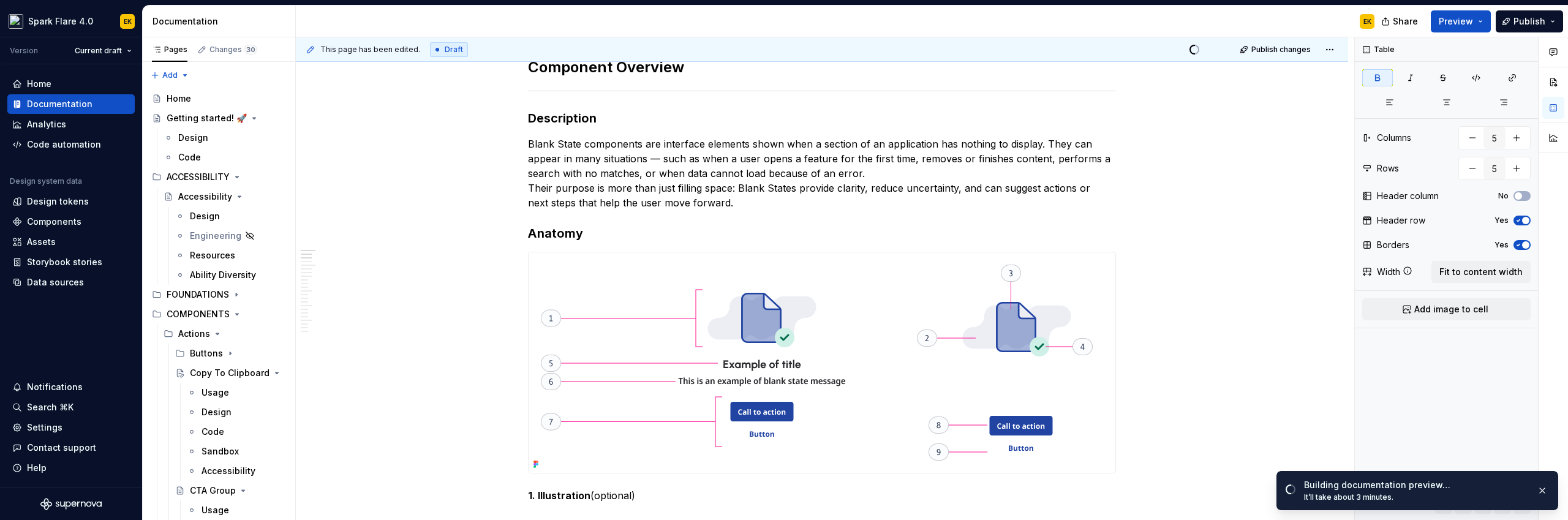
scroll to position [390, 0]
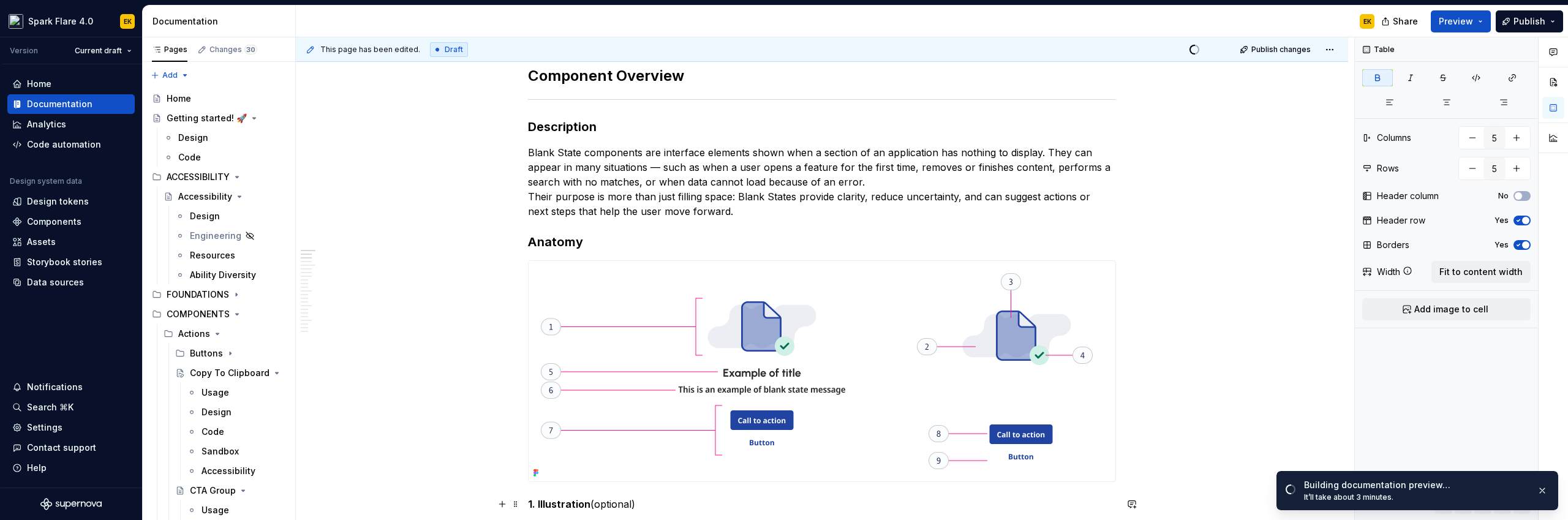
type textarea "*"
